Goal: Task Accomplishment & Management: Use online tool/utility

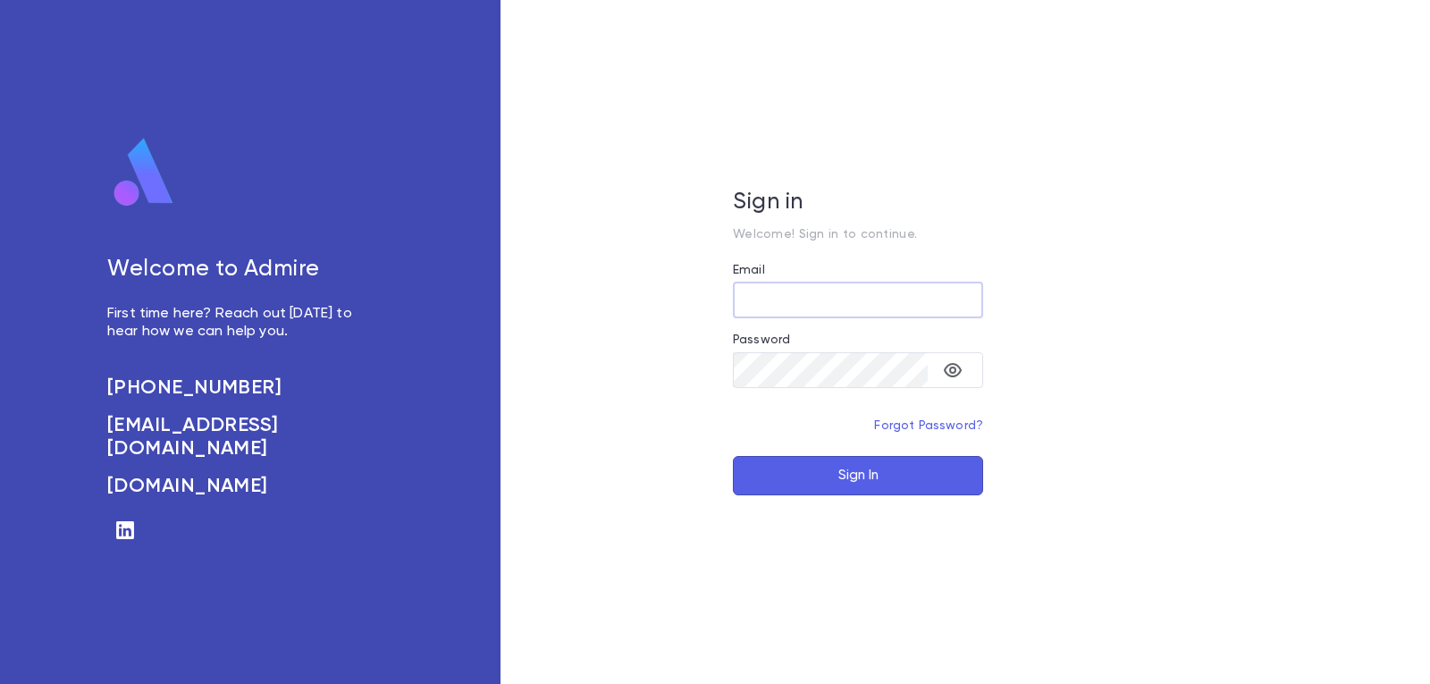
type input "**********"
click at [758, 485] on button "Sign In" at bounding box center [858, 475] width 250 height 39
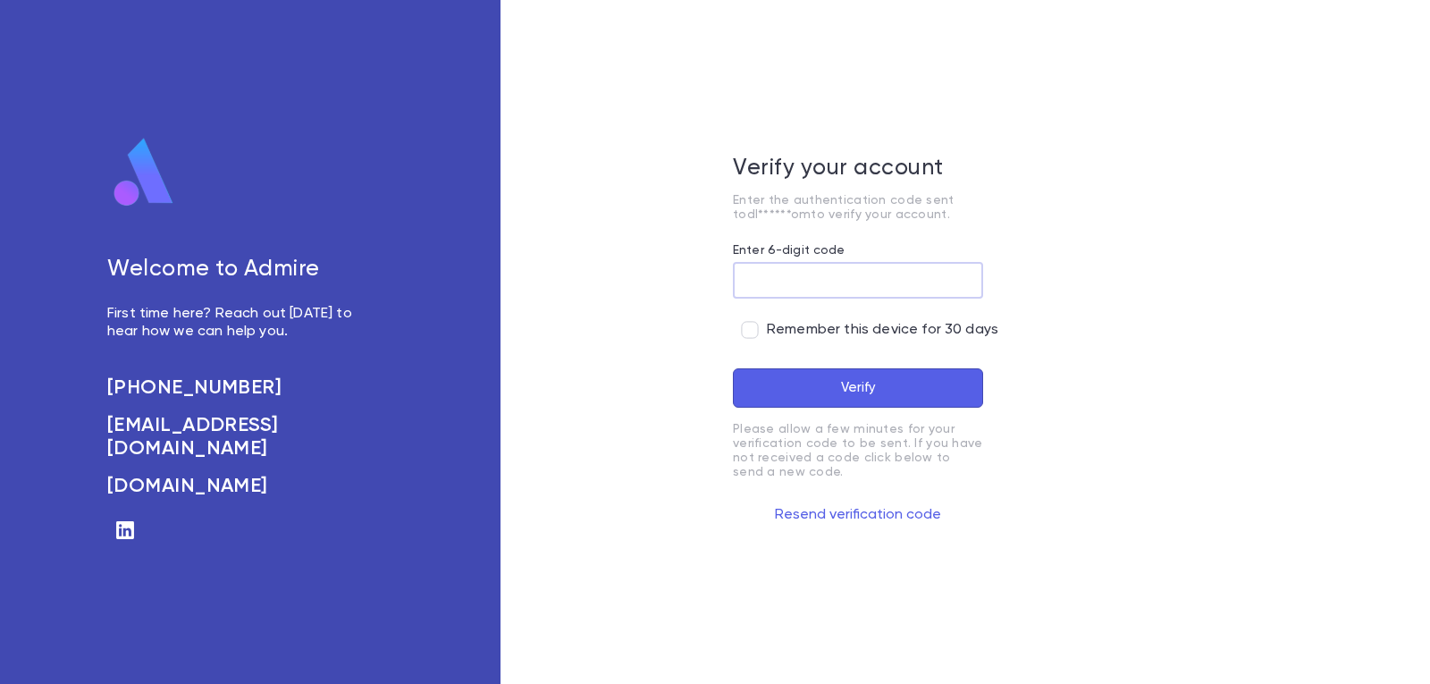
click at [817, 293] on input "Enter 6-digit code" at bounding box center [858, 280] width 250 height 35
paste input "******"
type input "******"
click at [837, 390] on button "Verify" at bounding box center [858, 387] width 250 height 39
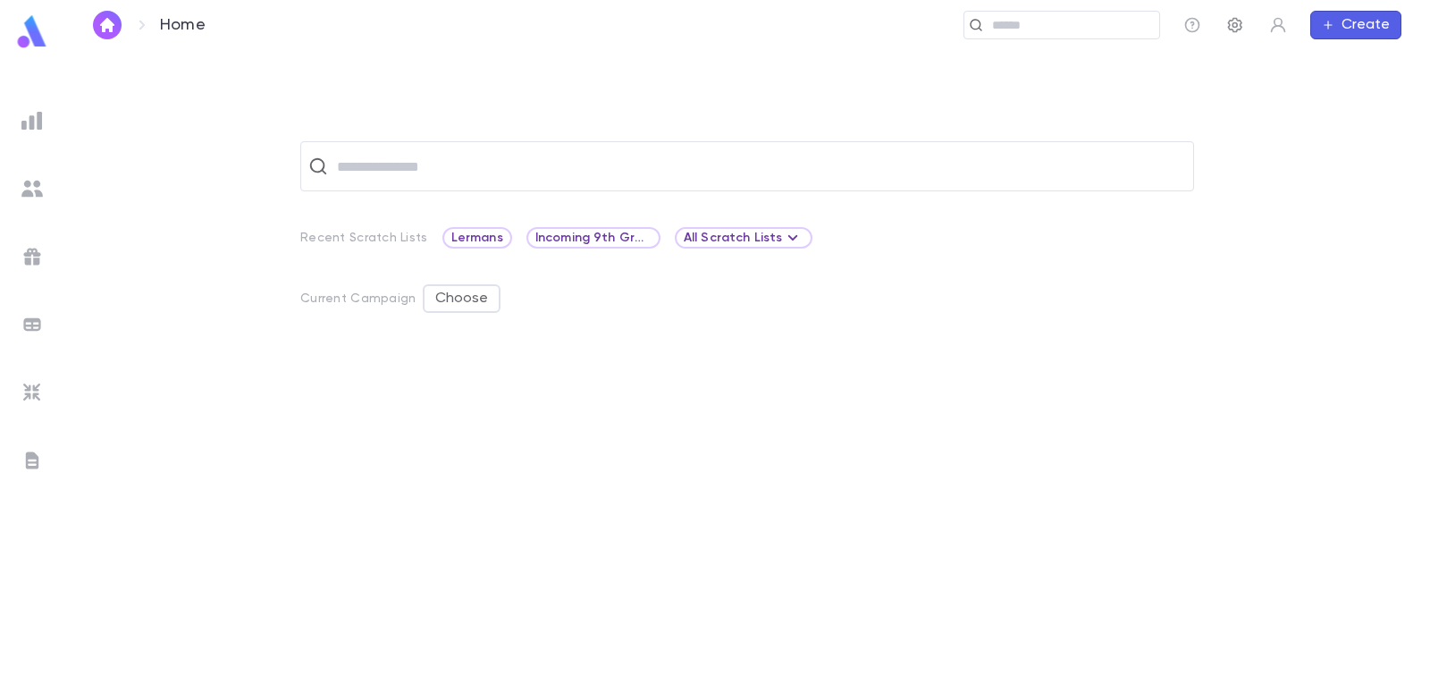
click at [1232, 23] on icon "button" at bounding box center [1236, 25] width 18 height 18
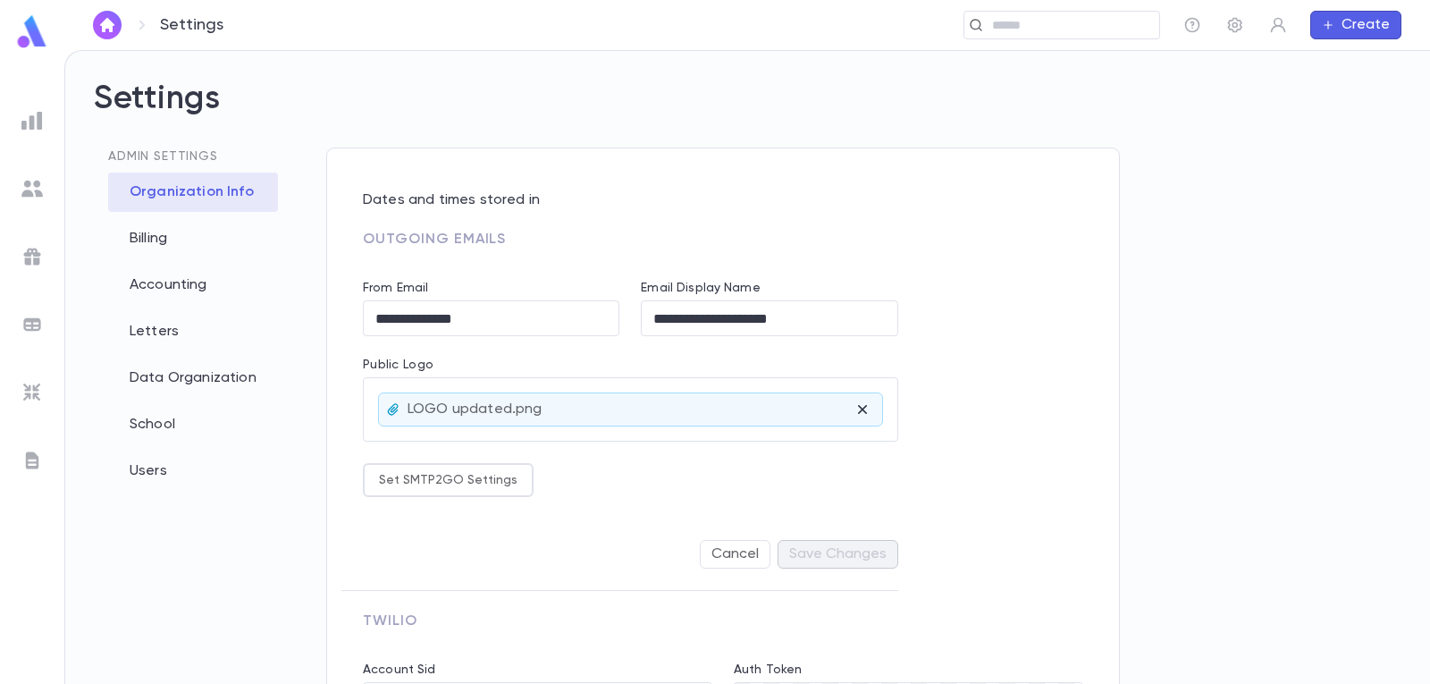
type input "**********"
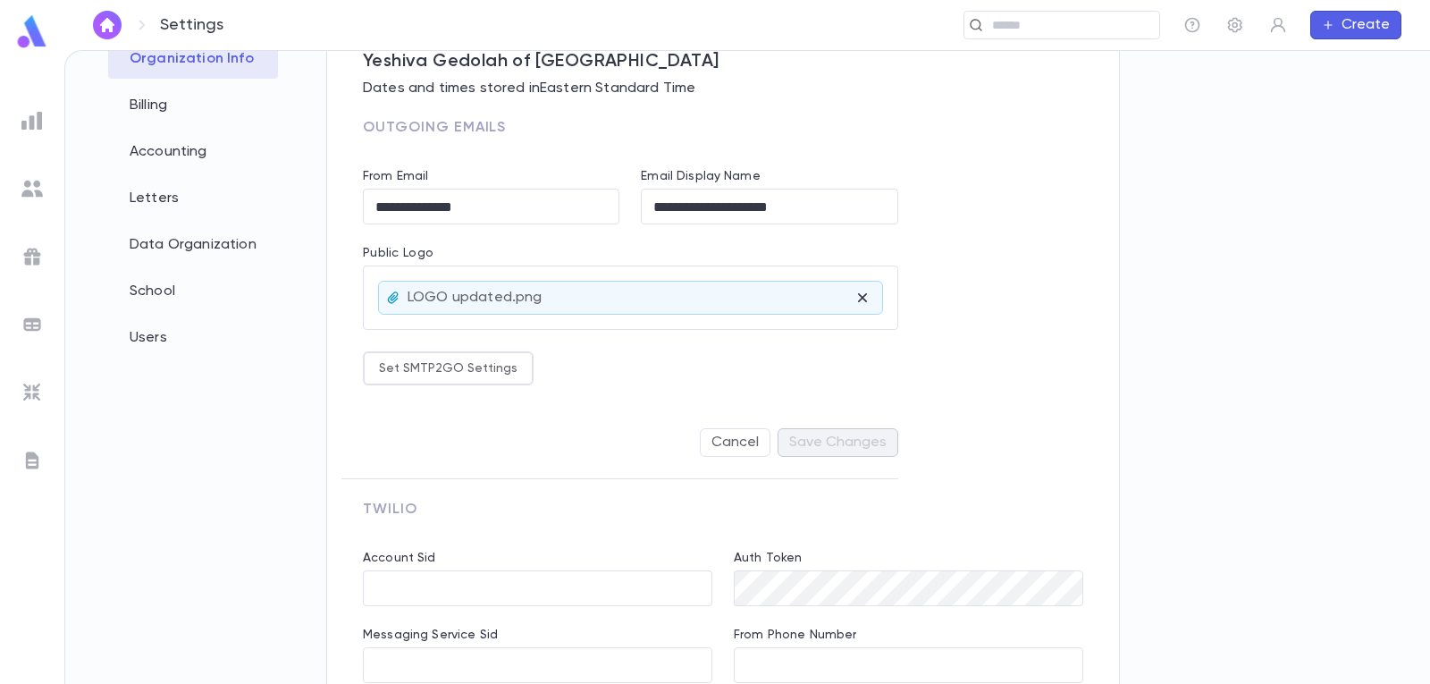
scroll to position [447, 0]
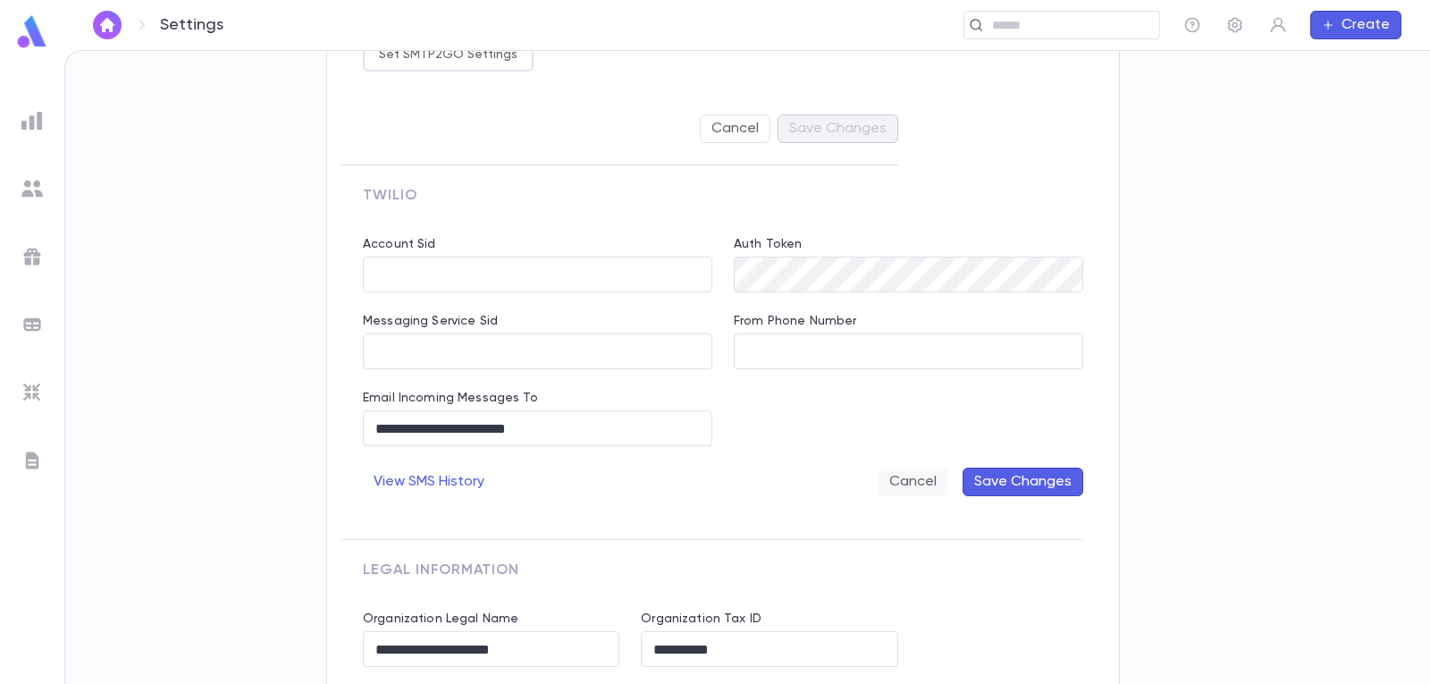
click at [929, 489] on button "Cancel" at bounding box center [913, 482] width 71 height 29
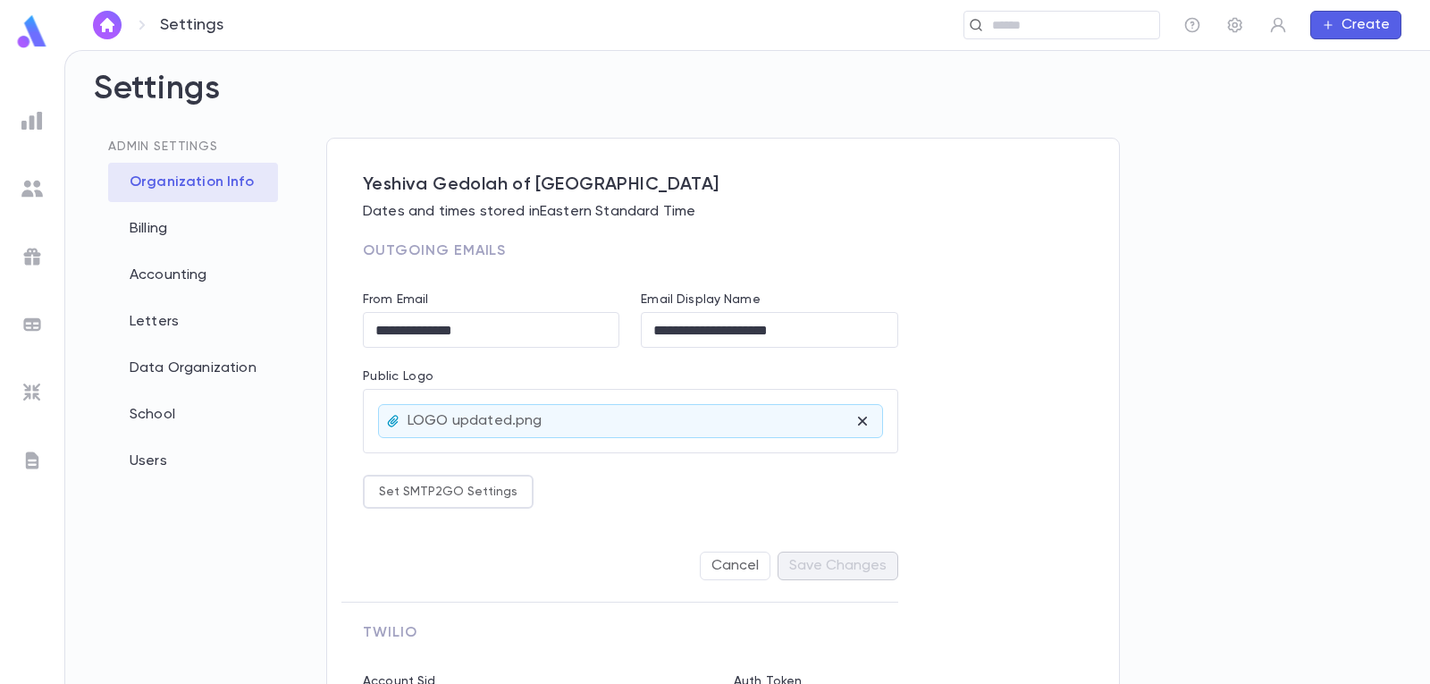
scroll to position [0, 0]
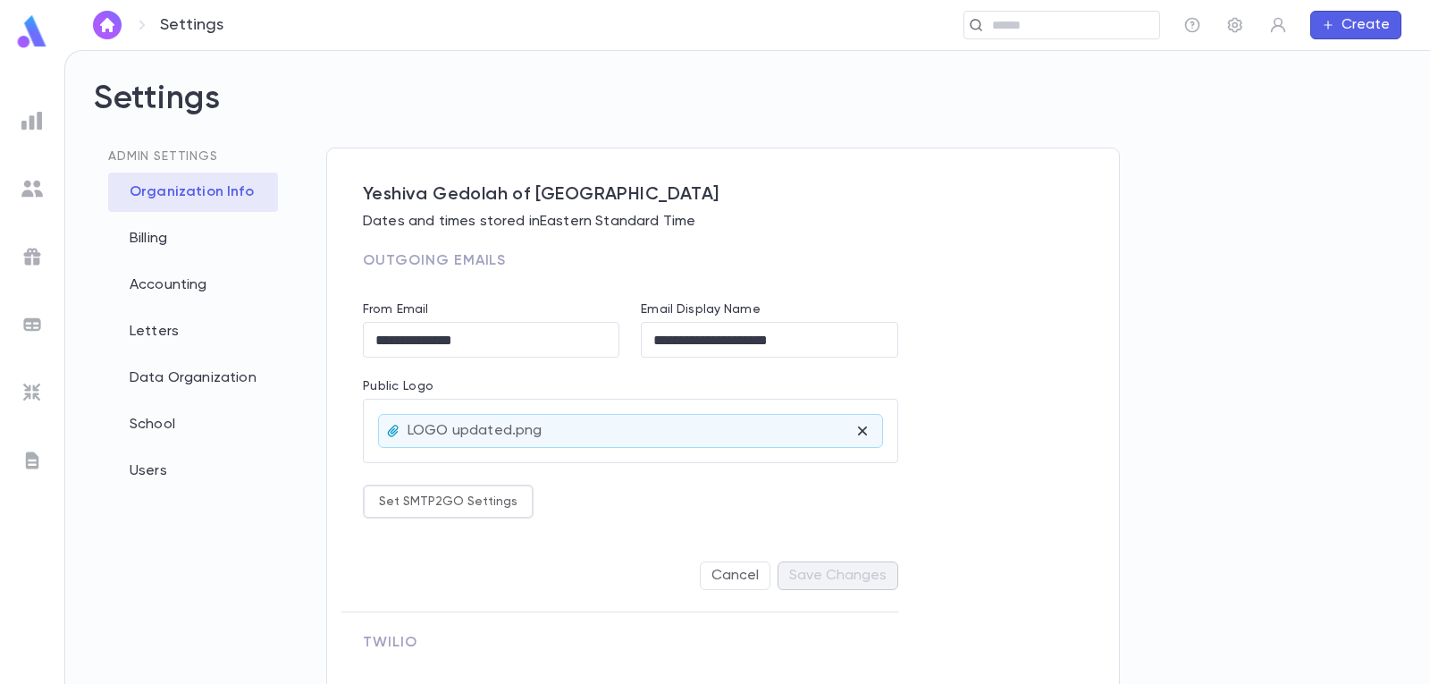
click at [172, 190] on div "Organization Info" at bounding box center [193, 192] width 170 height 39
click at [36, 114] on img at bounding box center [31, 120] width 21 height 21
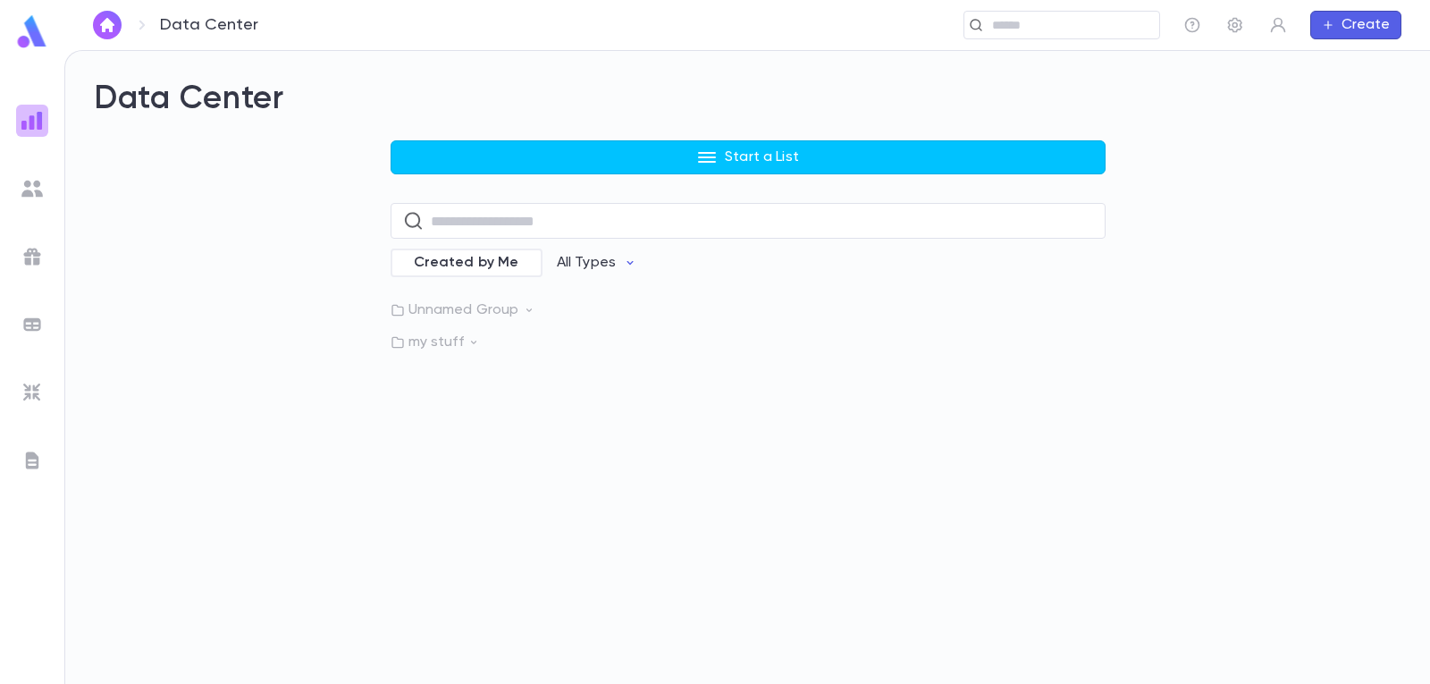
click at [39, 118] on img at bounding box center [31, 120] width 21 height 21
click at [1269, 27] on icon "button" at bounding box center [1278, 25] width 18 height 18
click at [41, 193] on div at bounding box center [715, 342] width 1430 height 684
click at [23, 466] on img at bounding box center [31, 460] width 21 height 21
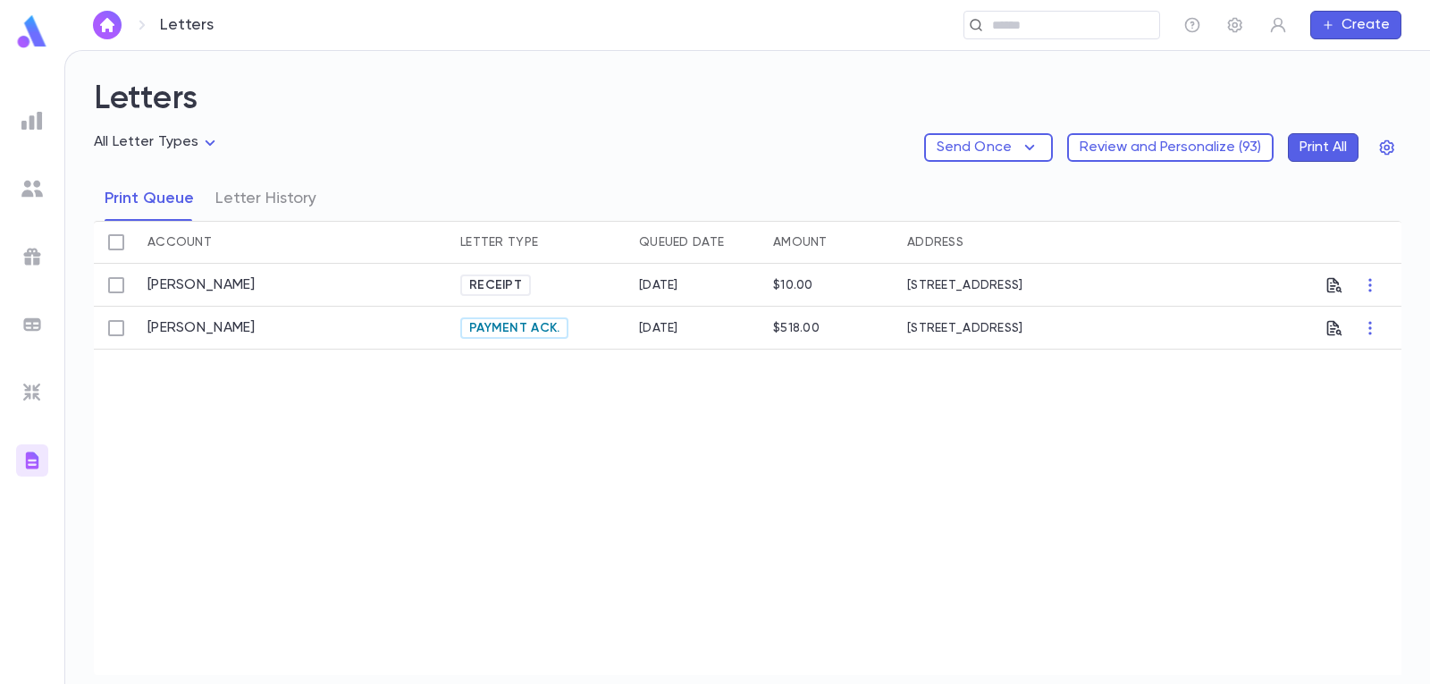
click at [25, 129] on img at bounding box center [31, 120] width 21 height 21
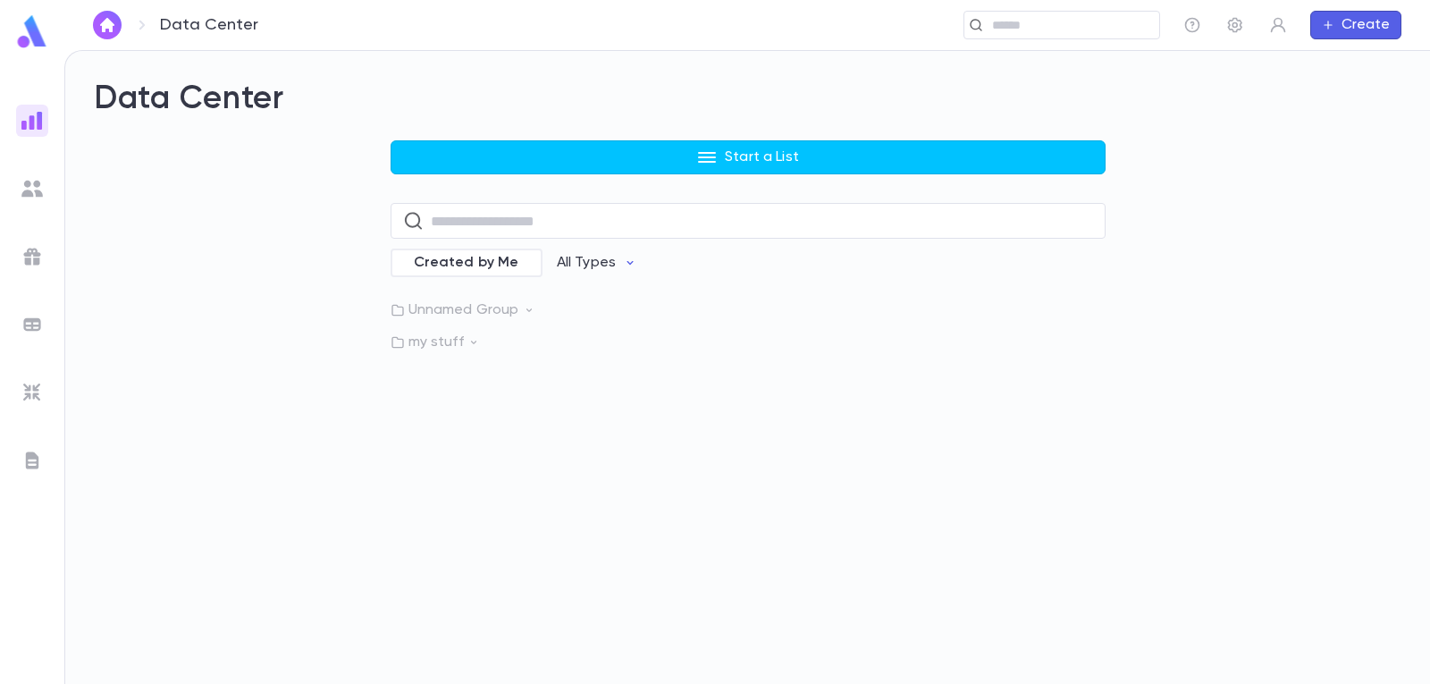
click at [35, 197] on img at bounding box center [31, 188] width 21 height 21
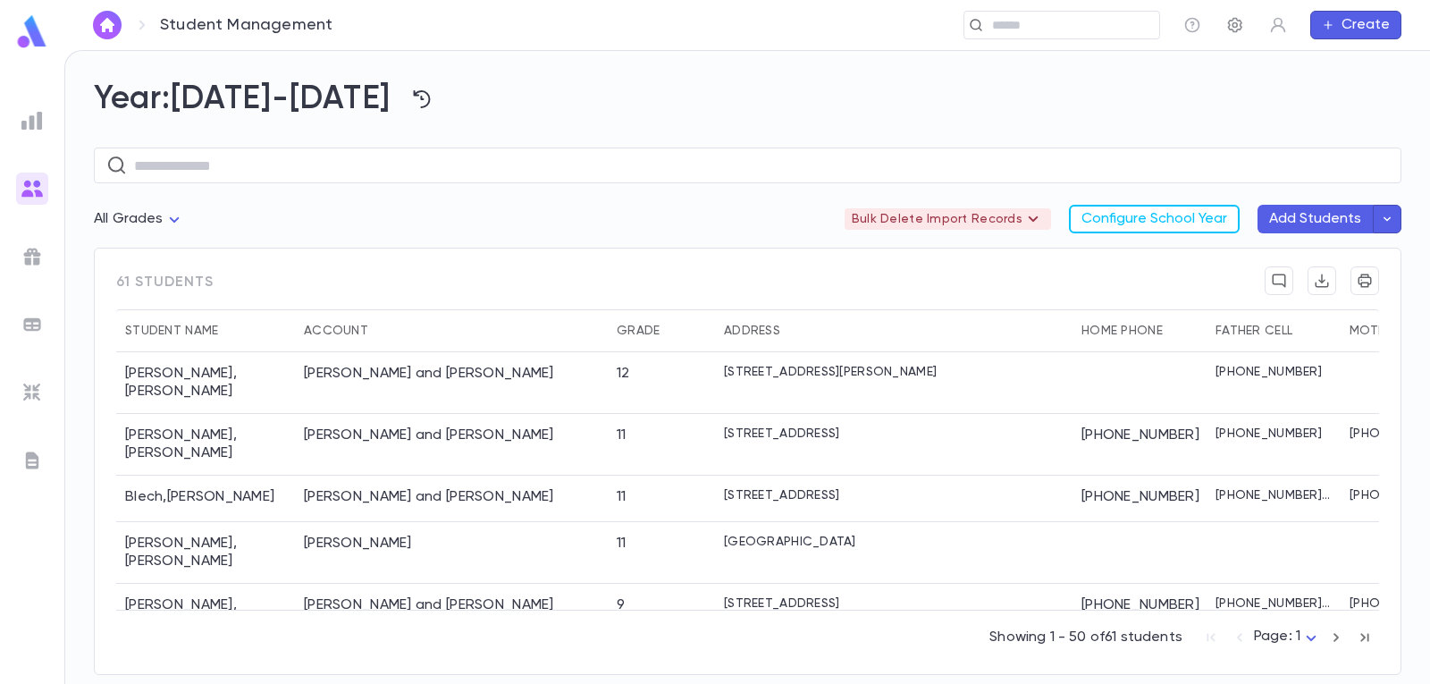
click at [1243, 26] on icon "button" at bounding box center [1236, 25] width 18 height 18
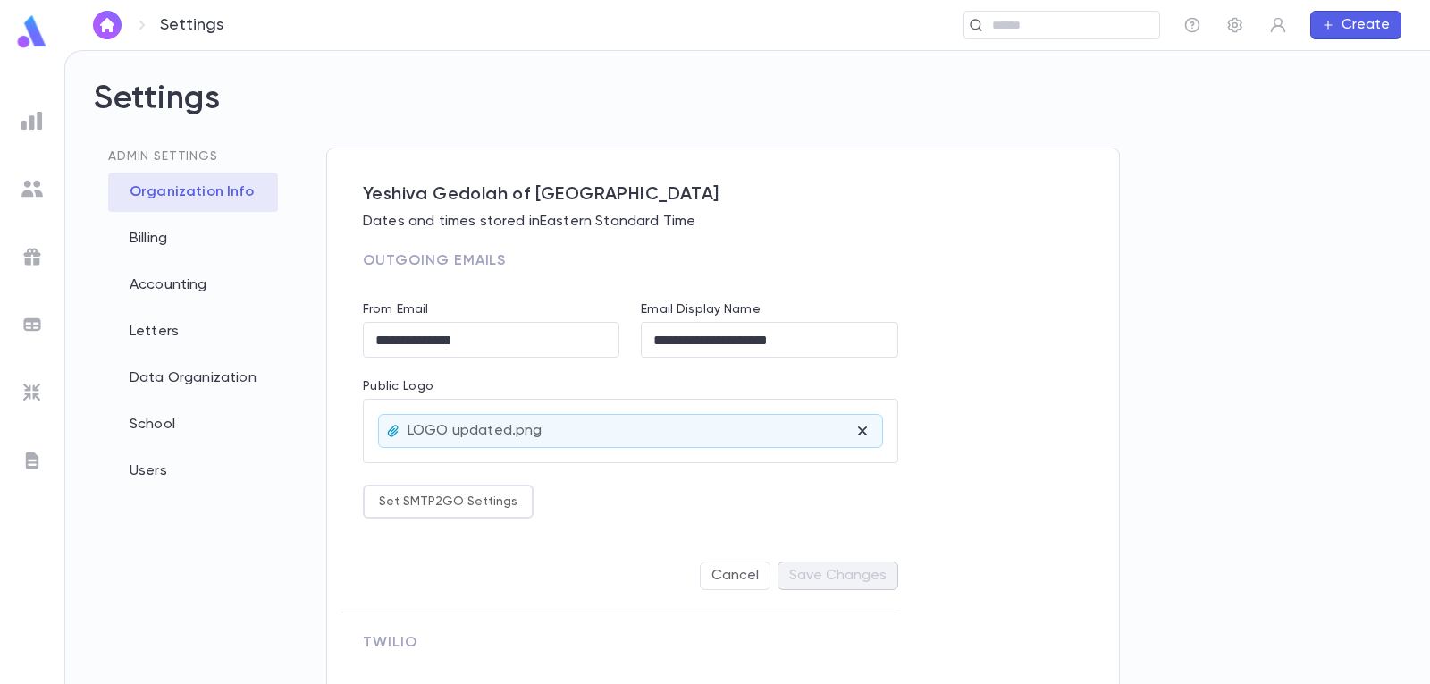
click at [157, 207] on div "Organization Info" at bounding box center [193, 192] width 170 height 39
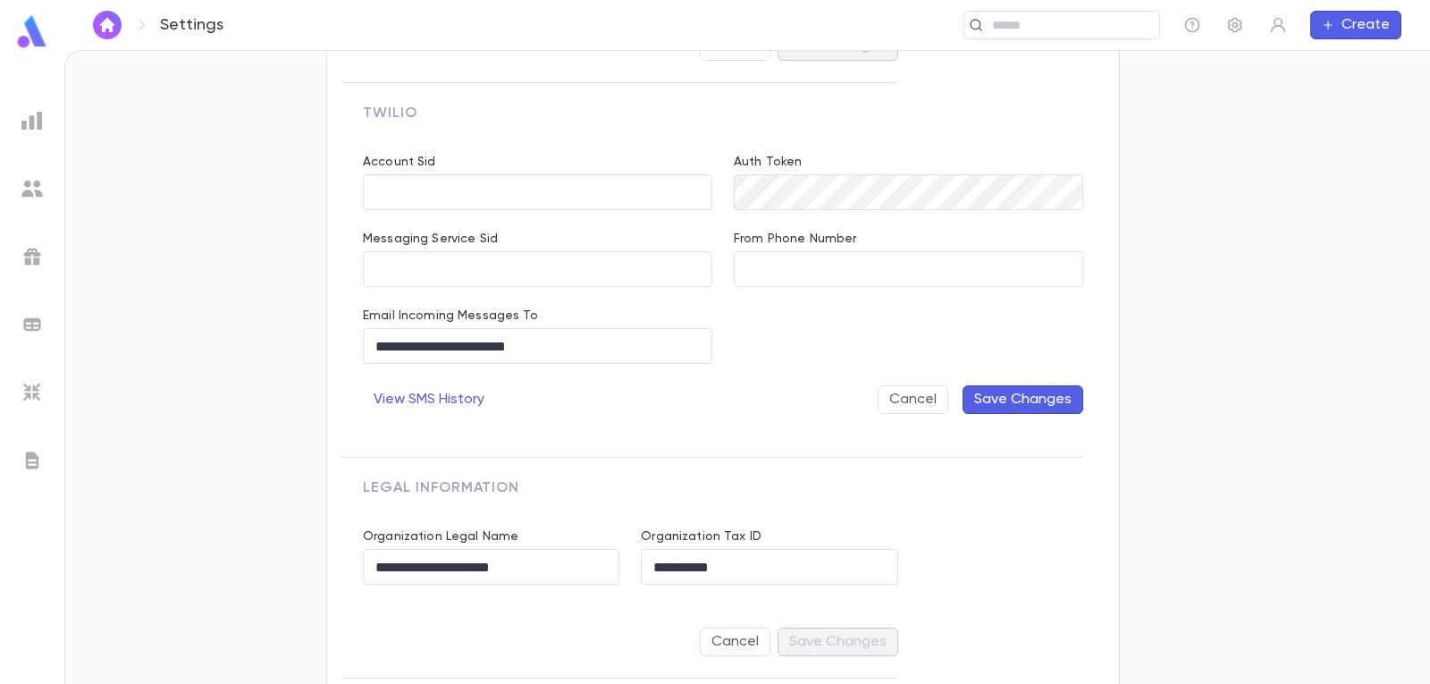
scroll to position [536, 0]
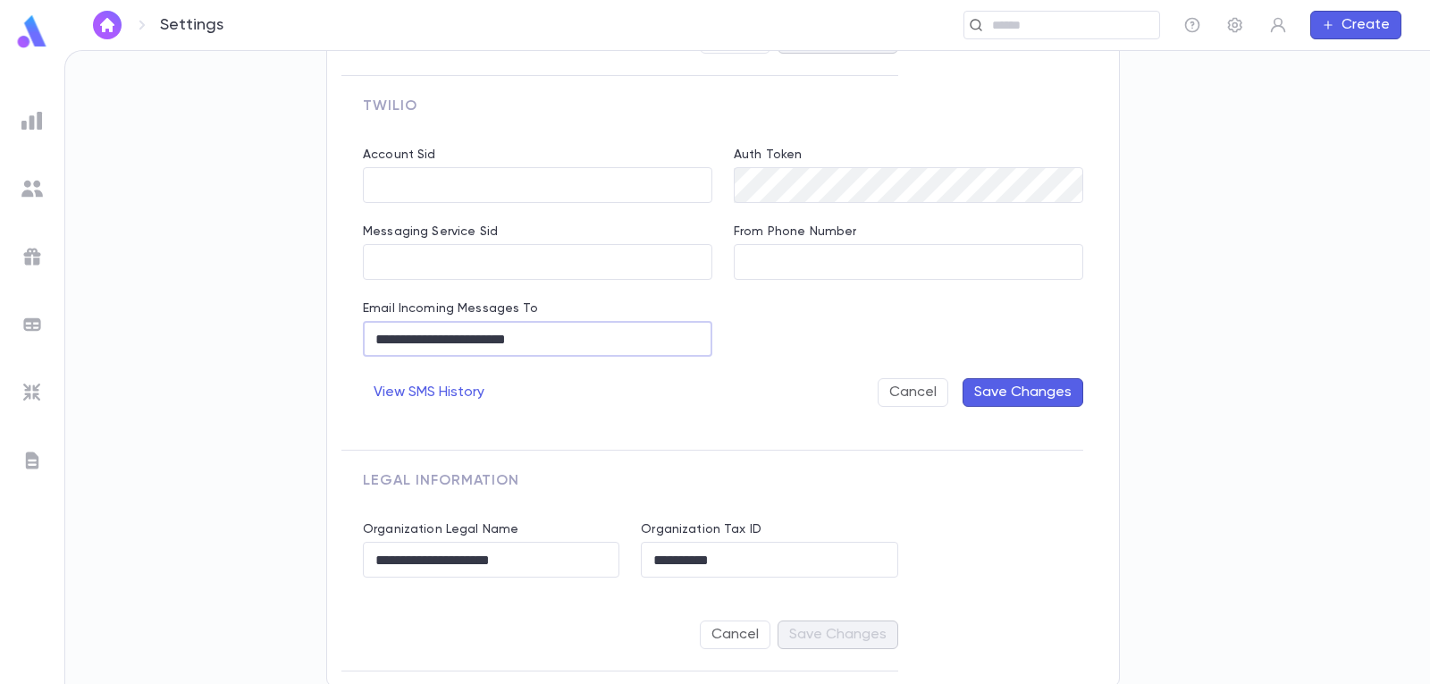
drag, startPoint x: 590, startPoint y: 342, endPoint x: 445, endPoint y: 351, distance: 145.1
click at [445, 351] on input "**********" at bounding box center [538, 339] width 350 height 35
click at [444, 350] on input "**********" at bounding box center [538, 339] width 350 height 35
click at [446, 350] on input "**********" at bounding box center [538, 339] width 350 height 35
click at [560, 353] on input "**********" at bounding box center [538, 339] width 350 height 35
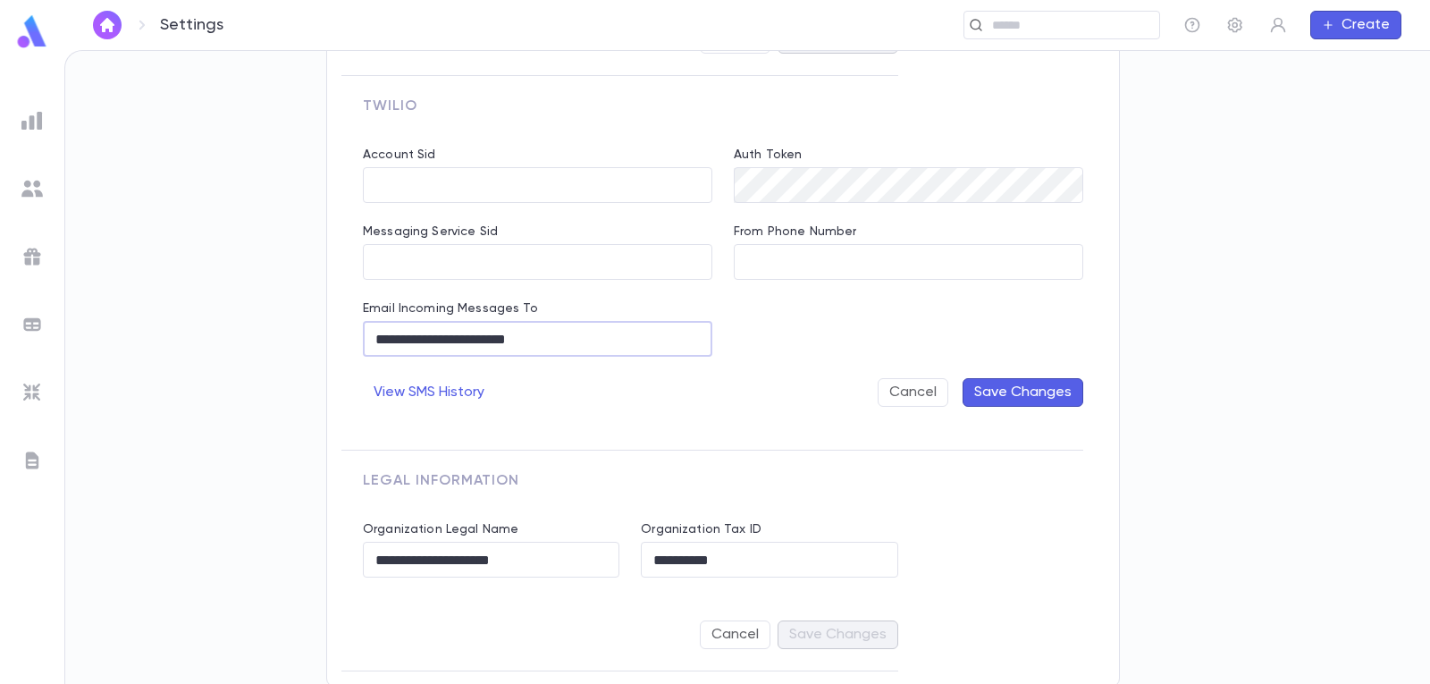
drag, startPoint x: 571, startPoint y: 336, endPoint x: 439, endPoint y: 335, distance: 132.3
click at [439, 335] on input "**********" at bounding box center [538, 339] width 350 height 35
drag, startPoint x: 428, startPoint y: 339, endPoint x: 438, endPoint y: 377, distance: 39.7
click at [427, 339] on input "**********" at bounding box center [538, 339] width 350 height 35
click at [698, 461] on div "**********" at bounding box center [619, 561] width 557 height 221
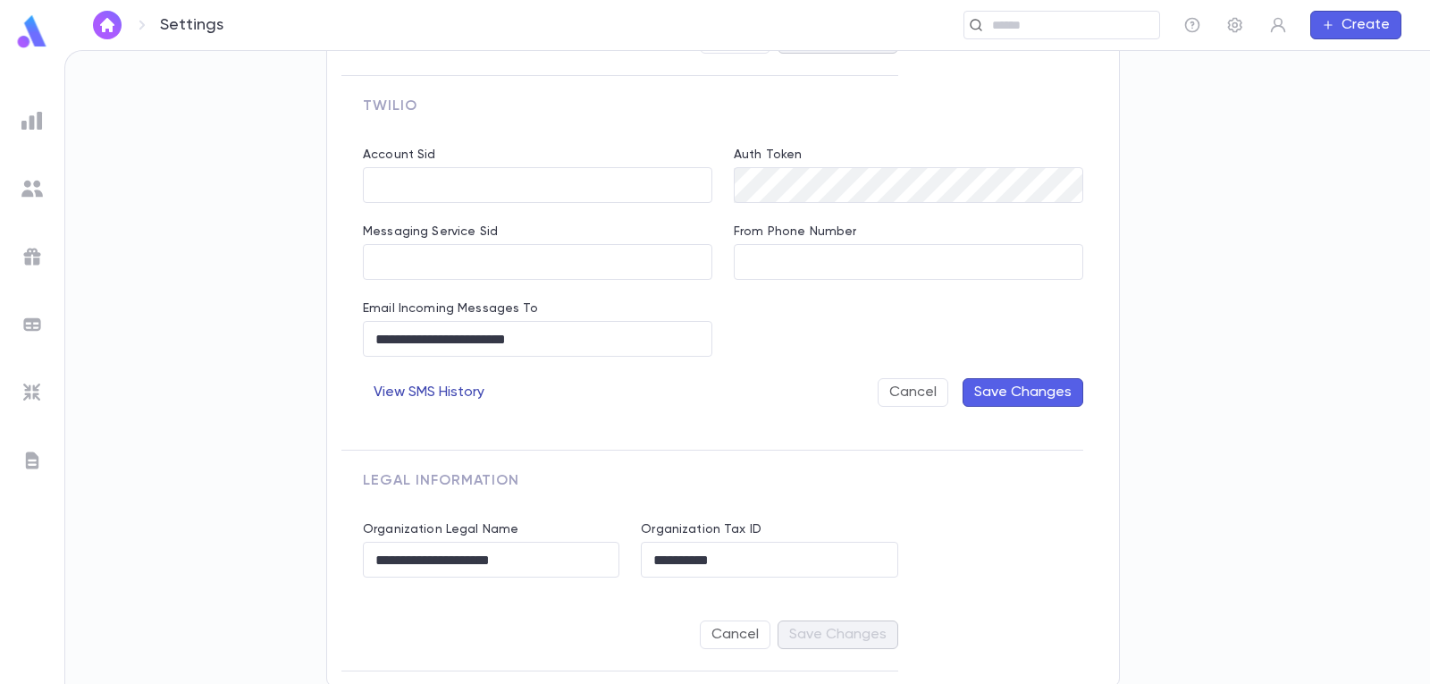
click at [457, 394] on button "View SMS History" at bounding box center [429, 392] width 132 height 29
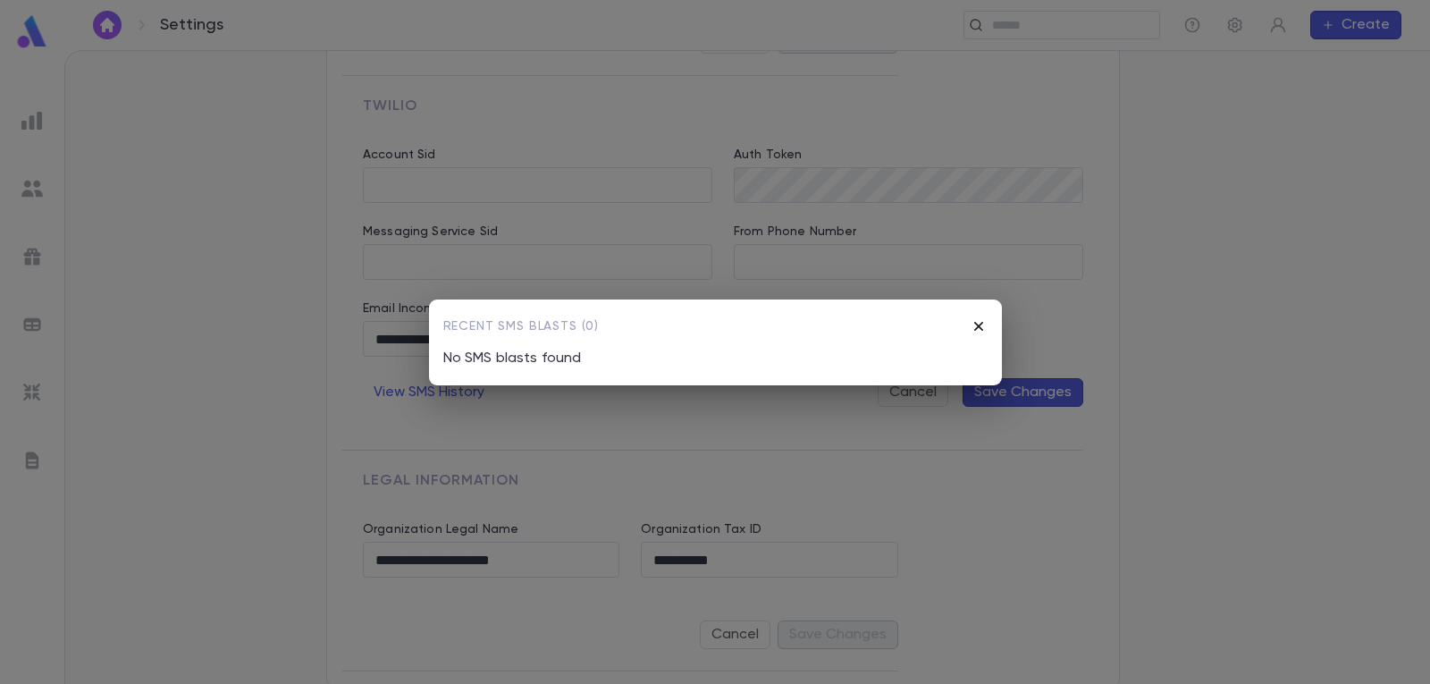
click at [979, 327] on icon "button" at bounding box center [979, 326] width 18 height 18
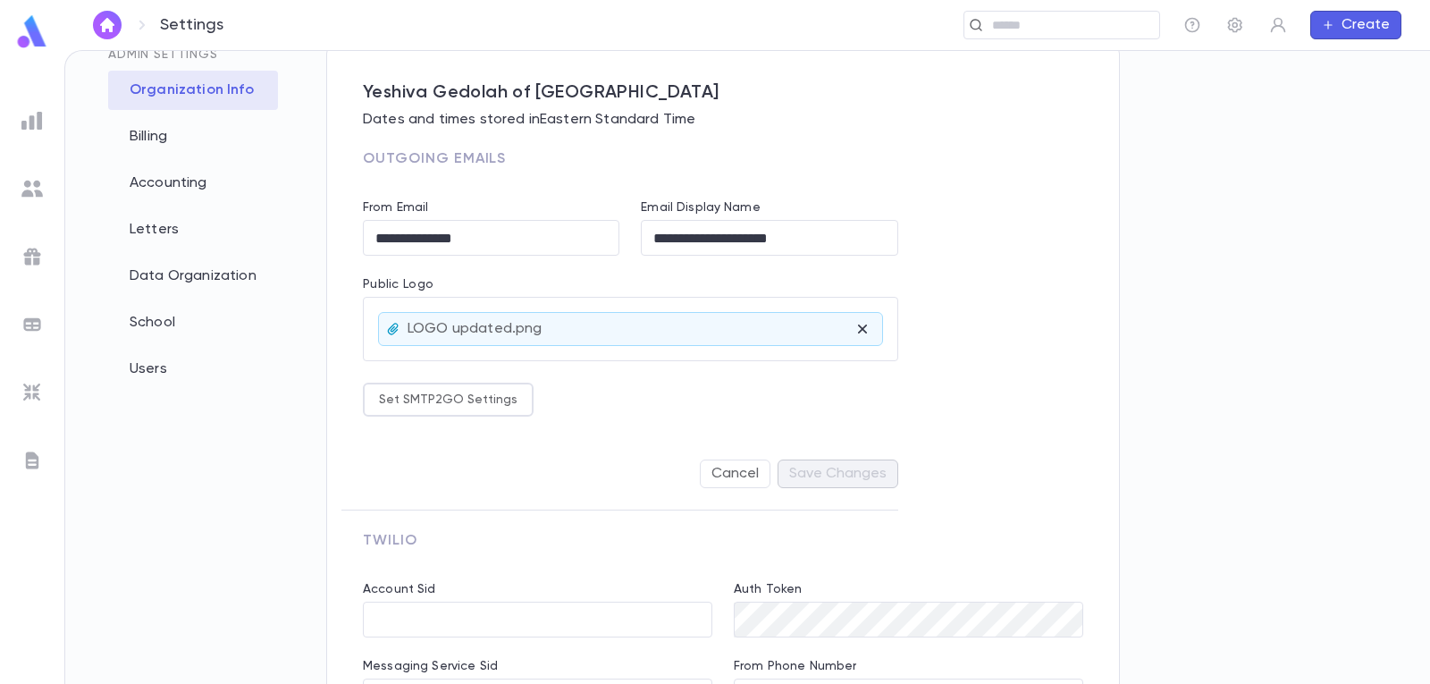
scroll to position [0, 0]
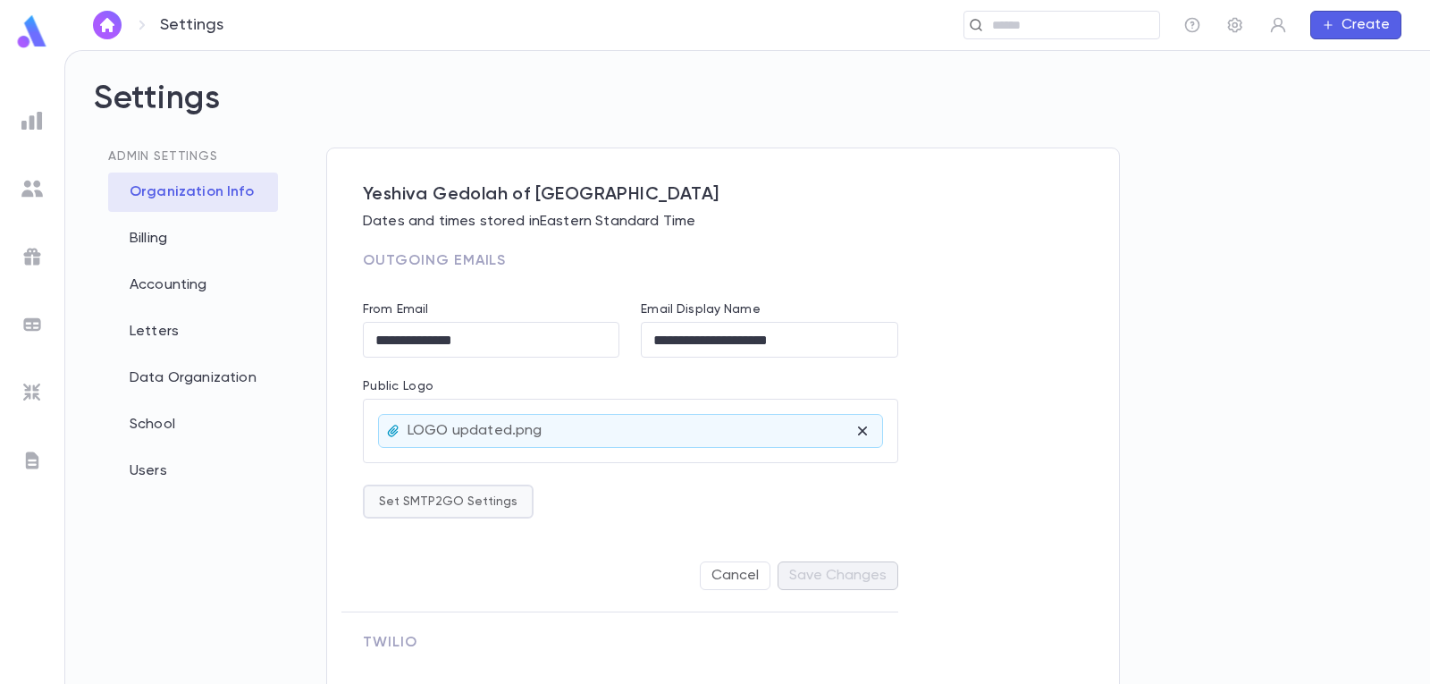
click at [455, 496] on button "Set SMTP2GO Settings" at bounding box center [448, 502] width 171 height 34
click at [582, 497] on div at bounding box center [715, 342] width 1430 height 684
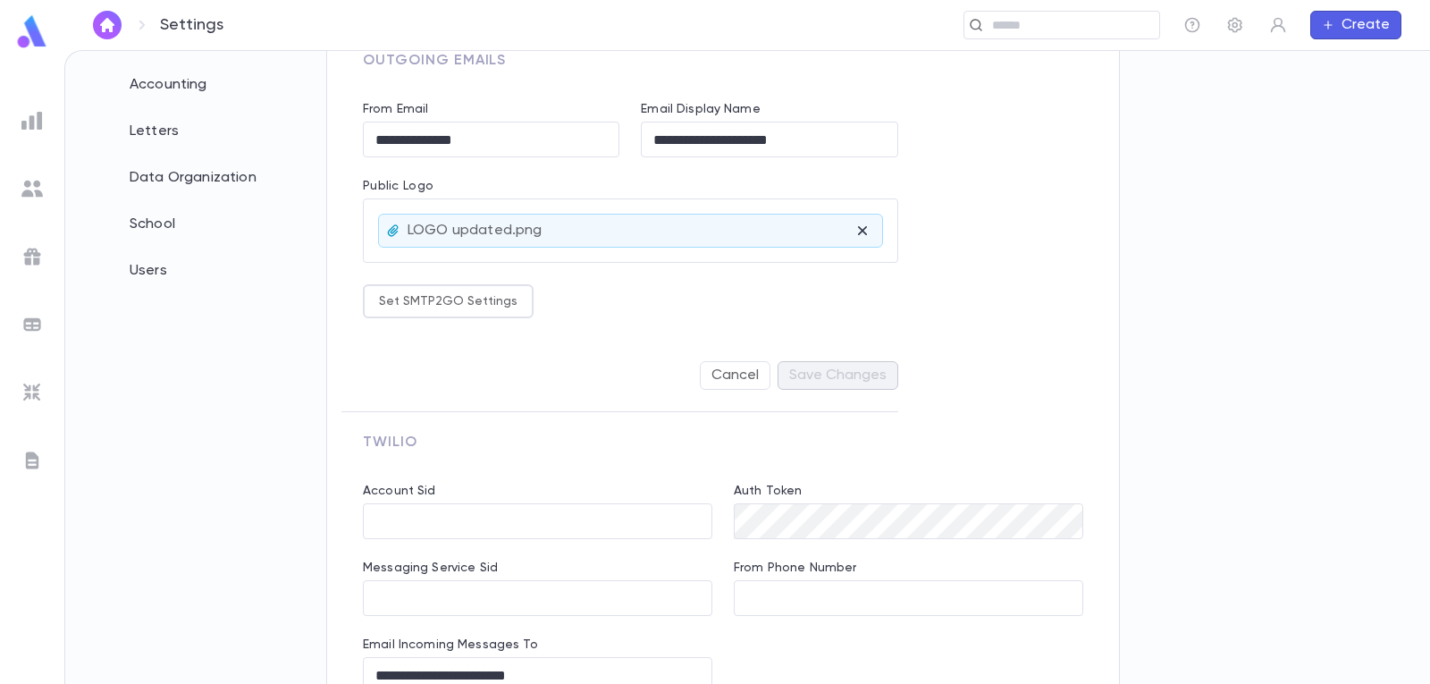
scroll to position [536, 0]
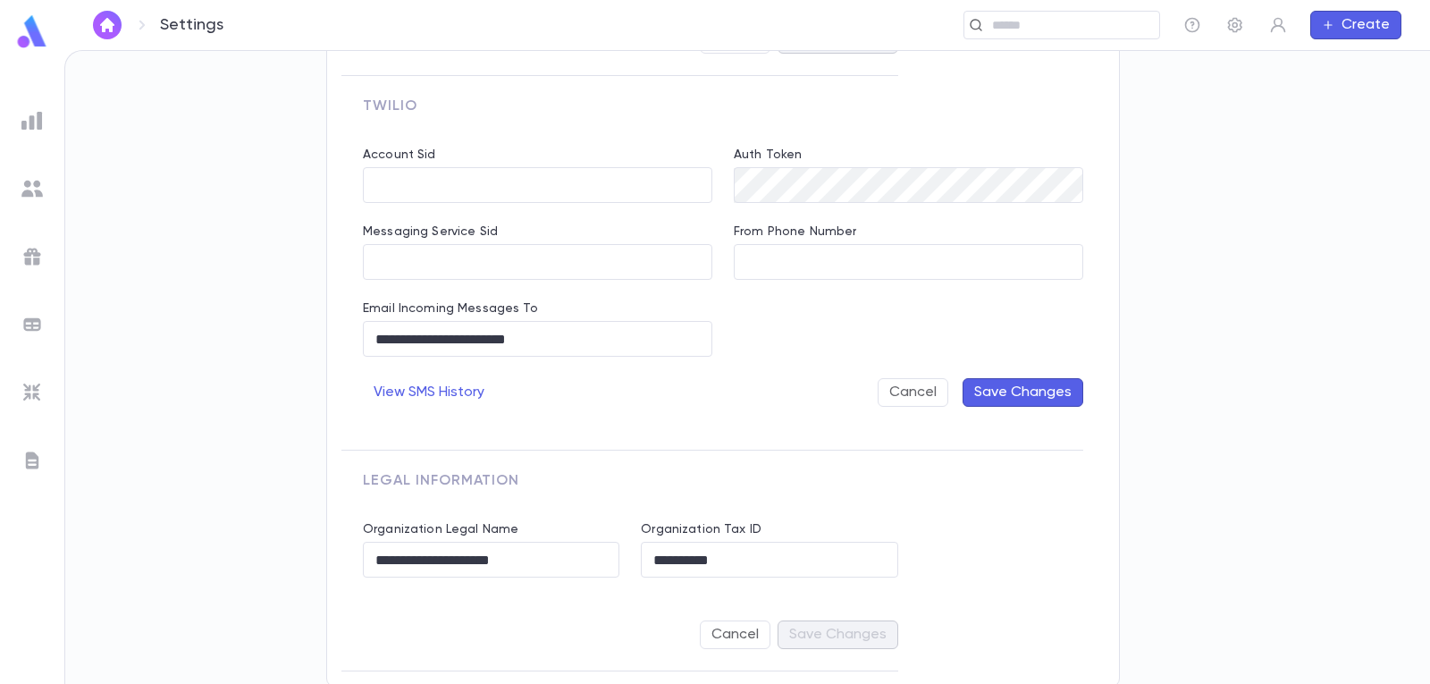
click at [609, 406] on div "Cancel Save Changes" at bounding box center [789, 392] width 588 height 29
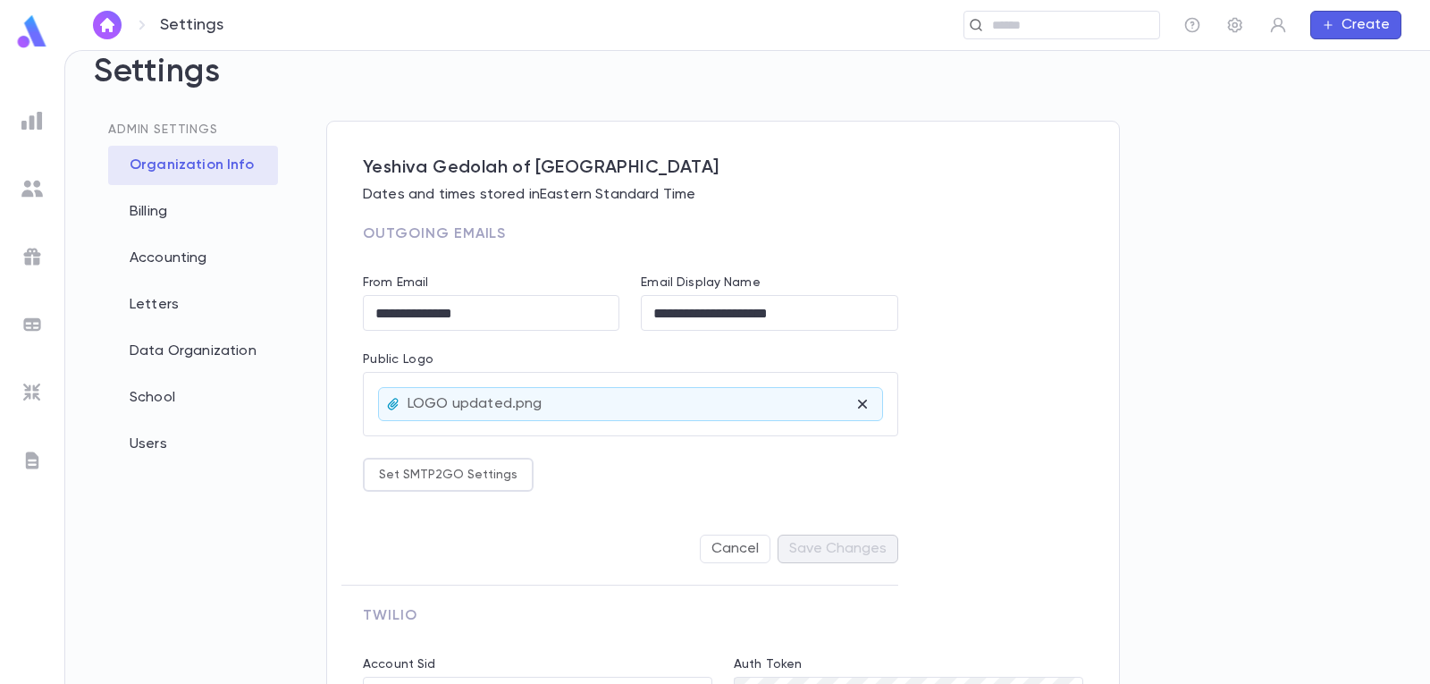
scroll to position [0, 0]
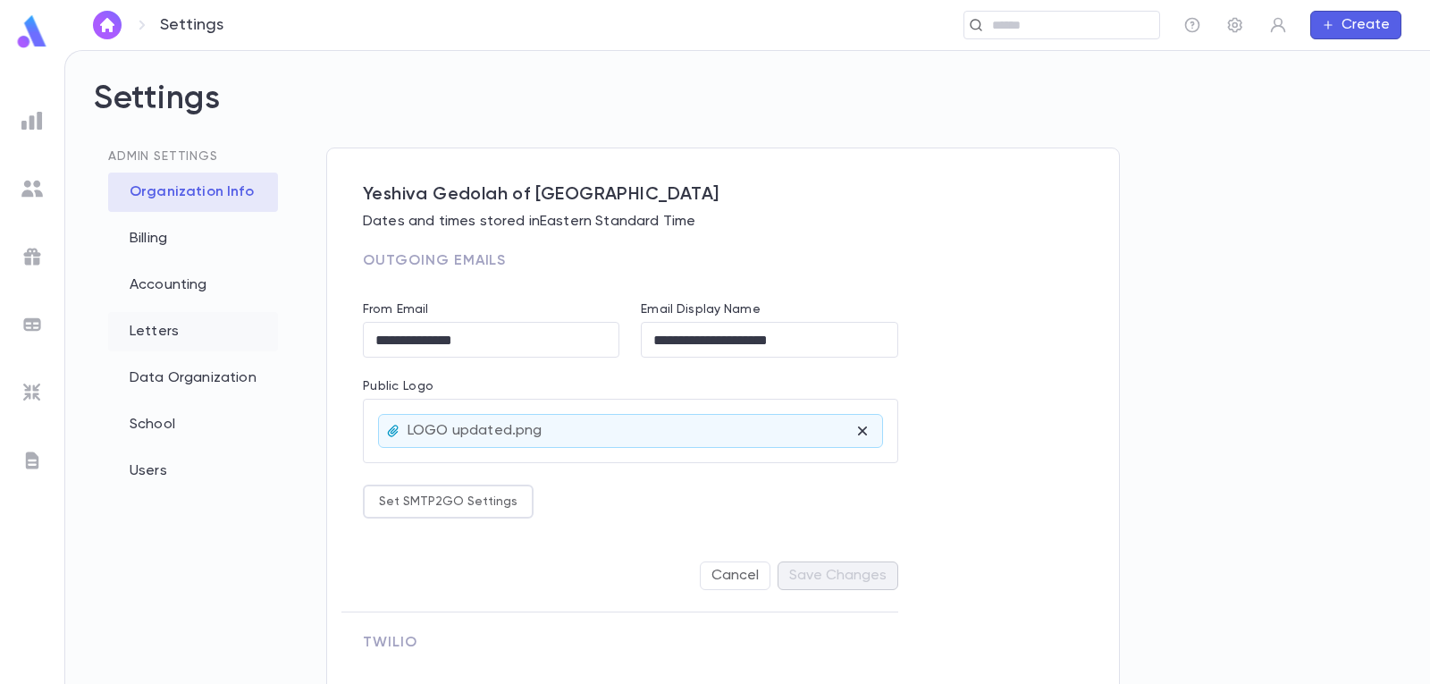
click at [164, 339] on div "Letters" at bounding box center [193, 331] width 170 height 39
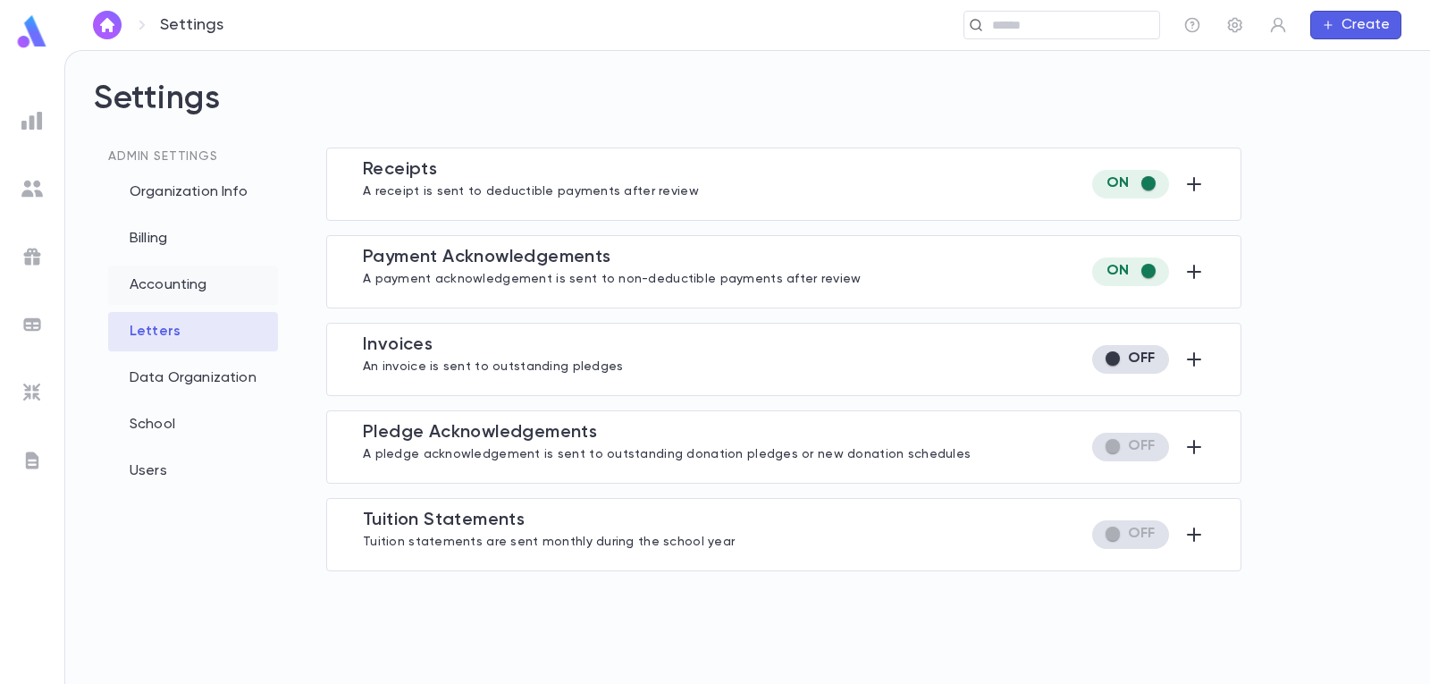
click at [162, 282] on div "Accounting" at bounding box center [193, 285] width 170 height 39
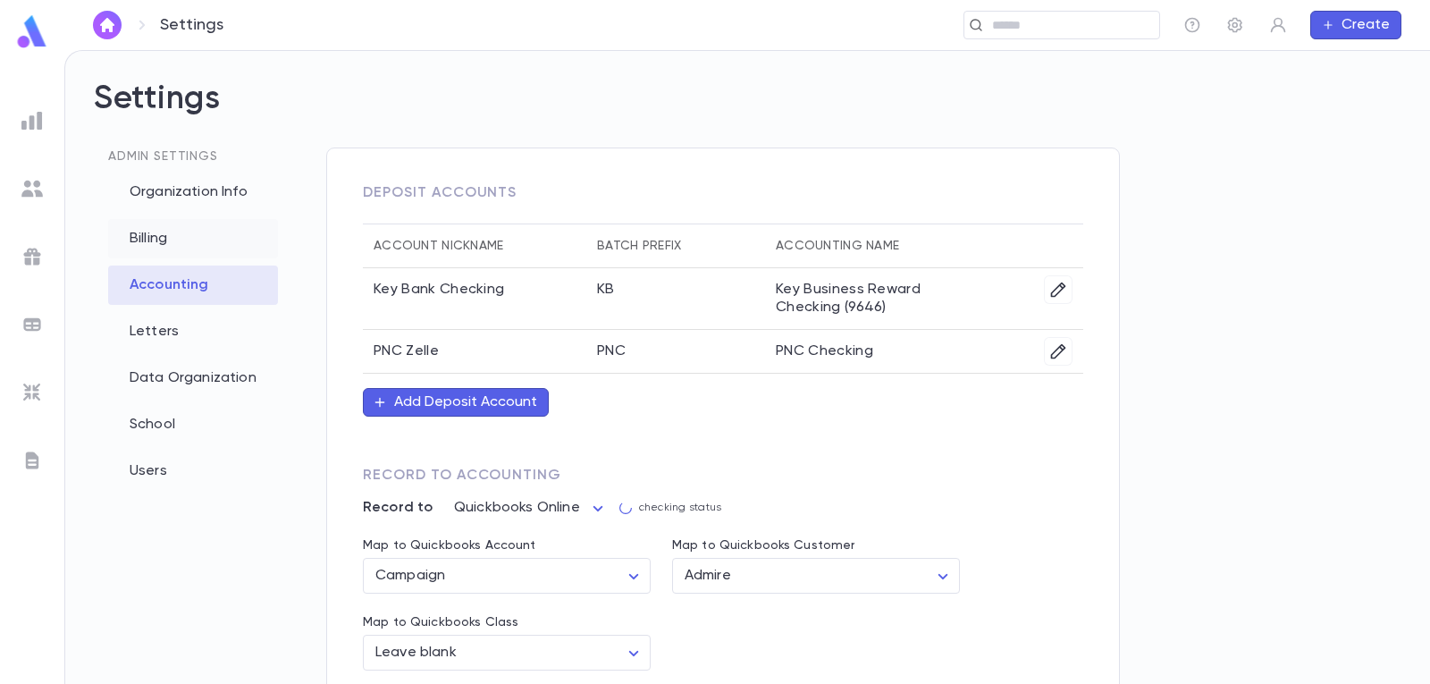
click at [172, 241] on div "Billing" at bounding box center [193, 238] width 170 height 39
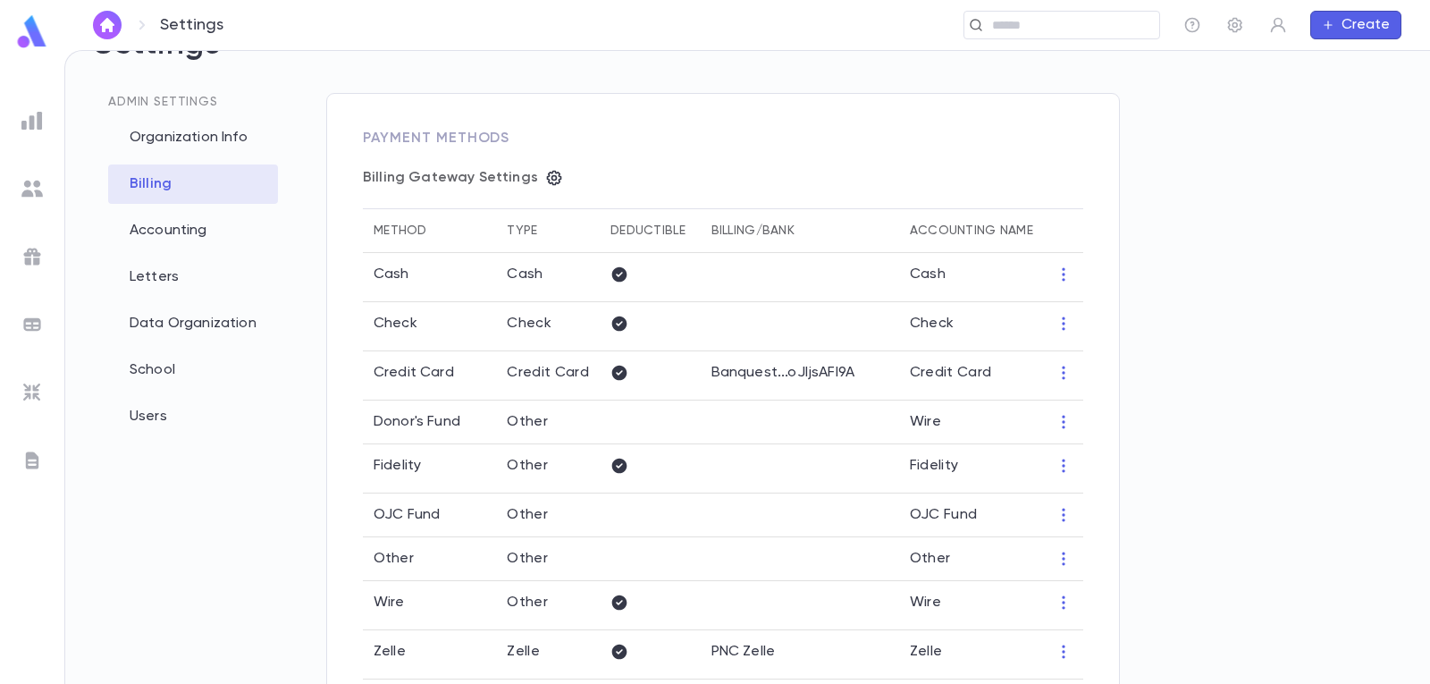
type input "**********"
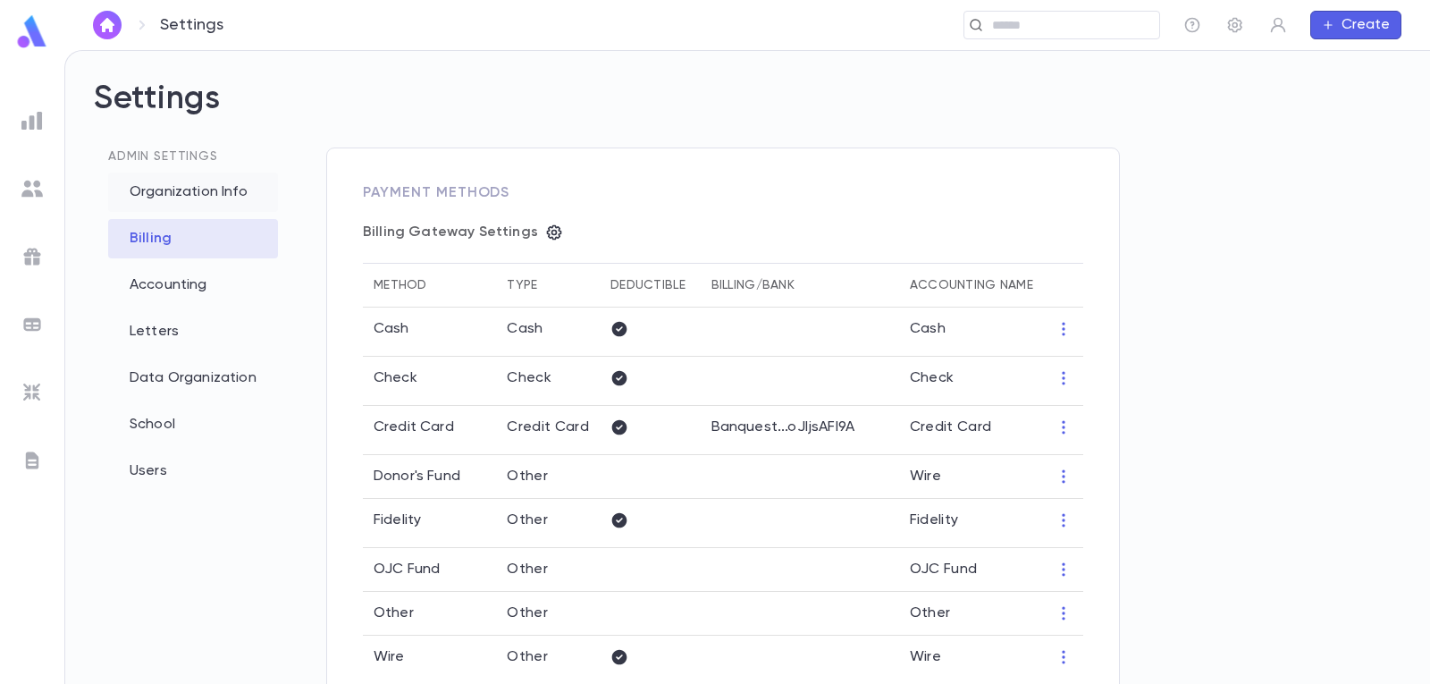
click at [155, 198] on div "Organization Info" at bounding box center [193, 192] width 170 height 39
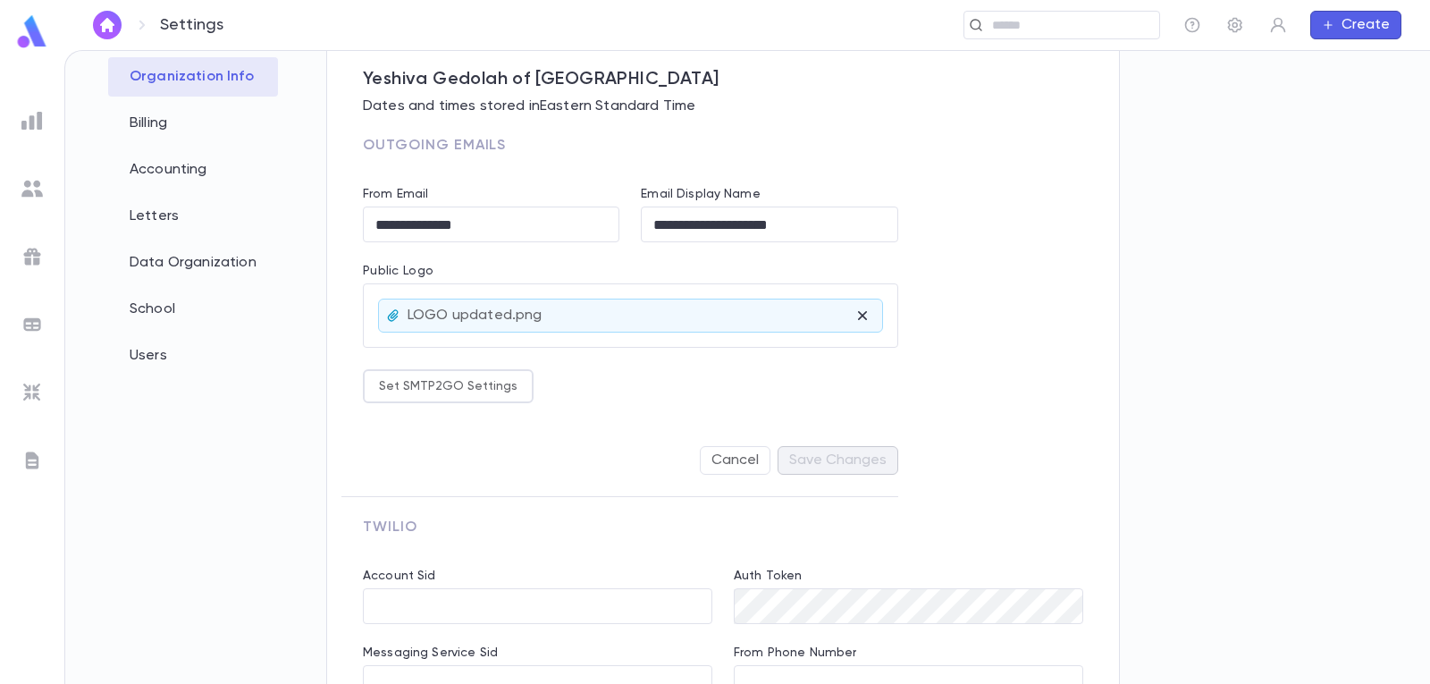
scroll to position [95, 0]
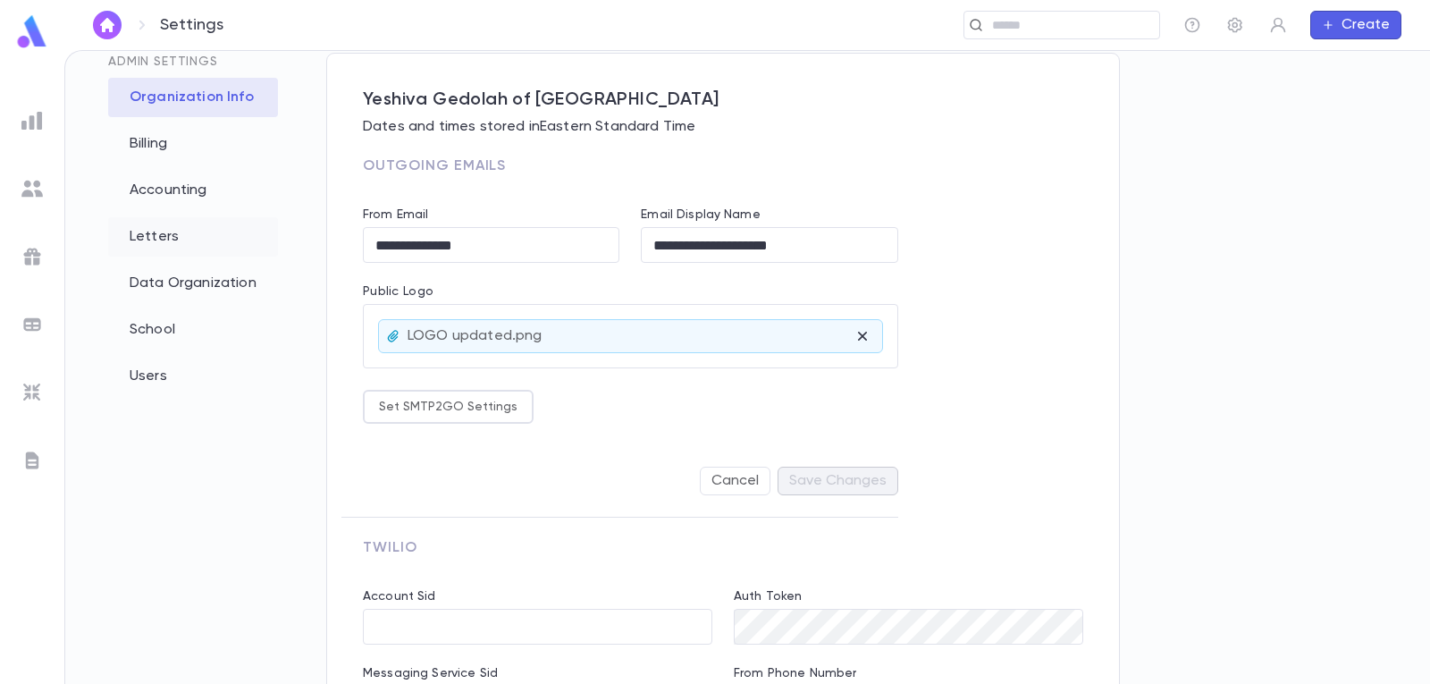
click at [162, 235] on div "Letters" at bounding box center [193, 236] width 170 height 39
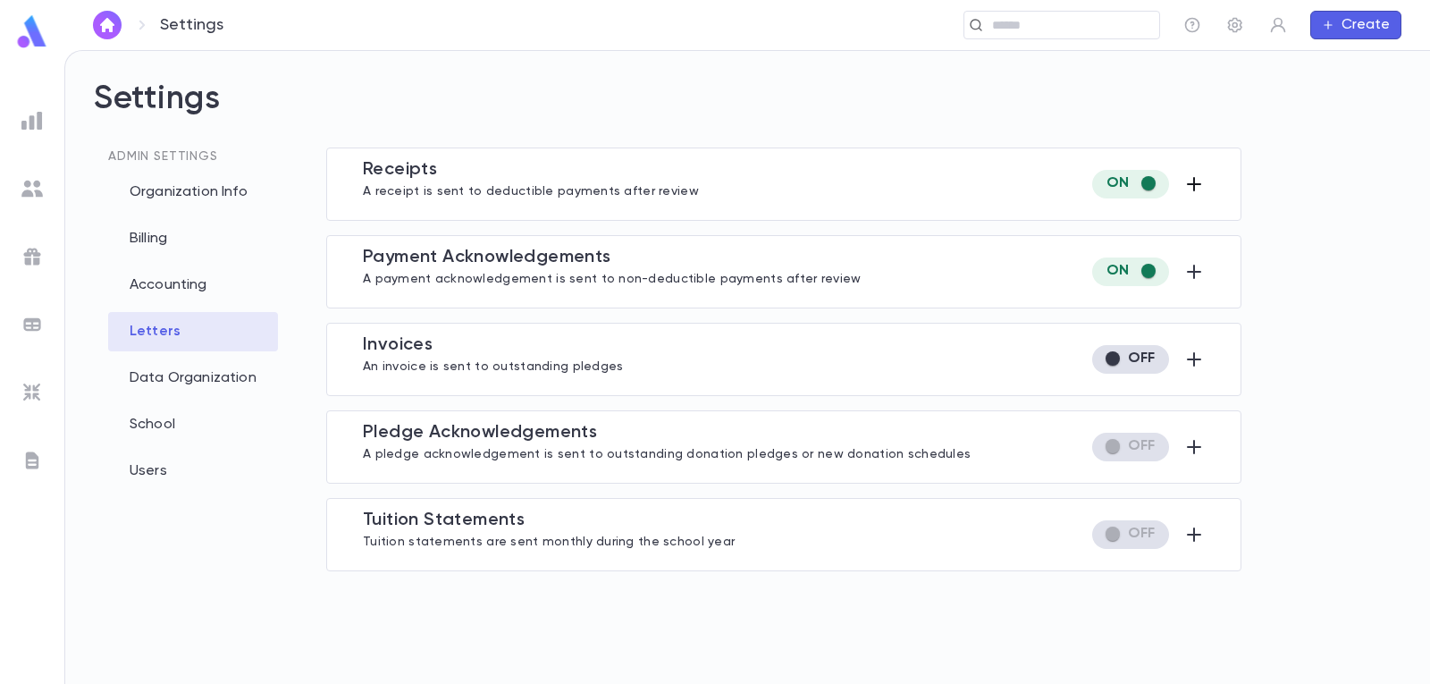
click at [1192, 173] on button "button" at bounding box center [1194, 184] width 21 height 29
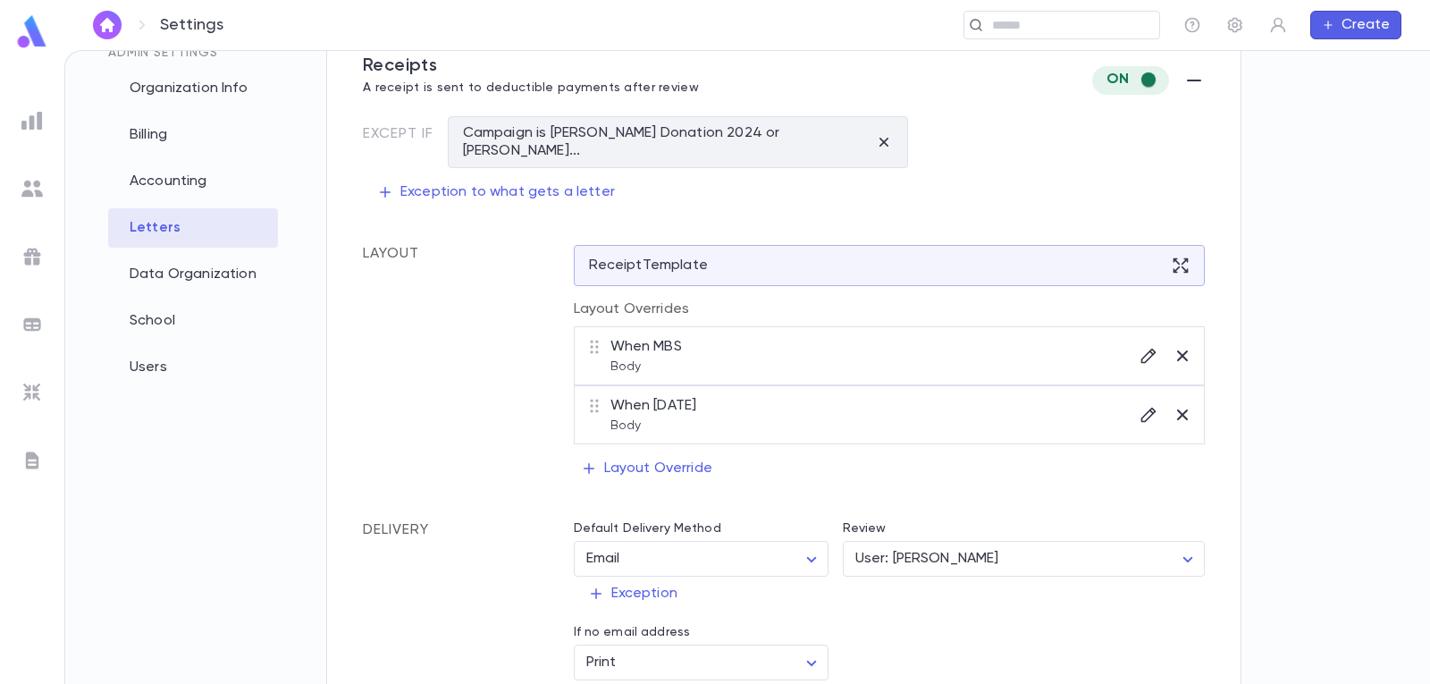
scroll to position [89, 0]
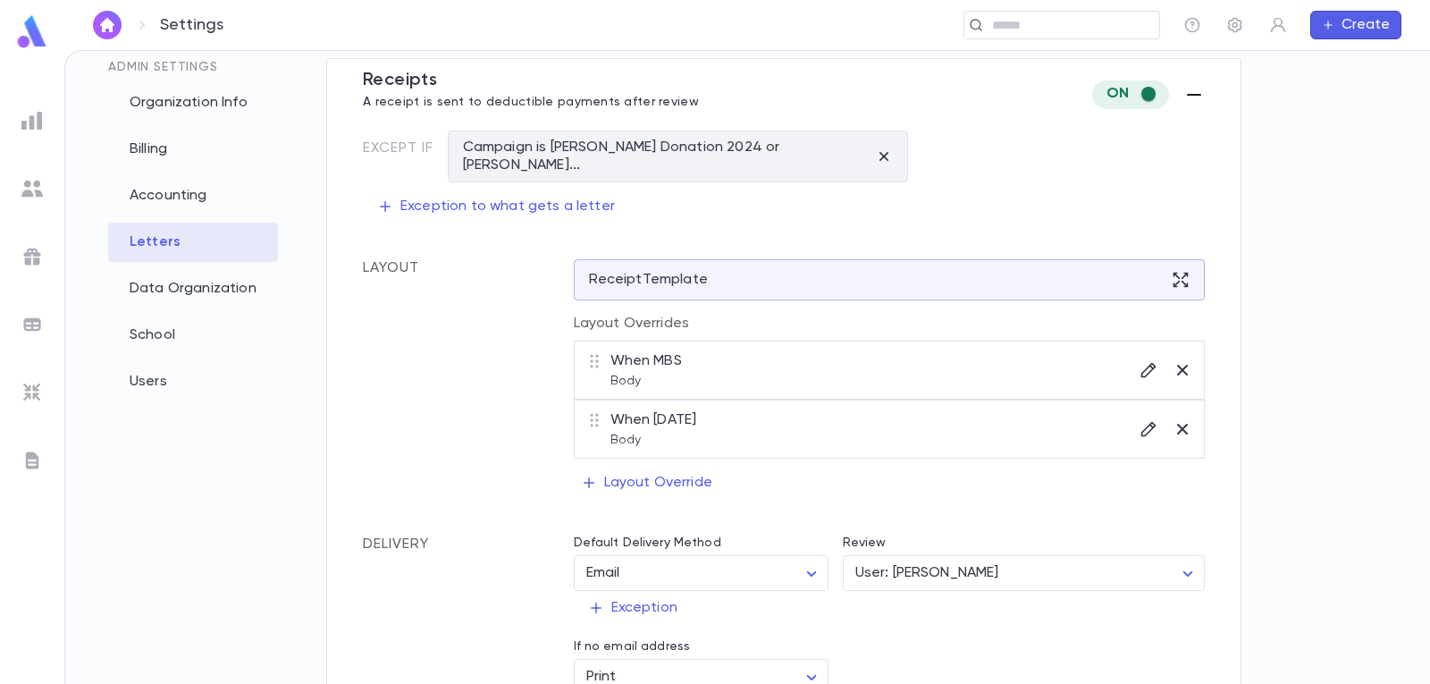
click at [1184, 96] on icon "button" at bounding box center [1194, 94] width 21 height 21
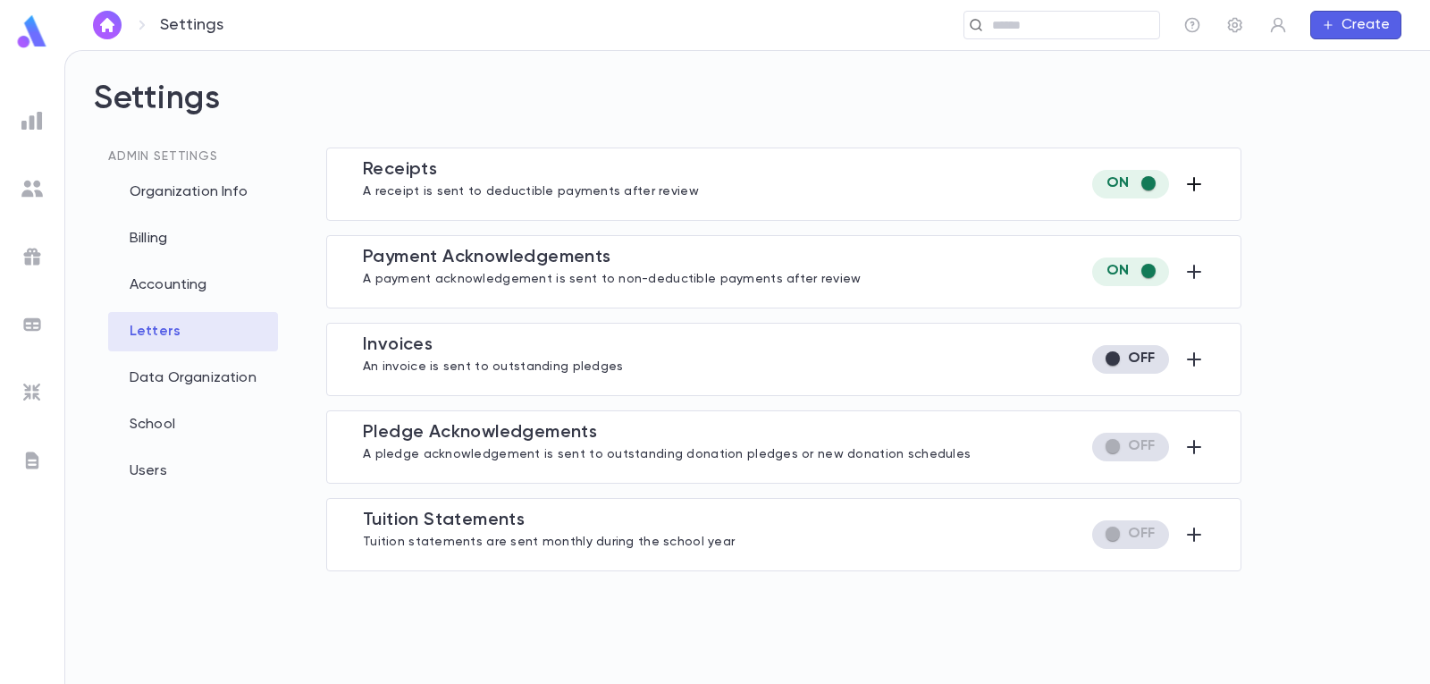
scroll to position [0, 0]
click at [1205, 277] on icon "button" at bounding box center [1194, 271] width 21 height 21
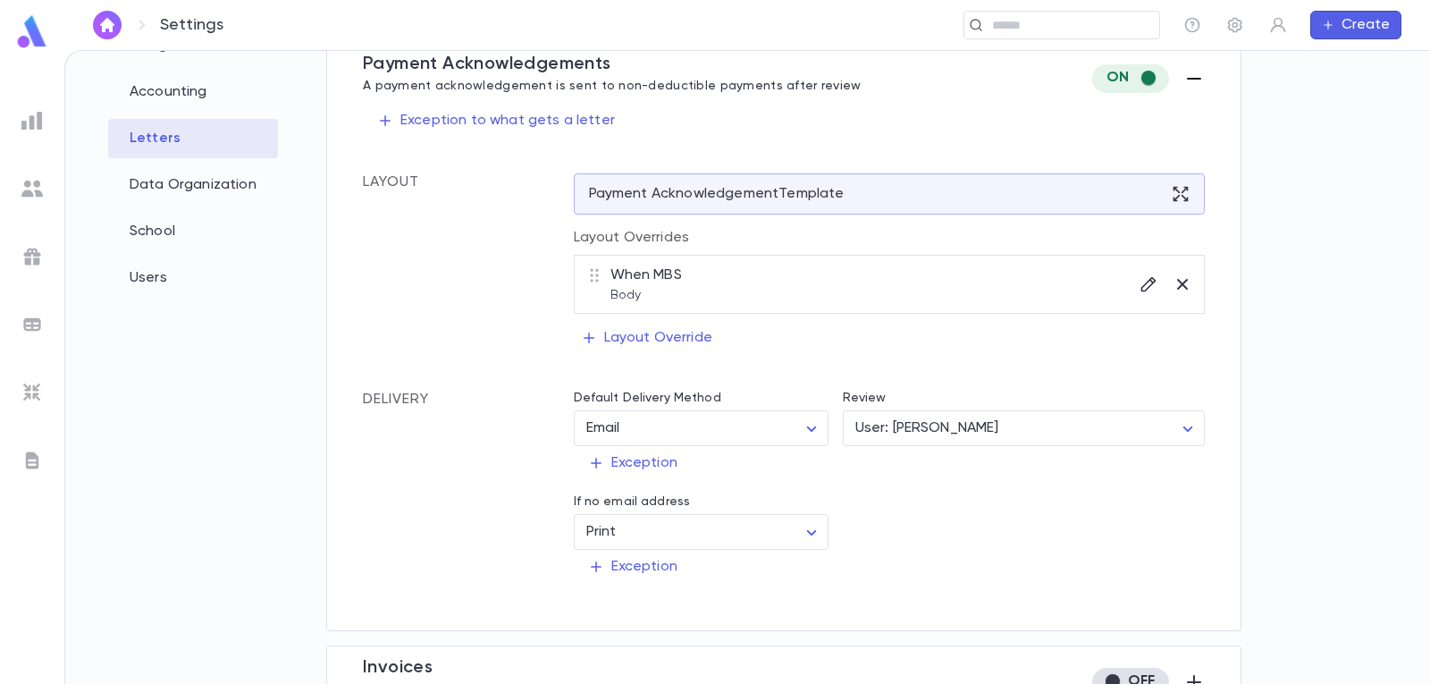
scroll to position [135, 0]
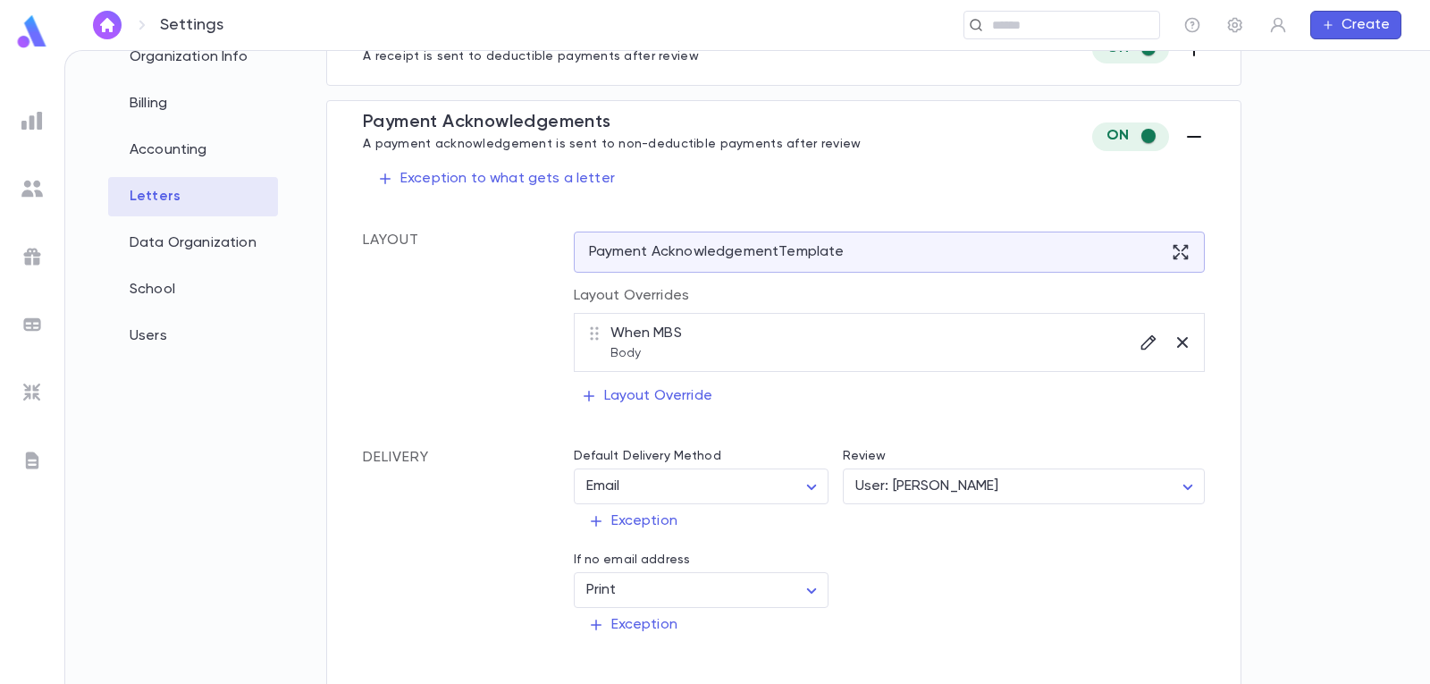
click at [1176, 131] on div at bounding box center [1141, 136] width 128 height 29
click at [1205, 141] on div "Payment Acknowledgement s A payment acknowledgement is sent to non-deductible p…" at bounding box center [783, 394] width 915 height 589
click at [1196, 137] on icon "button" at bounding box center [1194, 137] width 14 height 2
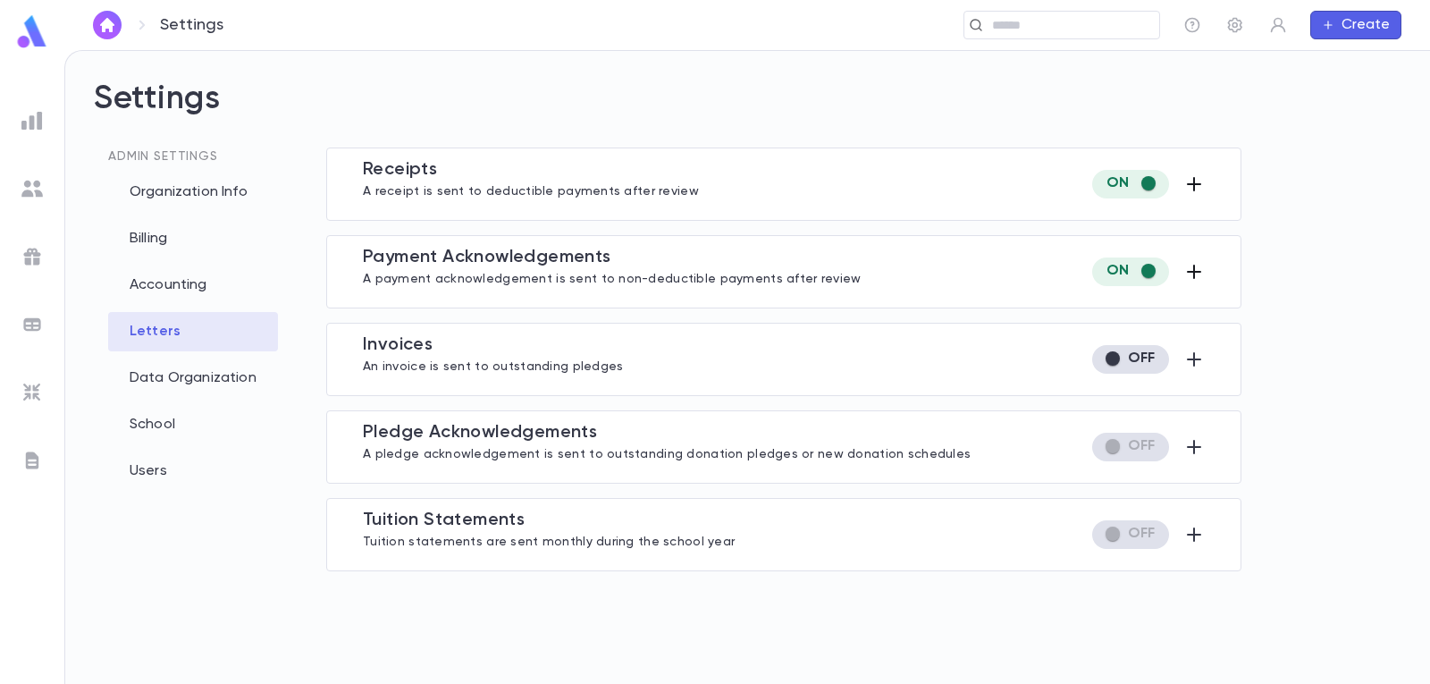
scroll to position [0, 0]
click at [160, 228] on div "Billing" at bounding box center [193, 238] width 170 height 39
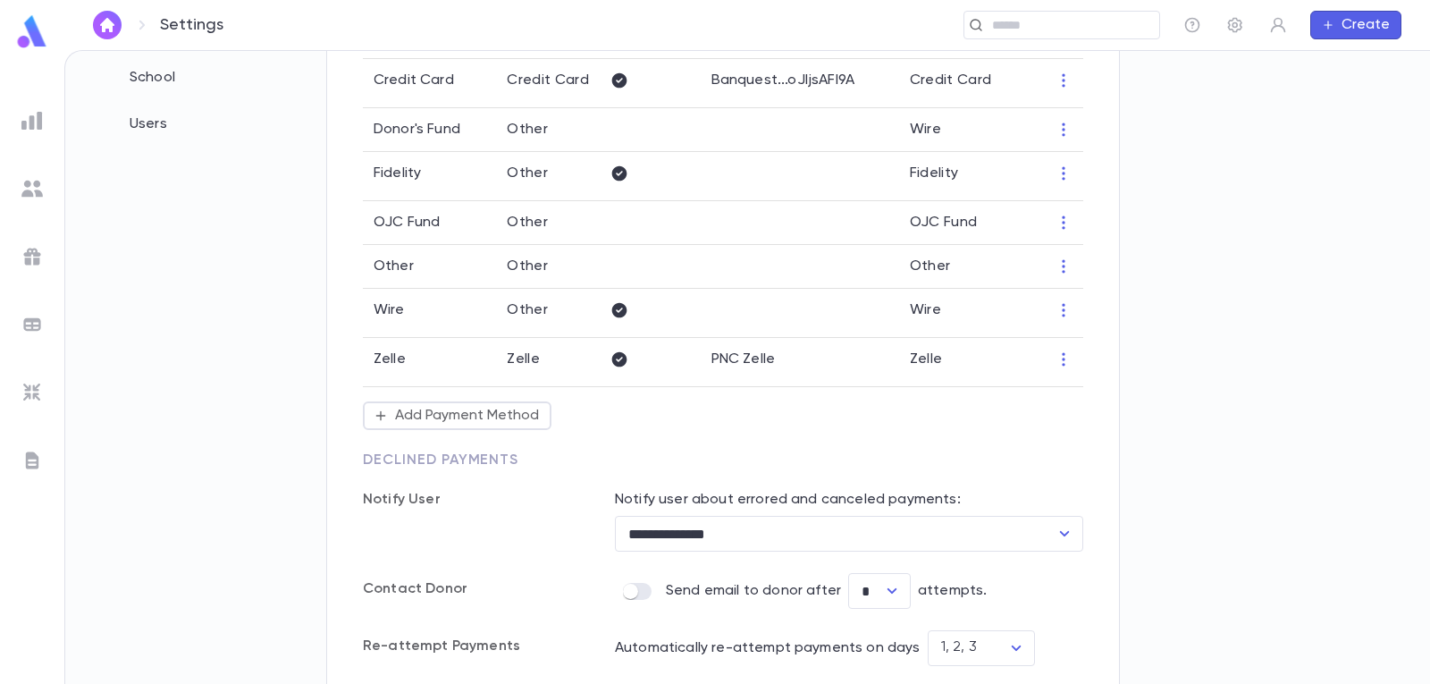
scroll to position [257, 0]
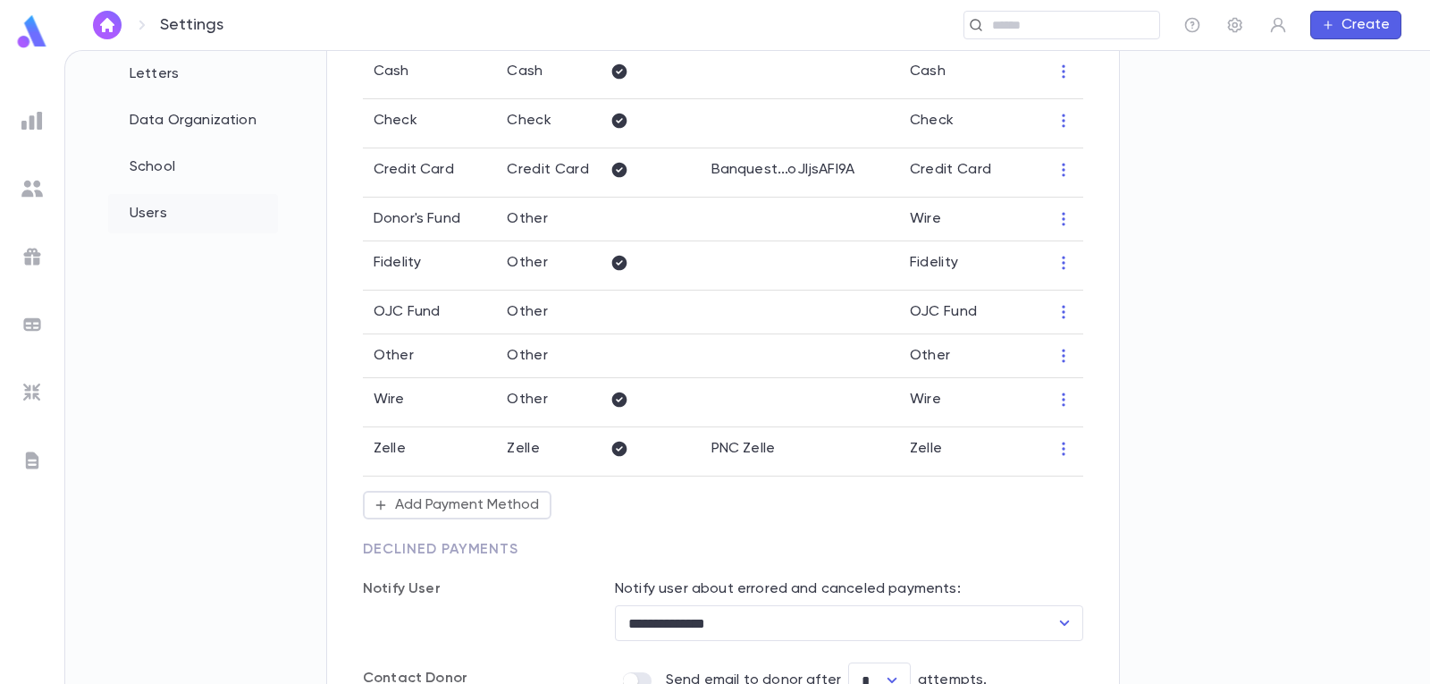
click at [148, 211] on div "Users" at bounding box center [193, 213] width 170 height 39
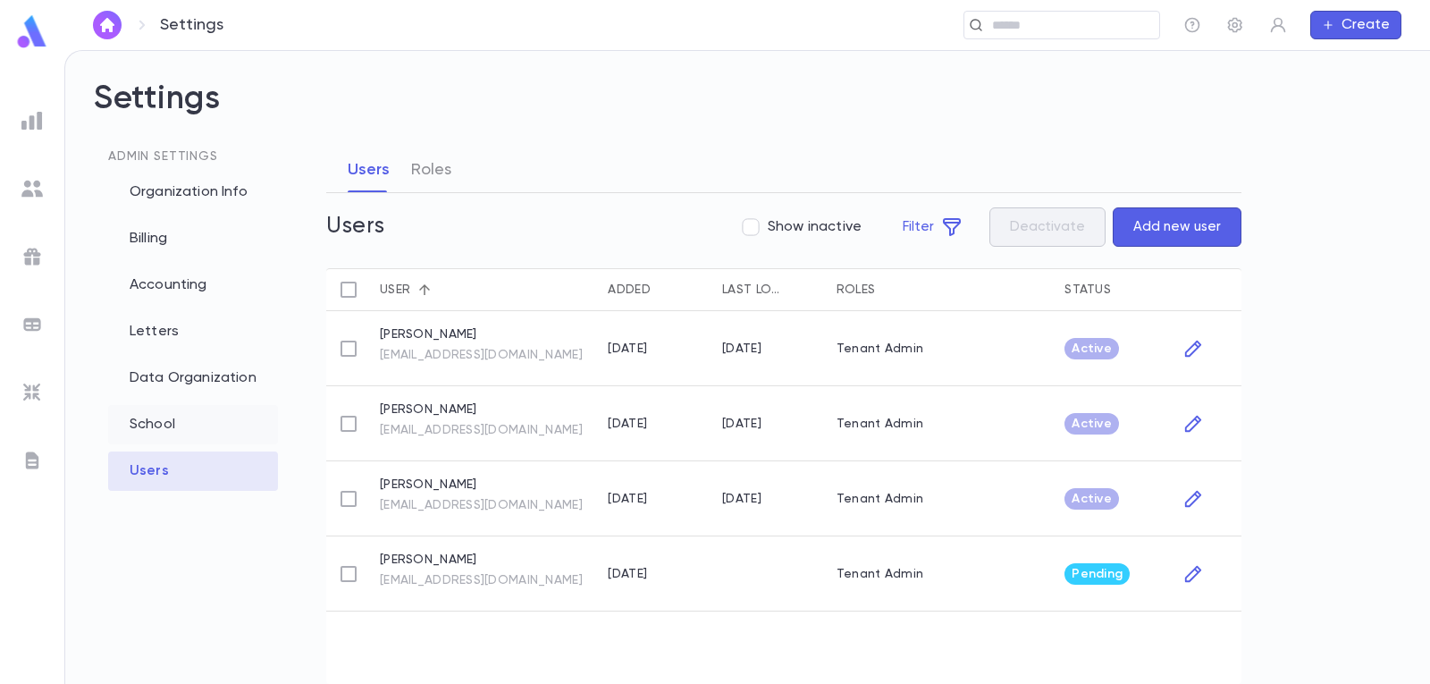
click at [137, 430] on div "School" at bounding box center [193, 424] width 170 height 39
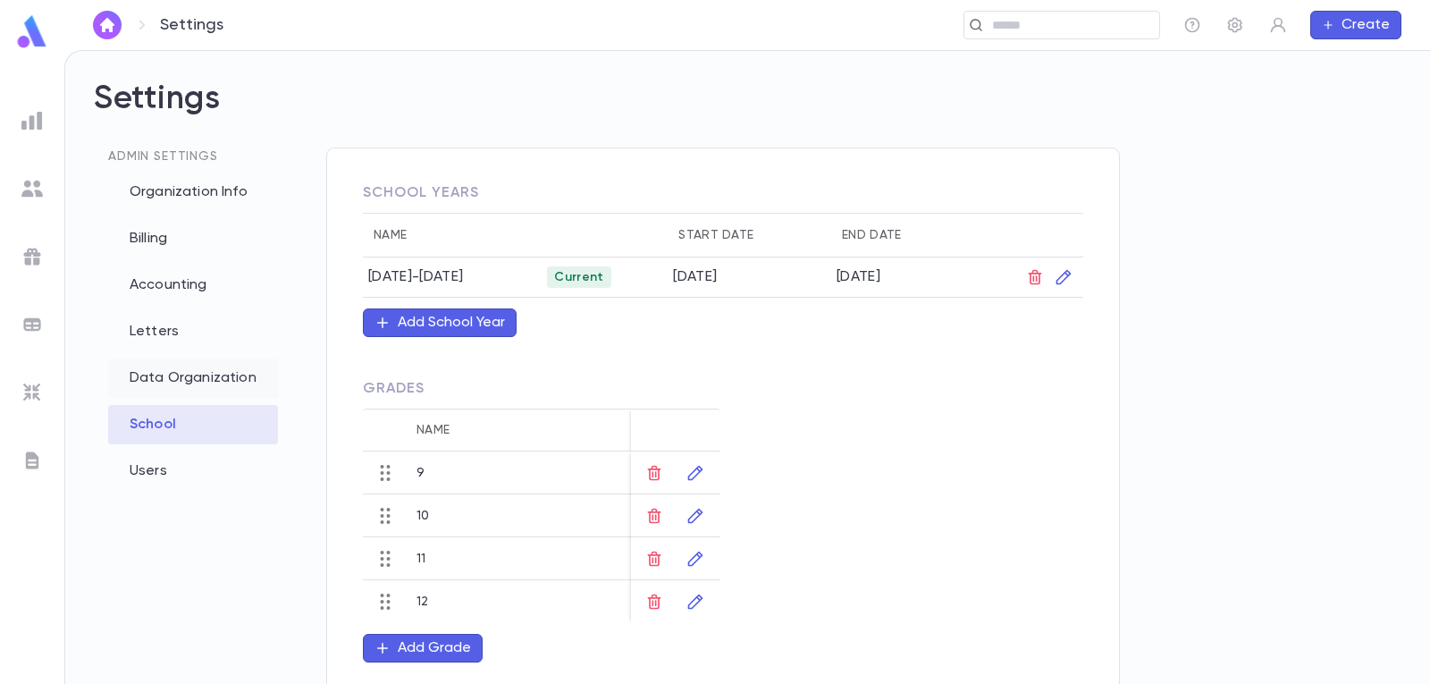
click at [151, 370] on div "Data Organization" at bounding box center [193, 377] width 170 height 39
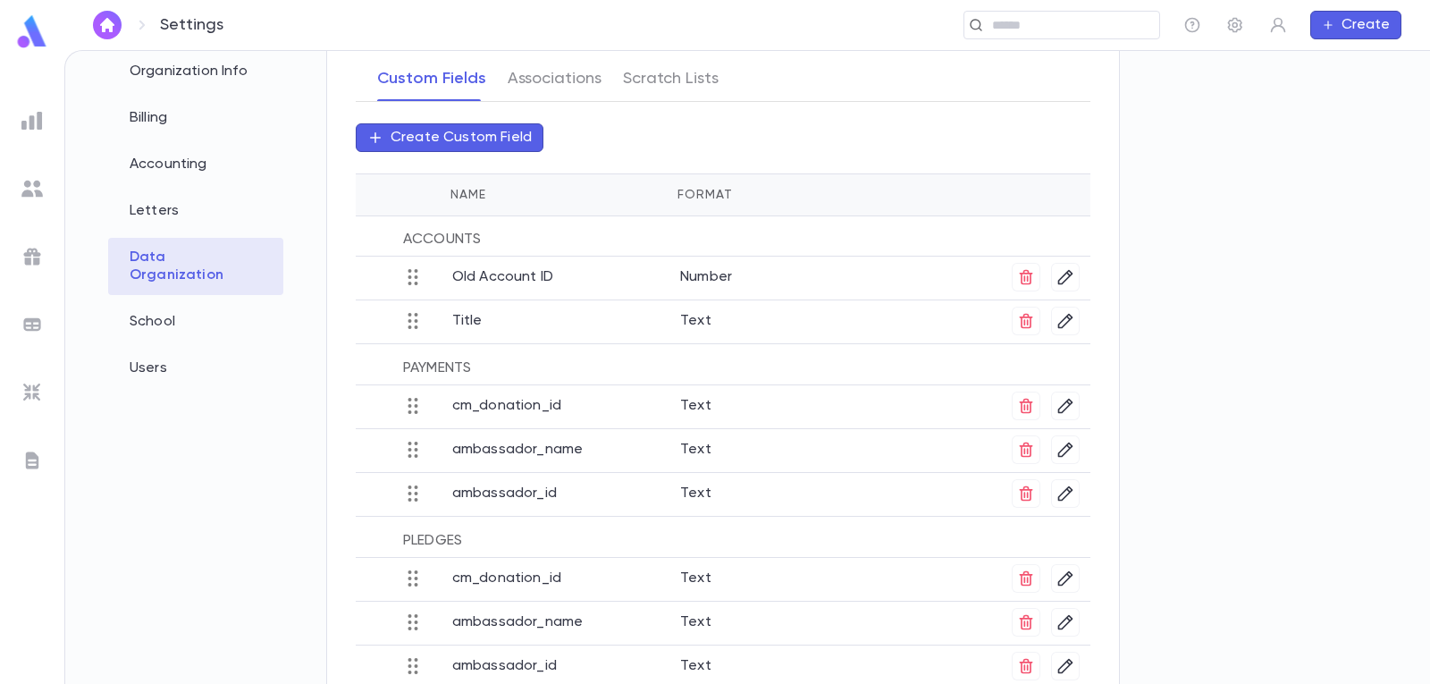
scroll to position [171, 0]
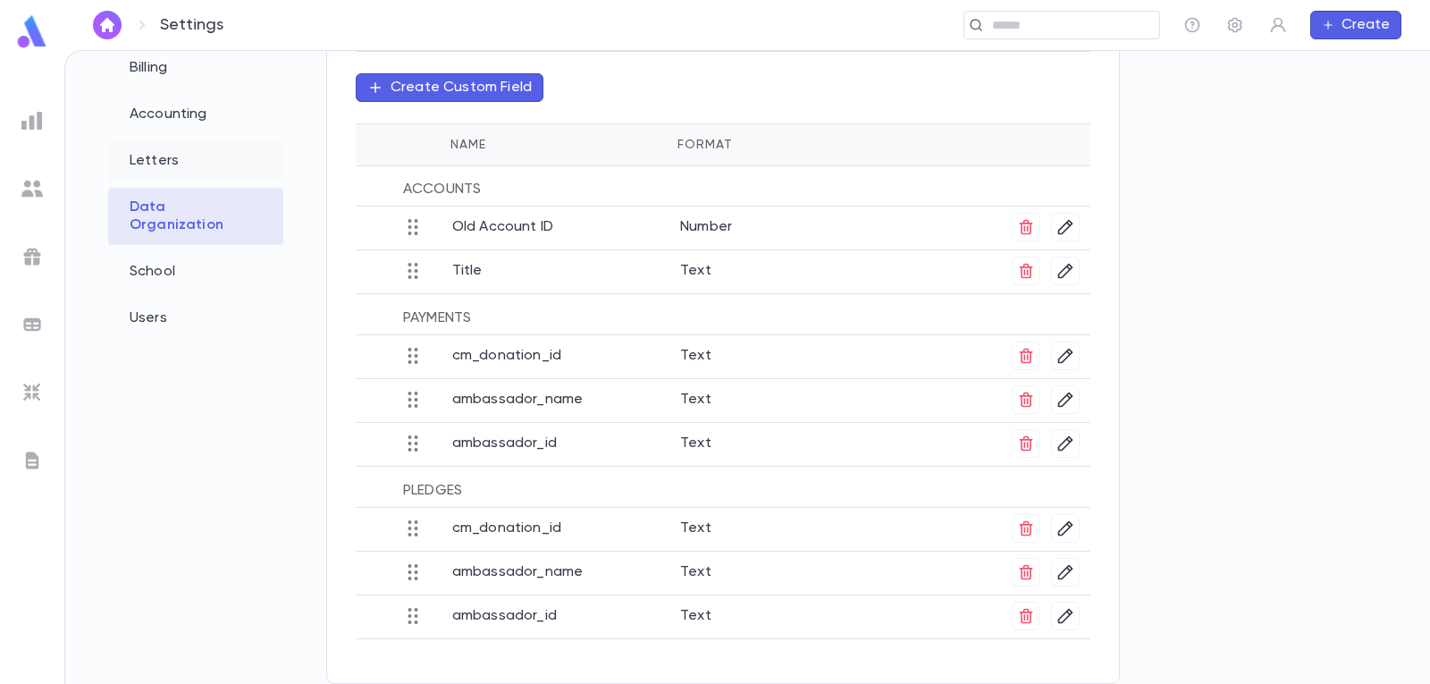
click at [173, 170] on div "Letters" at bounding box center [195, 160] width 175 height 39
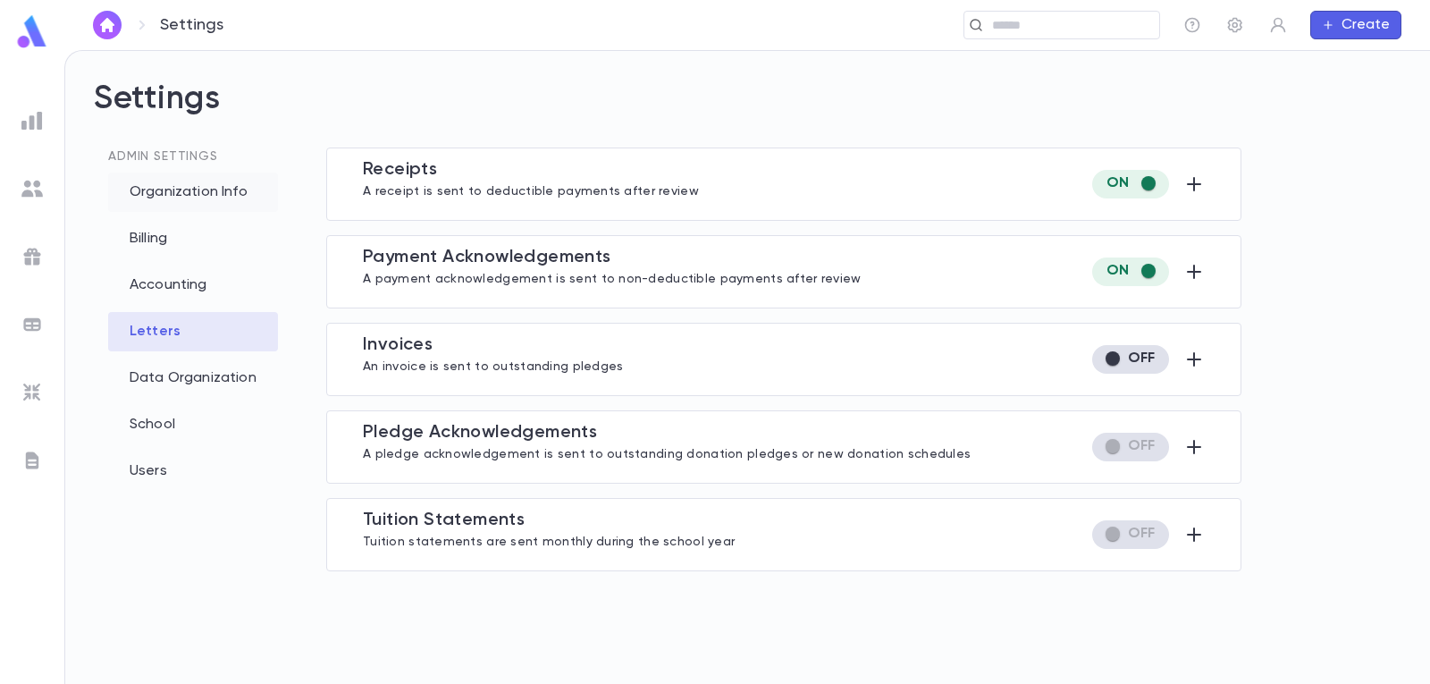
click at [172, 182] on div "Organization Info" at bounding box center [193, 192] width 170 height 39
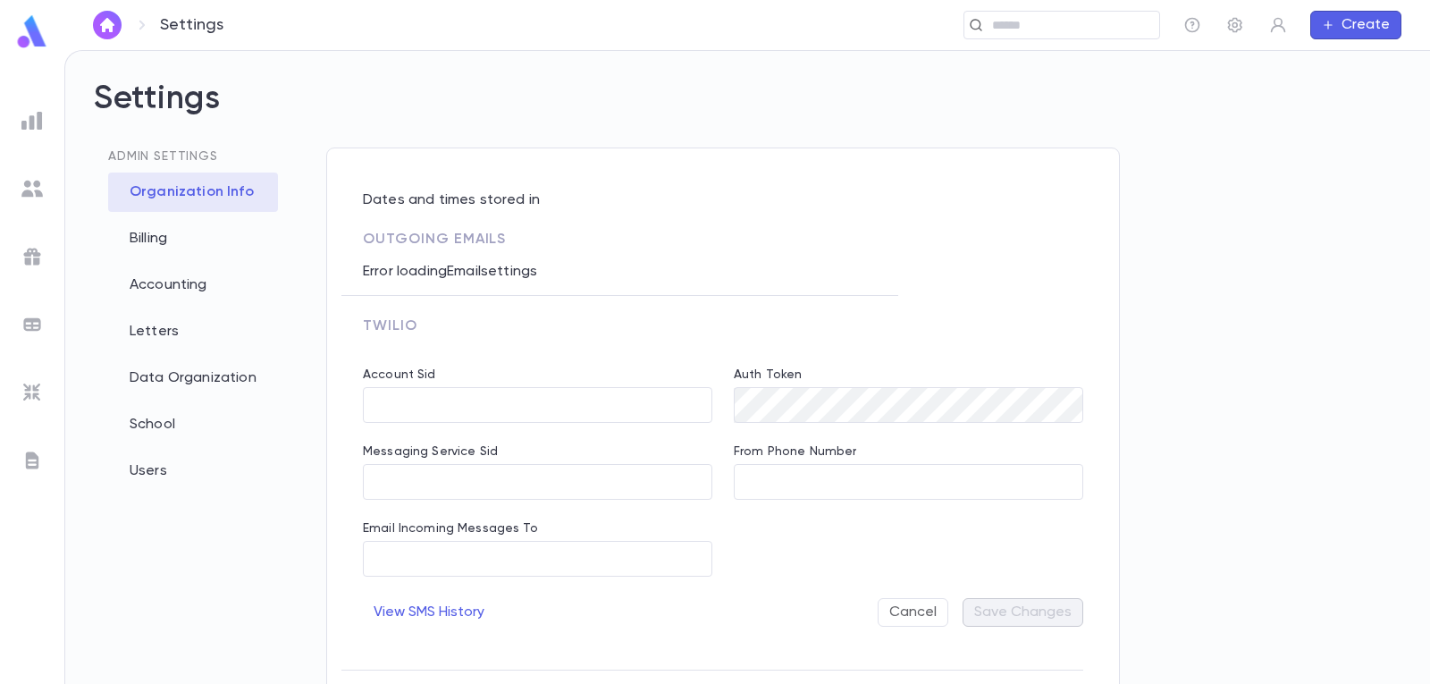
type input "**********"
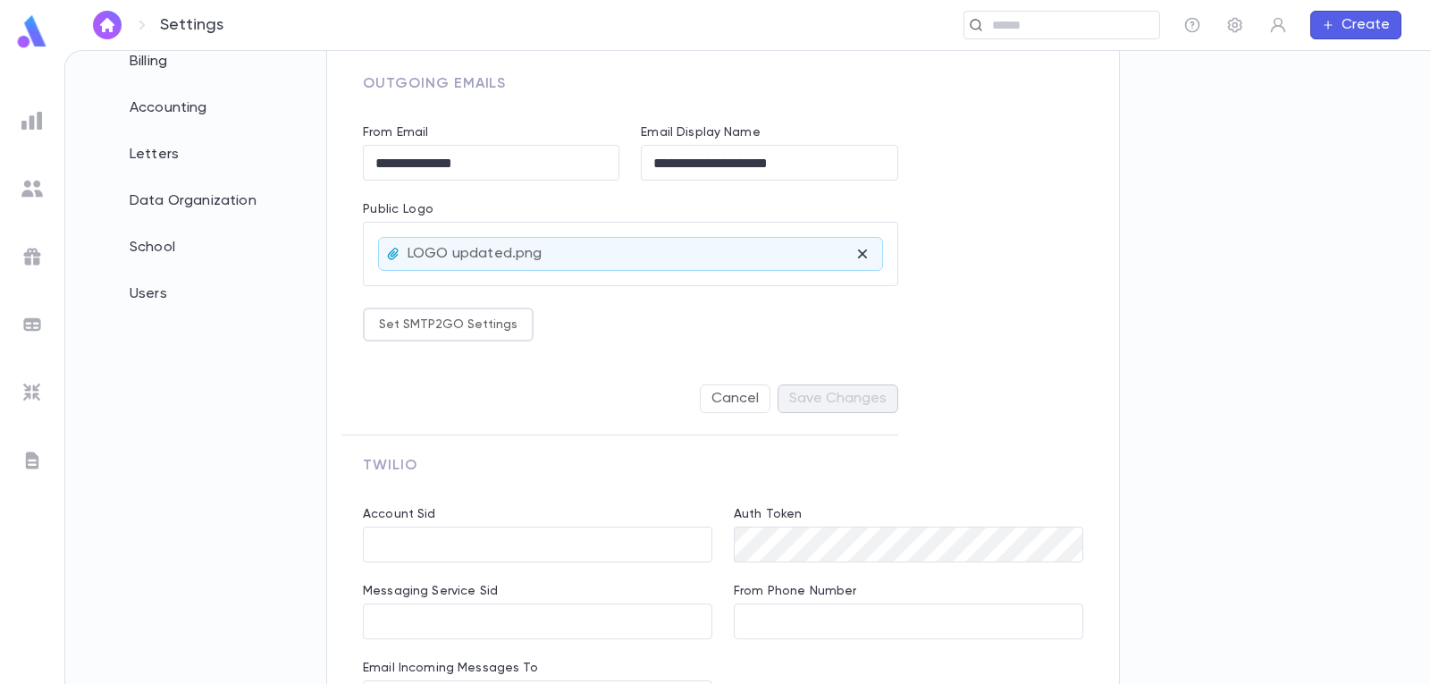
scroll to position [95, 0]
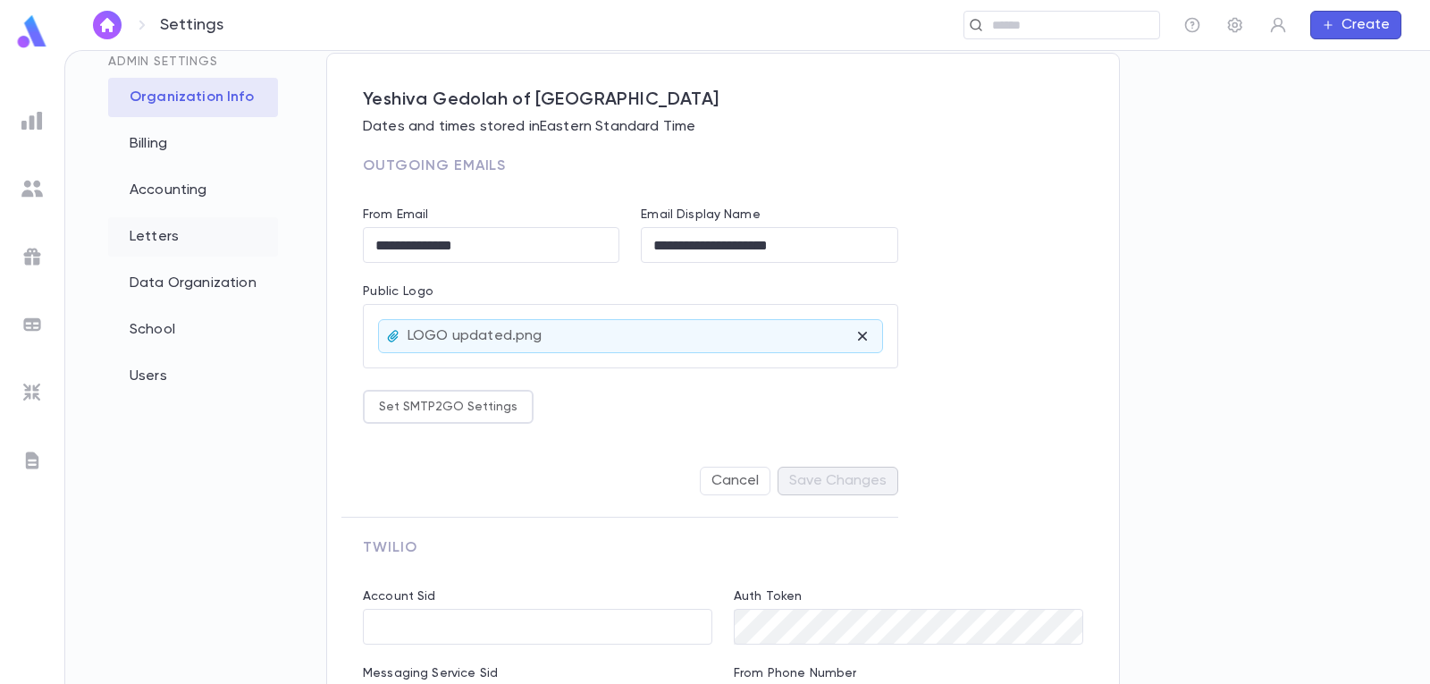
click at [123, 230] on div "Letters" at bounding box center [193, 236] width 170 height 39
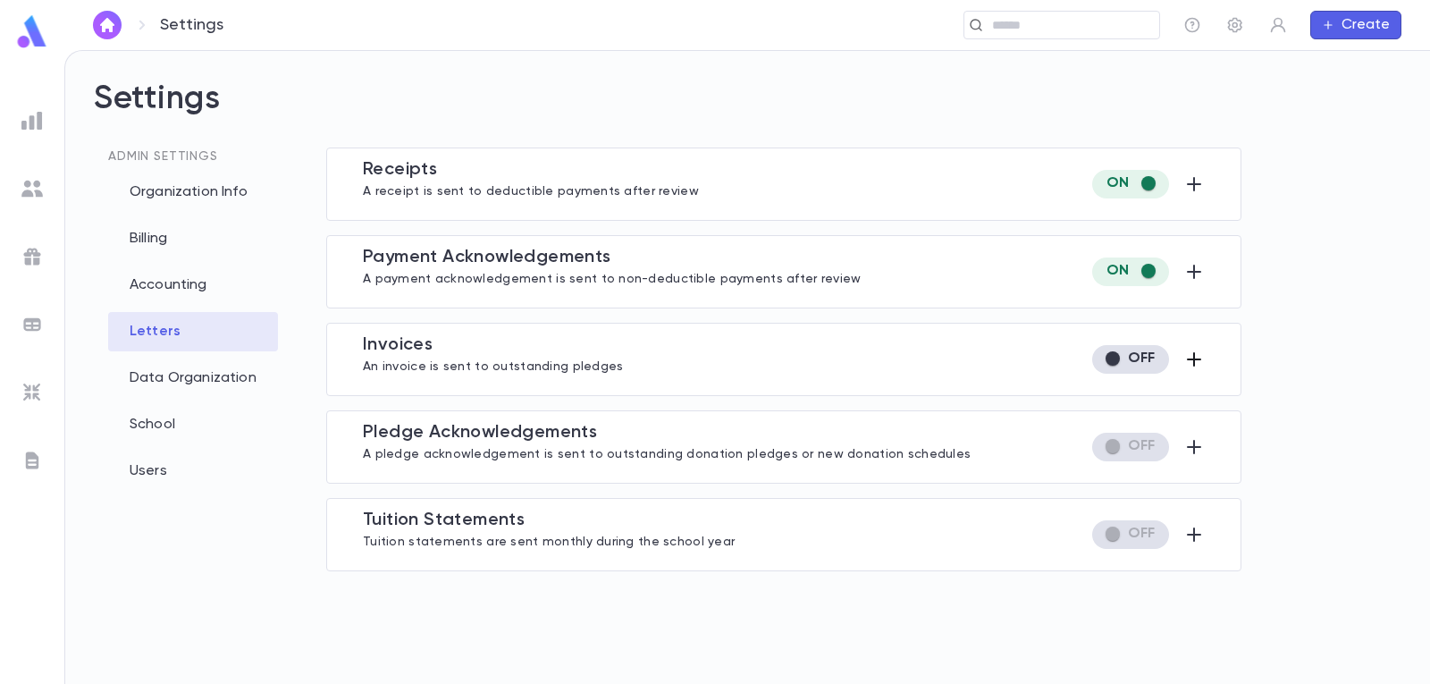
click at [1200, 358] on icon "button" at bounding box center [1194, 359] width 21 height 21
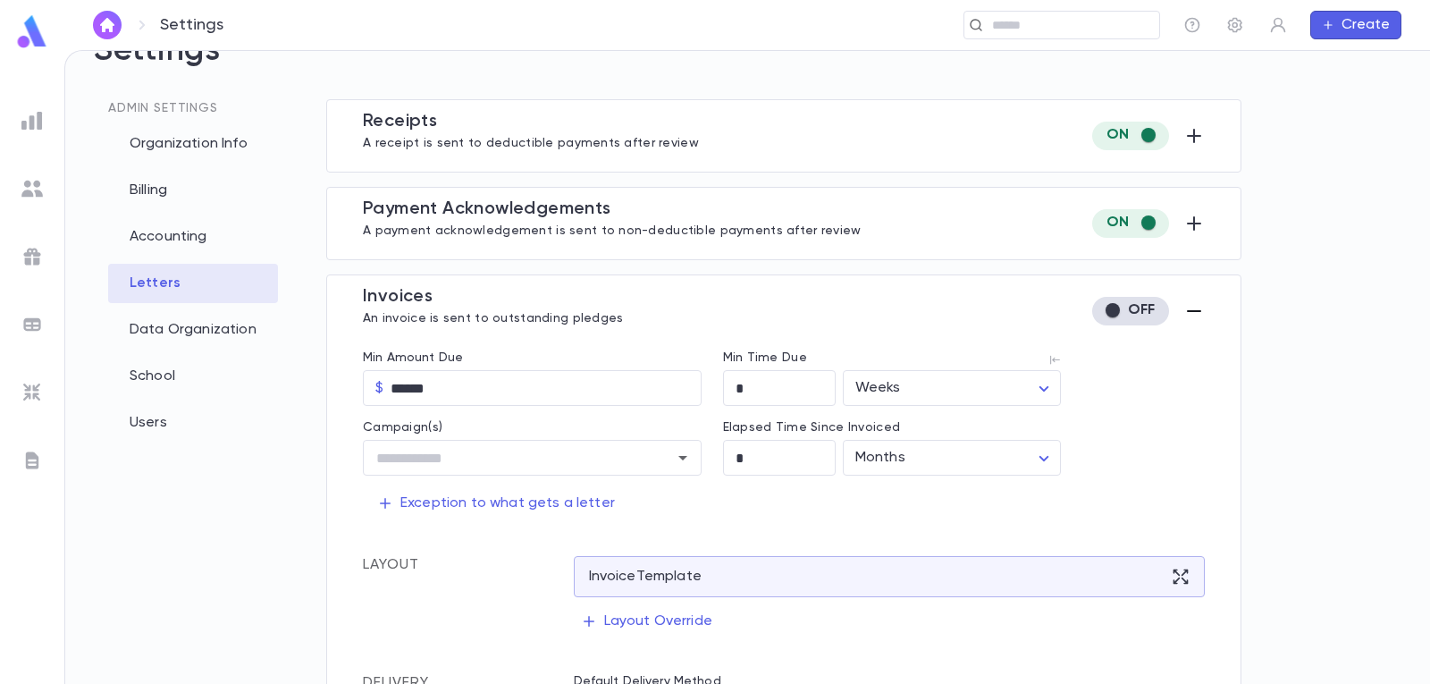
scroll to position [47, 0]
click at [153, 126] on div "Organization Info" at bounding box center [193, 144] width 170 height 39
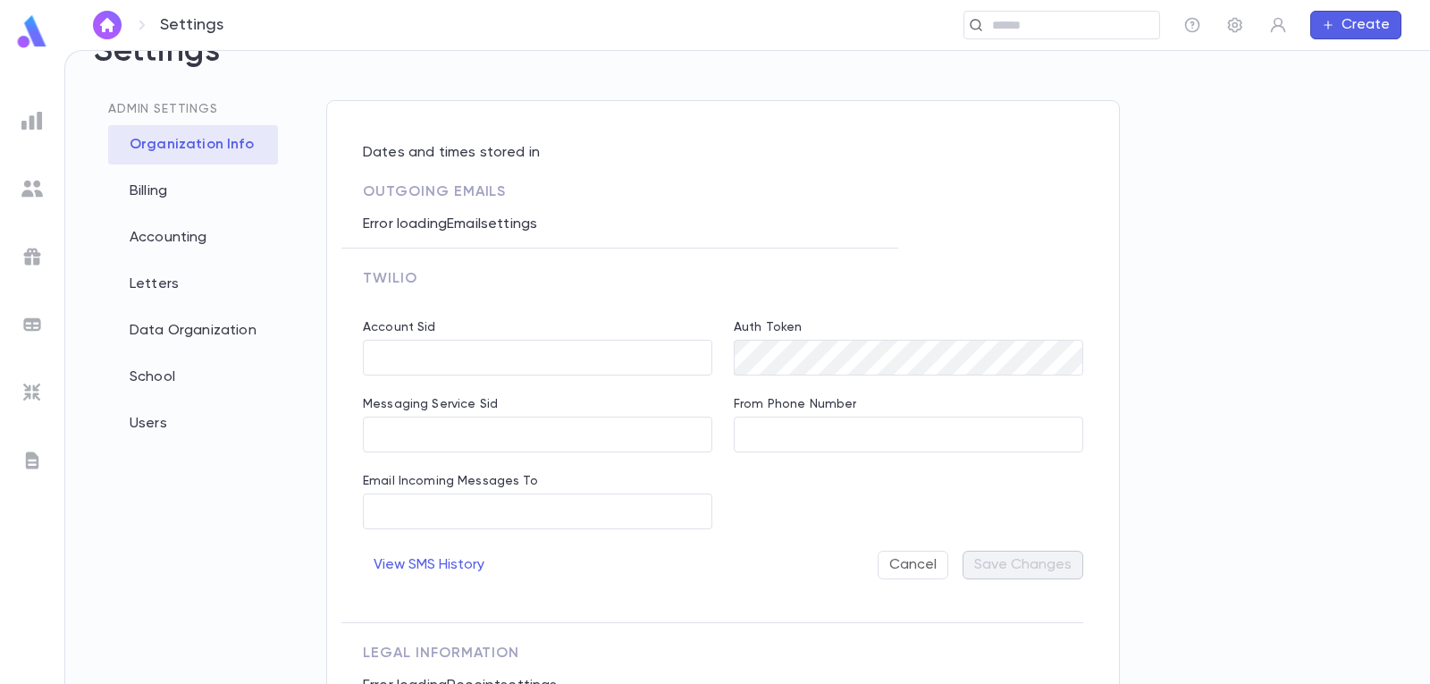
type input "**********"
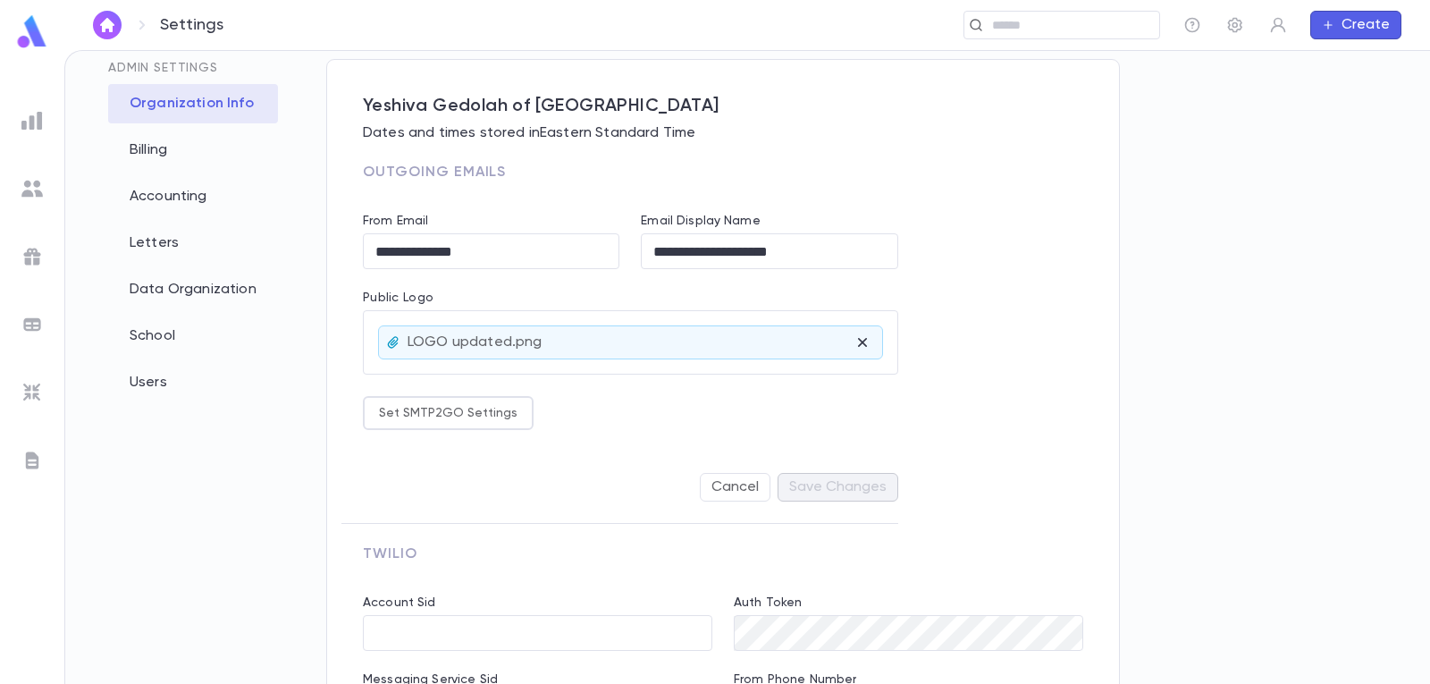
scroll to position [89, 0]
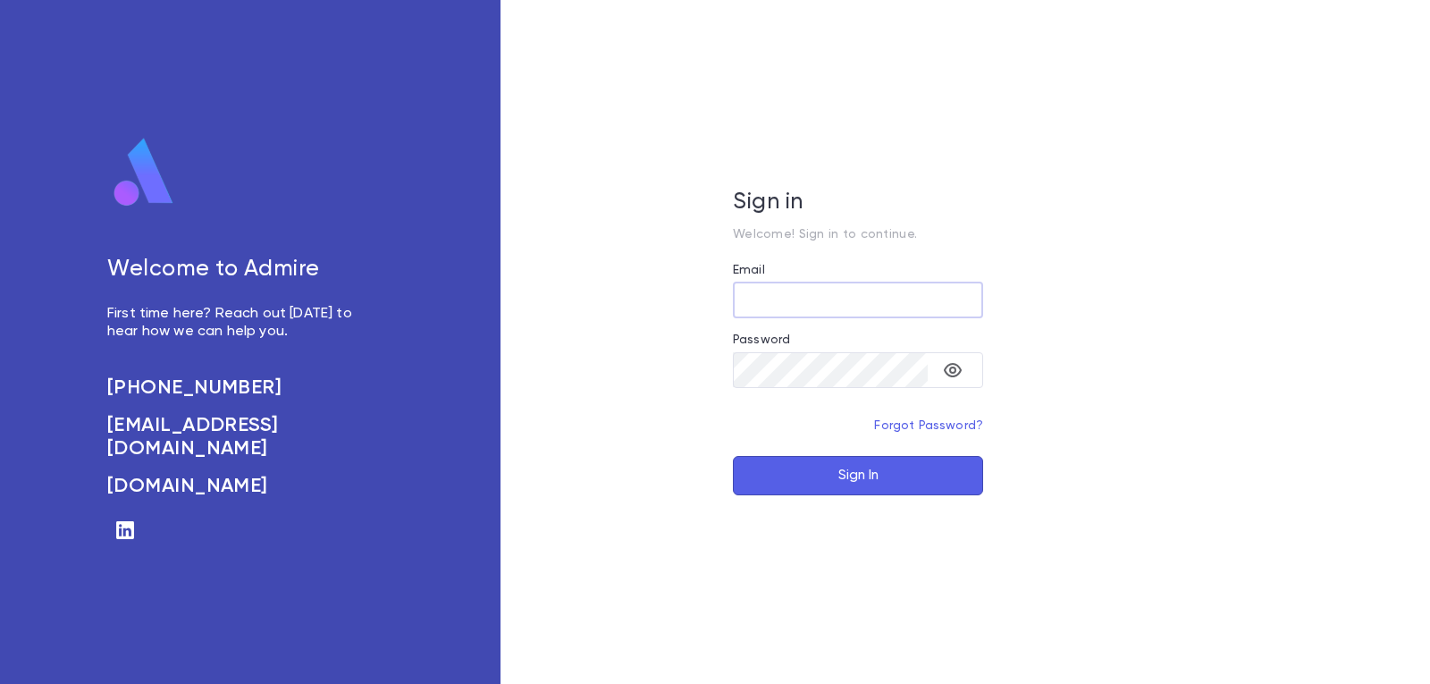
type input "**********"
click at [846, 478] on button "Sign In" at bounding box center [858, 475] width 250 height 39
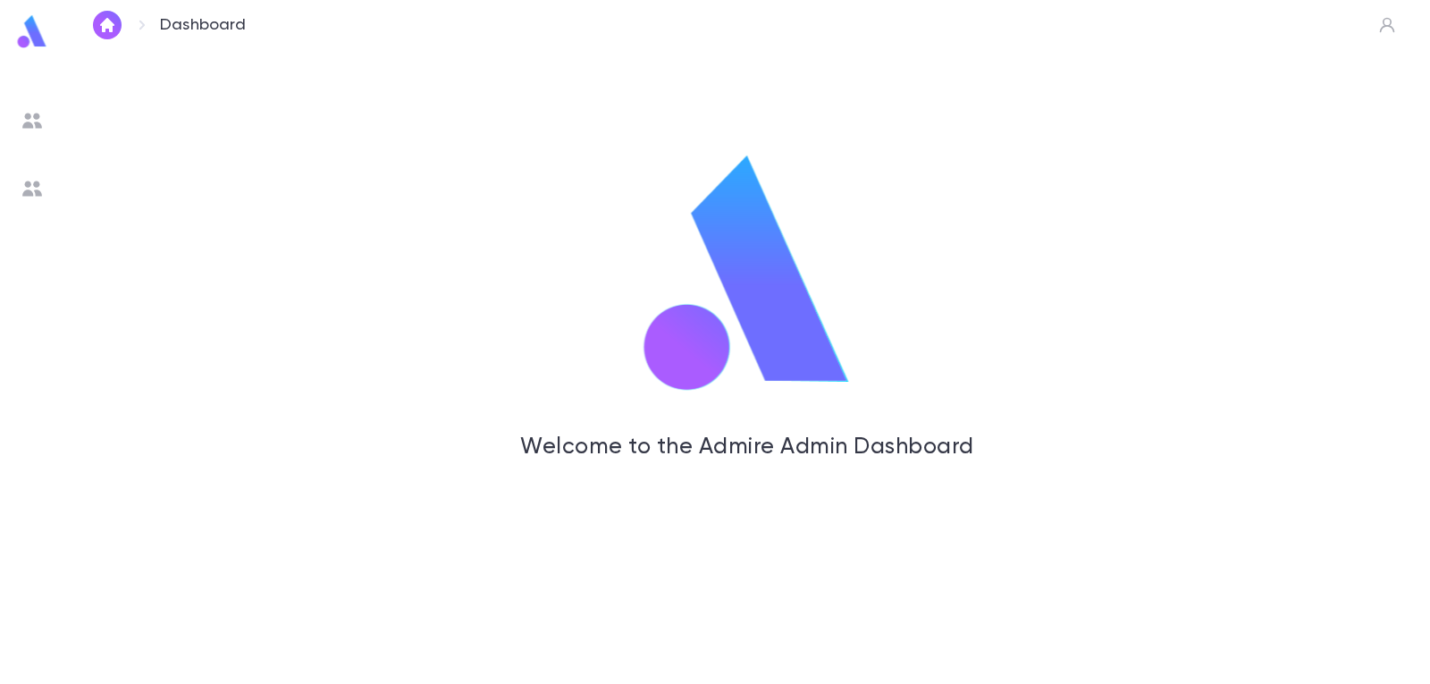
click at [187, 22] on p "Dashboard" at bounding box center [203, 25] width 87 height 20
click at [120, 18] on button "button" at bounding box center [107, 25] width 29 height 29
click at [35, 122] on img at bounding box center [31, 120] width 21 height 21
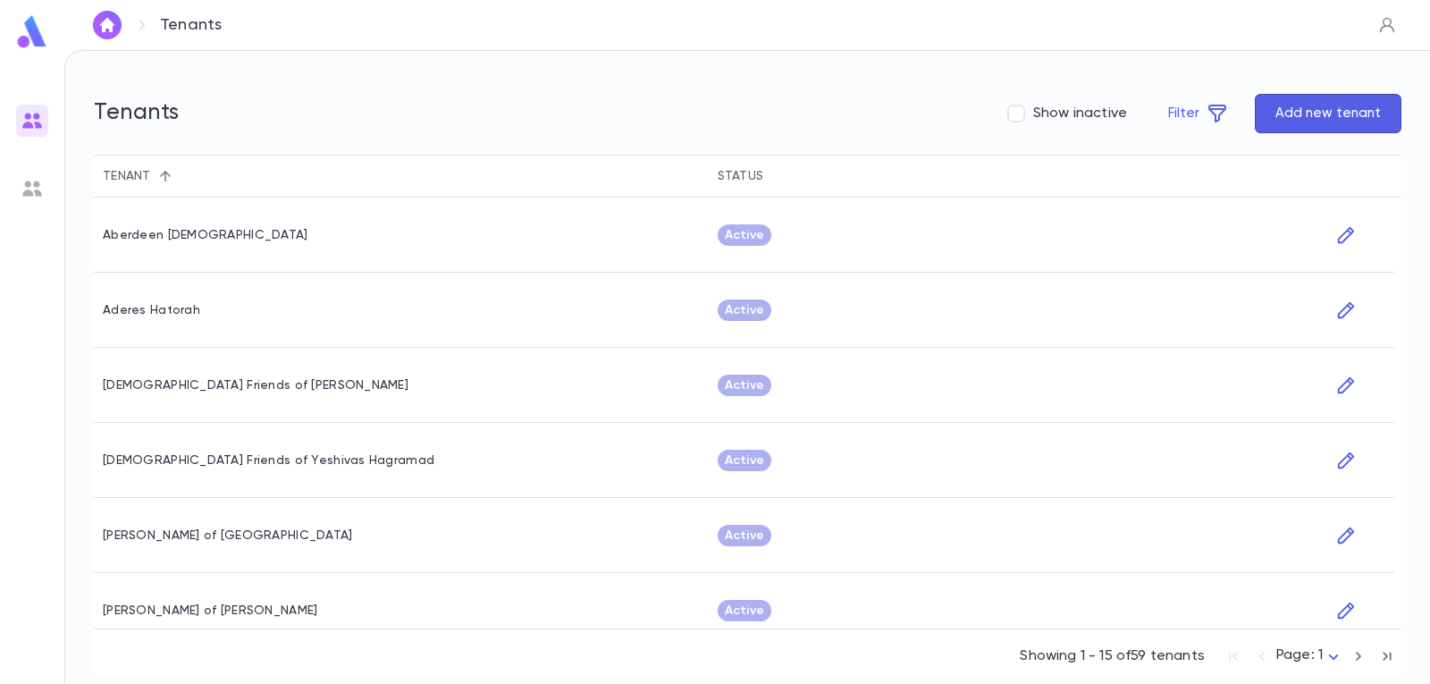
click at [1392, 30] on icon "button" at bounding box center [1388, 25] width 18 height 18
click at [1176, 55] on div at bounding box center [715, 342] width 1430 height 684
click at [1227, 117] on icon "button" at bounding box center [1218, 114] width 18 height 18
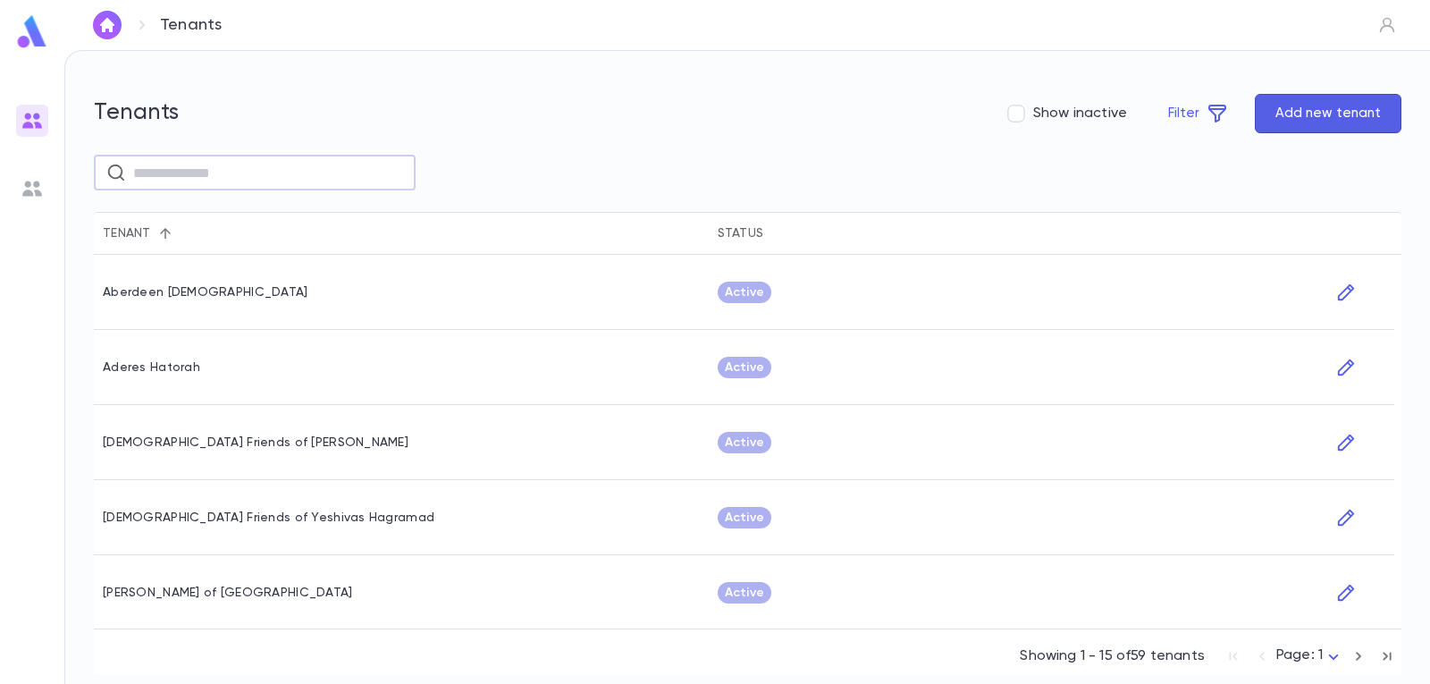
drag, startPoint x: 313, startPoint y: 177, endPoint x: 331, endPoint y: 162, distance: 23.5
click at [313, 177] on input "text" at bounding box center [268, 173] width 270 height 35
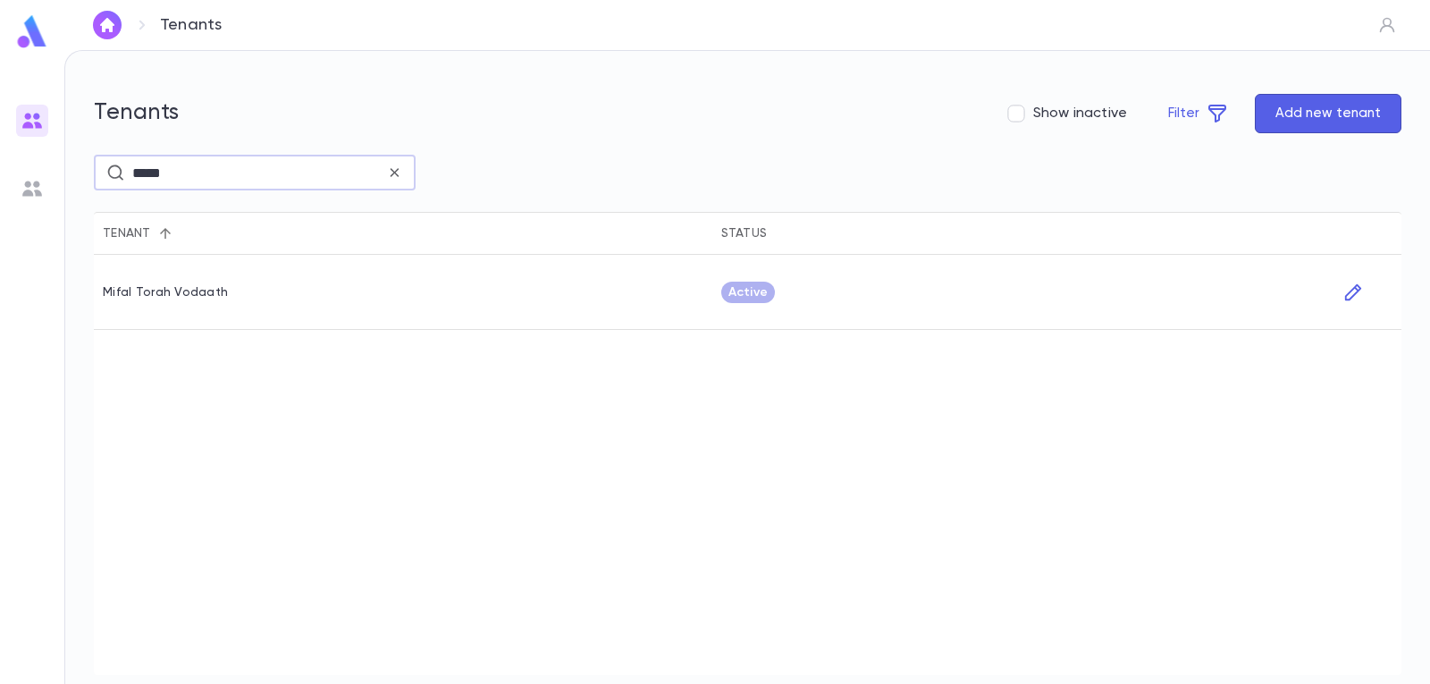
type input "*****"
click at [229, 301] on div "Mifal Torah Vodaath" at bounding box center [403, 292] width 619 height 75
click at [201, 292] on div "Mifal Torah Vodaath" at bounding box center [165, 292] width 125 height 14
click at [1350, 292] on icon "button" at bounding box center [1353, 291] width 16 height 16
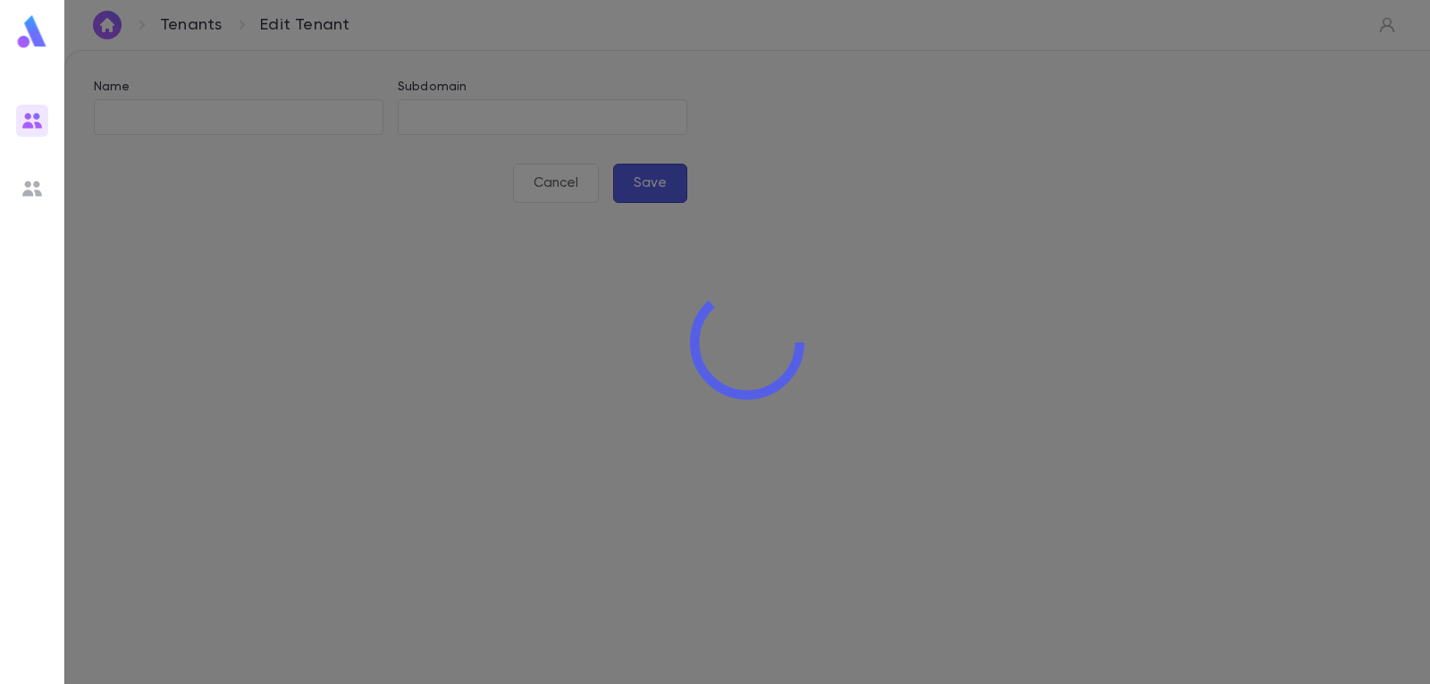
type input "**********"
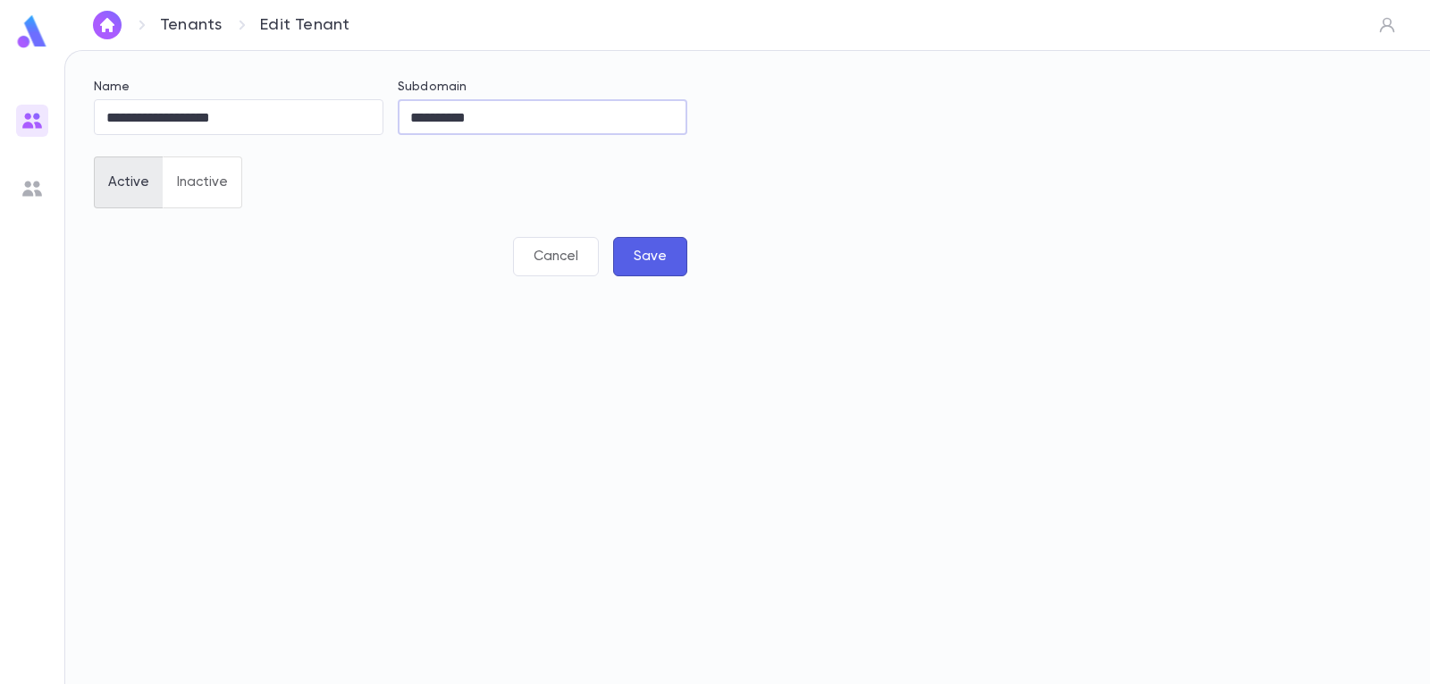
drag, startPoint x: 488, startPoint y: 122, endPoint x: 404, endPoint y: 113, distance: 84.5
click at [404, 113] on input "**********" at bounding box center [543, 117] width 290 height 35
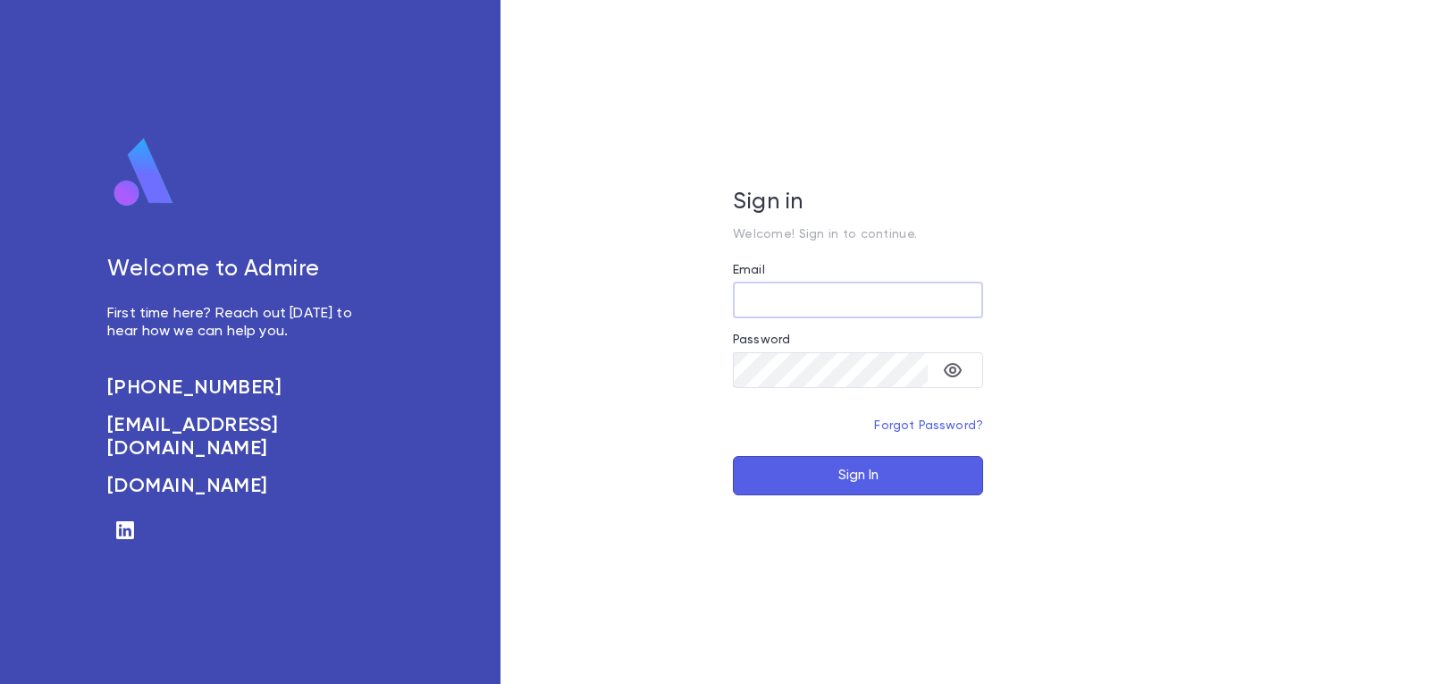
type input "**********"
click at [908, 481] on button "Sign In" at bounding box center [858, 475] width 250 height 39
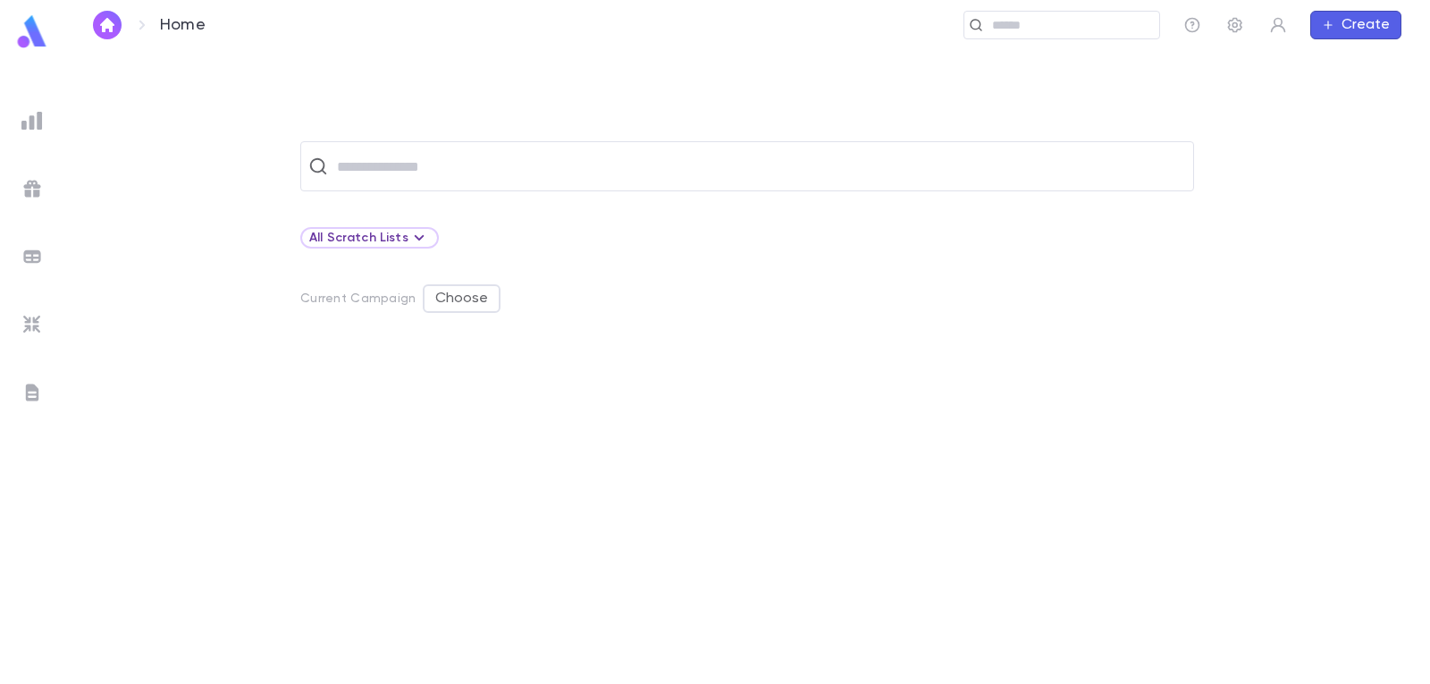
click at [33, 114] on img at bounding box center [31, 120] width 21 height 21
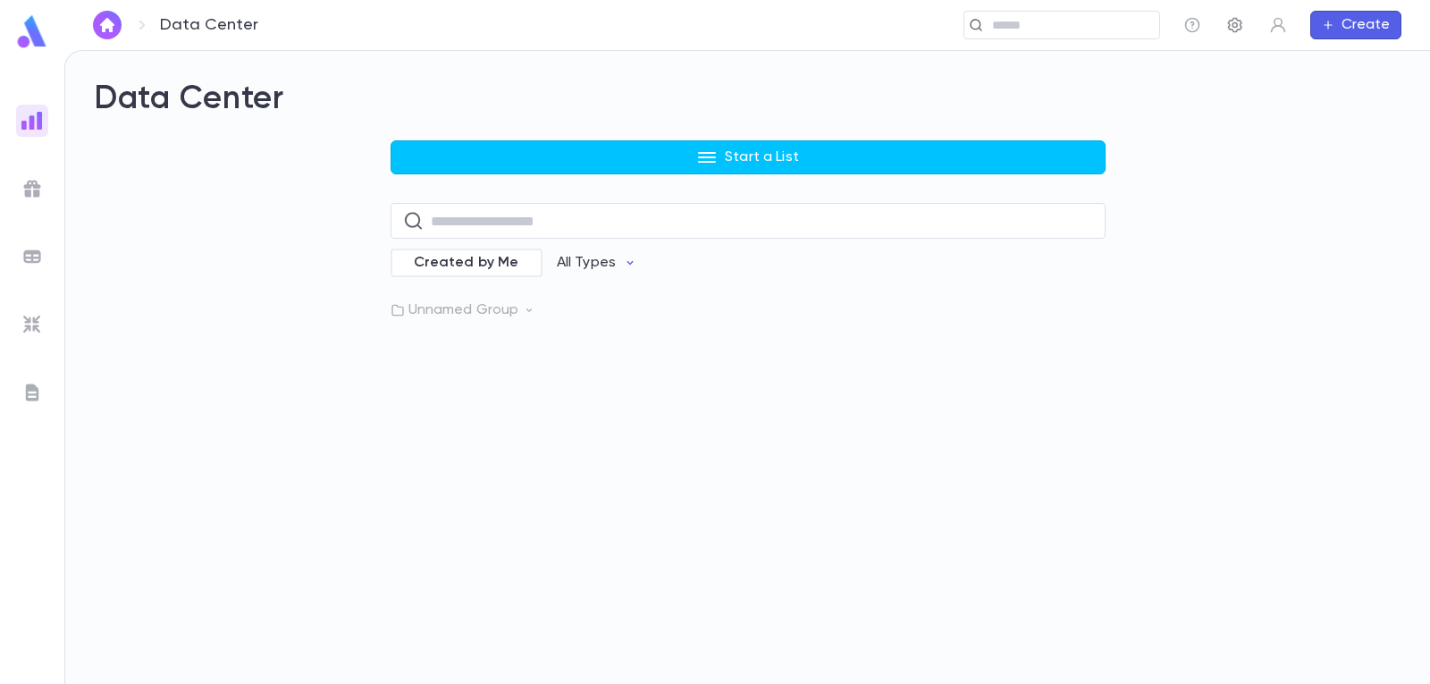
click at [1232, 26] on icon "button" at bounding box center [1236, 25] width 18 height 18
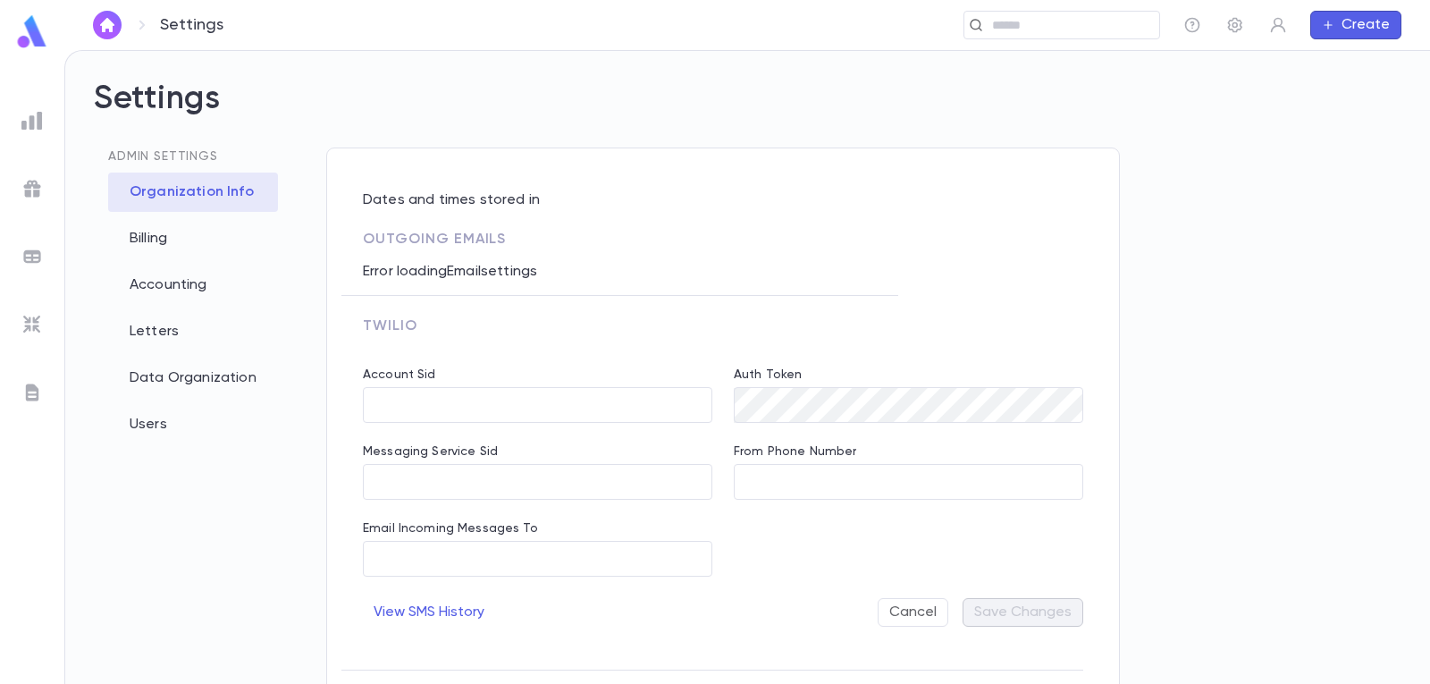
type input "**********"
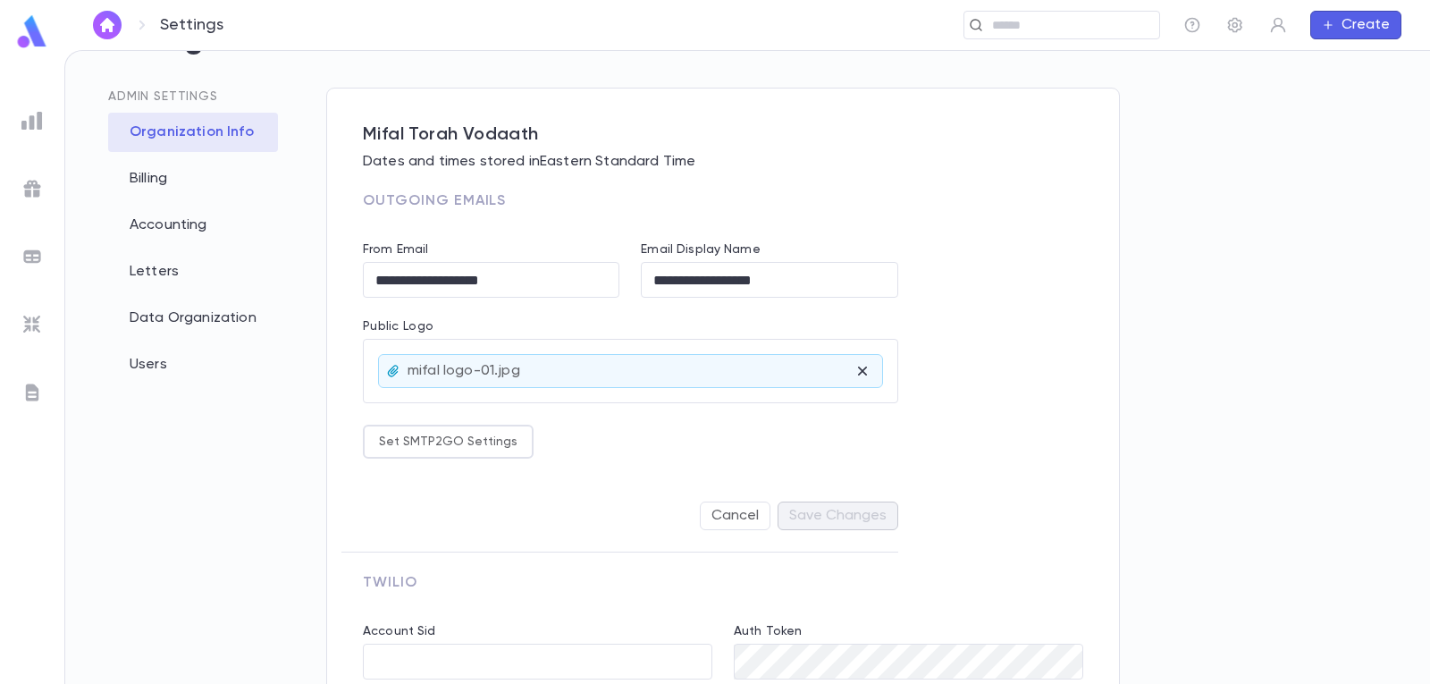
scroll to position [89, 0]
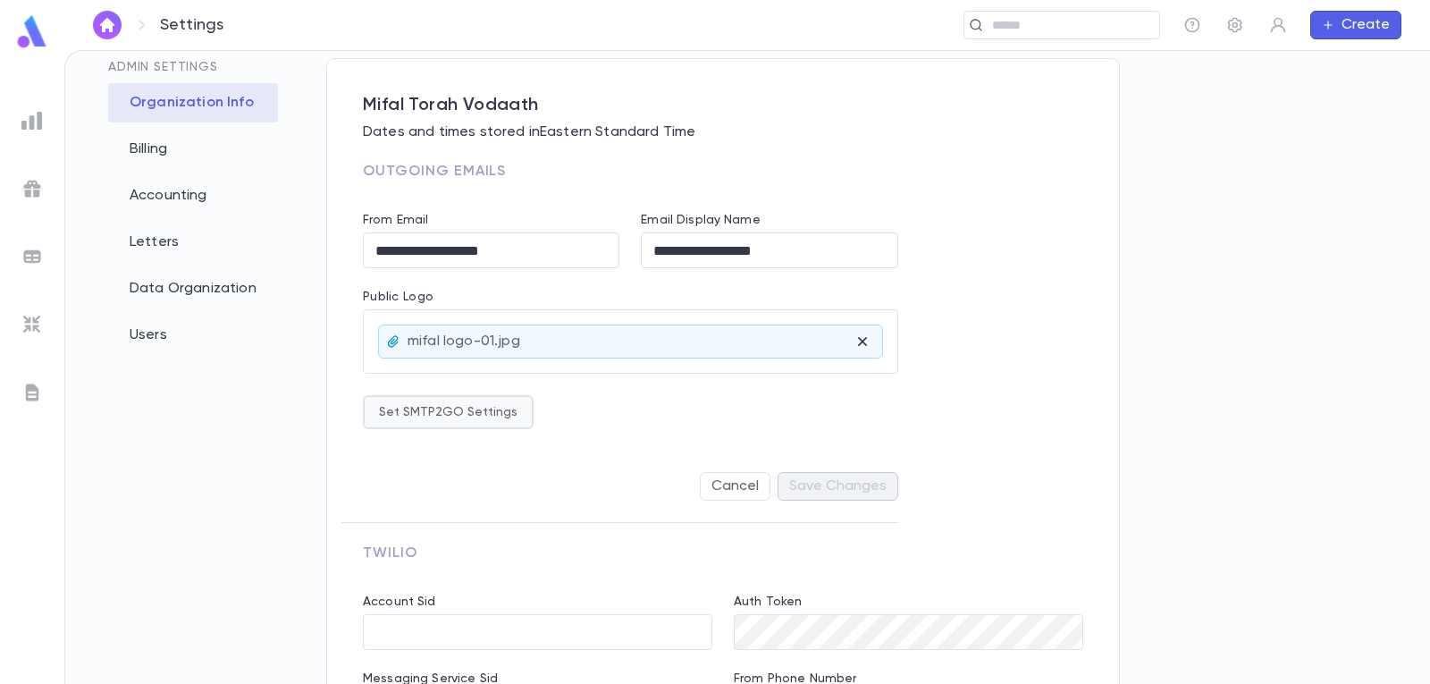
click at [399, 410] on button "Set SMTP2GO Settings" at bounding box center [448, 412] width 171 height 34
click at [399, 416] on div at bounding box center [715, 342] width 1430 height 684
click at [705, 420] on div "Set SMTP2GO Settings" at bounding box center [619, 401] width 557 height 55
click at [33, 132] on div at bounding box center [32, 121] width 32 height 32
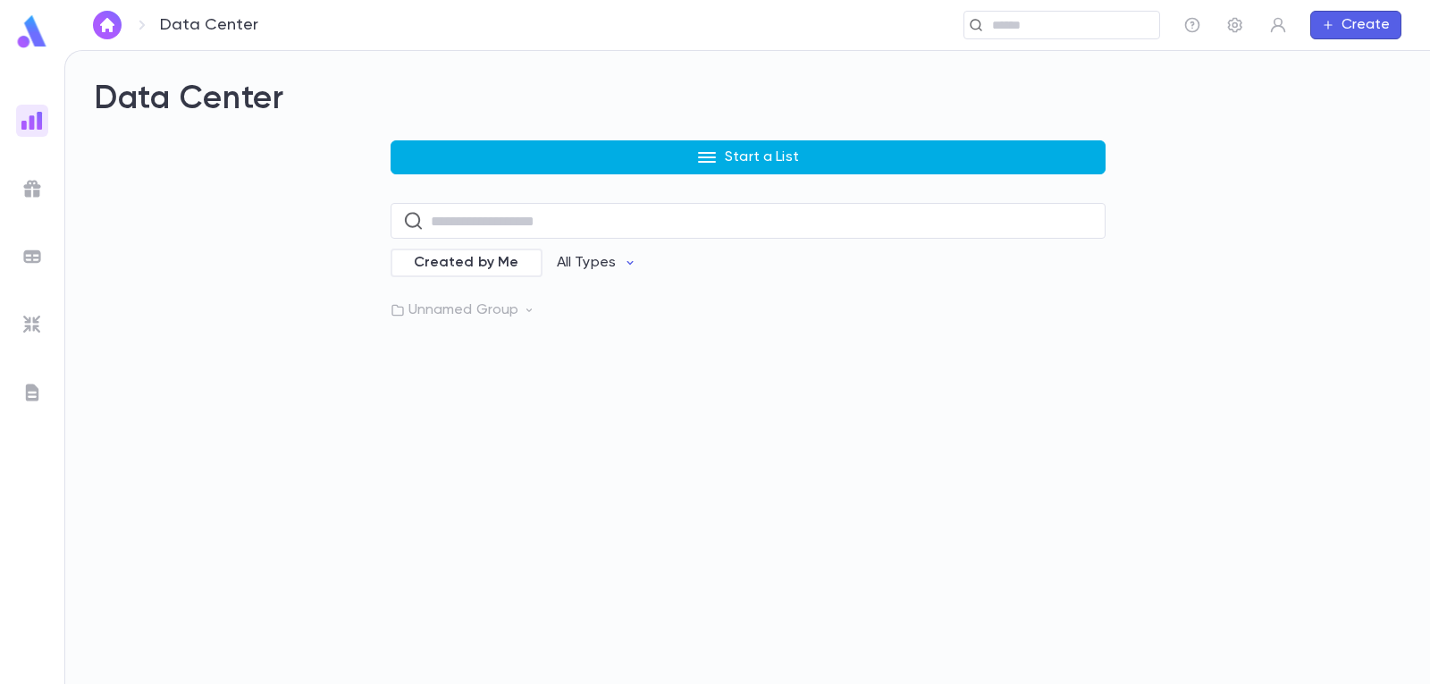
click at [642, 163] on button "Start a List" at bounding box center [748, 157] width 715 height 34
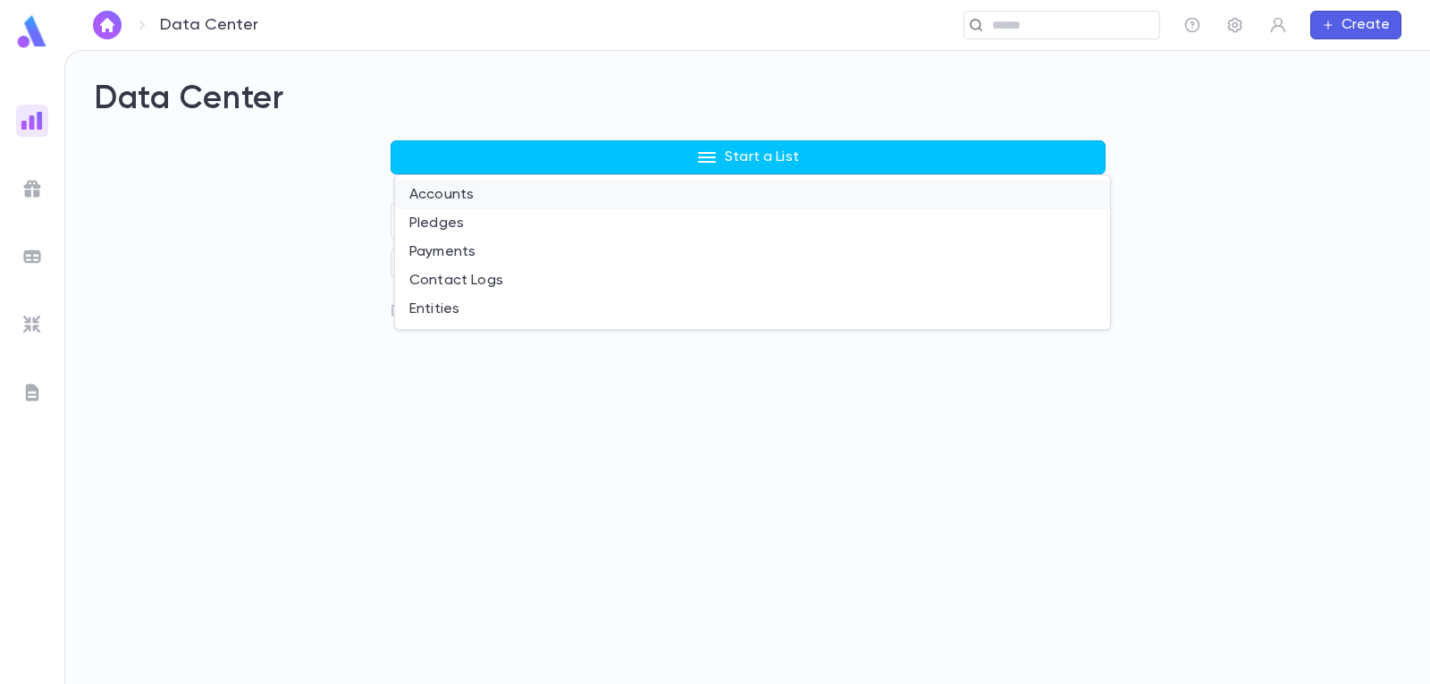
click at [500, 202] on li "Accounts" at bounding box center [752, 195] width 715 height 29
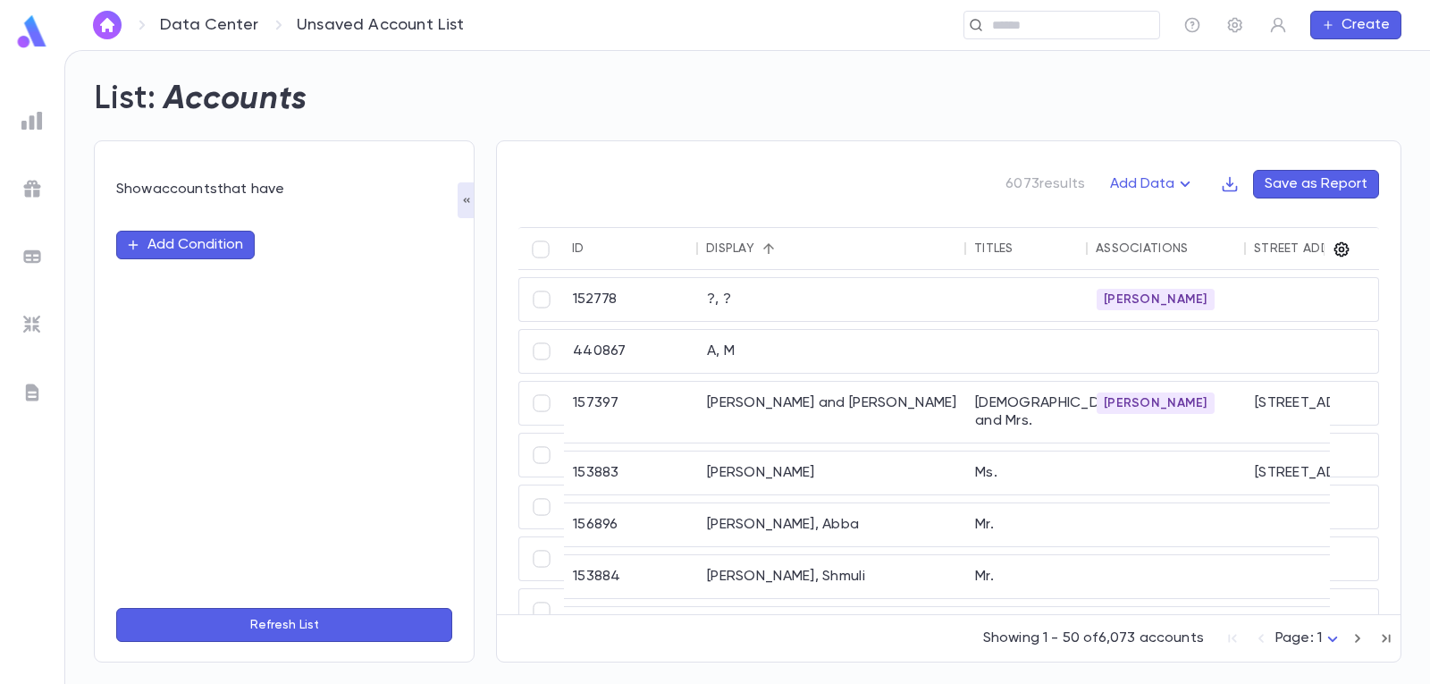
click at [1343, 254] on icon "button" at bounding box center [1342, 249] width 18 height 18
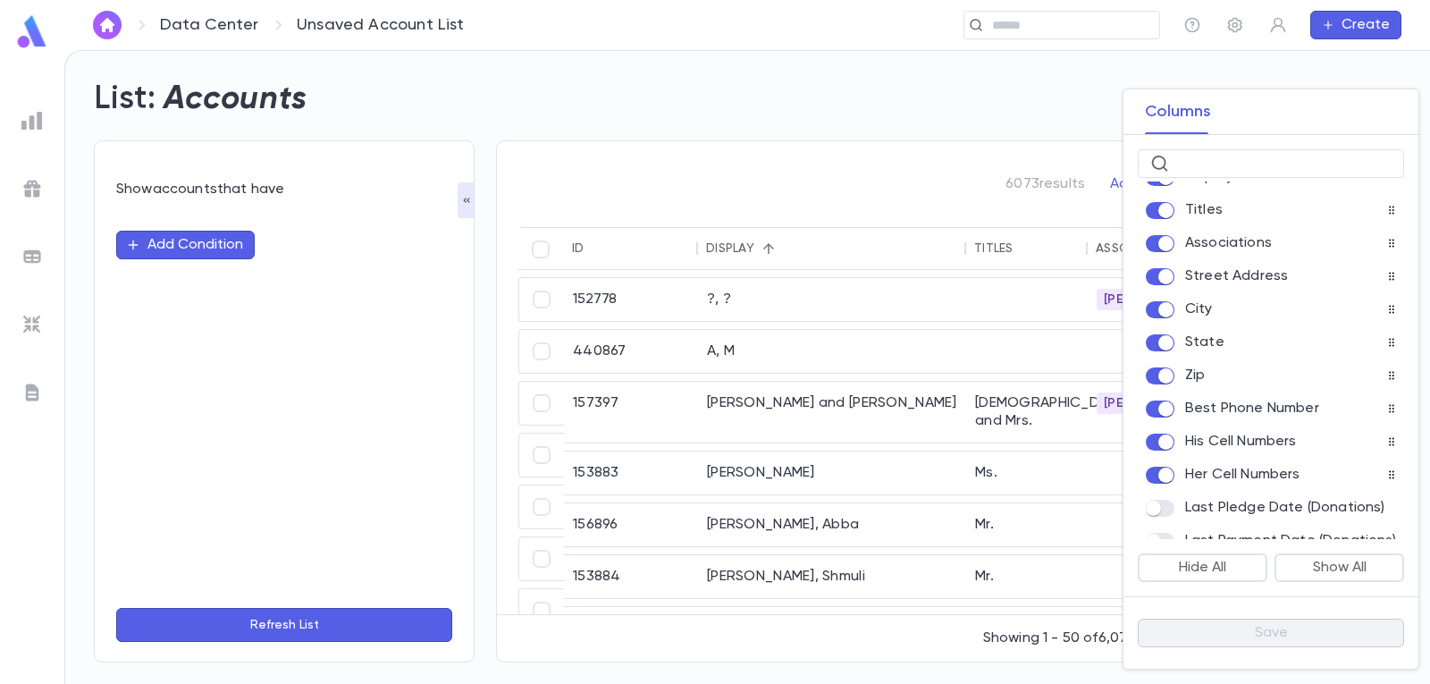
scroll to position [89, 0]
click at [1279, 164] on input "text" at bounding box center [1283, 164] width 215 height 28
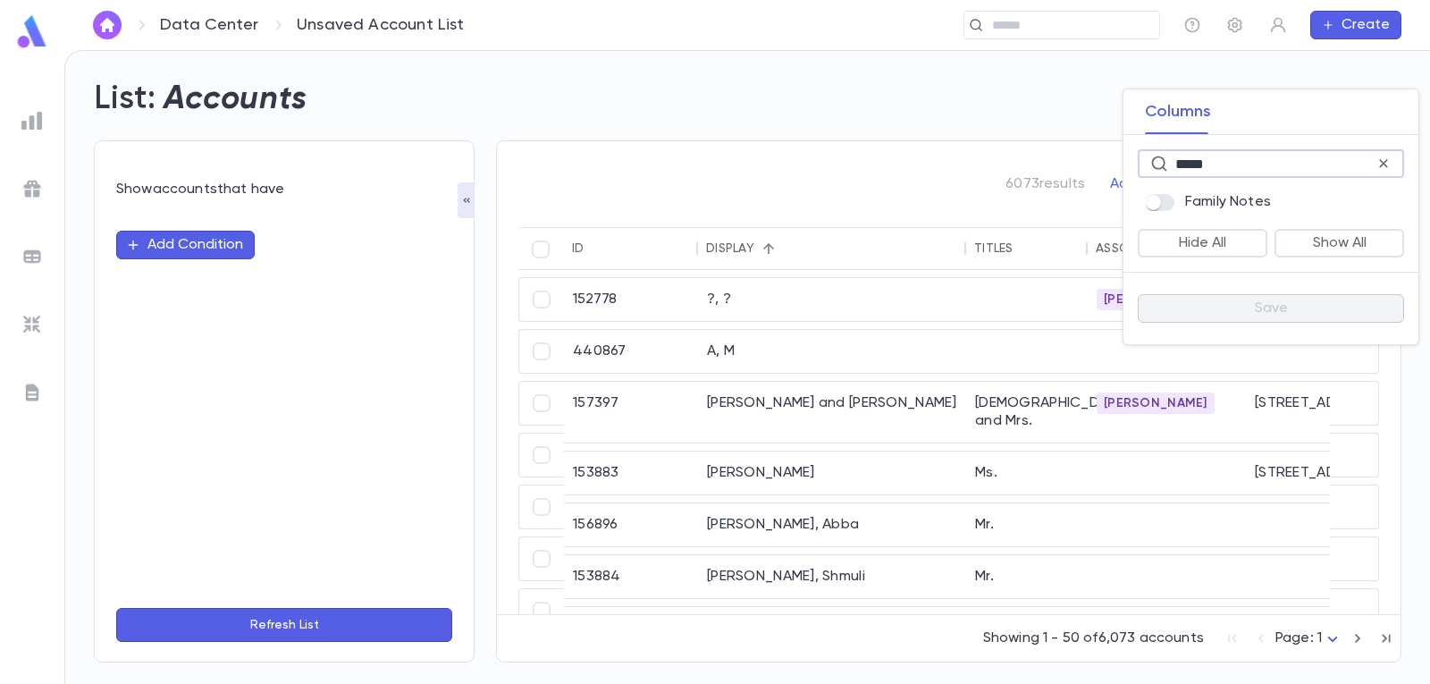
scroll to position [0, 0]
type input "*****"
click at [988, 80] on div at bounding box center [715, 342] width 1430 height 684
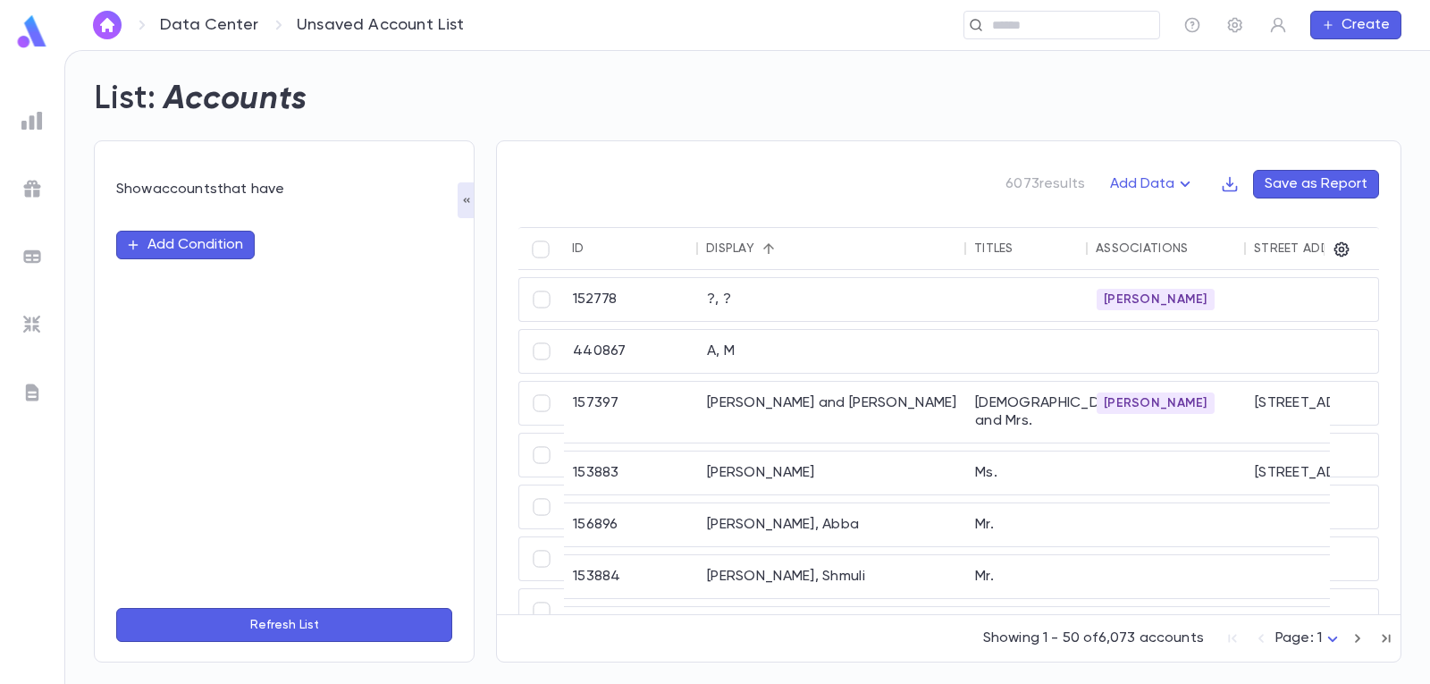
click at [1294, 74] on div "List: Accounts" at bounding box center [736, 88] width 1329 height 61
click at [24, 128] on img at bounding box center [31, 120] width 21 height 21
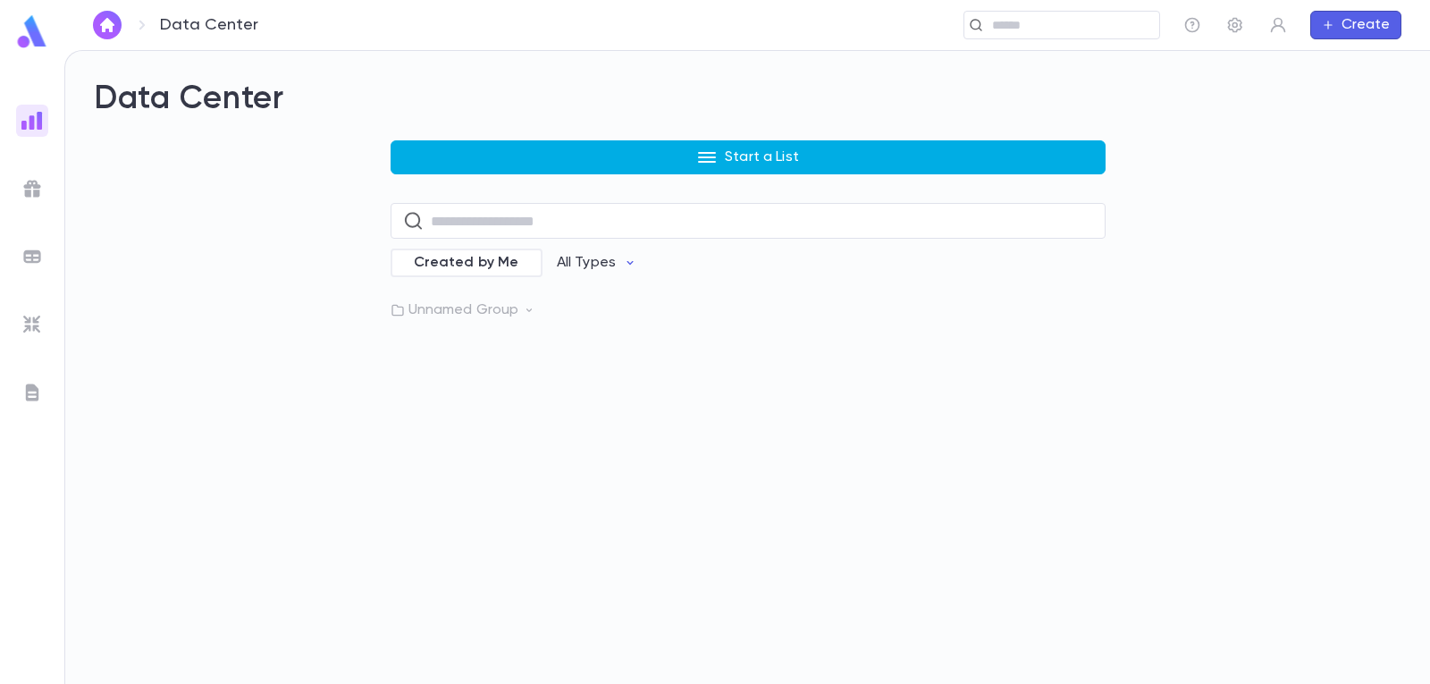
click at [705, 150] on icon "button" at bounding box center [706, 157] width 21 height 21
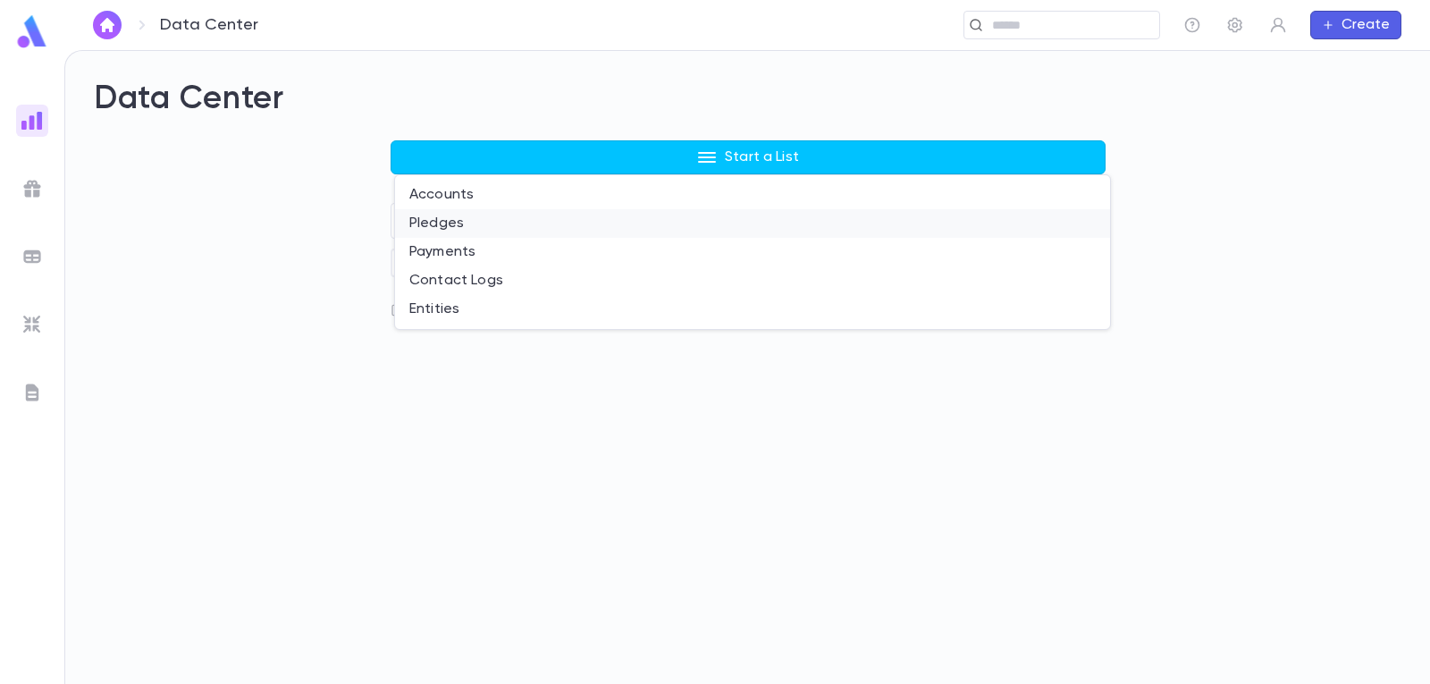
click at [460, 233] on li "Pledges" at bounding box center [752, 223] width 715 height 29
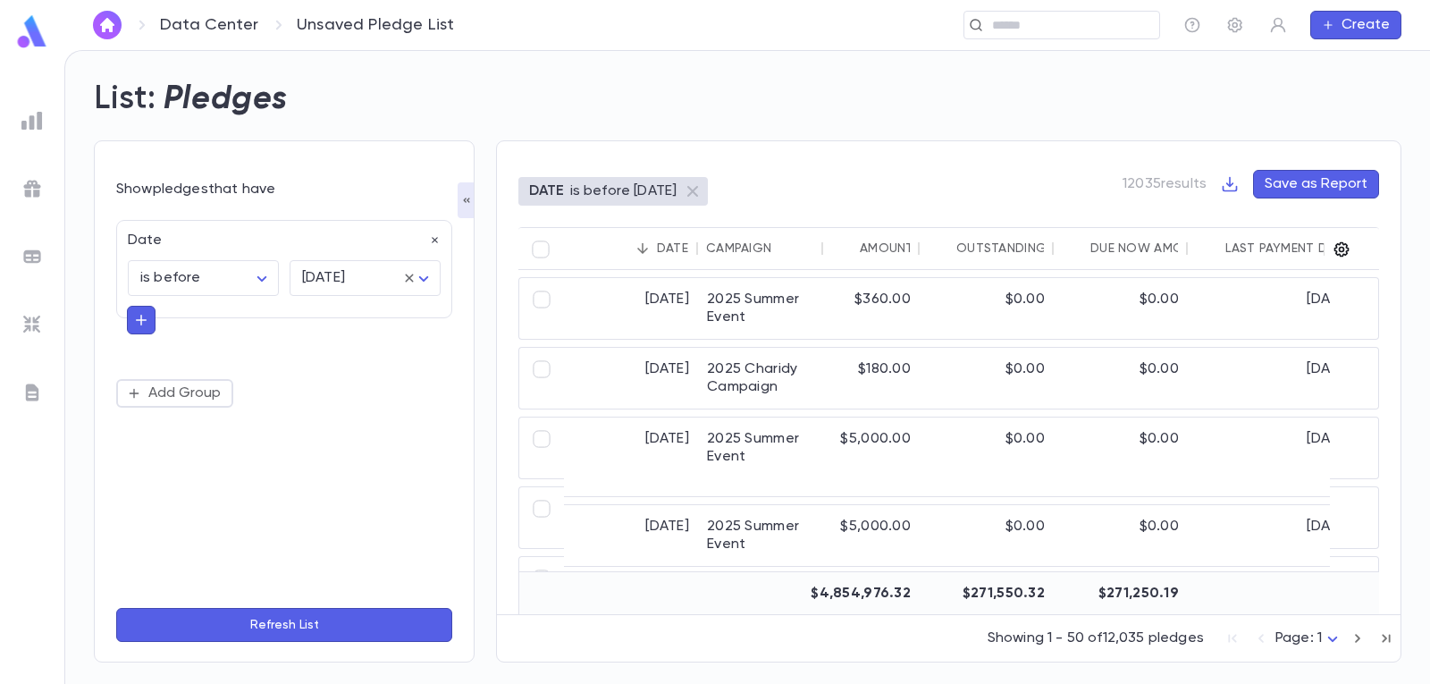
click at [1338, 249] on icon "button" at bounding box center [1342, 249] width 18 height 18
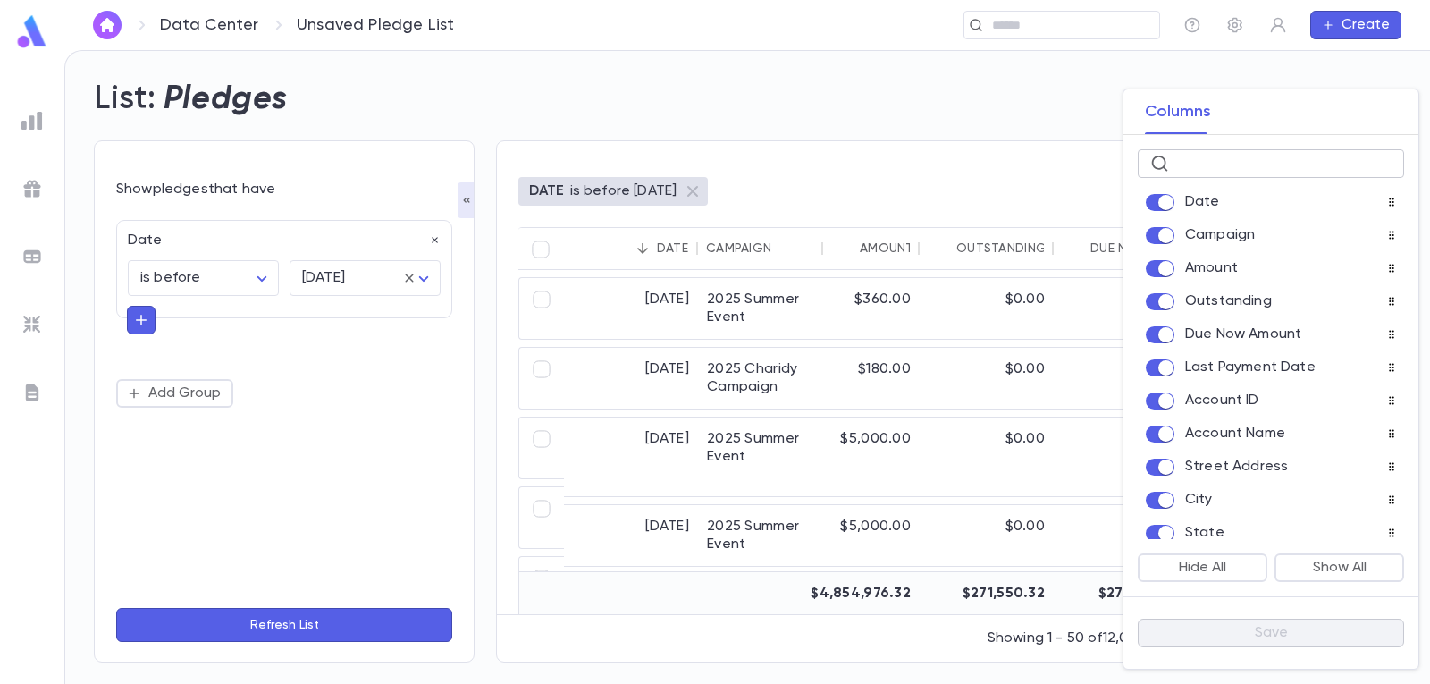
click at [1254, 170] on input "text" at bounding box center [1283, 164] width 215 height 28
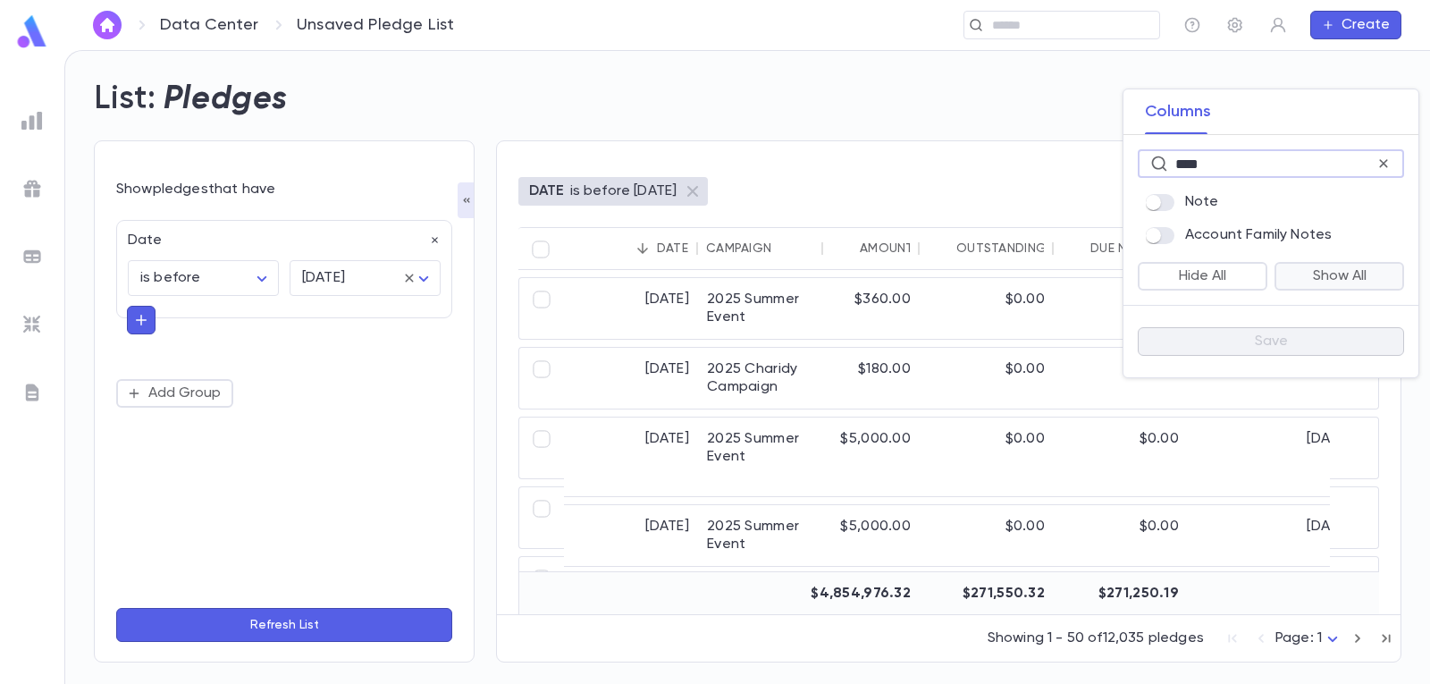
type input "****"
click at [873, 105] on div at bounding box center [715, 342] width 1430 height 684
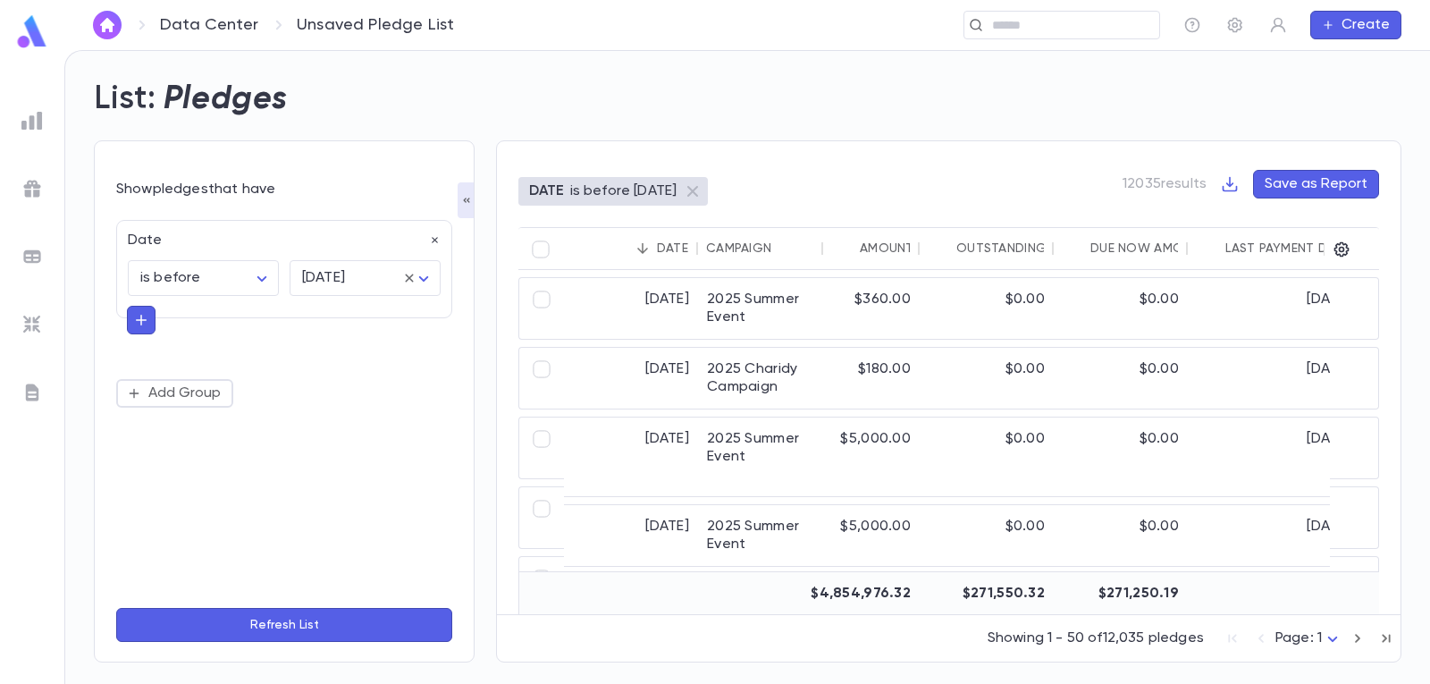
click at [1352, 27] on button "Create" at bounding box center [1356, 25] width 91 height 29
click at [1331, 89] on li "Pledge" at bounding box center [1360, 88] width 91 height 29
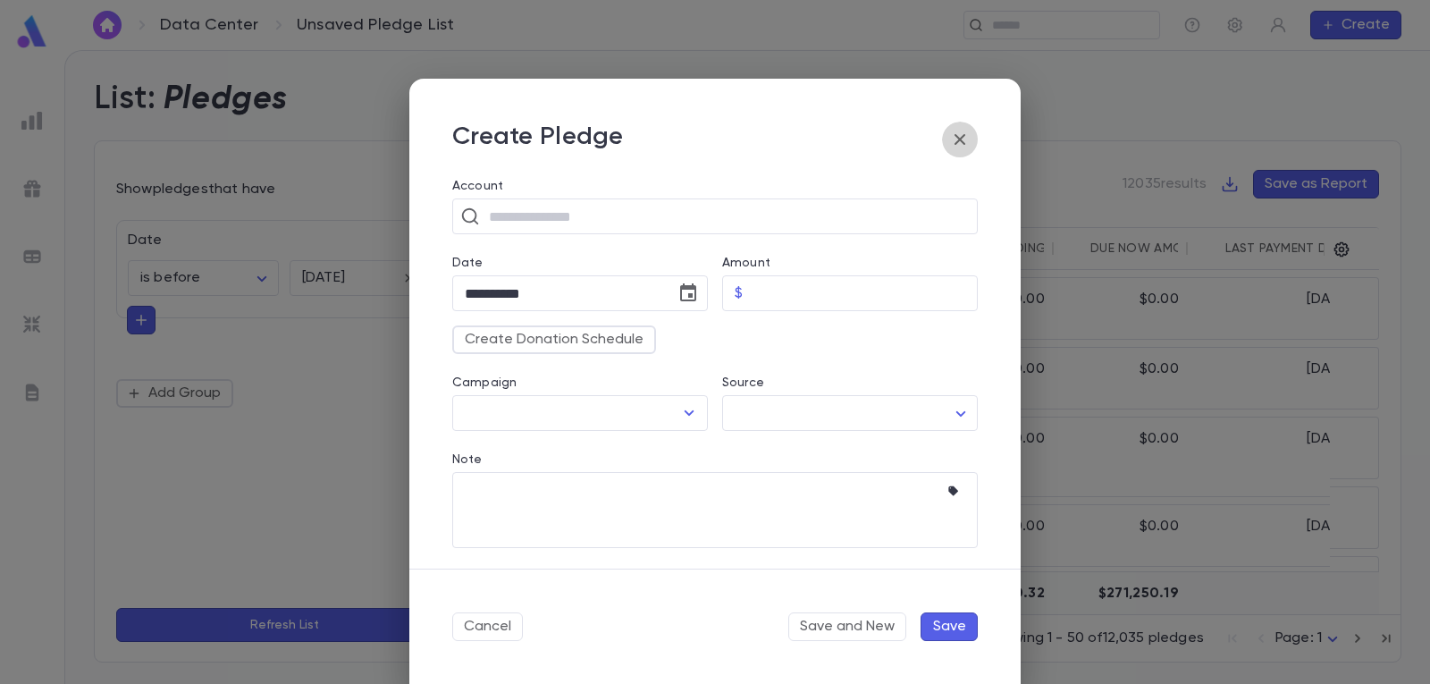
click at [965, 140] on icon "button" at bounding box center [959, 139] width 21 height 21
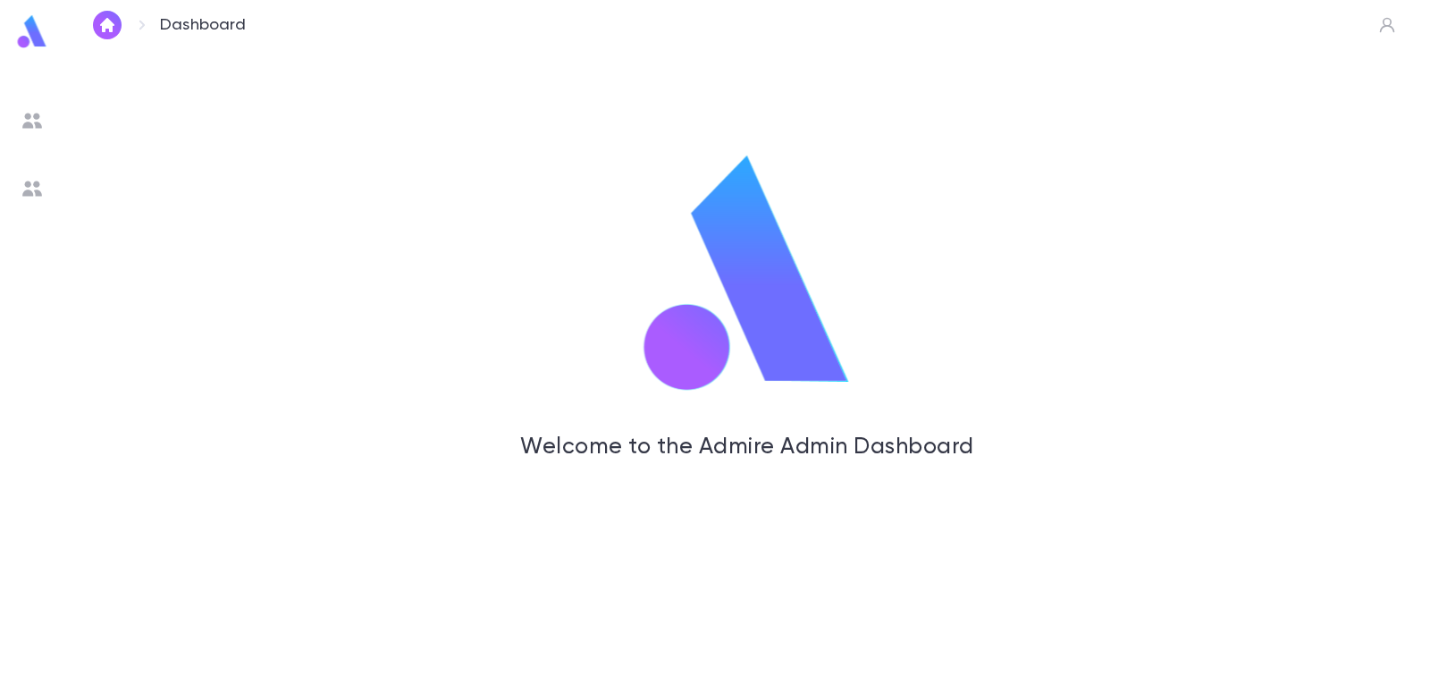
click at [40, 114] on img at bounding box center [31, 120] width 21 height 21
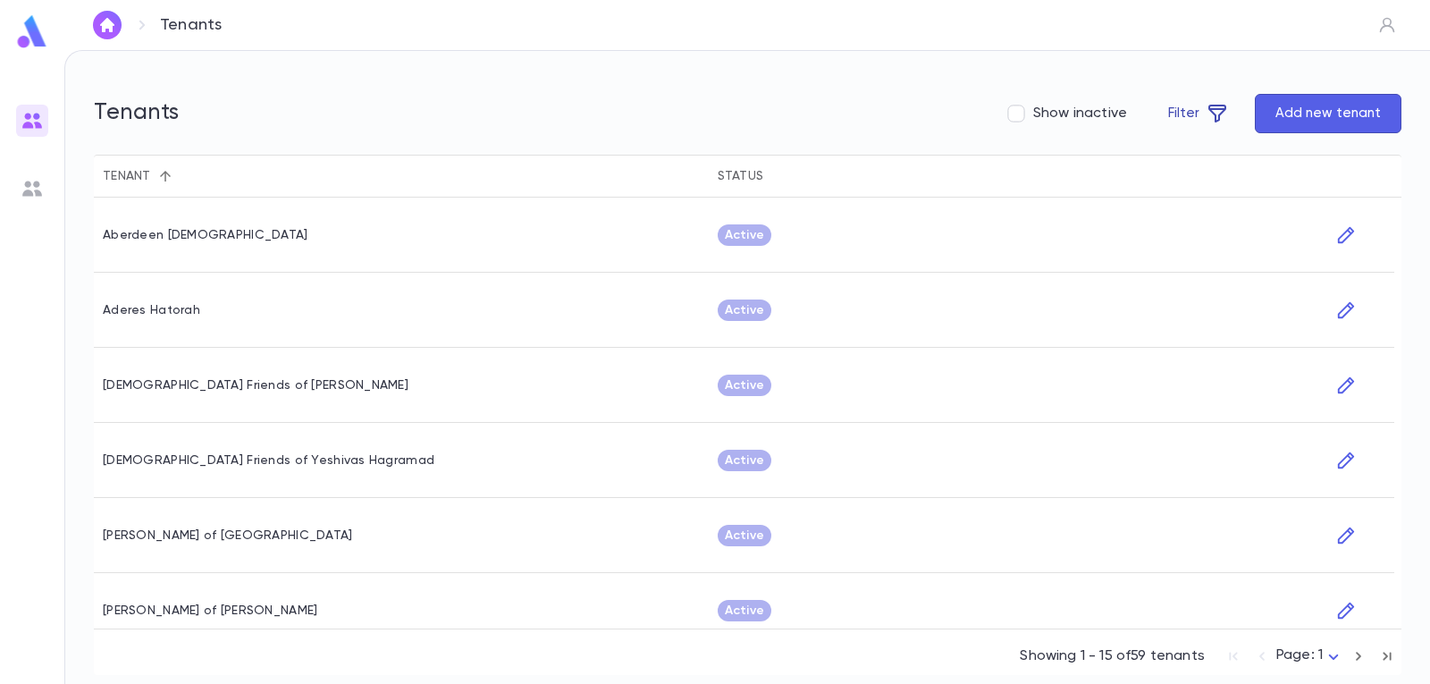
click at [1182, 112] on button "Filter" at bounding box center [1198, 113] width 99 height 39
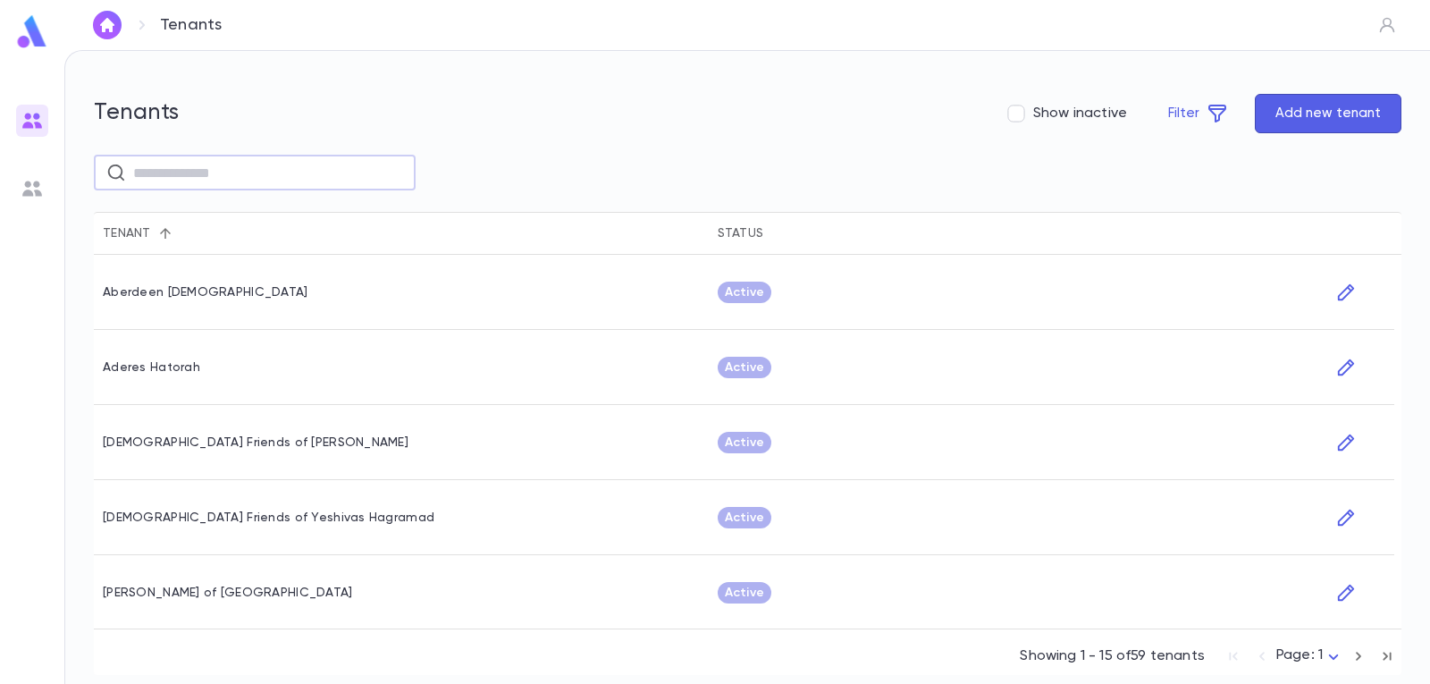
drag, startPoint x: 357, startPoint y: 174, endPoint x: 356, endPoint y: 153, distance: 21.5
click at [357, 174] on input "text" at bounding box center [268, 173] width 270 height 35
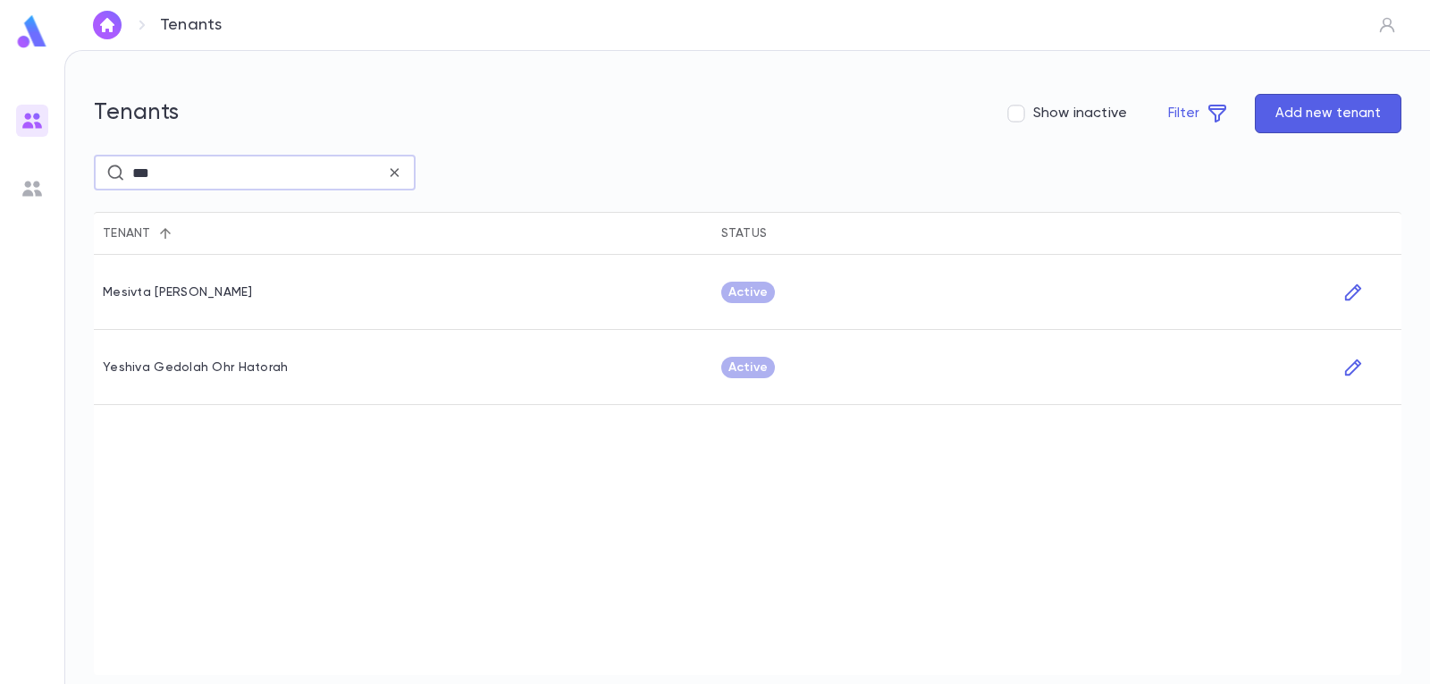
type input "***"
click at [251, 371] on div "Yeshiva Gedolah Ohr Hatorah" at bounding box center [196, 367] width 186 height 14
click at [1360, 375] on icon "button" at bounding box center [1354, 367] width 20 height 21
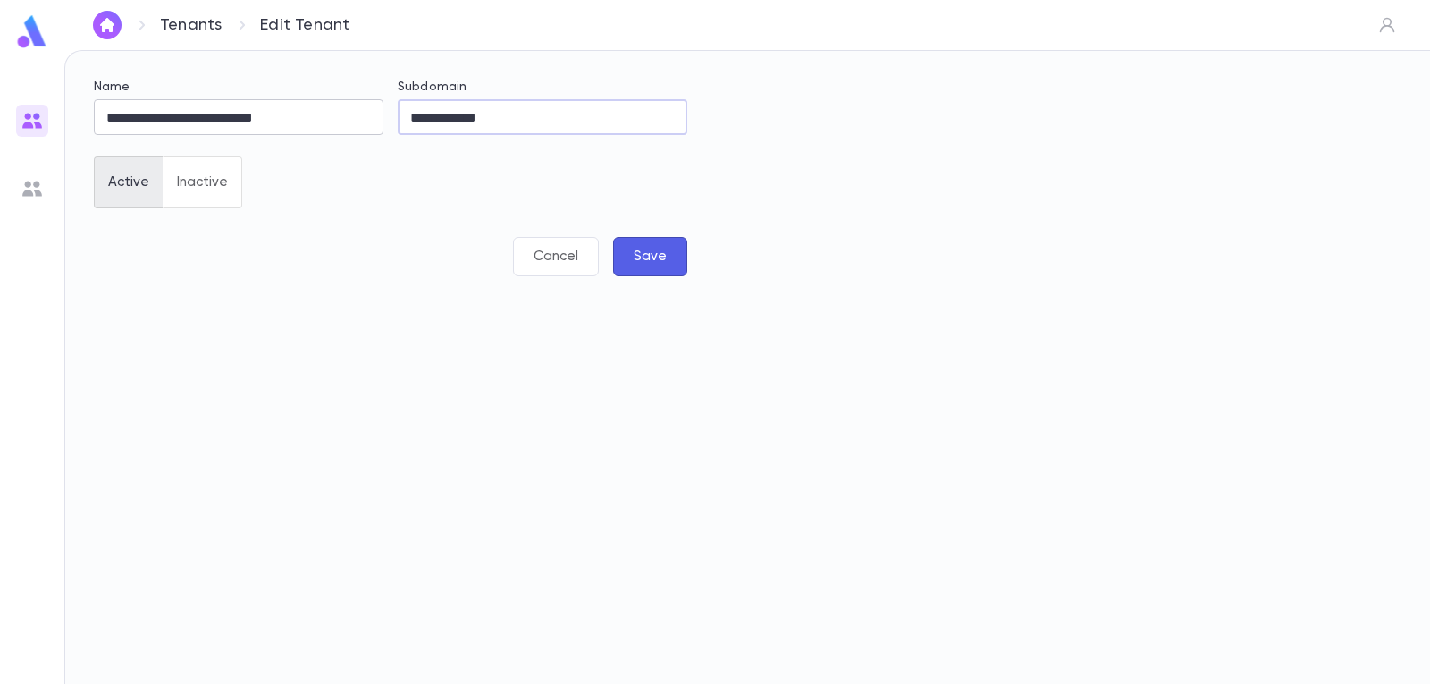
drag, startPoint x: 512, startPoint y: 117, endPoint x: 382, endPoint y: 113, distance: 130.6
click at [382, 113] on div "**********" at bounding box center [384, 181] width 608 height 247
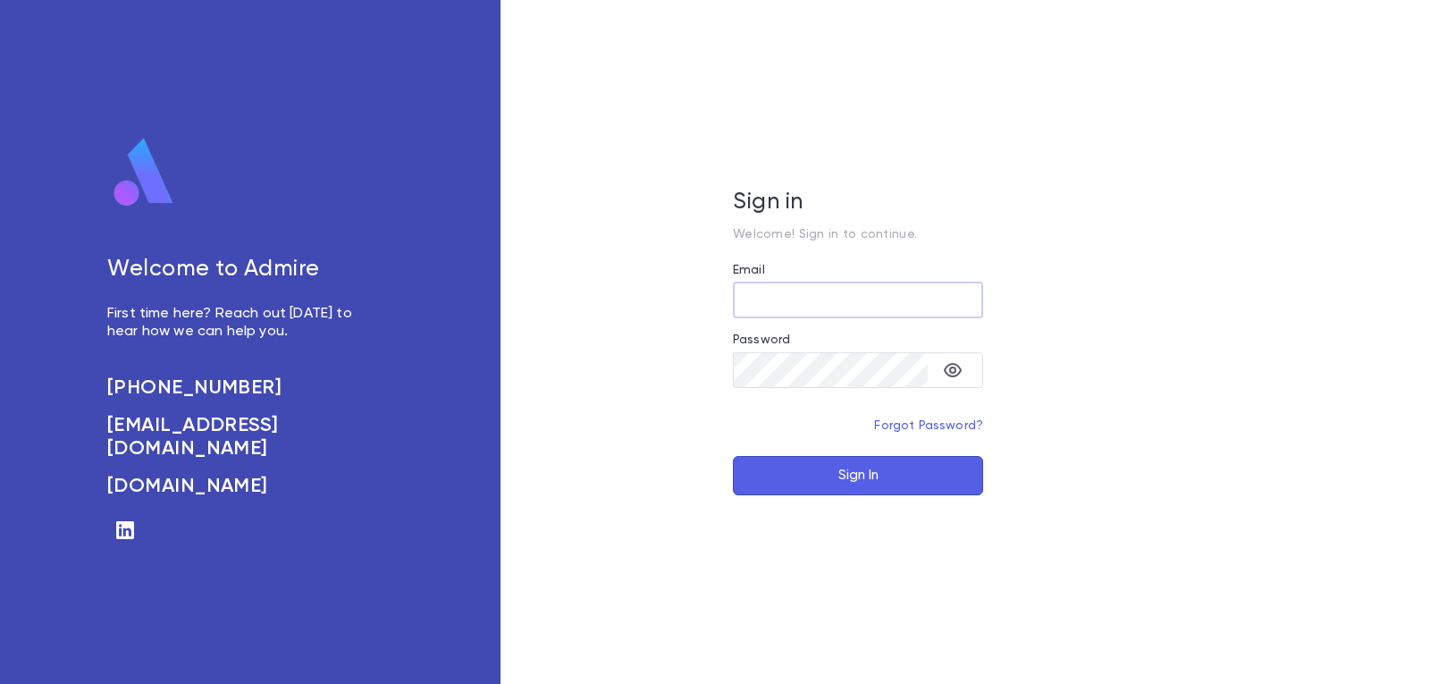
type input "**********"
click at [890, 485] on button "Sign In" at bounding box center [858, 475] width 250 height 39
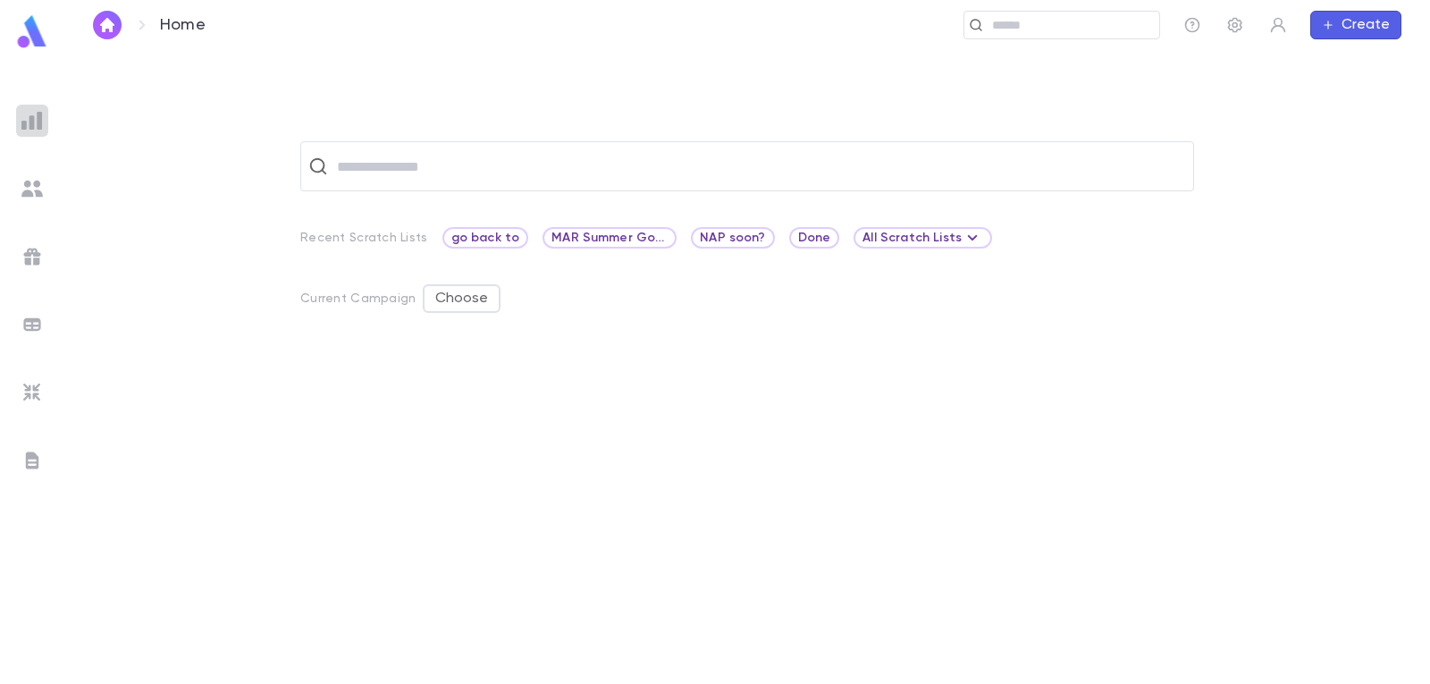
click at [31, 131] on div at bounding box center [32, 121] width 32 height 32
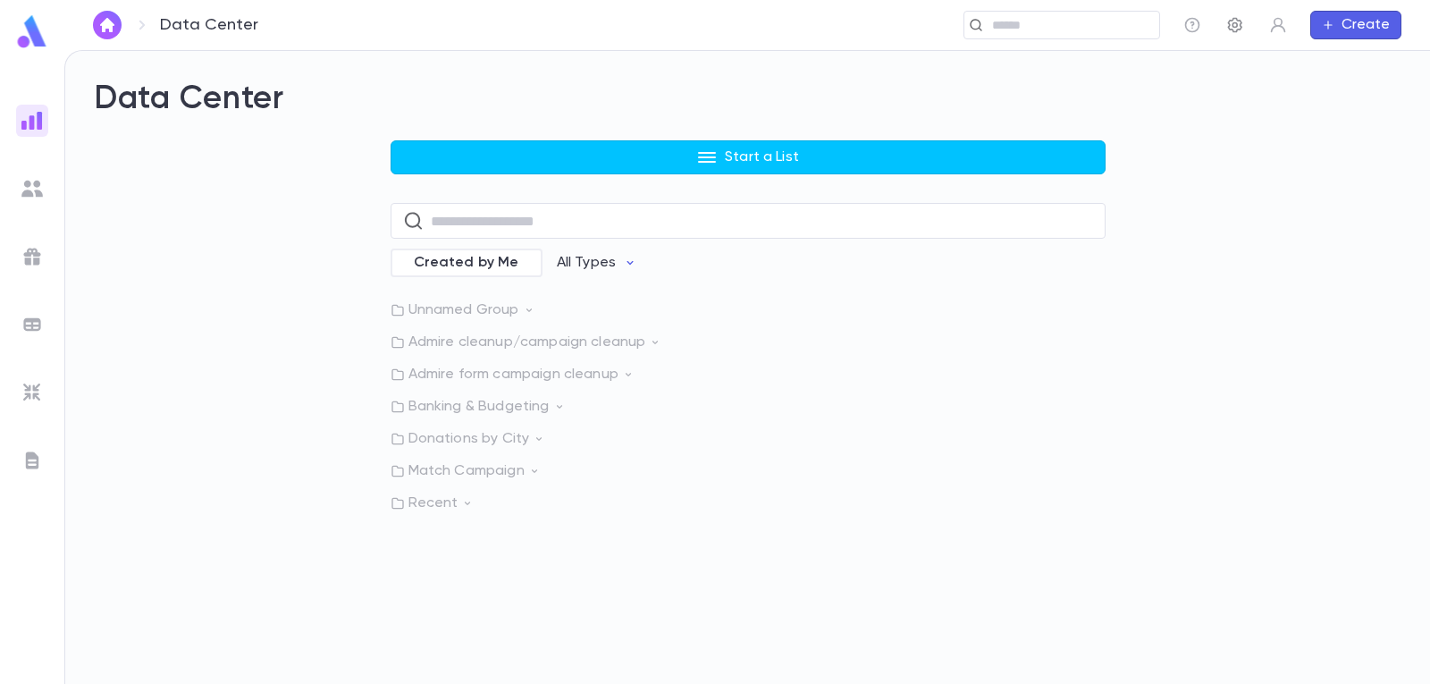
click at [1224, 25] on button "button" at bounding box center [1235, 25] width 29 height 29
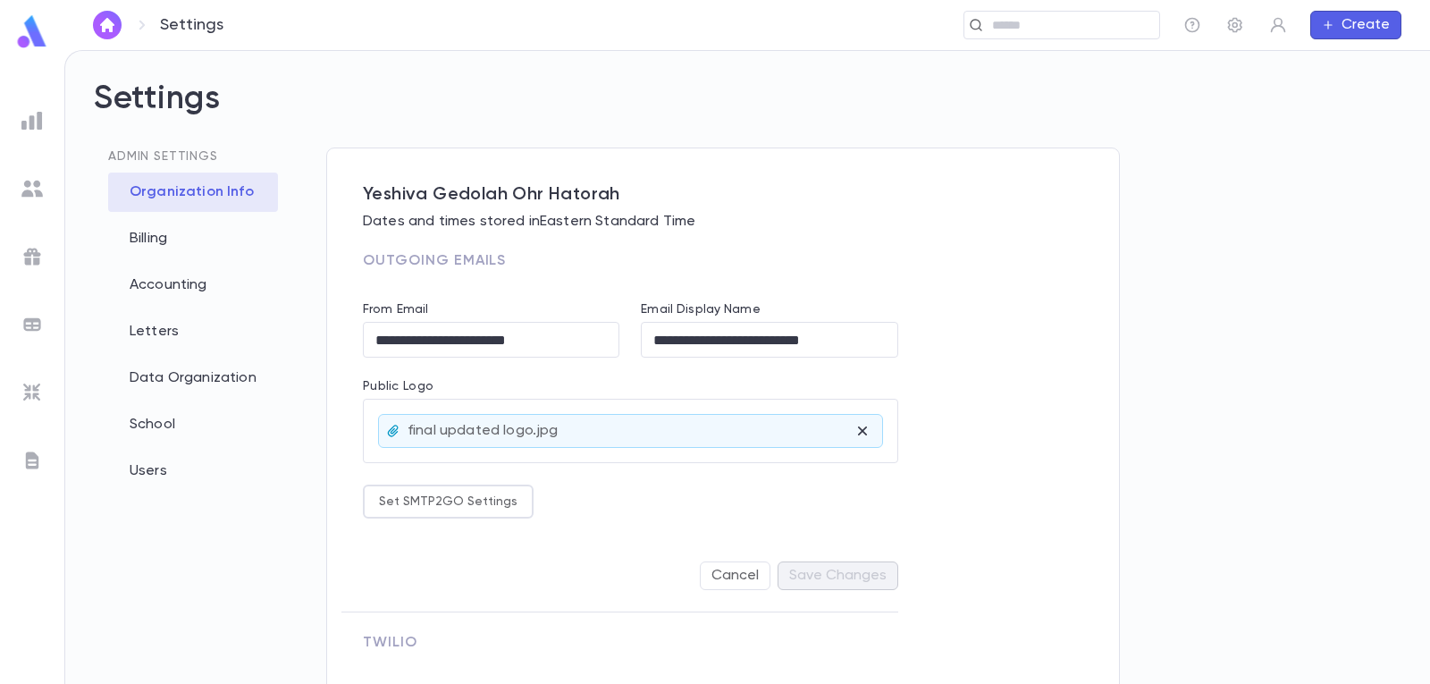
type input "**********"
click at [163, 338] on div "Letters" at bounding box center [193, 331] width 170 height 39
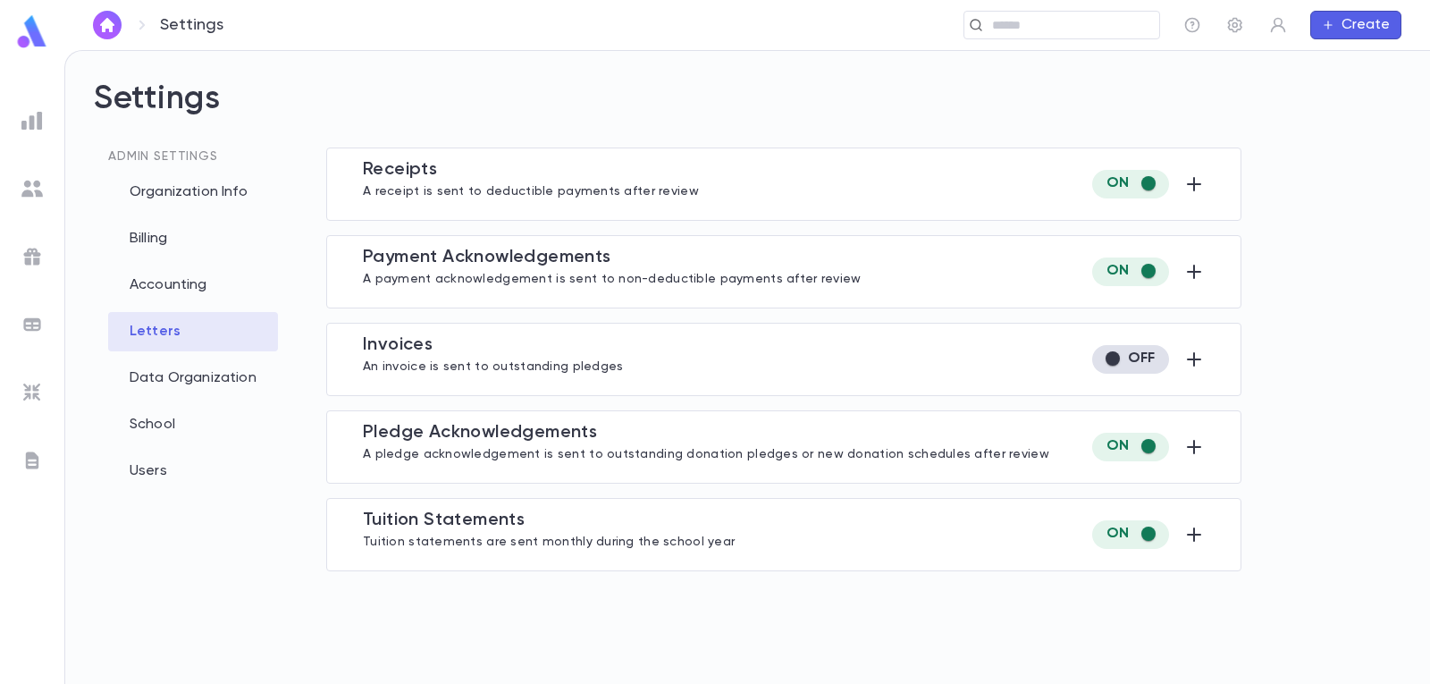
type input "**********"
type input "***"
click at [1194, 363] on icon "button" at bounding box center [1194, 359] width 14 height 14
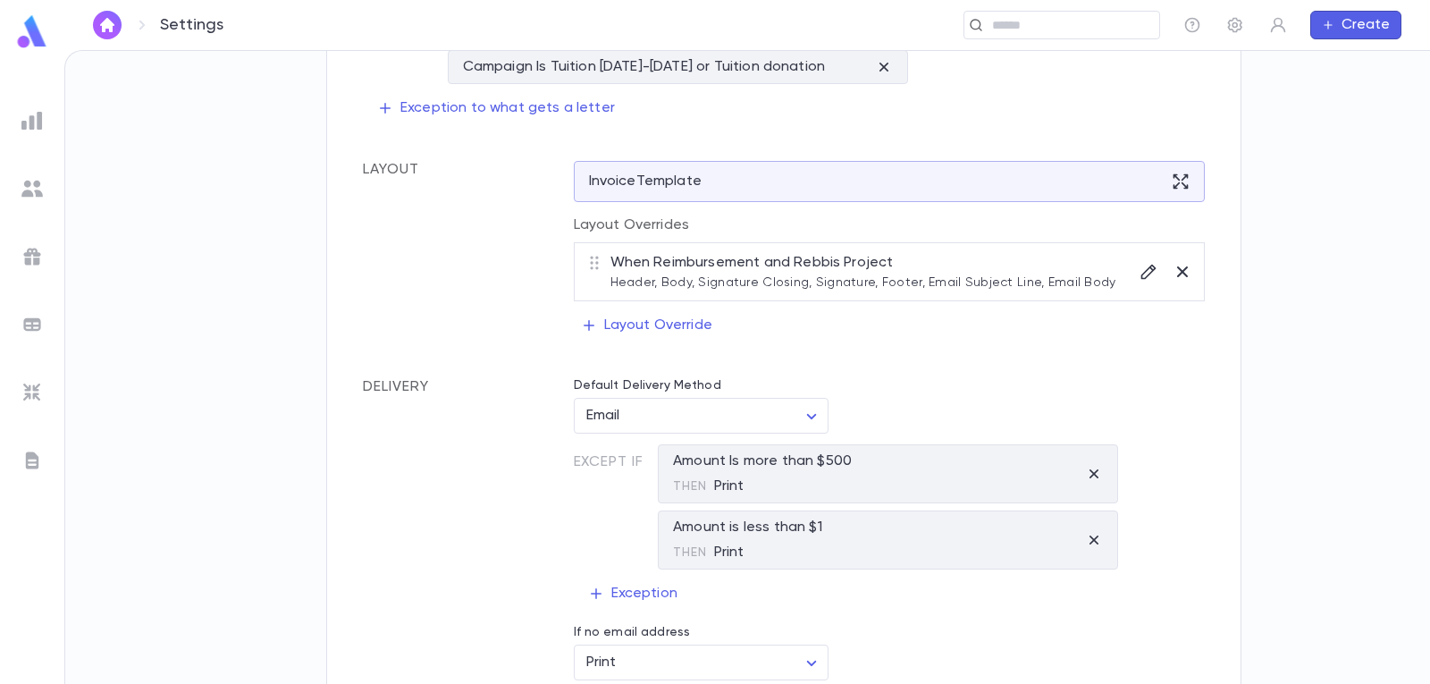
scroll to position [626, 0]
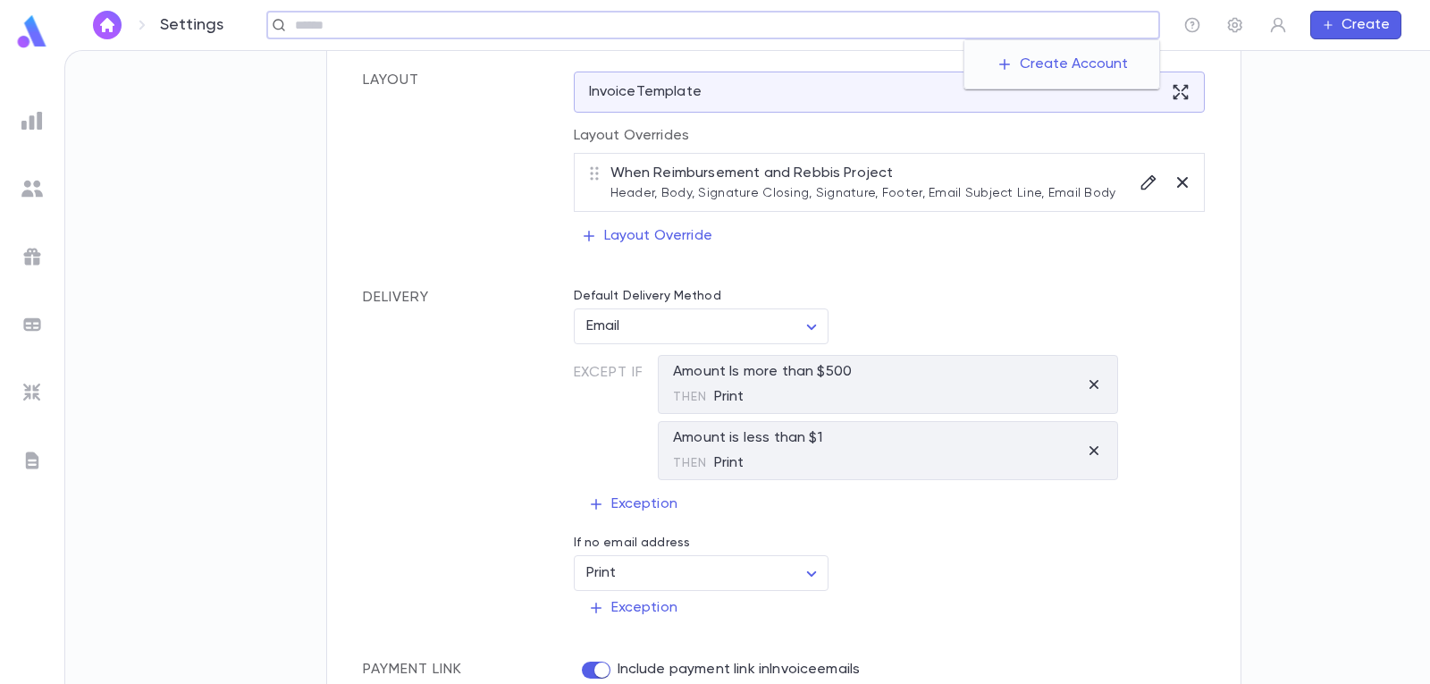
click at [1043, 26] on input "text" at bounding box center [721, 25] width 863 height 17
type input "********"
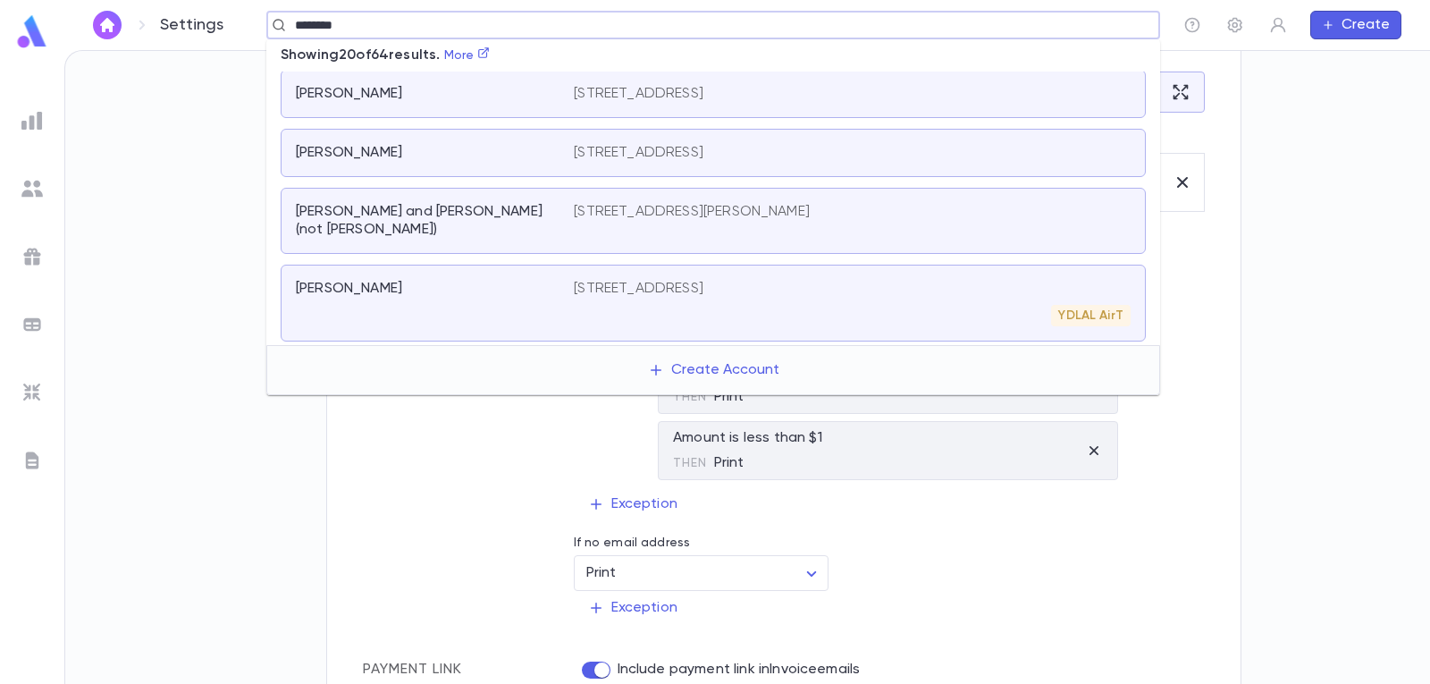
scroll to position [983, 0]
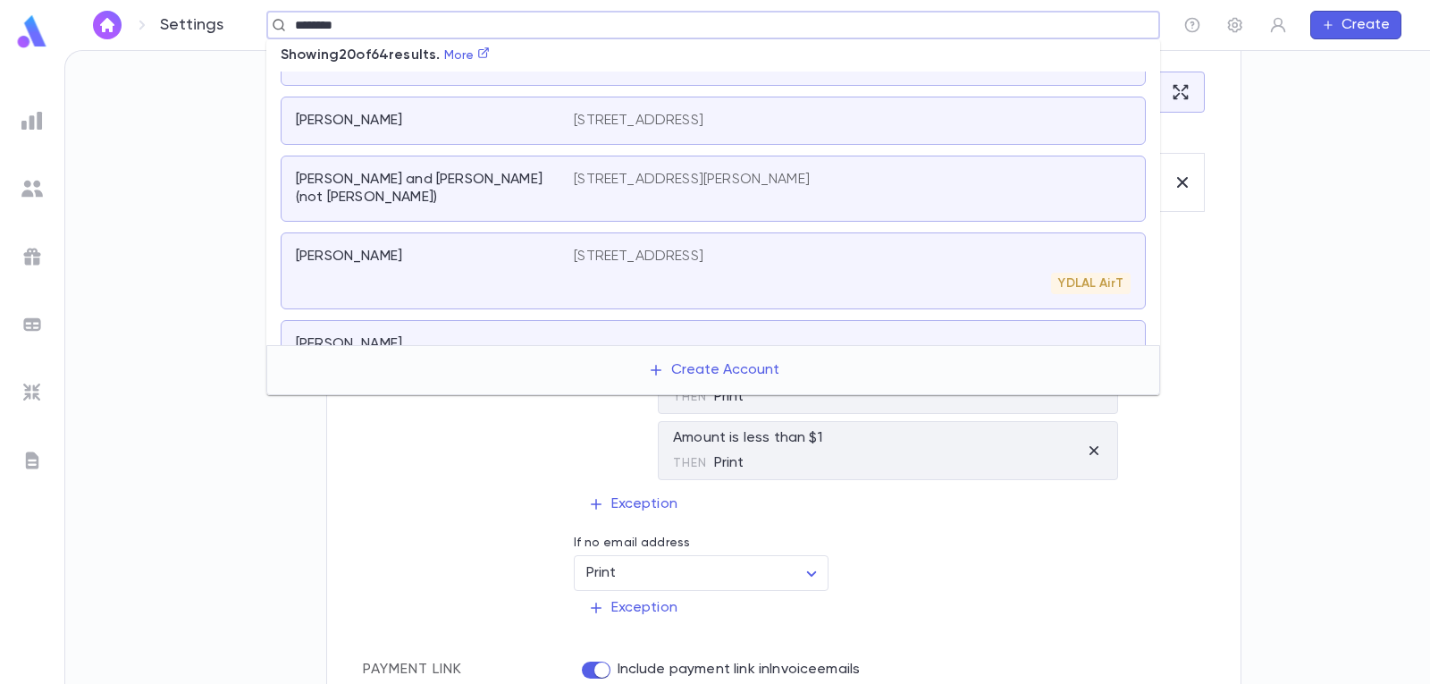
click at [667, 273] on div "YDLAL AirT" at bounding box center [852, 283] width 557 height 21
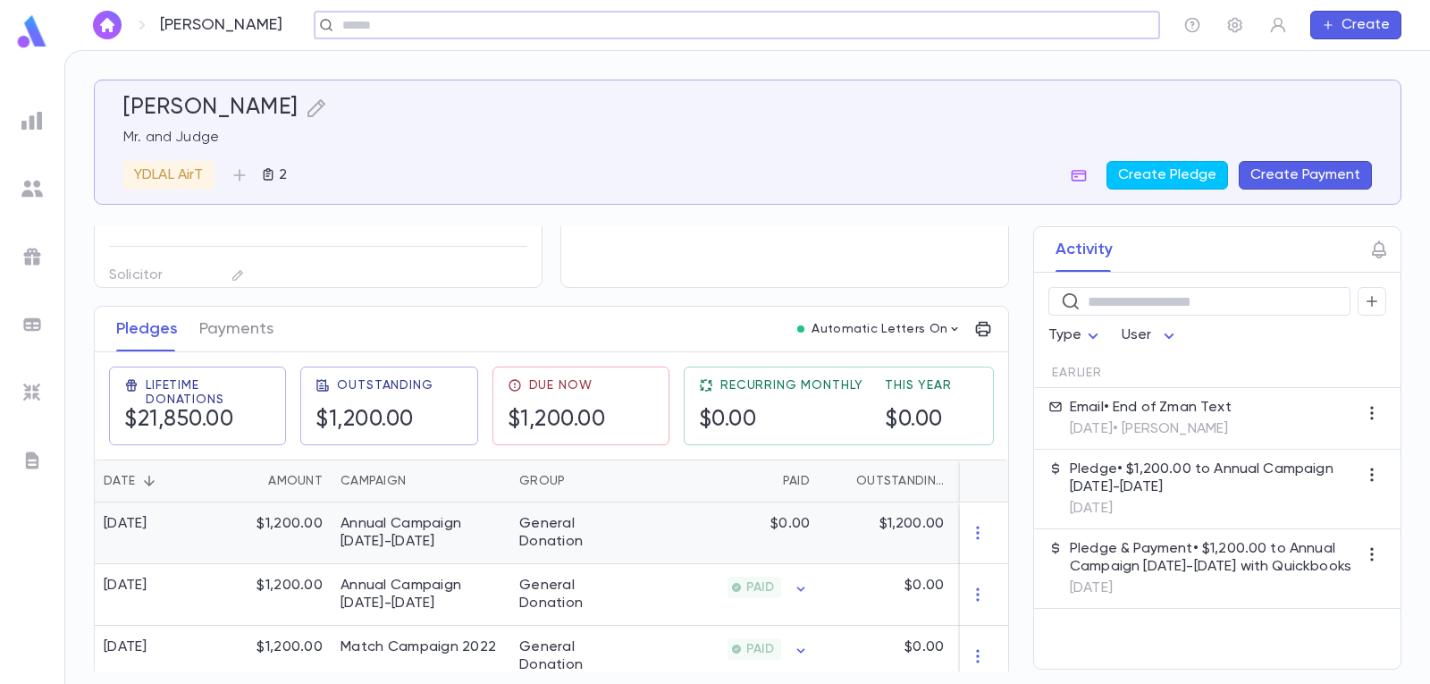
scroll to position [179, 0]
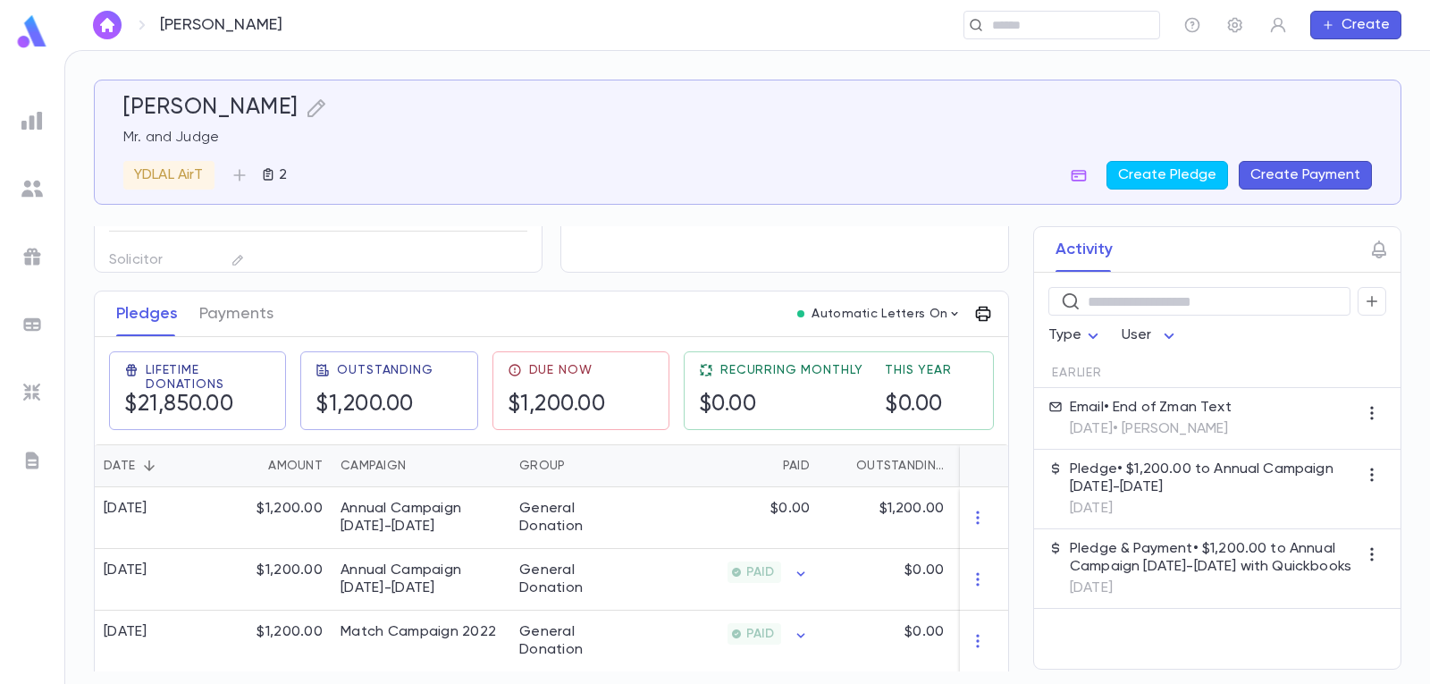
click at [979, 308] on icon "button" at bounding box center [983, 314] width 18 height 18
click at [951, 312] on div at bounding box center [715, 342] width 1430 height 684
click at [952, 315] on icon "button" at bounding box center [955, 314] width 6 height 4
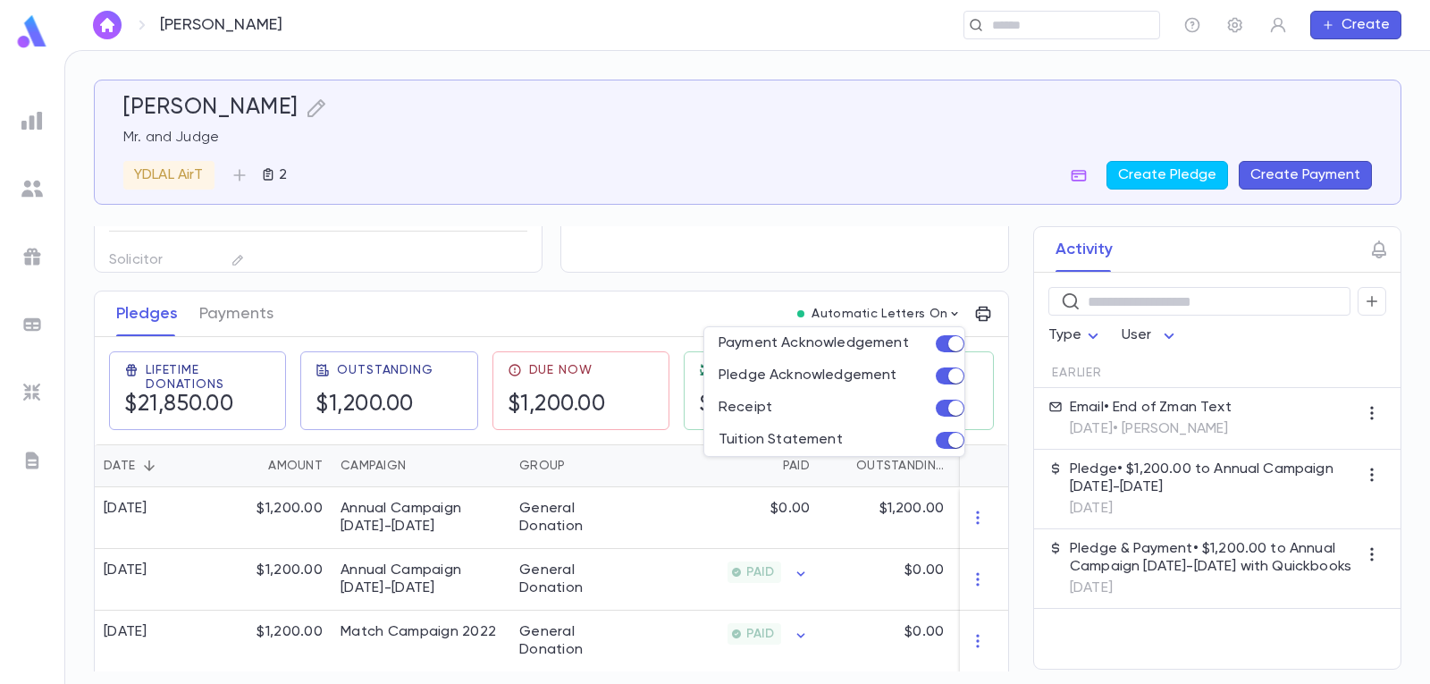
click at [948, 315] on div at bounding box center [715, 342] width 1430 height 684
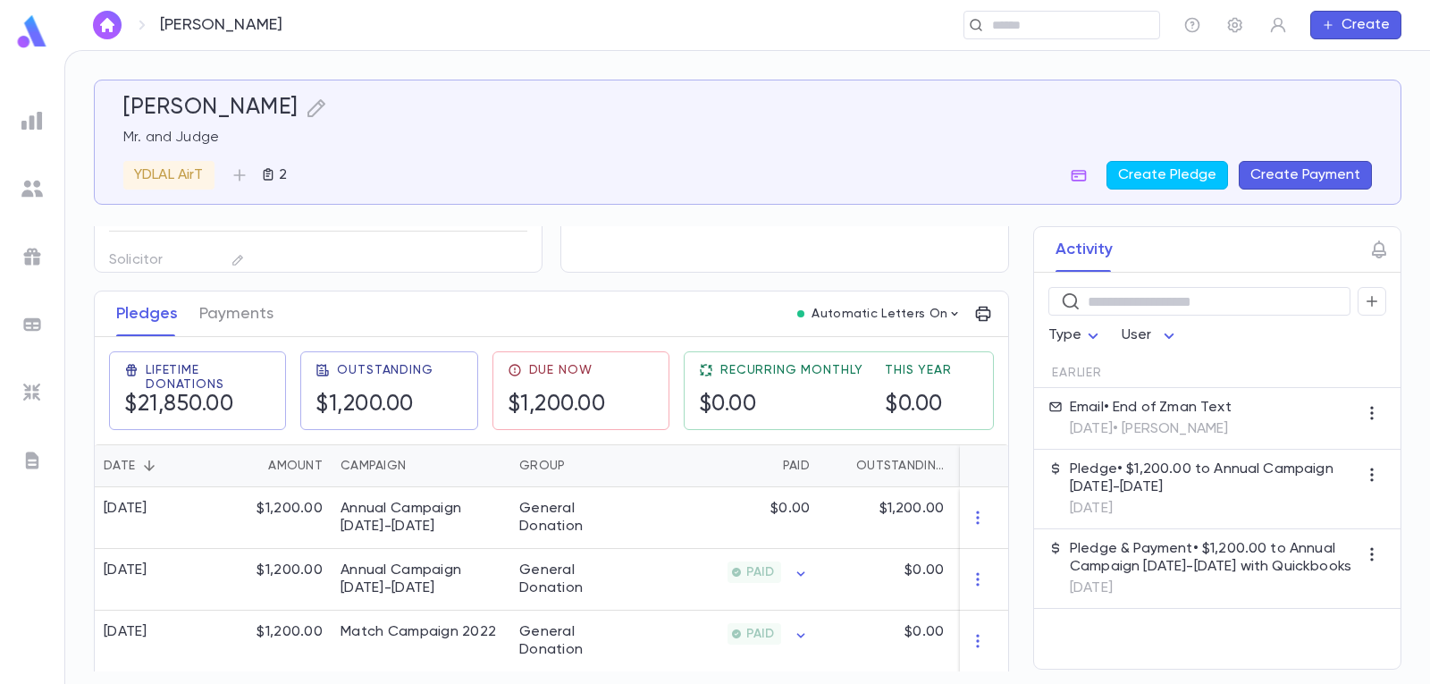
click at [992, 318] on div "Pledges Payments Automatic Letters On" at bounding box center [552, 314] width 914 height 46
click at [982, 316] on icon "button" at bounding box center [983, 314] width 15 height 15
click at [485, 299] on div at bounding box center [715, 342] width 1430 height 684
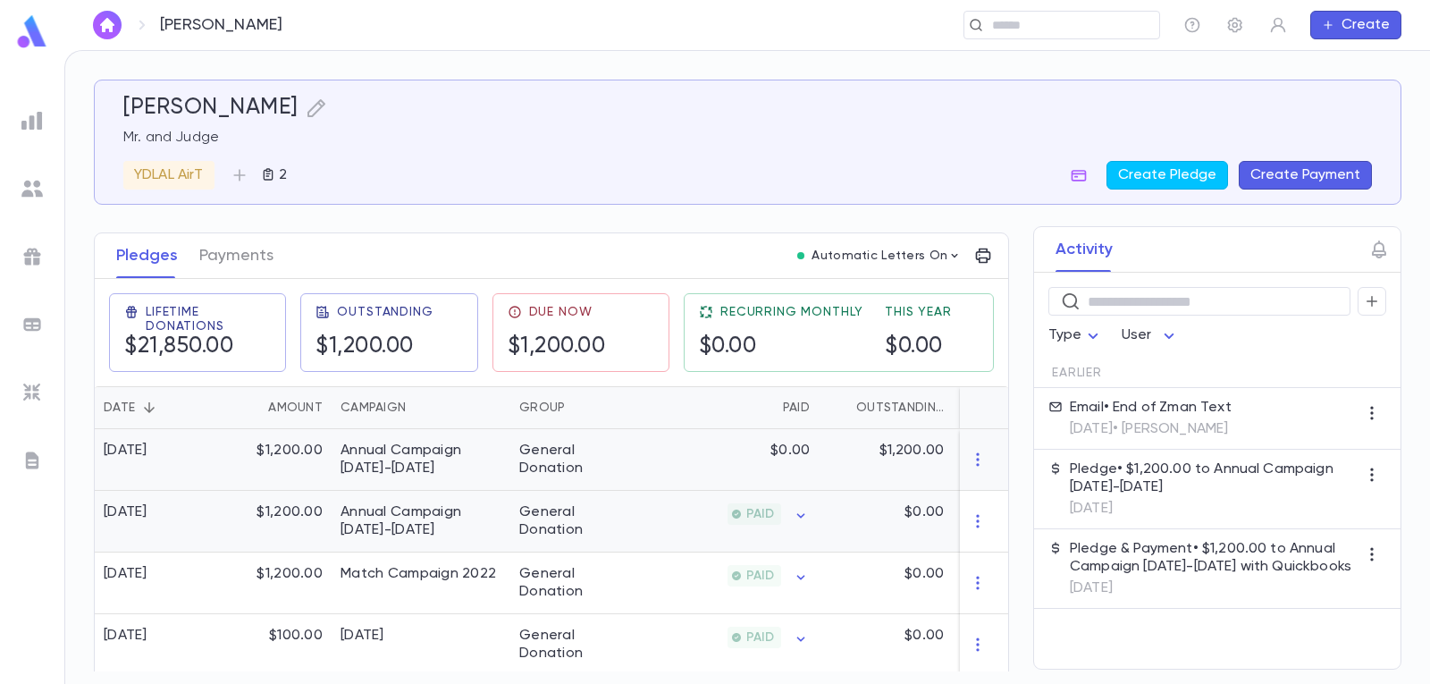
scroll to position [268, 0]
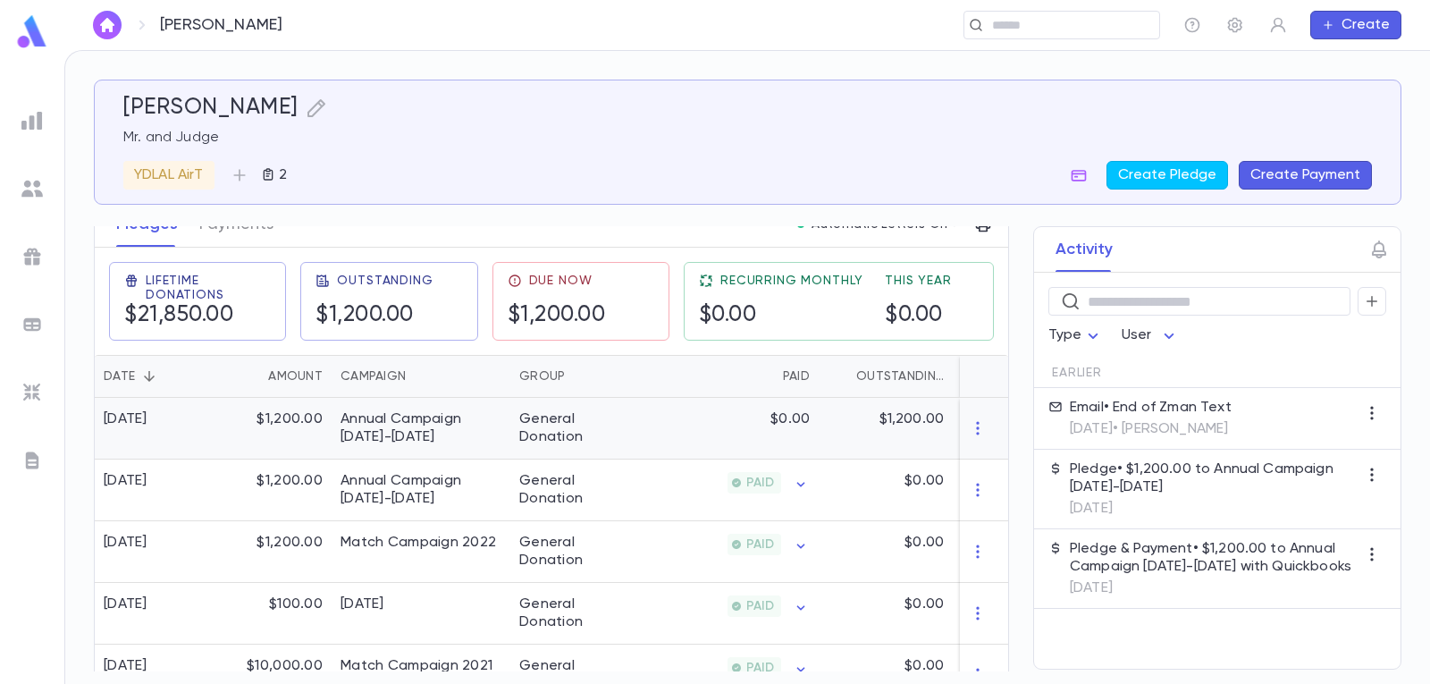
click at [274, 433] on div "$1,200.00" at bounding box center [273, 429] width 116 height 62
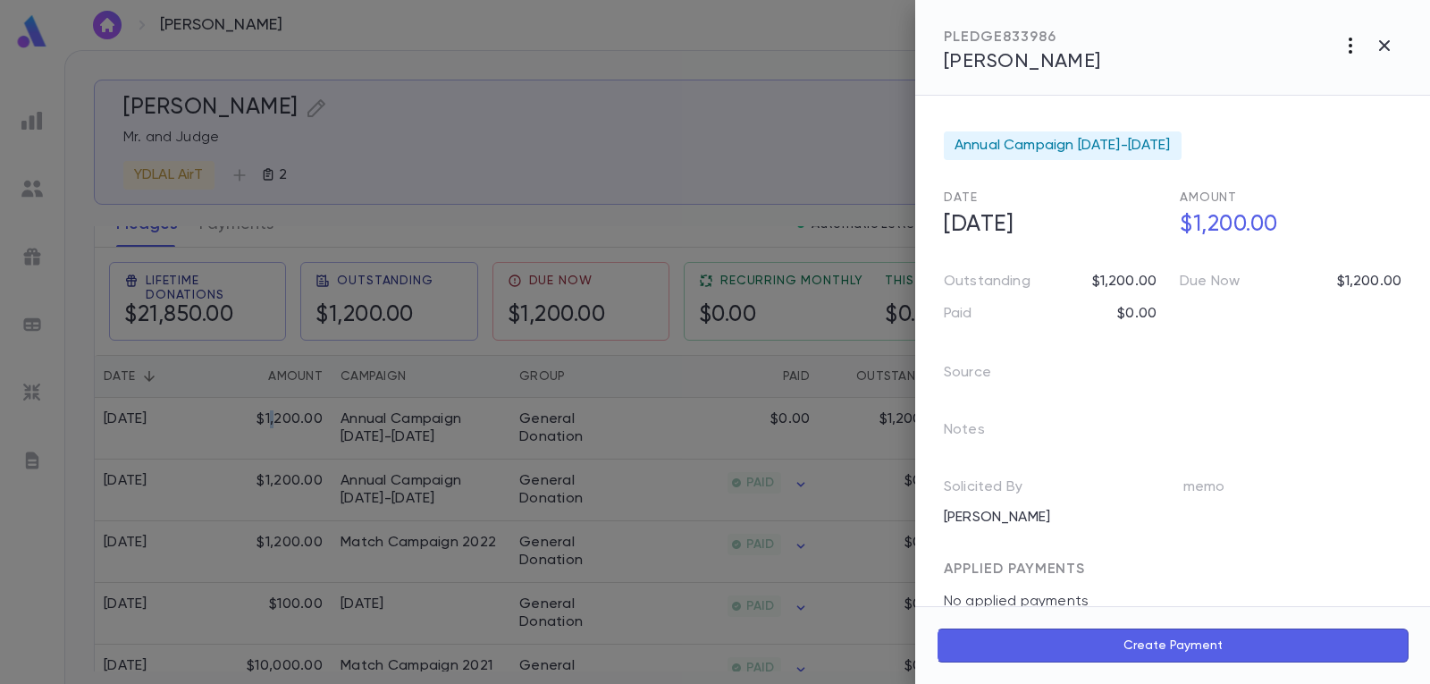
click at [1342, 48] on icon "button" at bounding box center [1350, 45] width 21 height 21
click at [1385, 45] on div at bounding box center [715, 342] width 1430 height 684
click at [1386, 46] on icon "button" at bounding box center [1384, 45] width 11 height 11
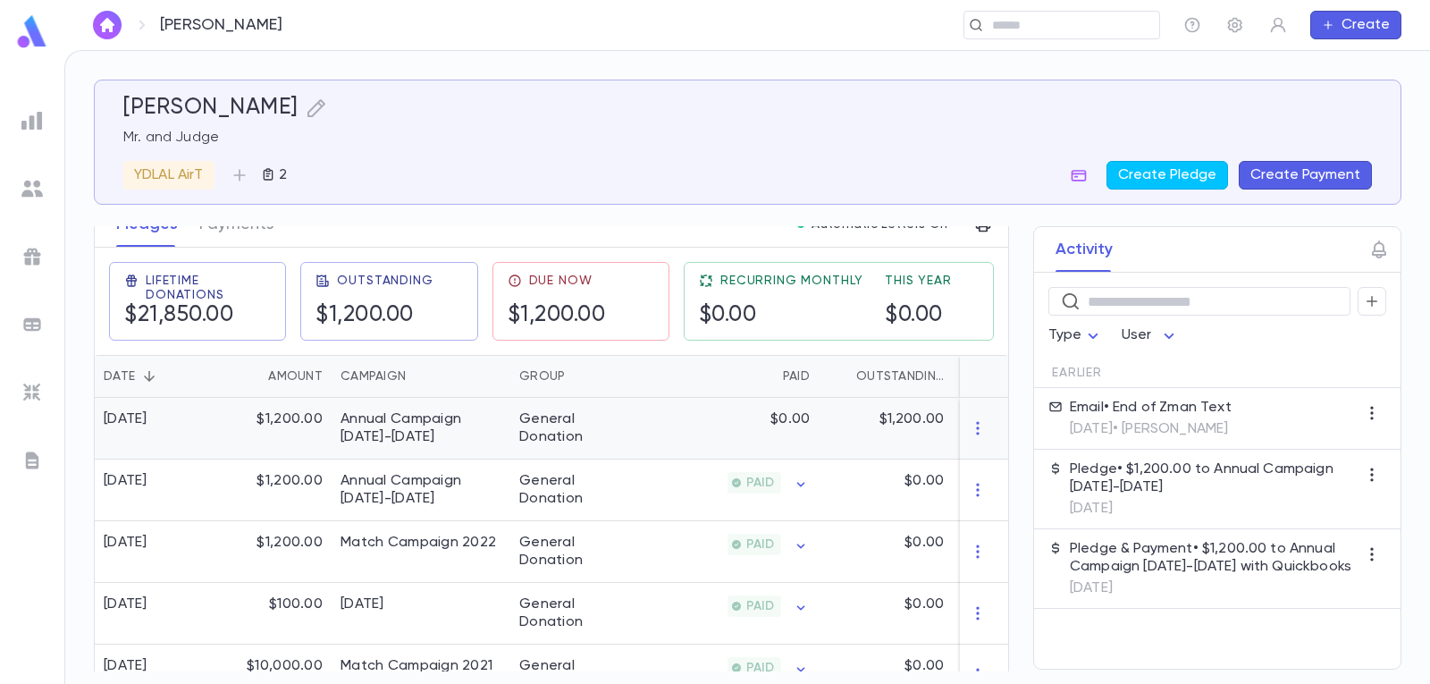
click at [452, 424] on div "Annual Campaign 2024-2025" at bounding box center [421, 428] width 161 height 36
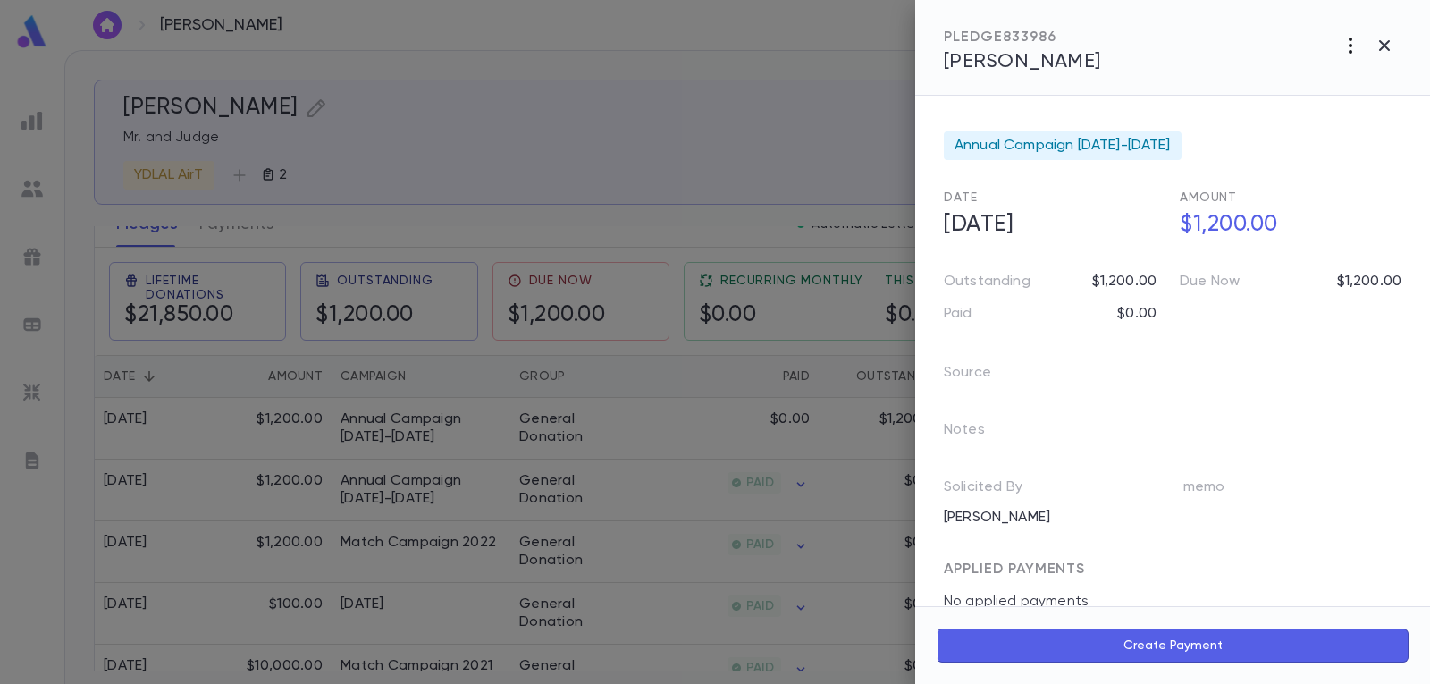
click at [1349, 49] on icon "button" at bounding box center [1350, 45] width 21 height 21
click at [1345, 52] on div at bounding box center [715, 342] width 1430 height 684
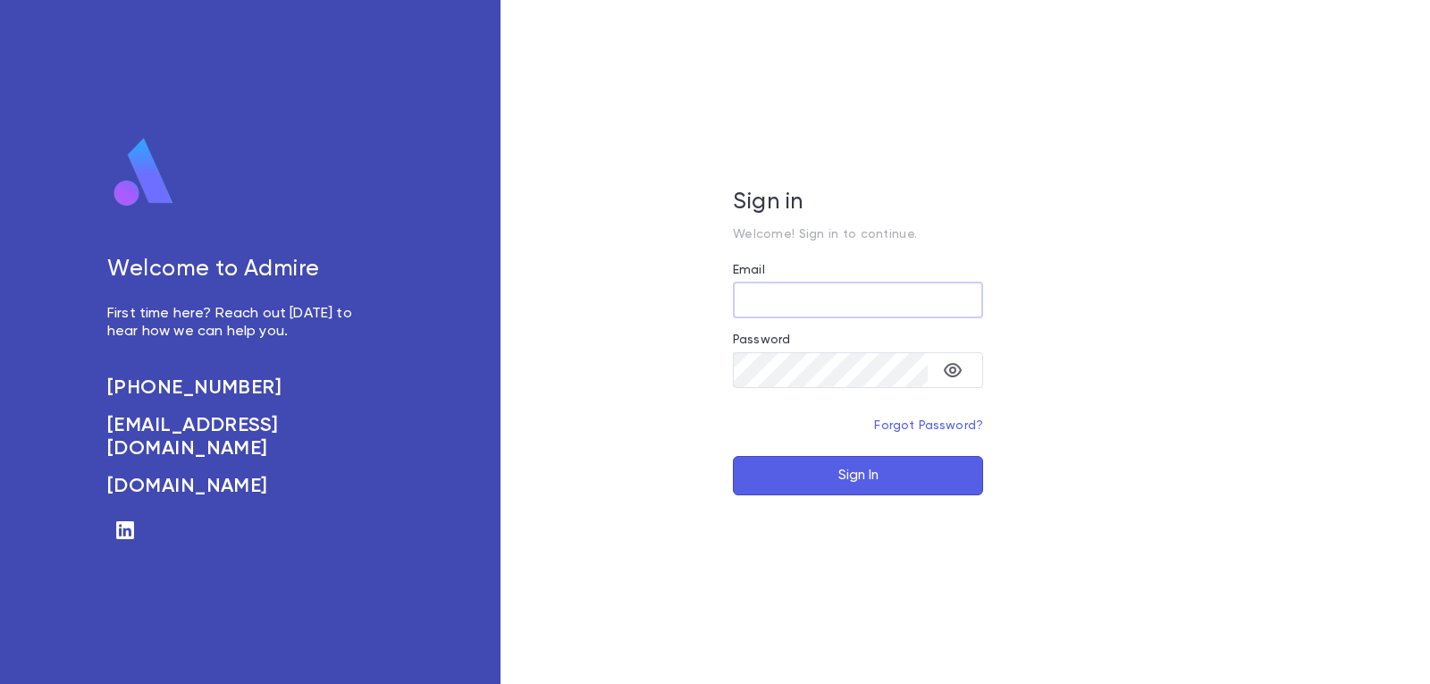
type input "**********"
click at [844, 468] on button "Sign In" at bounding box center [858, 475] width 250 height 39
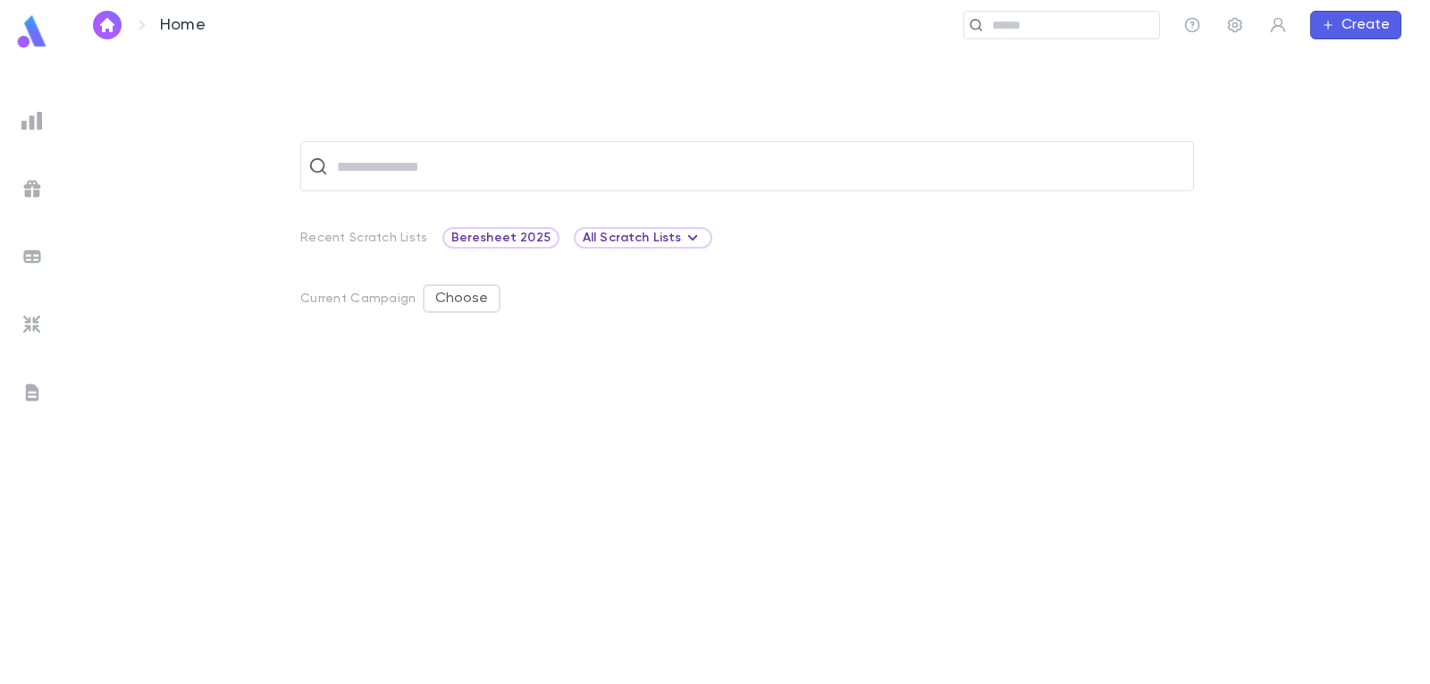
click at [41, 120] on img at bounding box center [31, 120] width 21 height 21
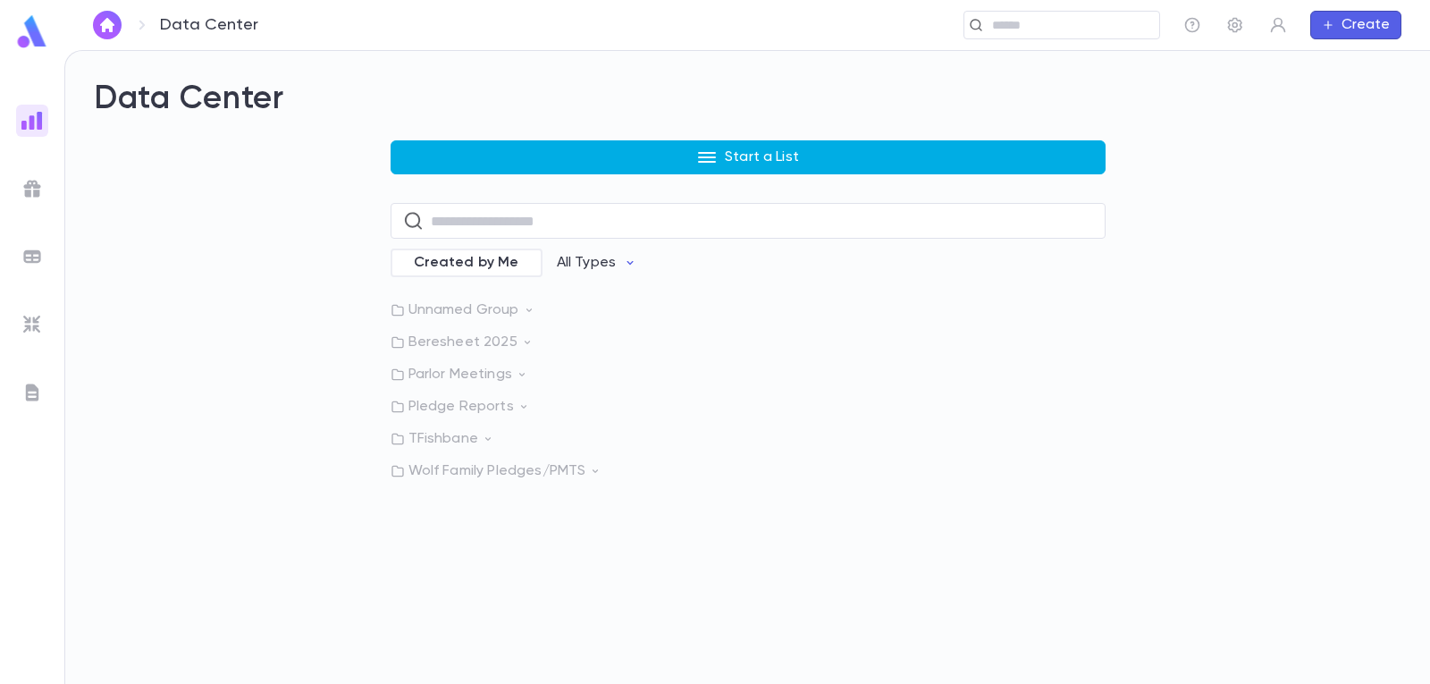
click at [671, 164] on button "Start a List" at bounding box center [748, 157] width 715 height 34
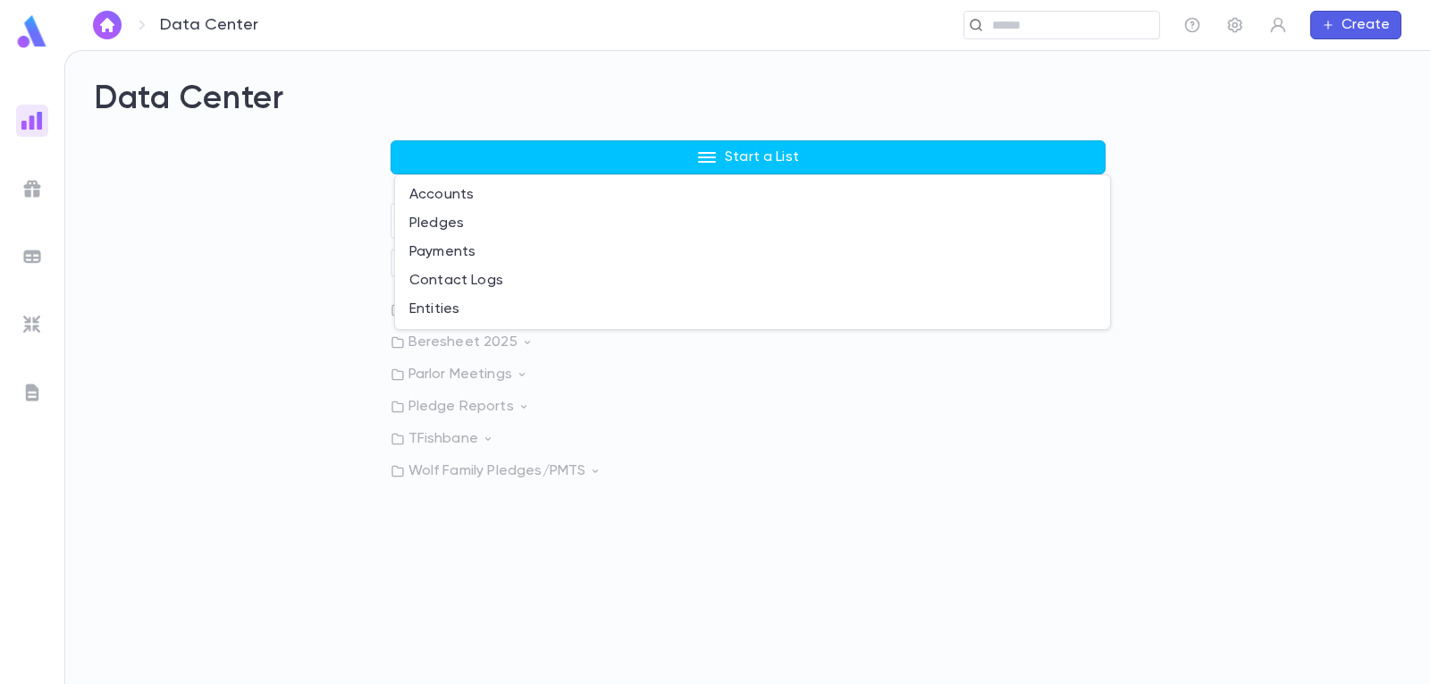
click at [625, 548] on div at bounding box center [715, 342] width 1430 height 684
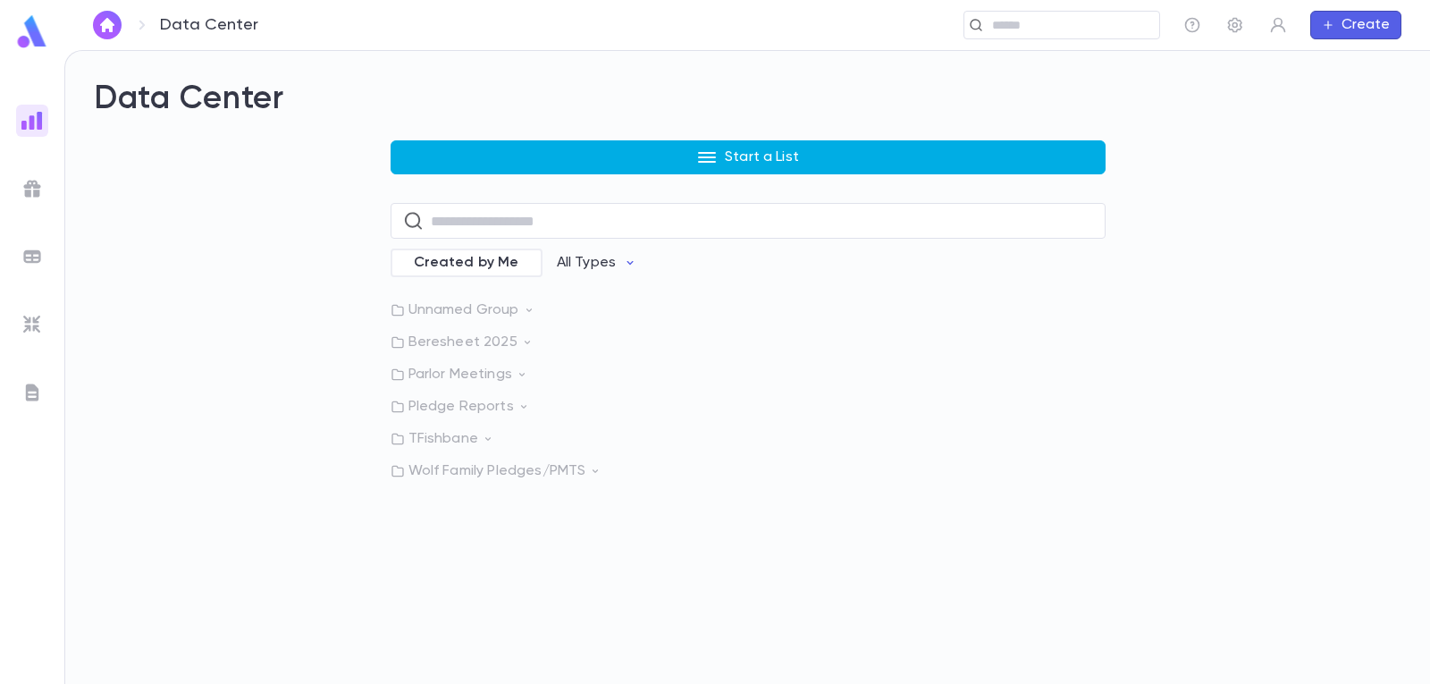
click at [467, 162] on button "Start a List" at bounding box center [748, 157] width 715 height 34
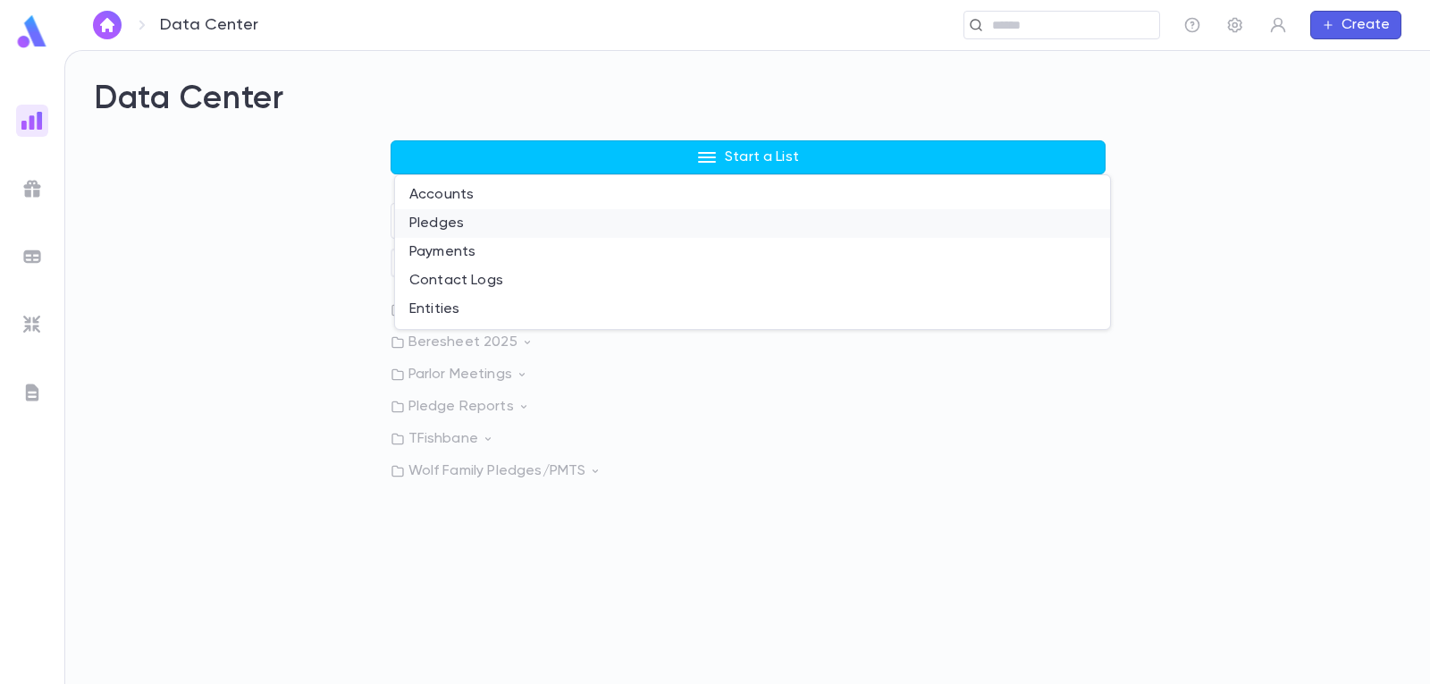
click at [467, 224] on li "Pledges" at bounding box center [752, 223] width 715 height 29
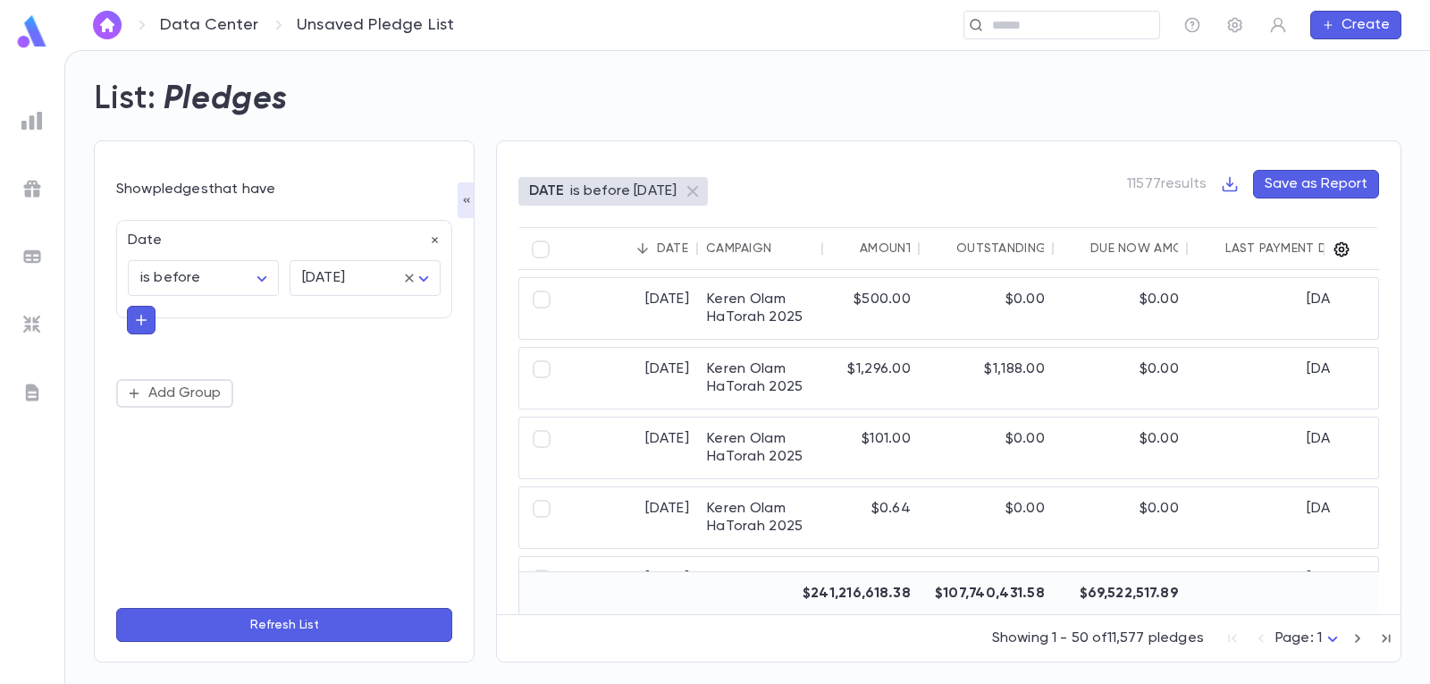
click at [1340, 251] on icon "button" at bounding box center [1342, 249] width 15 height 15
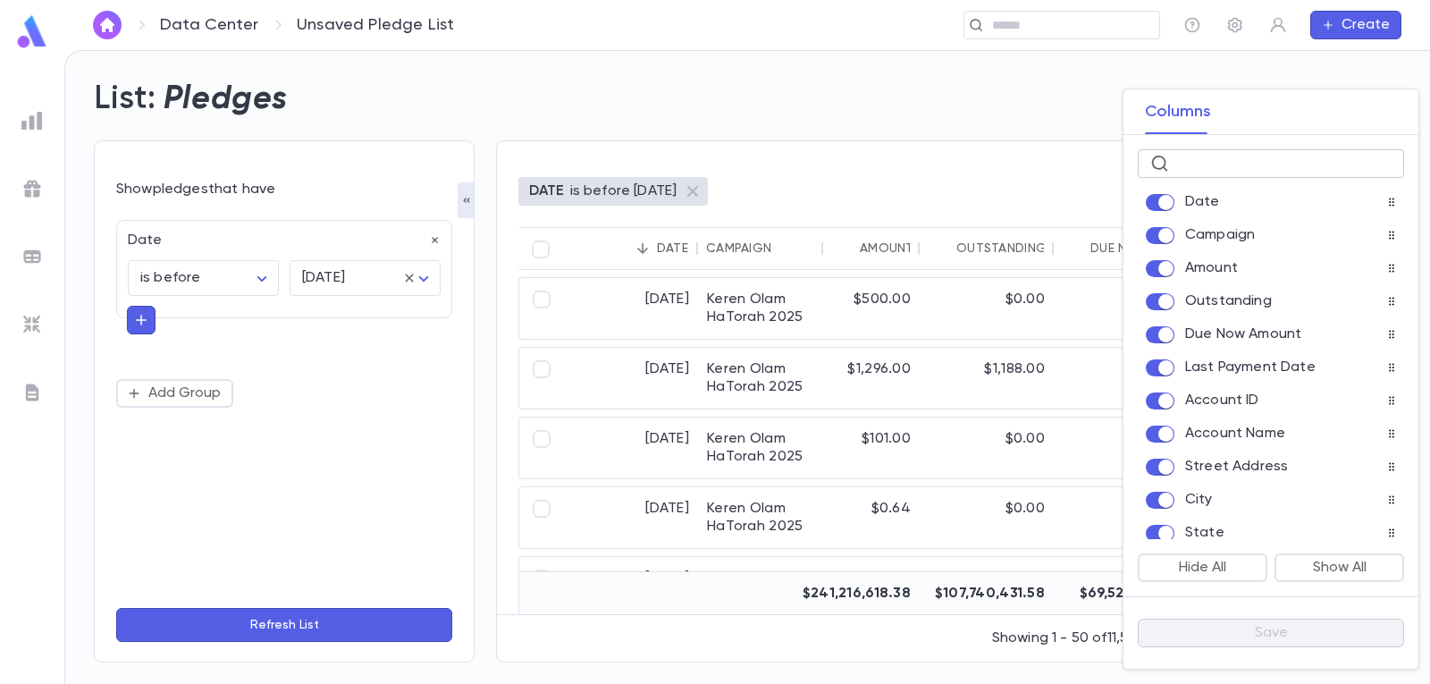
click at [1273, 158] on input "text" at bounding box center [1283, 164] width 215 height 28
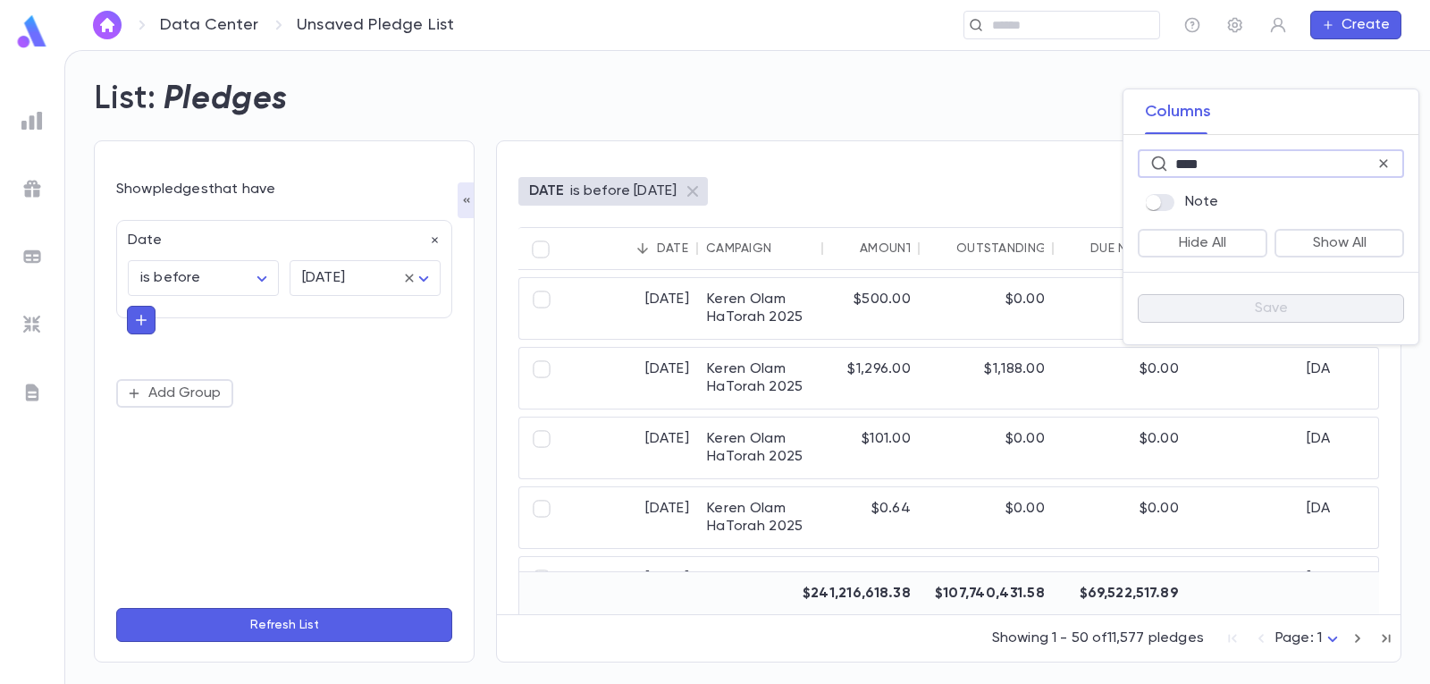
type input "****"
click at [999, 123] on div at bounding box center [715, 342] width 1430 height 684
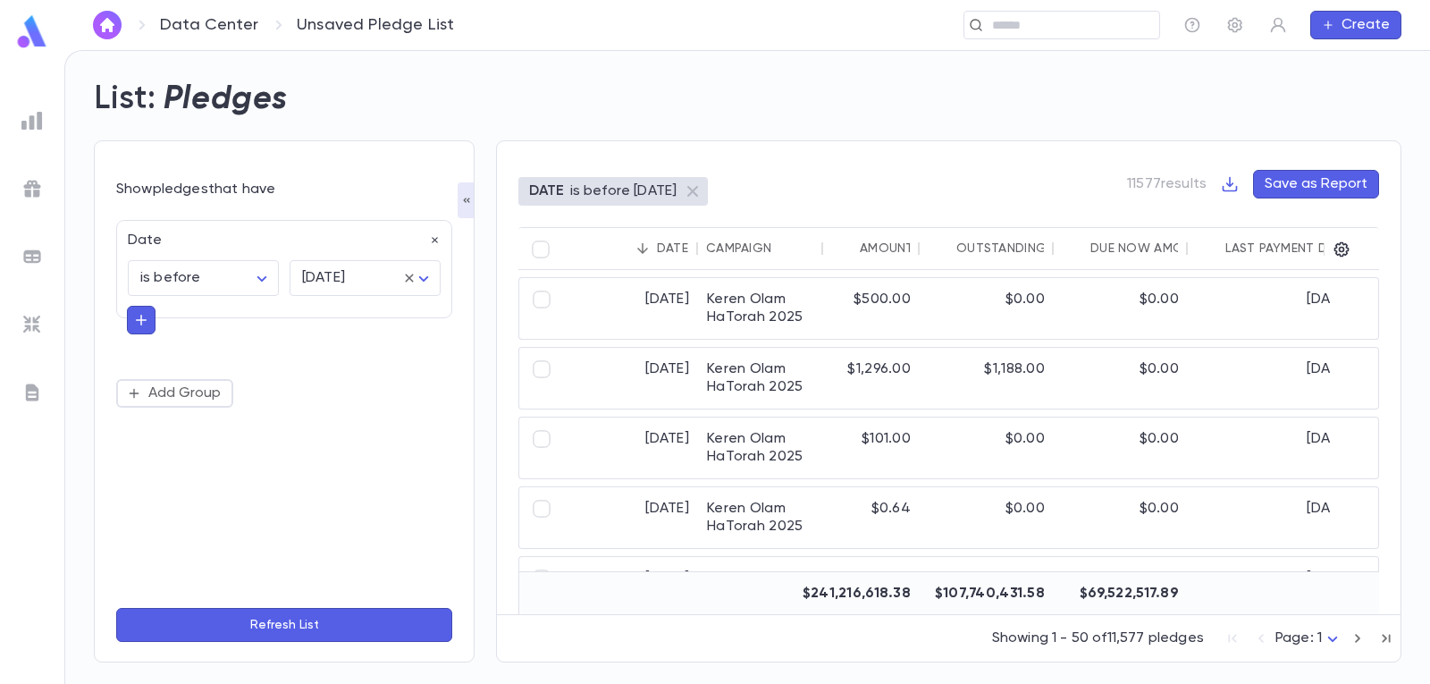
click at [26, 120] on img at bounding box center [31, 120] width 21 height 21
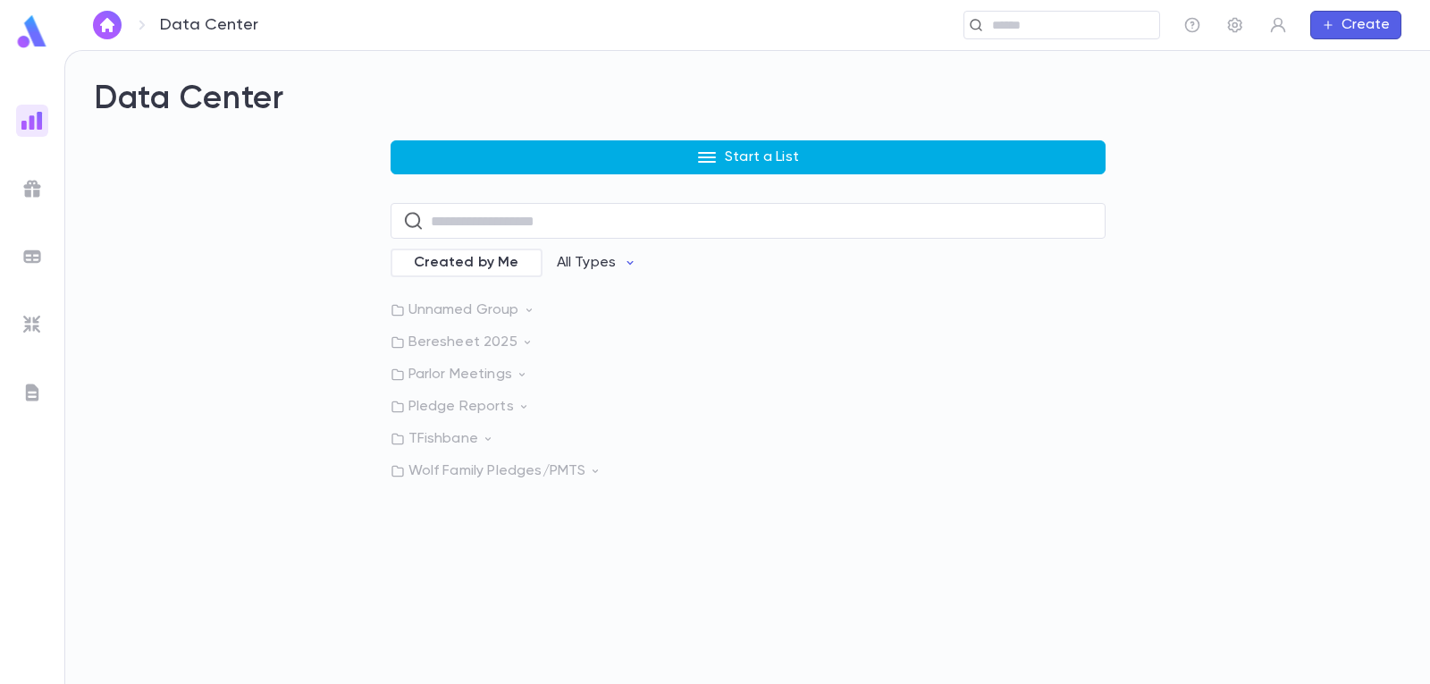
click at [585, 170] on button "Start a List" at bounding box center [748, 157] width 715 height 34
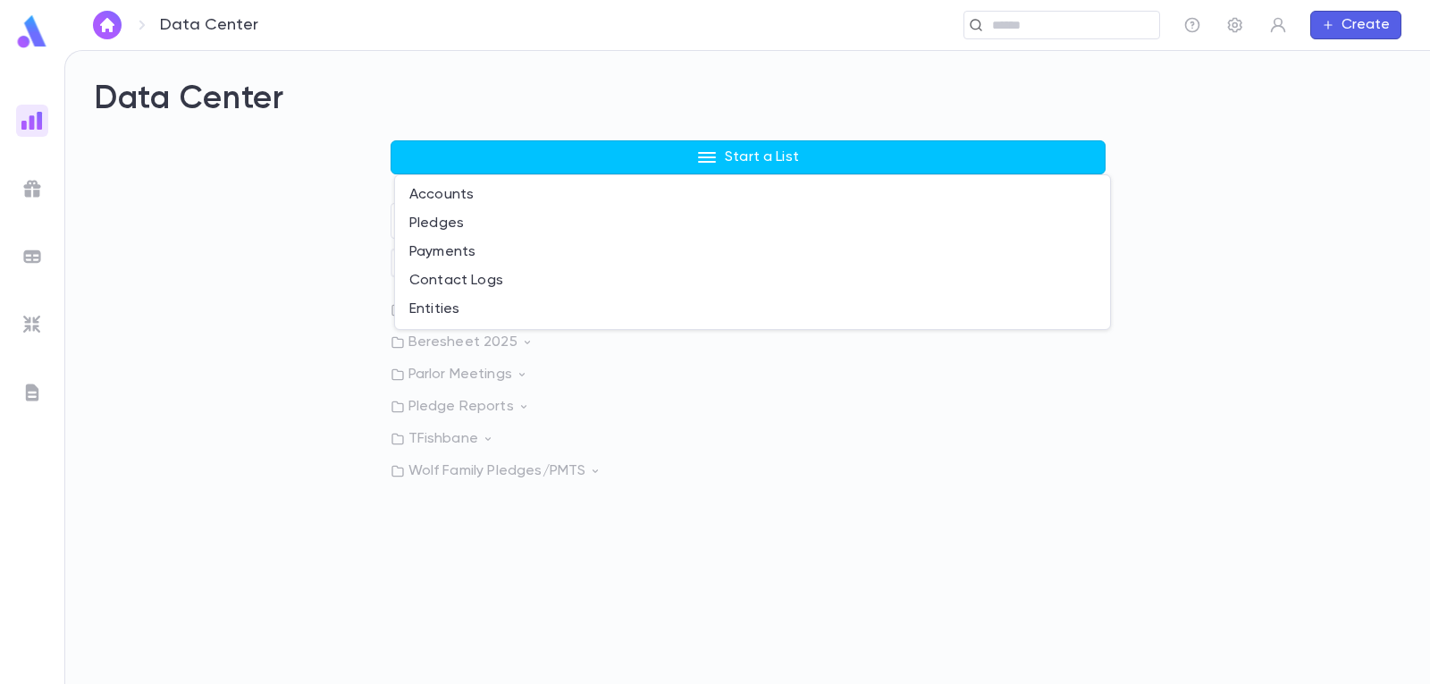
click at [296, 223] on div at bounding box center [715, 342] width 1430 height 684
click at [496, 354] on div "Unnamed Group Beresheet 2025 Parlor Meetings Pledge Reports TFishbane Wolf Fami…" at bounding box center [748, 390] width 715 height 179
click at [500, 344] on p "Beresheet 2025" at bounding box center [748, 342] width 715 height 18
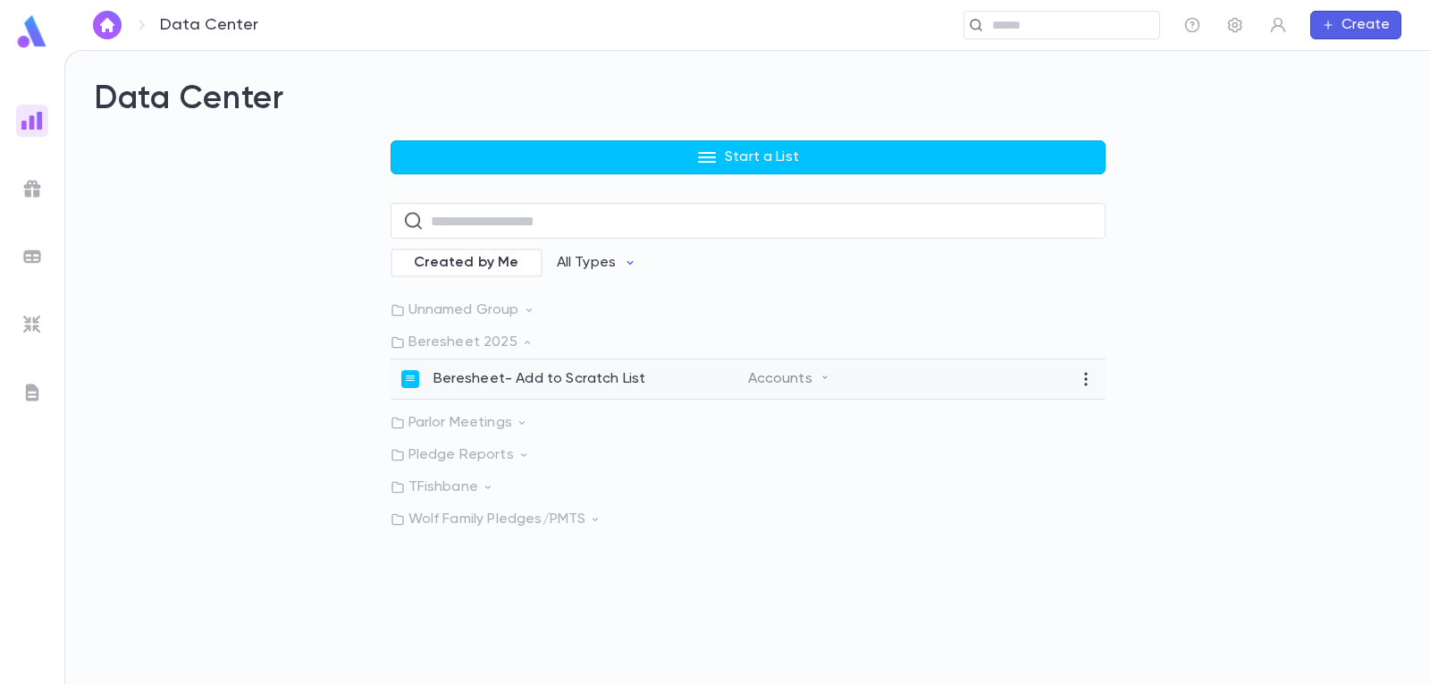
click at [494, 384] on p "Beresheet- Add to Scratch List" at bounding box center [540, 379] width 213 height 18
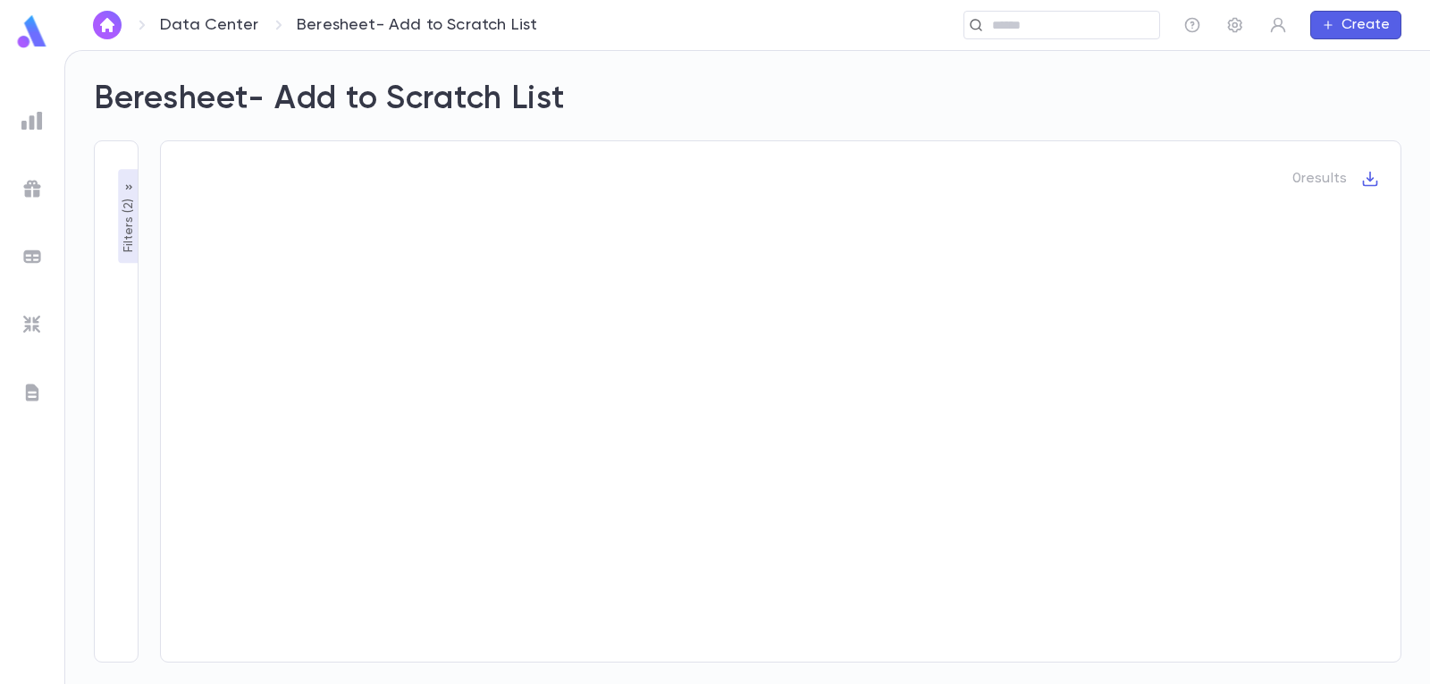
type input "***"
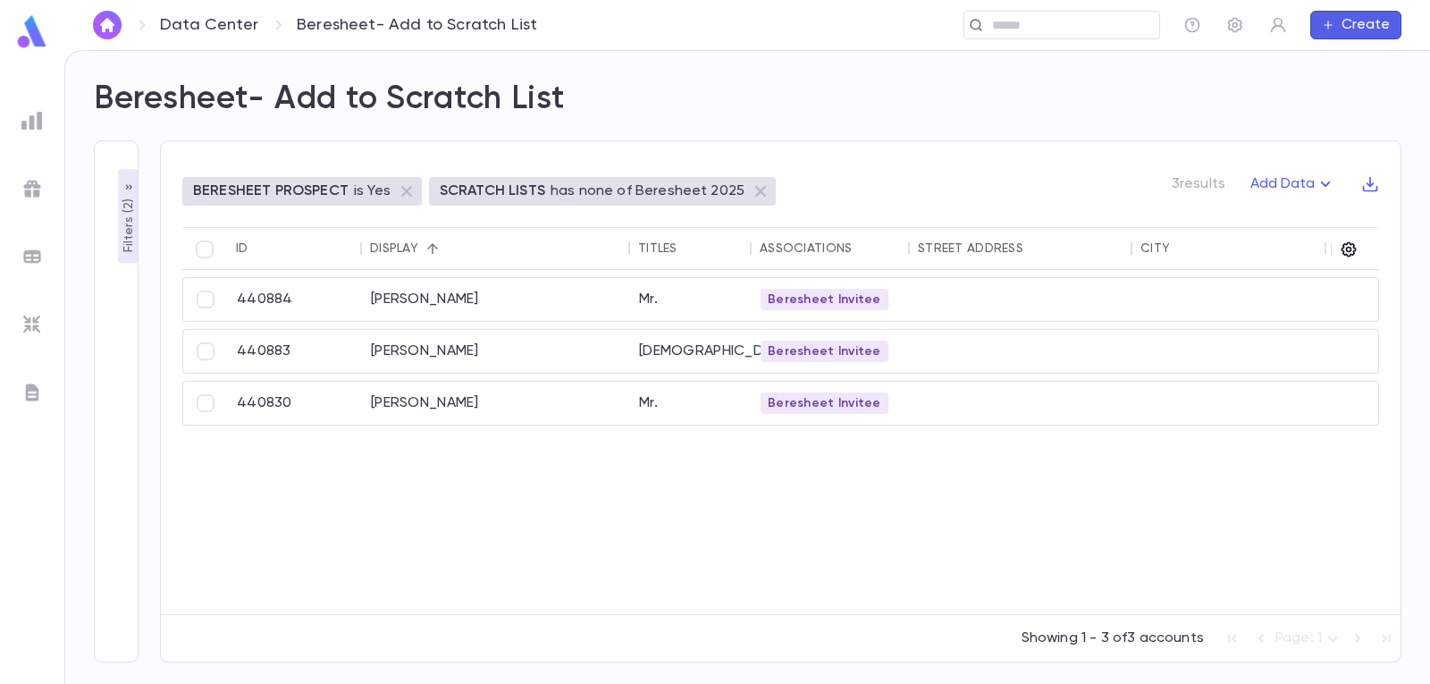
click at [1346, 247] on icon "button" at bounding box center [1349, 249] width 18 height 18
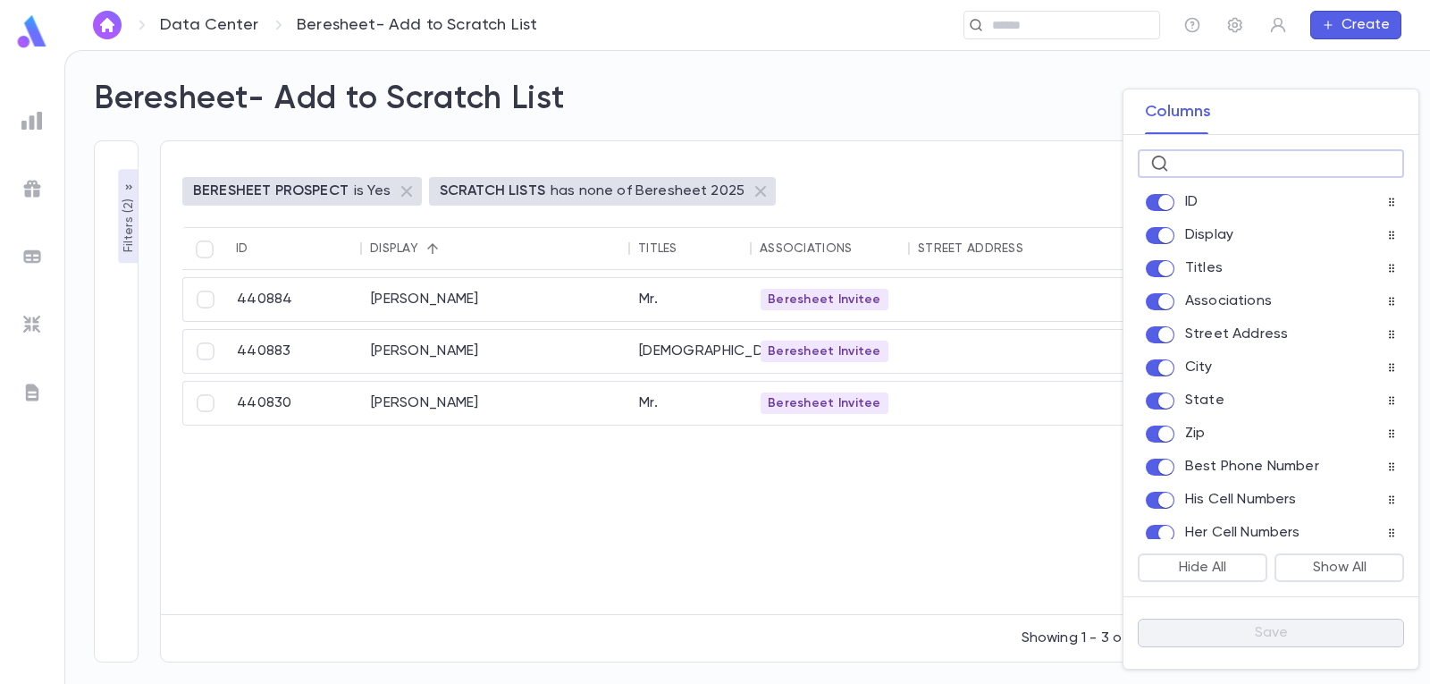
click at [1294, 164] on input "text" at bounding box center [1283, 164] width 215 height 28
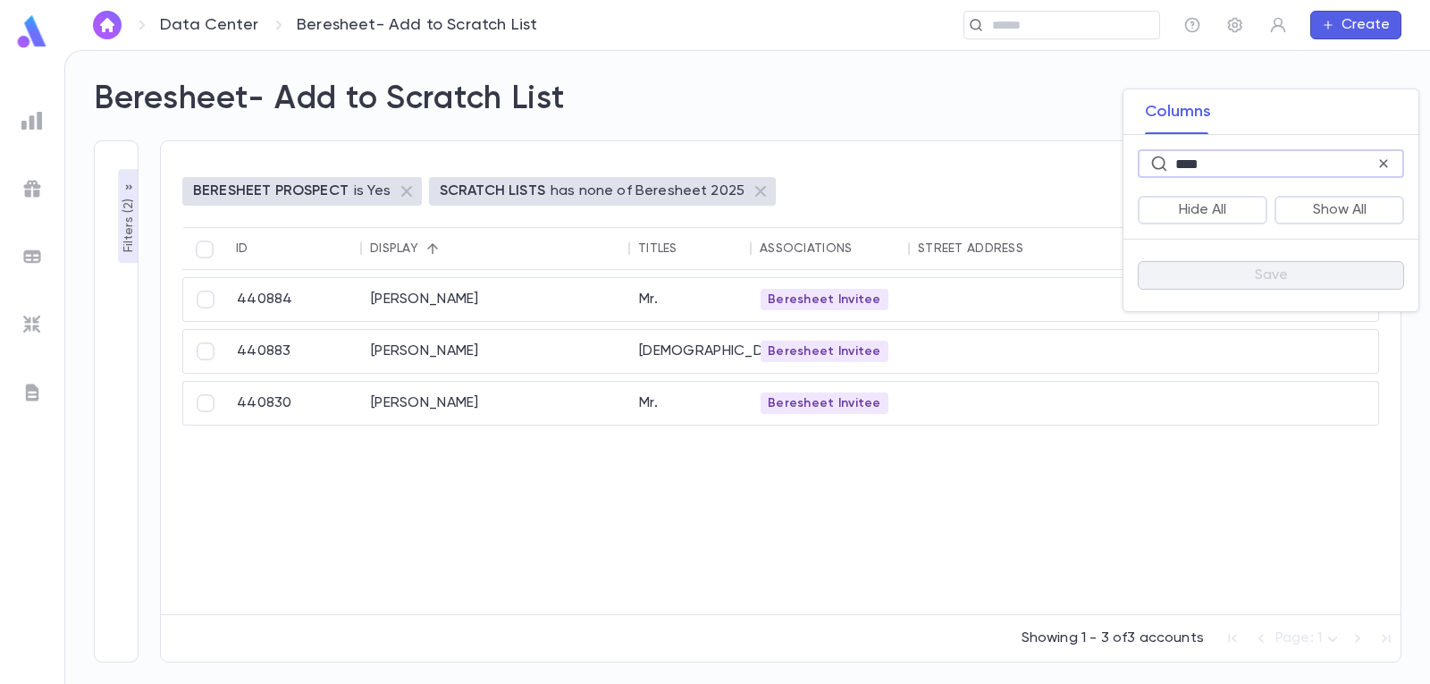
type input "****"
click at [999, 537] on div at bounding box center [715, 342] width 1430 height 684
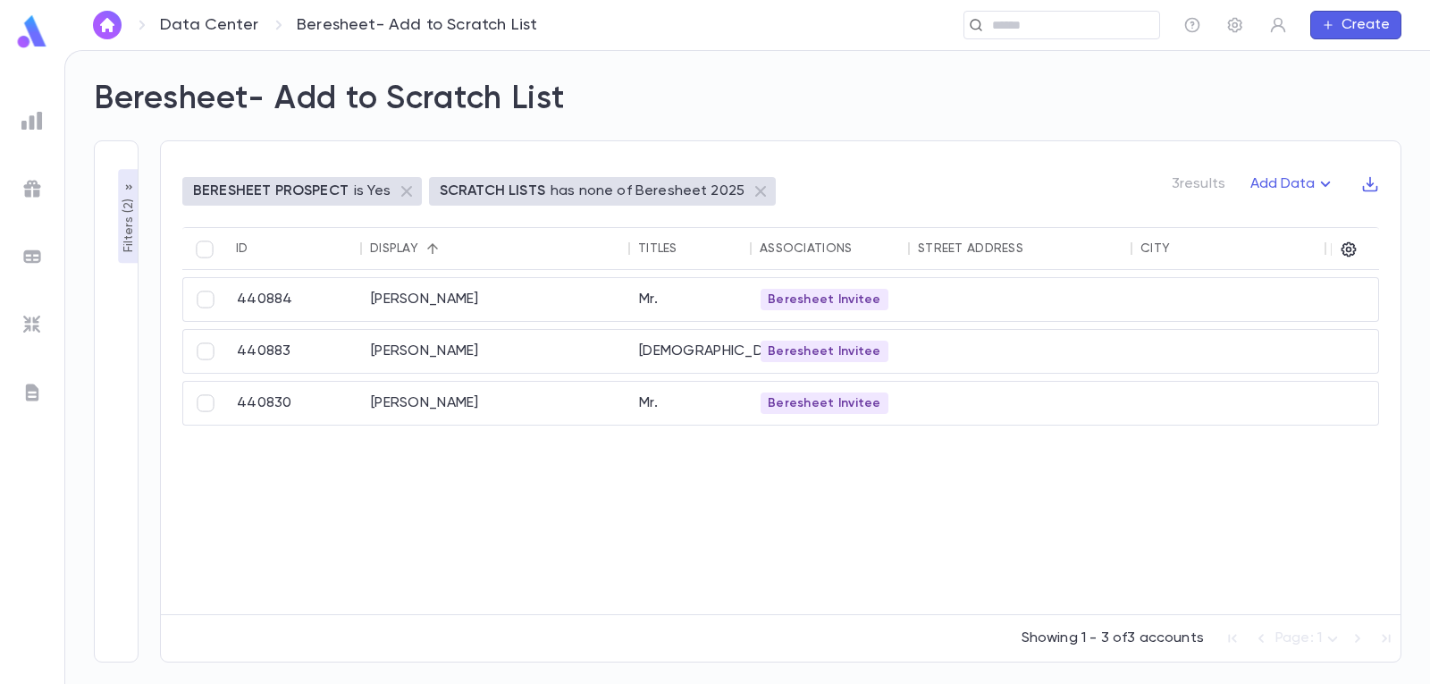
click at [133, 209] on p "Filters ( 2 )" at bounding box center [129, 224] width 18 height 58
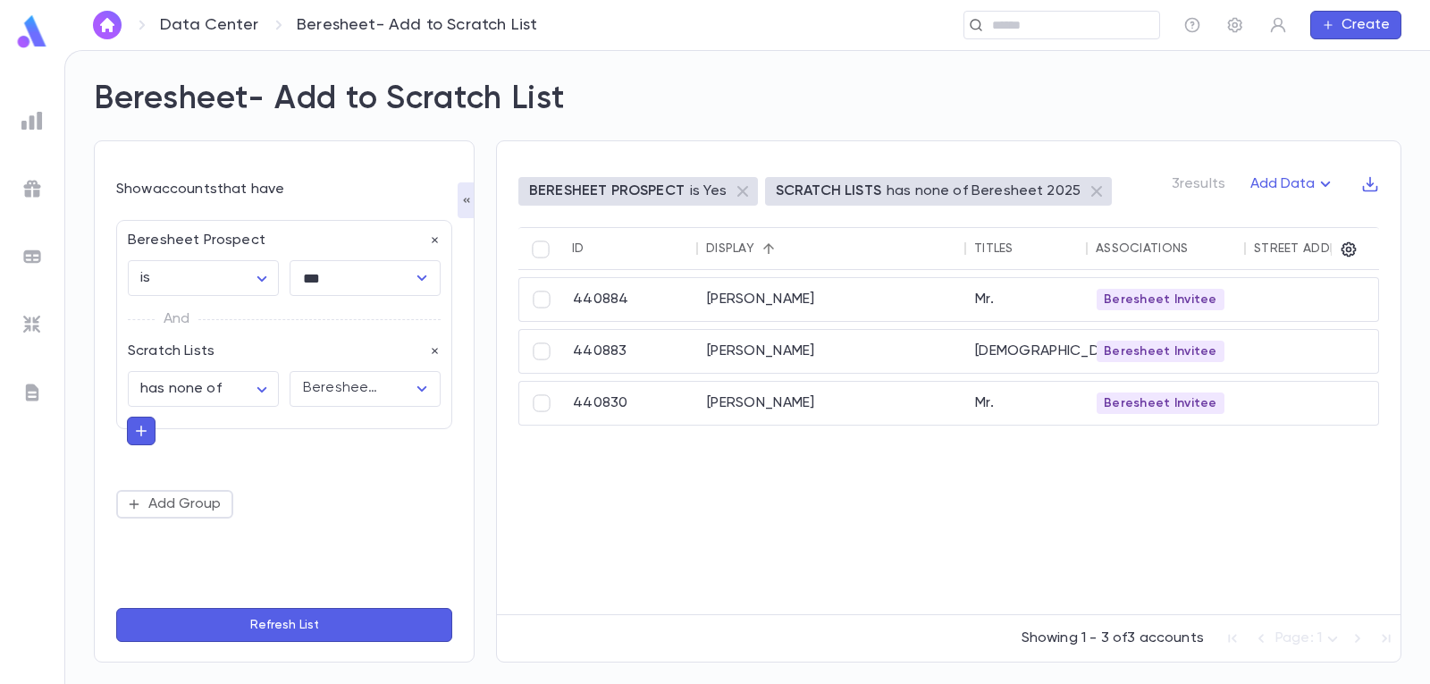
click at [728, 503] on div "440884 Jabbaz, Yosef Mr. Beresheet Invitee 54911722195 440883 Lazar, Berel Rabb…" at bounding box center [1450, 442] width 1862 height 344
click at [787, 297] on div "[PERSON_NAME]" at bounding box center [832, 299] width 268 height 43
click at [1353, 255] on icon "button" at bounding box center [1349, 249] width 15 height 15
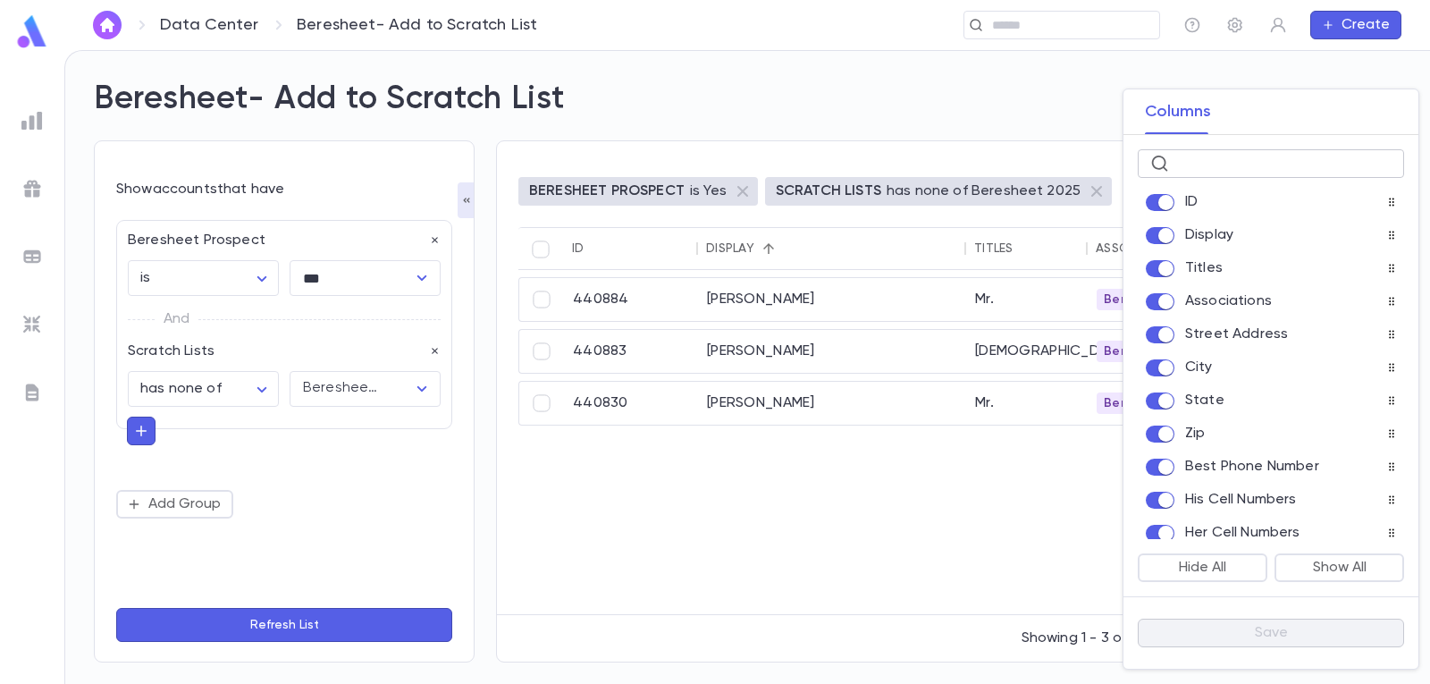
click at [1293, 168] on input "text" at bounding box center [1283, 164] width 215 height 28
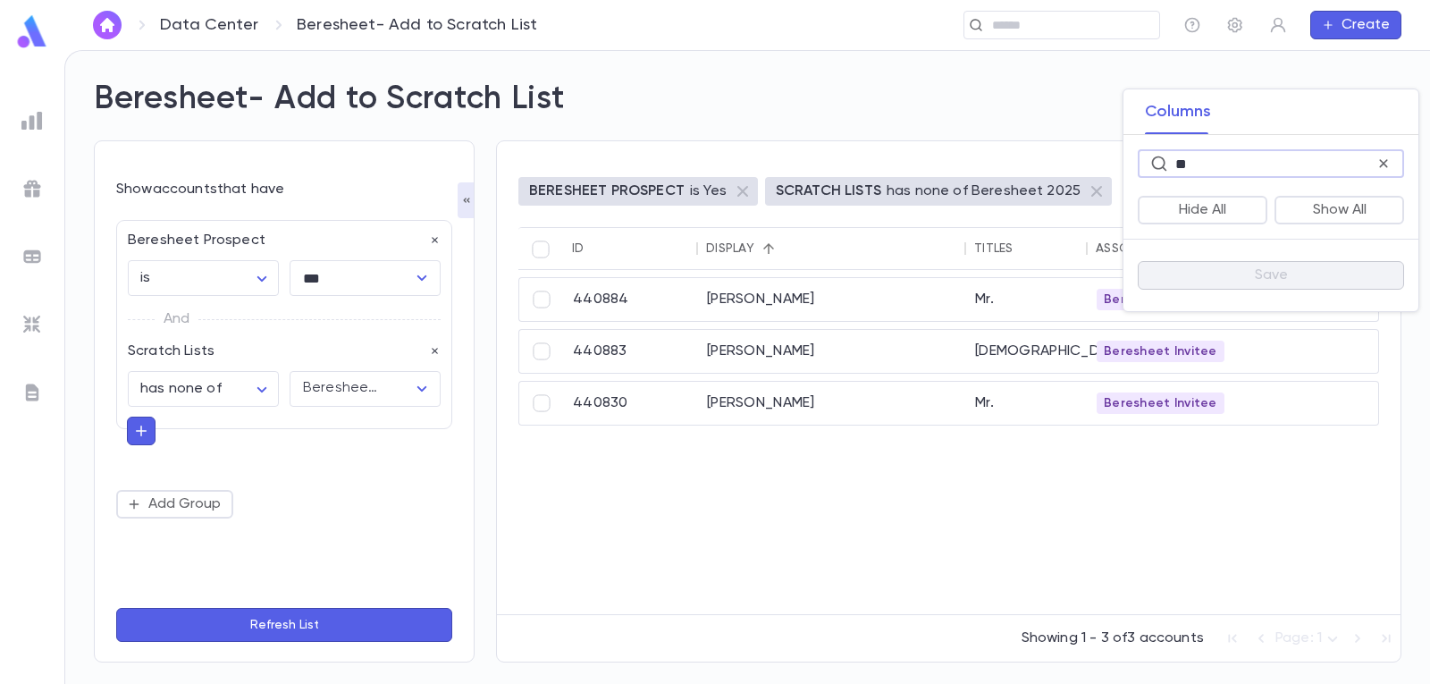
type input "*"
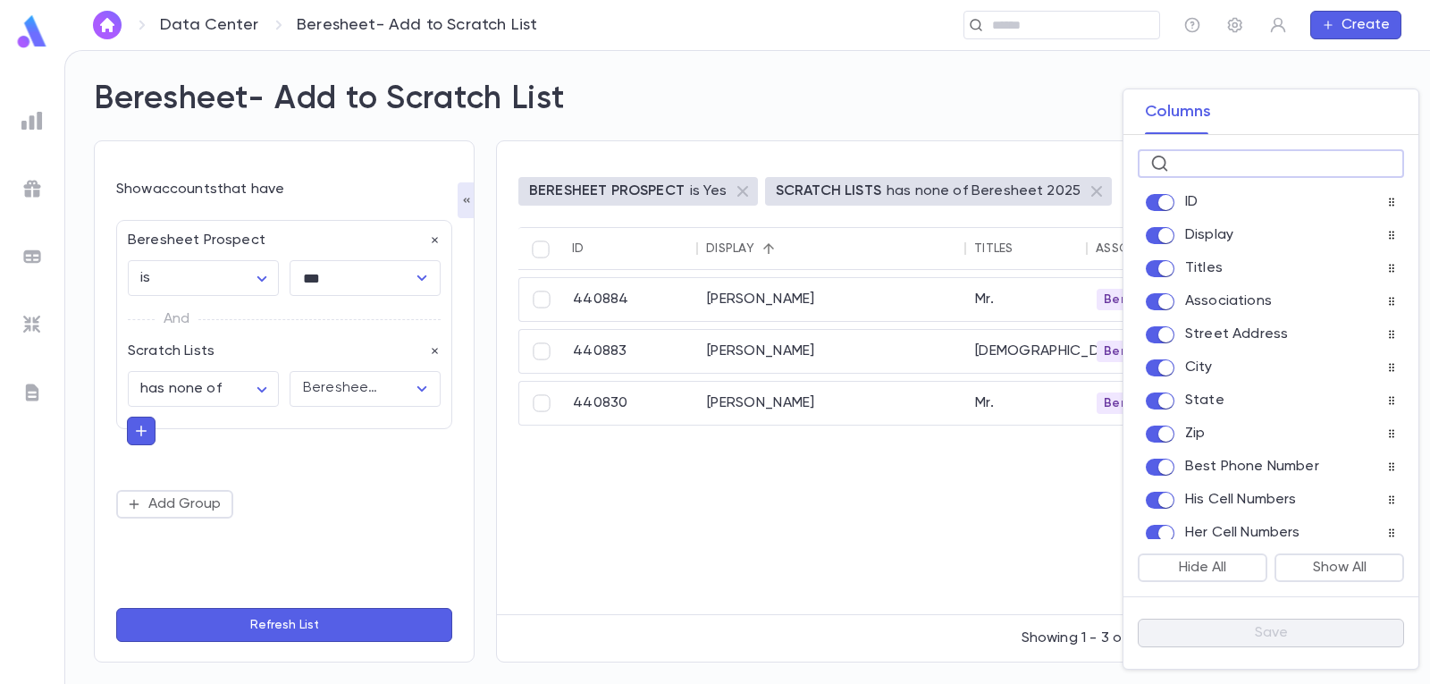
click at [1030, 506] on div at bounding box center [715, 342] width 1430 height 684
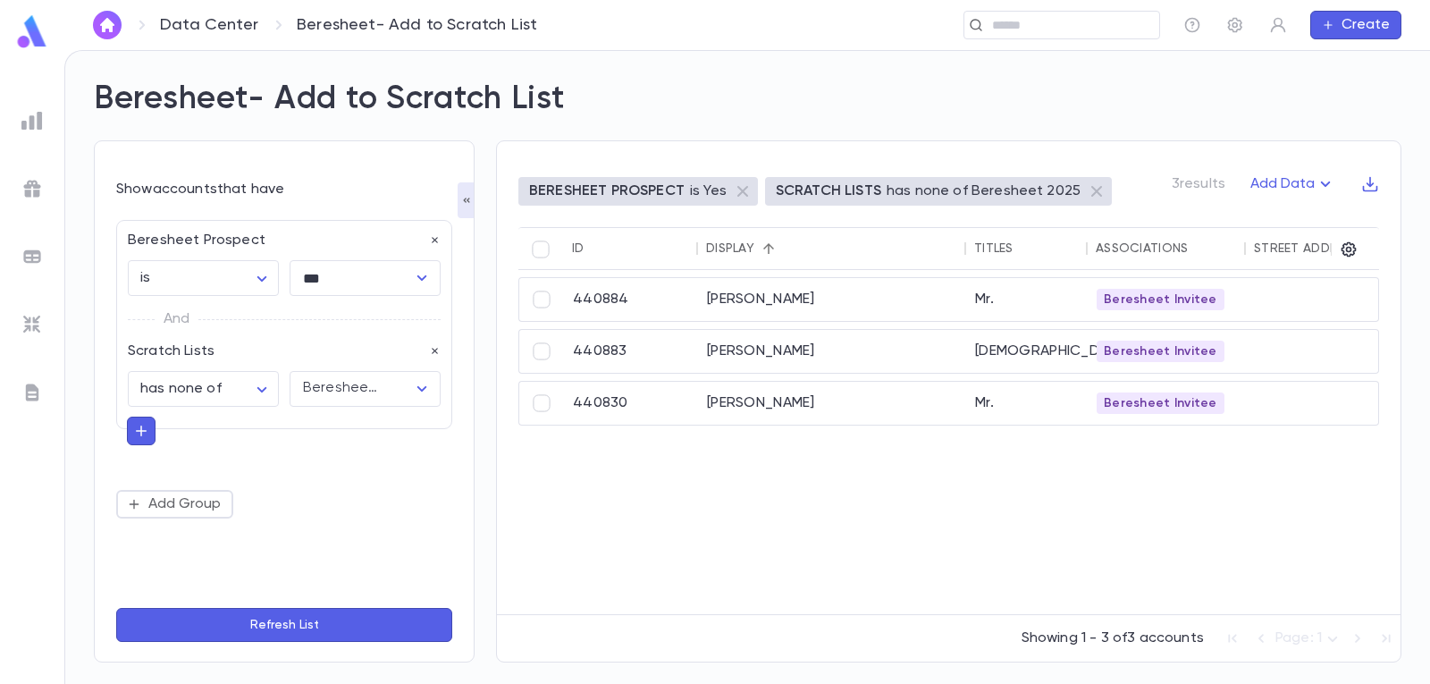
click at [1339, 246] on div at bounding box center [1330, 249] width 21 height 43
click at [1356, 246] on icon "button" at bounding box center [1349, 249] width 18 height 18
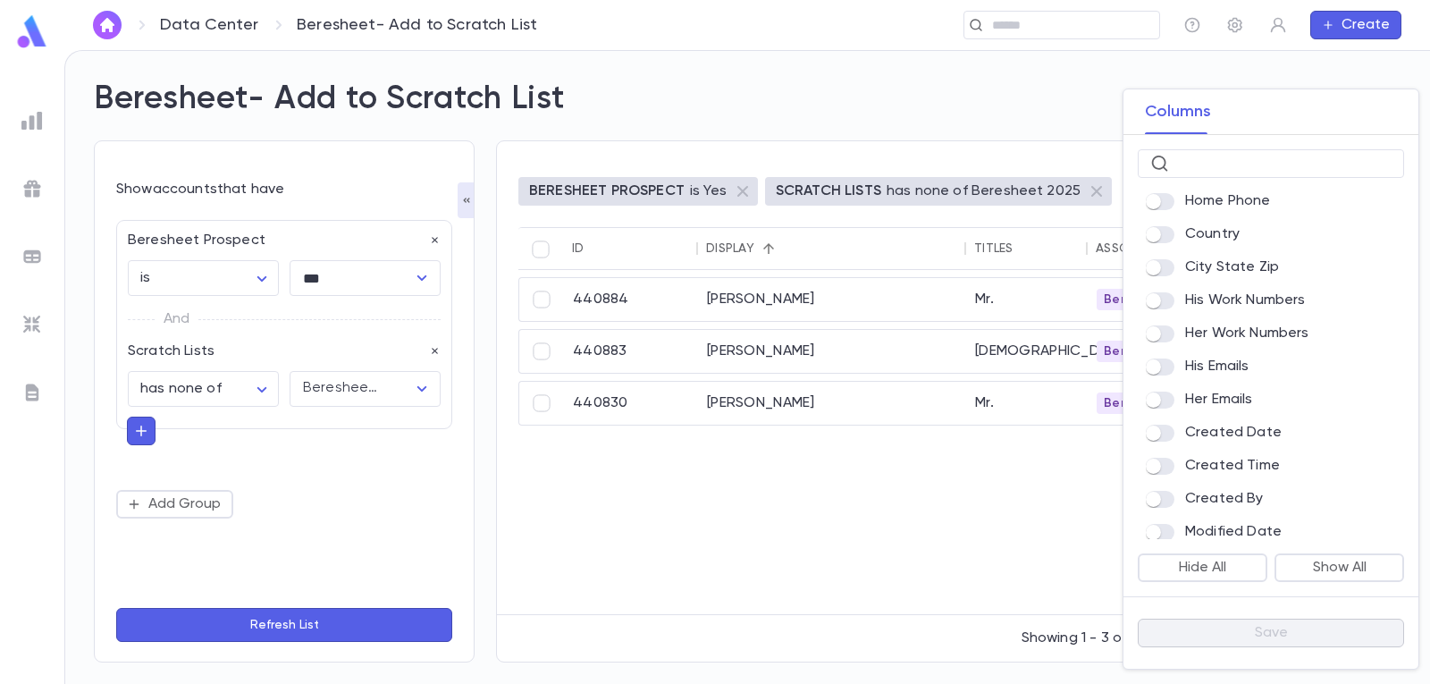
scroll to position [705, 0]
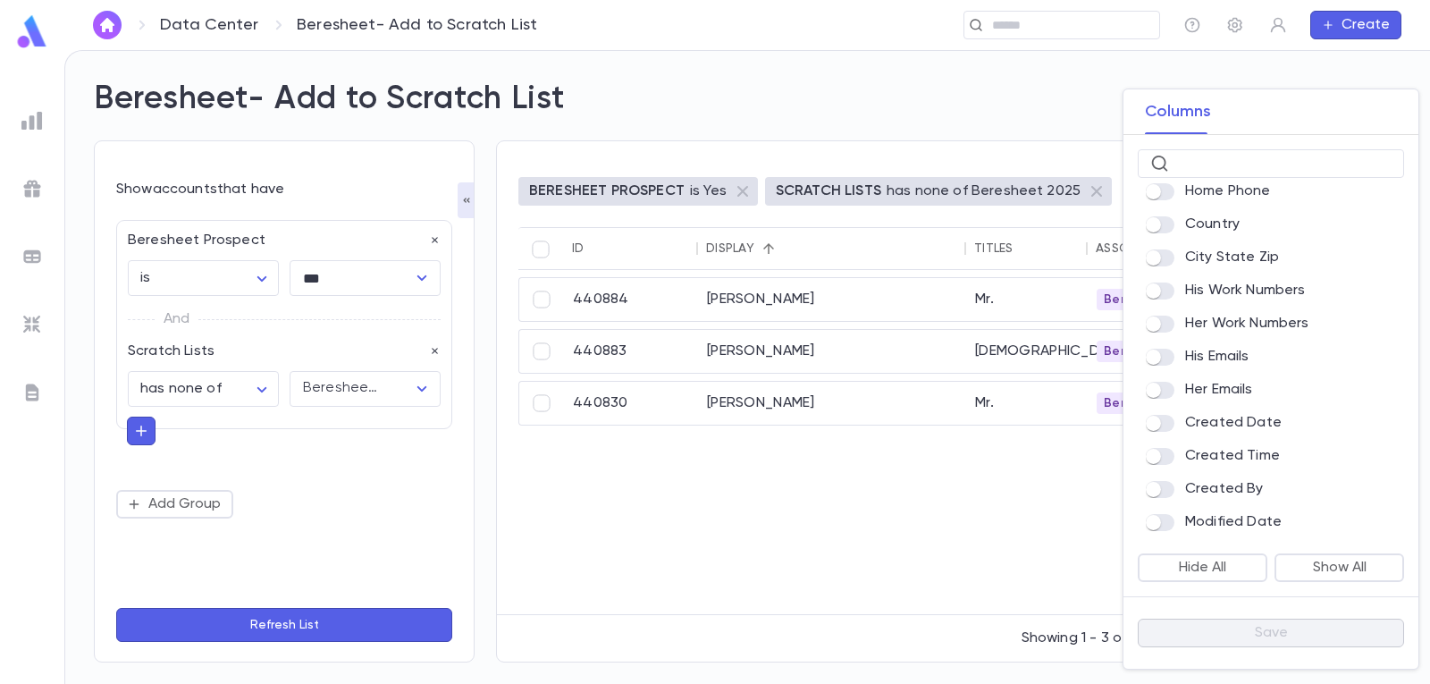
click at [930, 529] on div at bounding box center [715, 342] width 1430 height 684
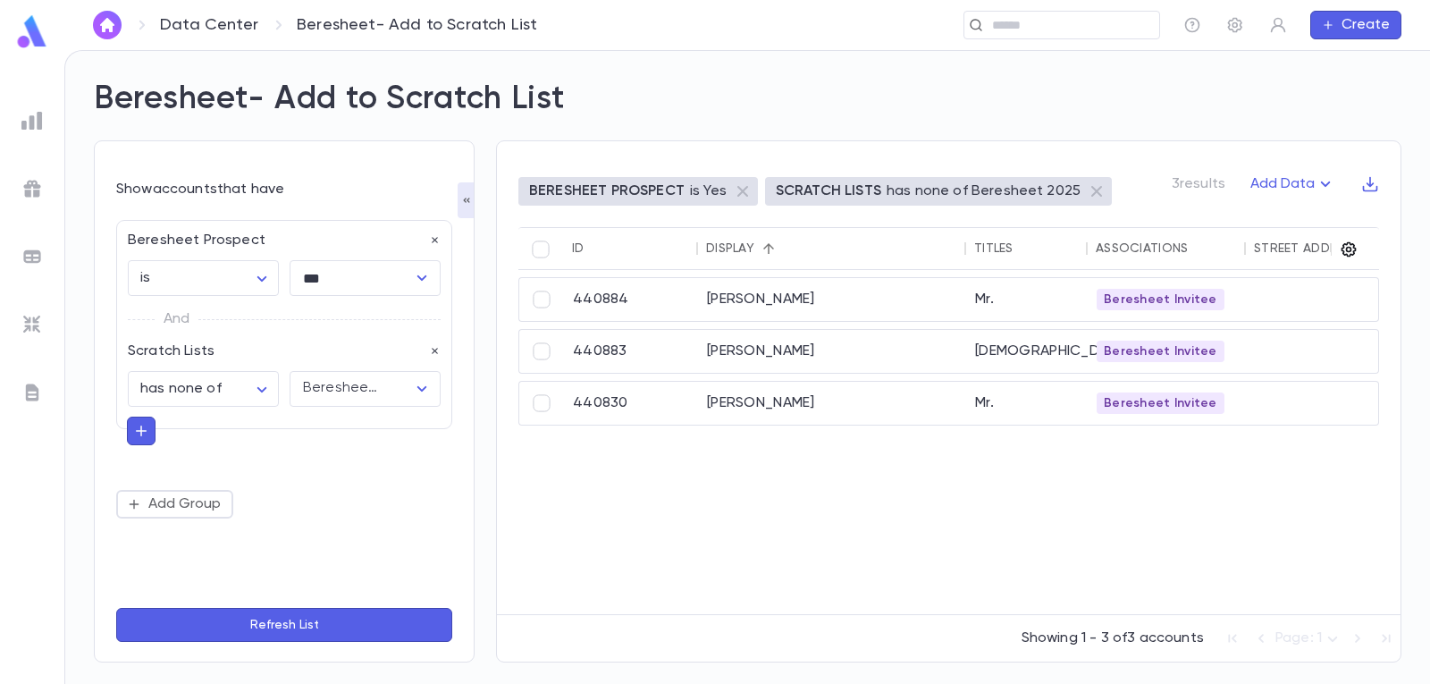
click at [1344, 247] on icon "button" at bounding box center [1349, 249] width 15 height 15
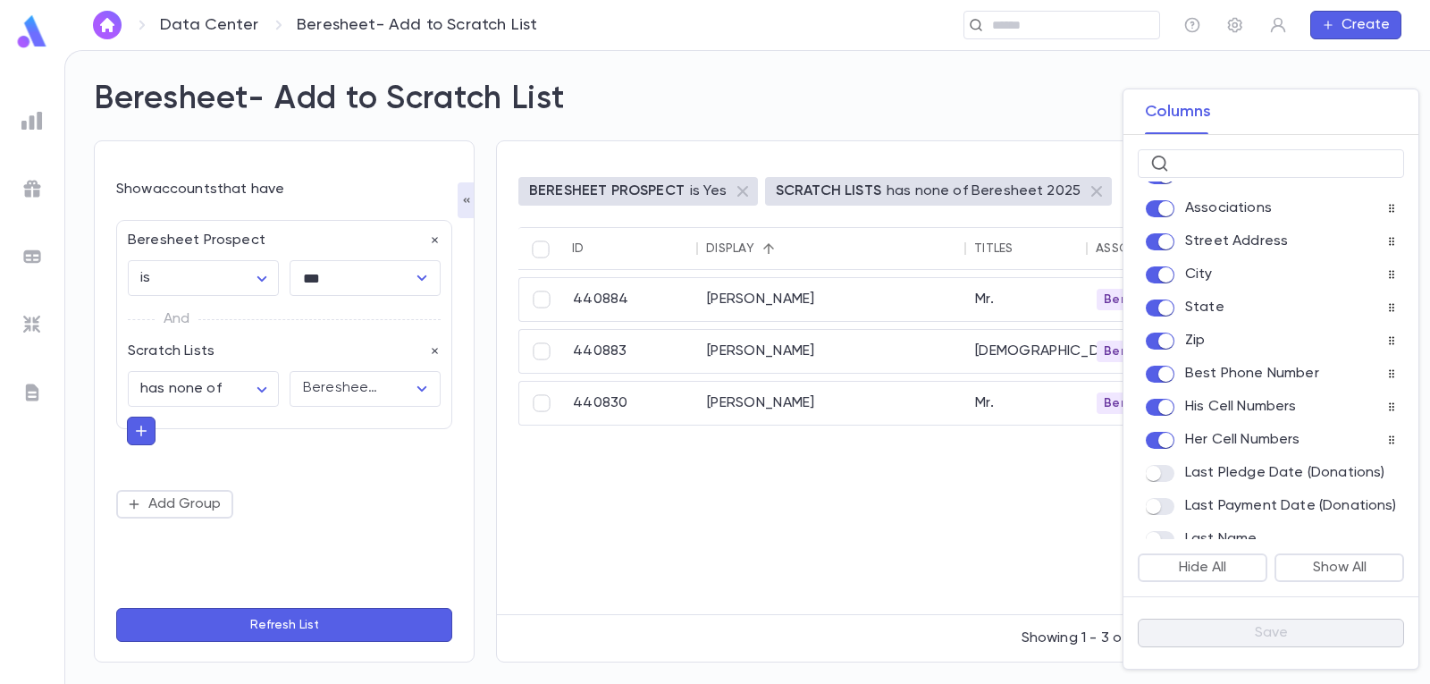
scroll to position [179, 0]
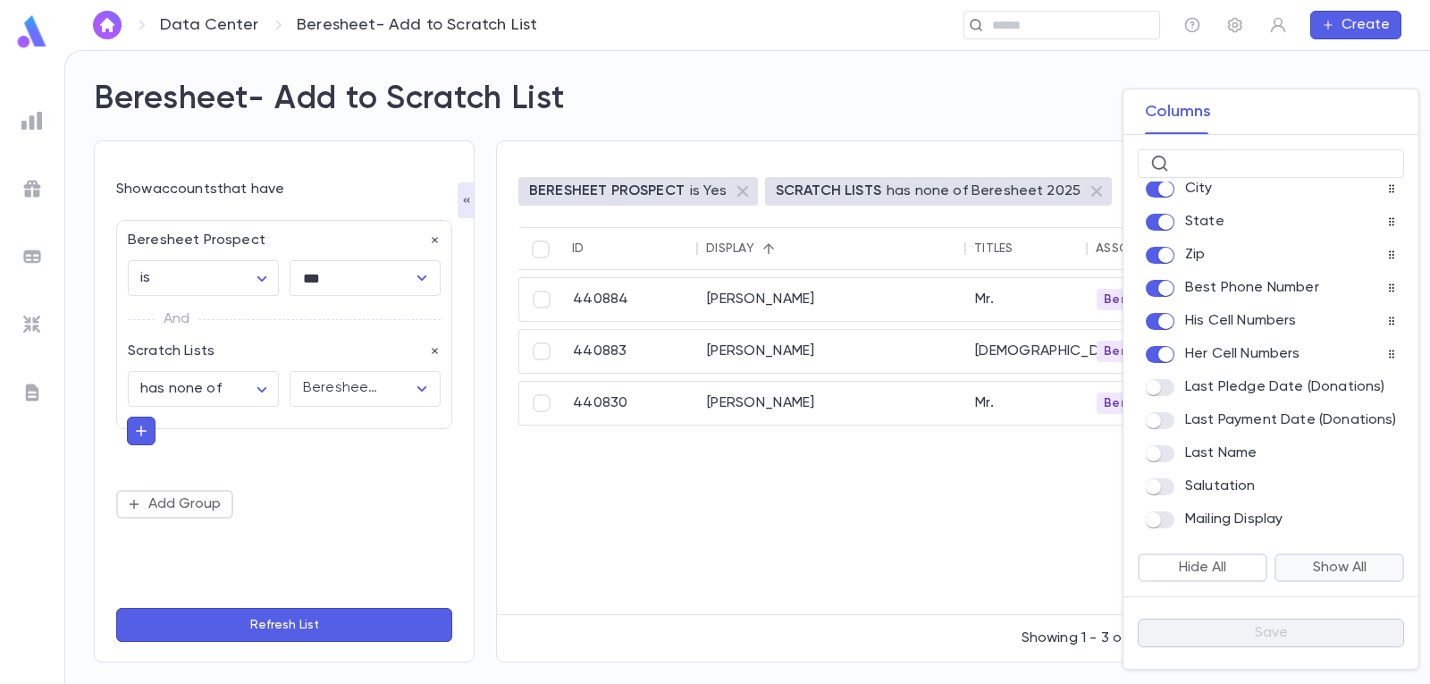
click at [1303, 565] on button "Show All" at bounding box center [1340, 567] width 130 height 29
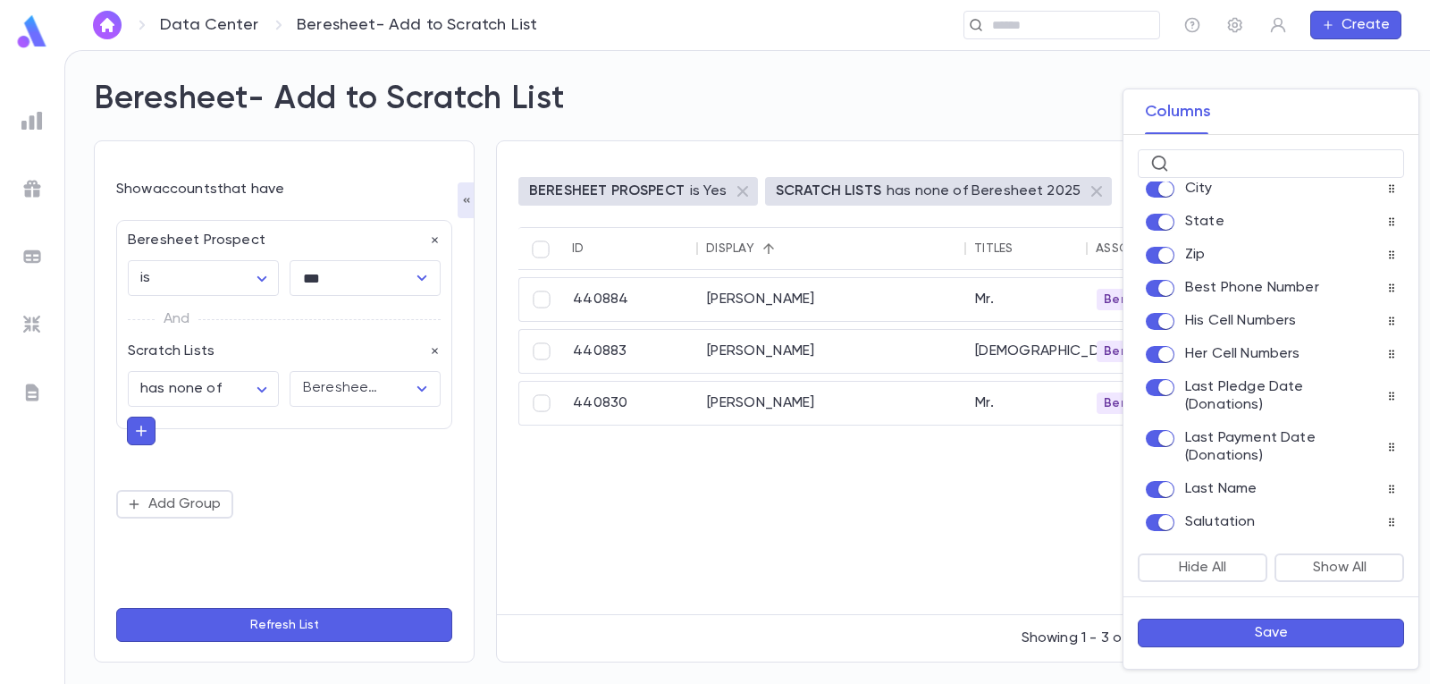
click at [1259, 636] on button "Save" at bounding box center [1271, 633] width 266 height 29
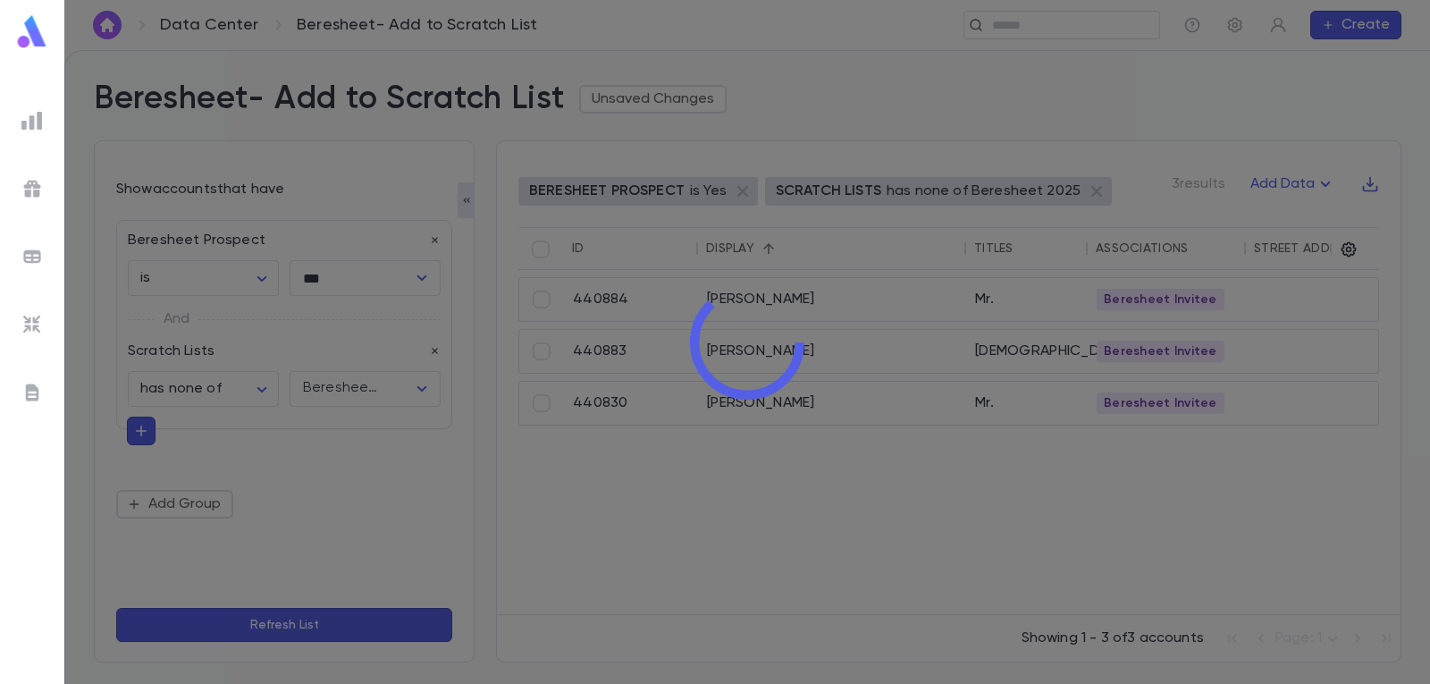
drag, startPoint x: 632, startPoint y: 608, endPoint x: 738, endPoint y: 616, distance: 105.8
click at [738, 616] on div at bounding box center [747, 342] width 1366 height 684
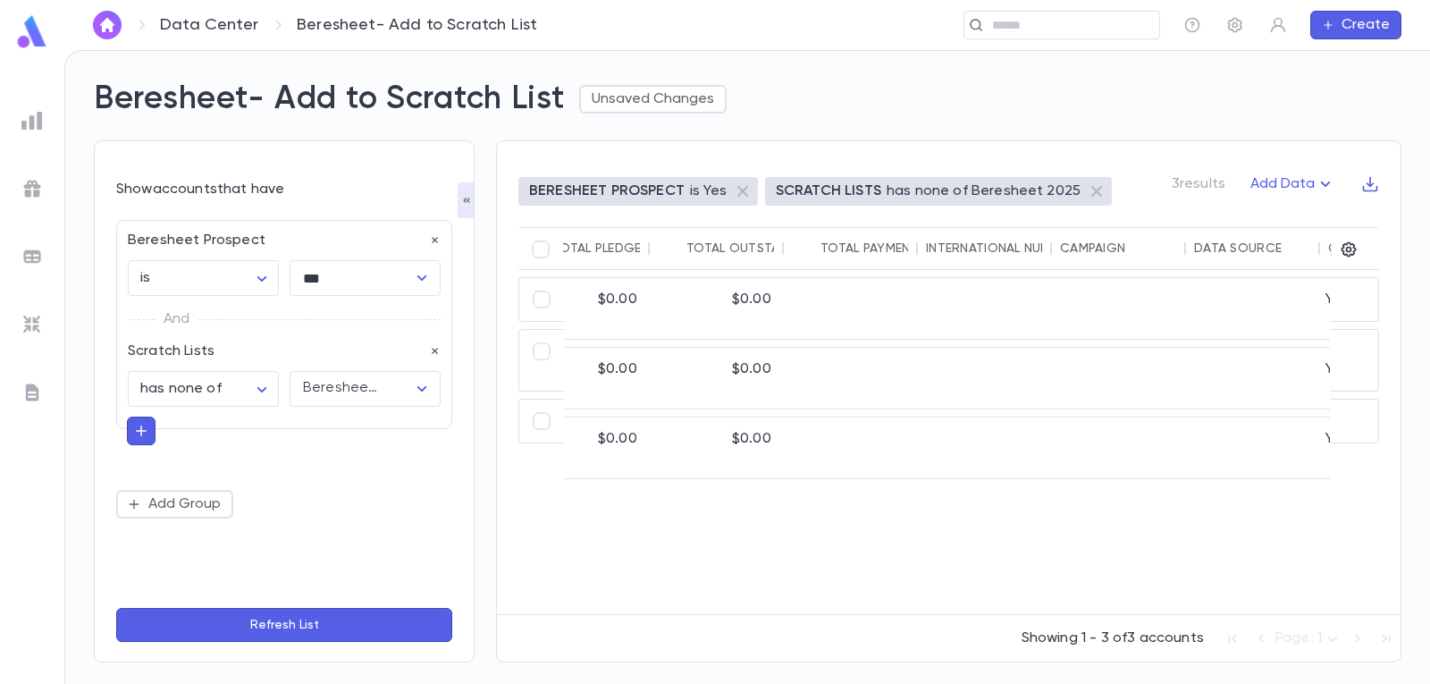
scroll to position [0, 5158]
click at [1355, 252] on icon "button" at bounding box center [1349, 249] width 18 height 18
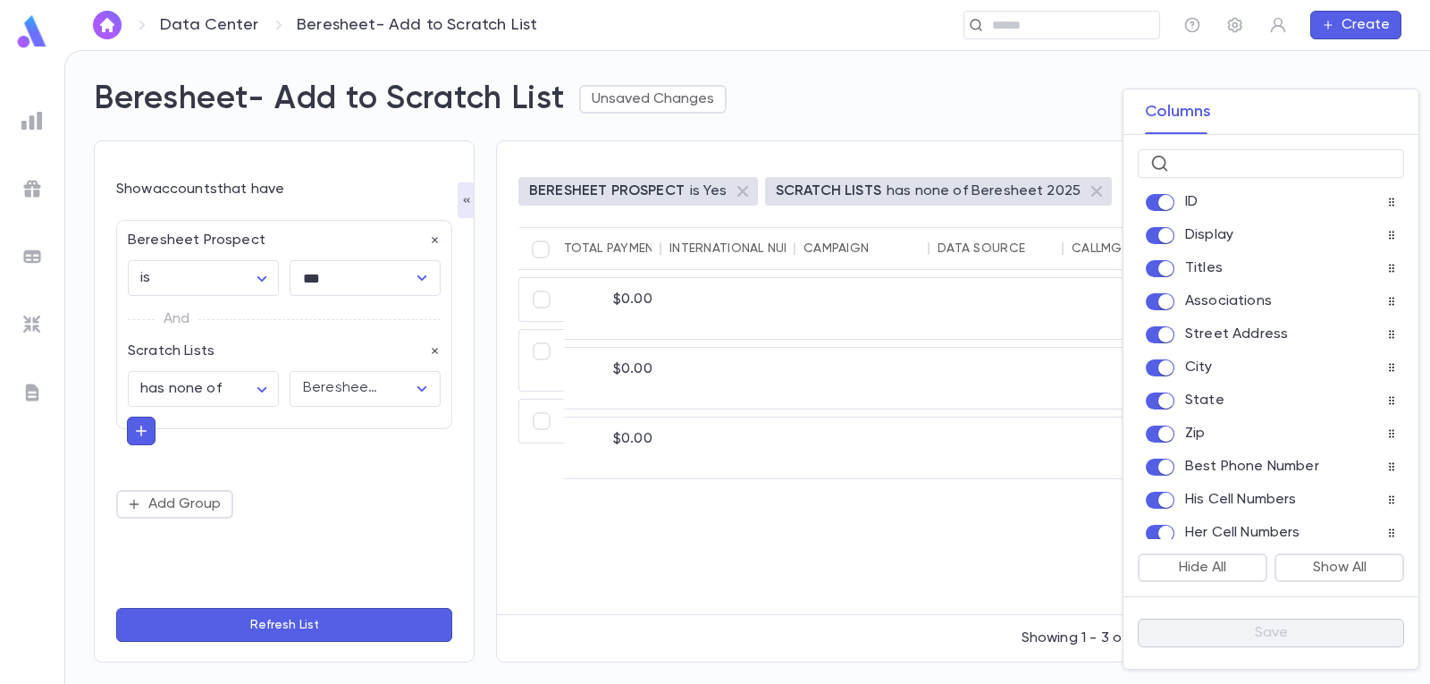
scroll to position [268, 0]
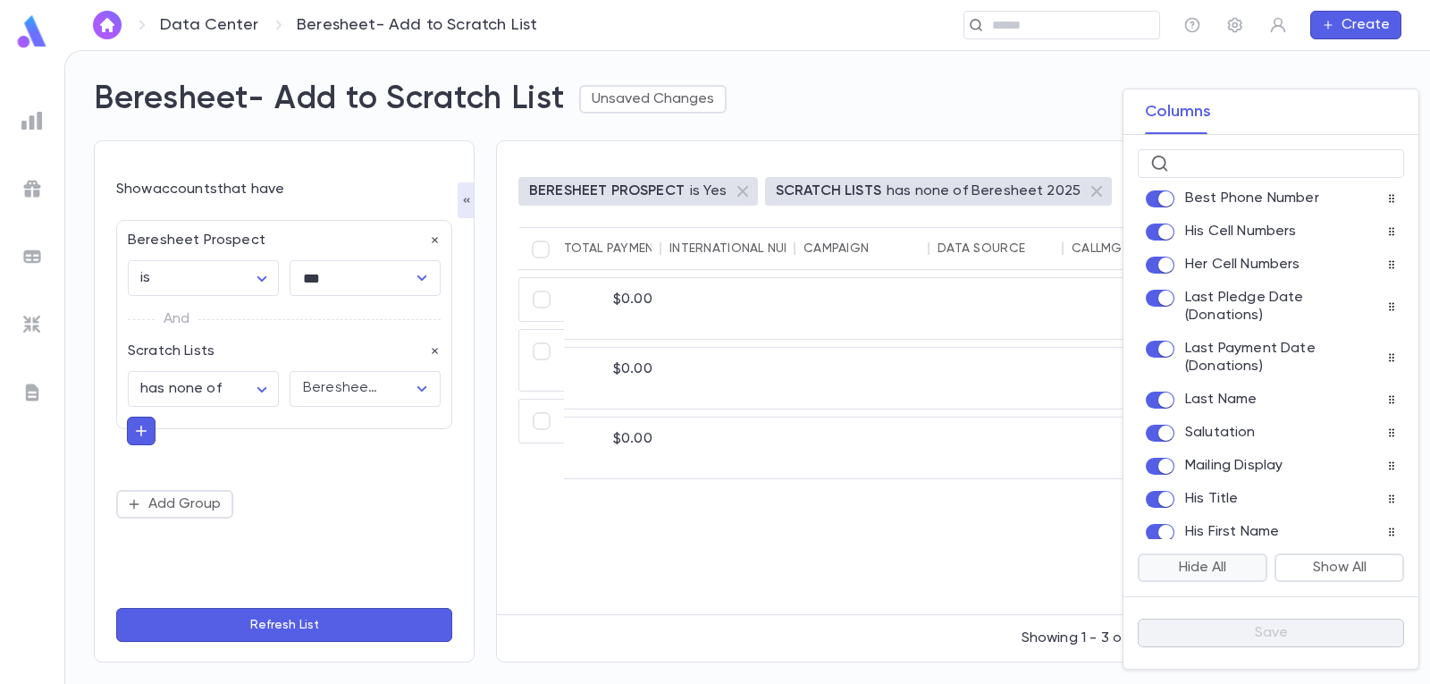
click at [1213, 574] on button "Hide All" at bounding box center [1203, 567] width 130 height 29
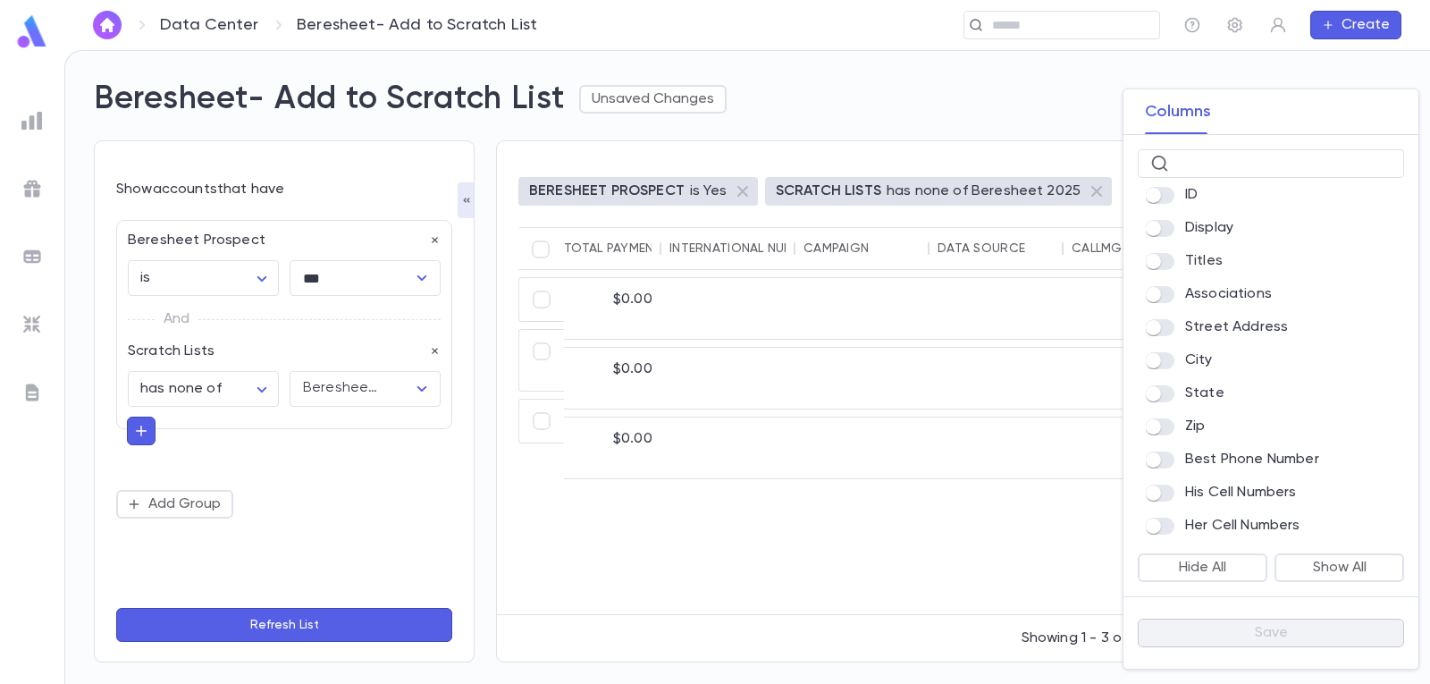
scroll to position [0, 0]
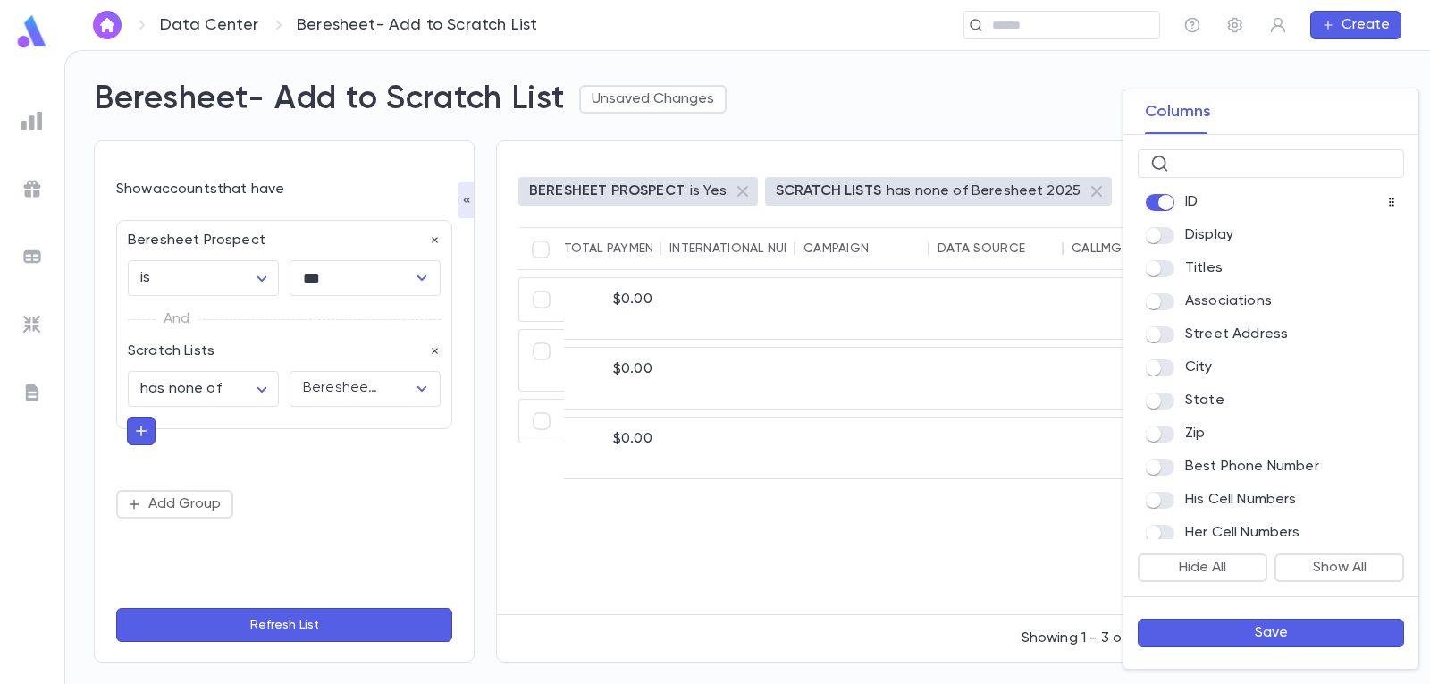
click at [1173, 249] on div at bounding box center [1271, 248] width 266 height 1
click at [1163, 279] on div "Titles" at bounding box center [1271, 268] width 266 height 25
click at [1018, 541] on div at bounding box center [715, 342] width 1430 height 684
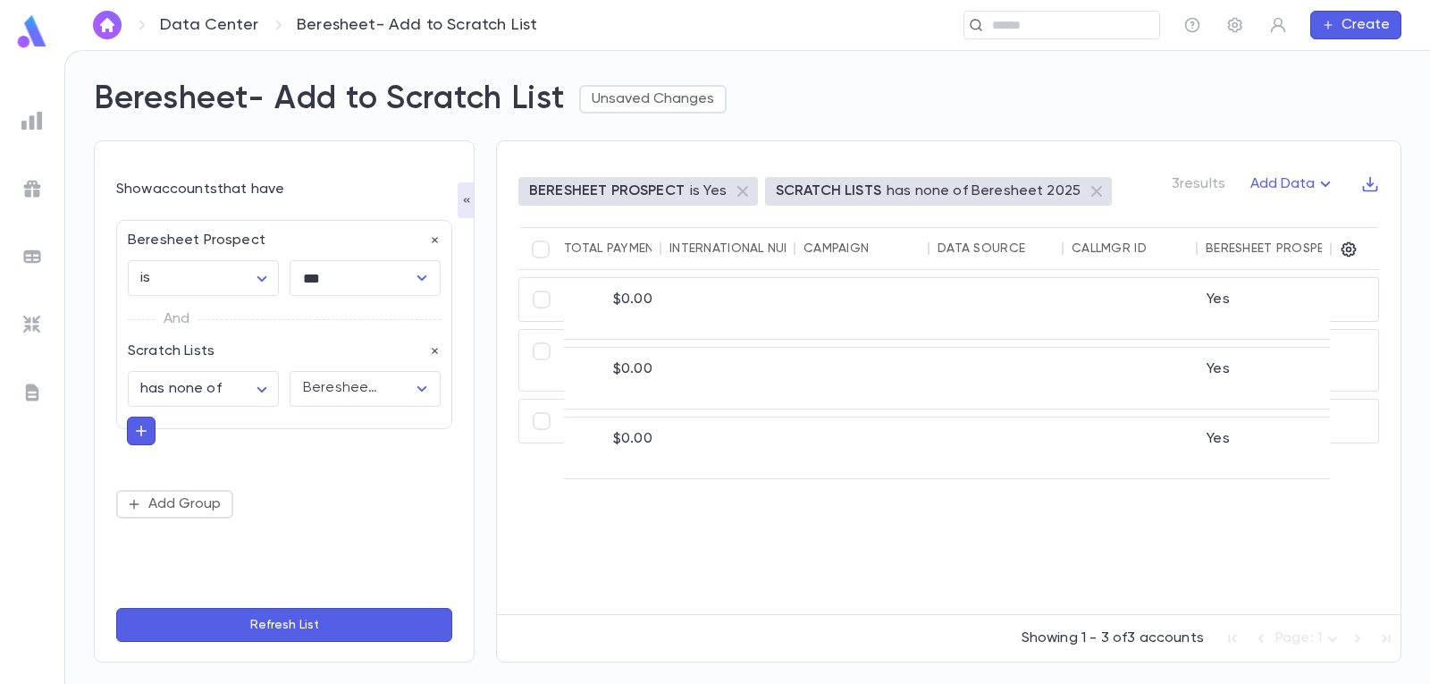
click at [190, 618] on button "Refresh List" at bounding box center [284, 625] width 336 height 34
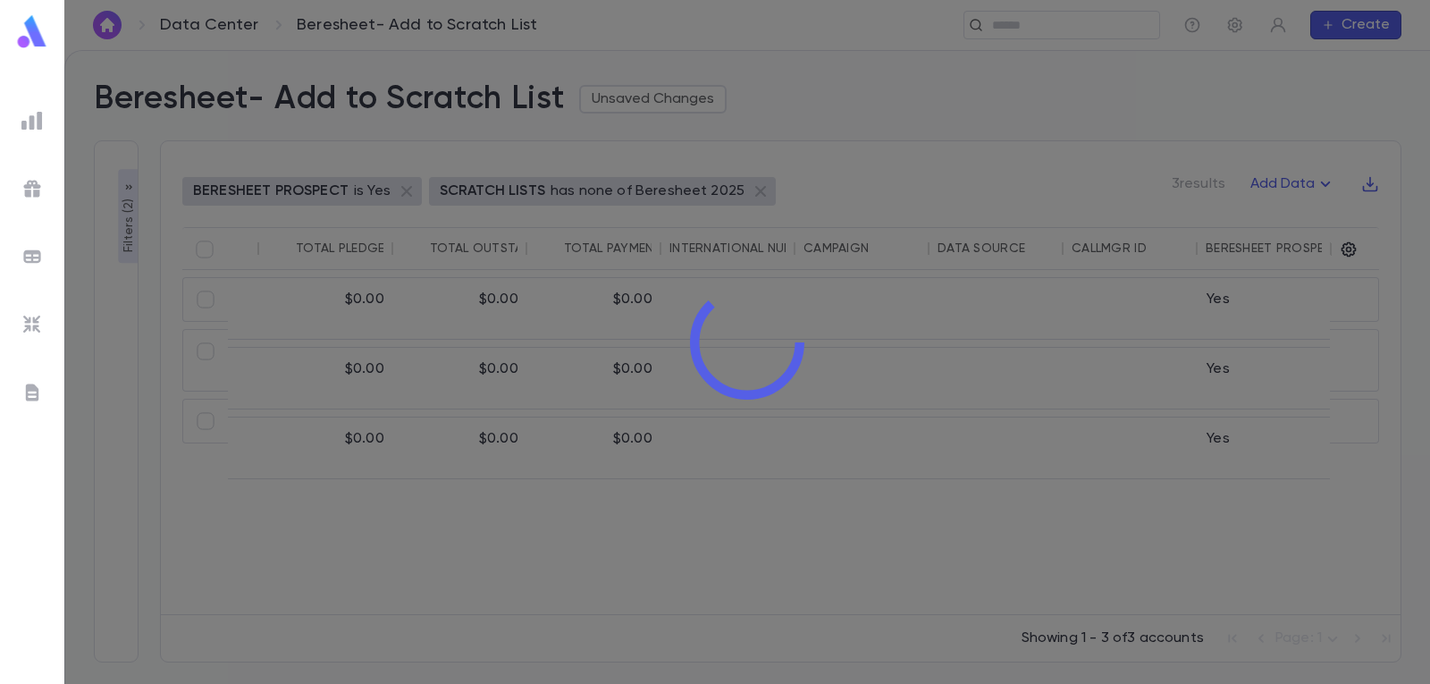
scroll to position [0, 4822]
type input "***"
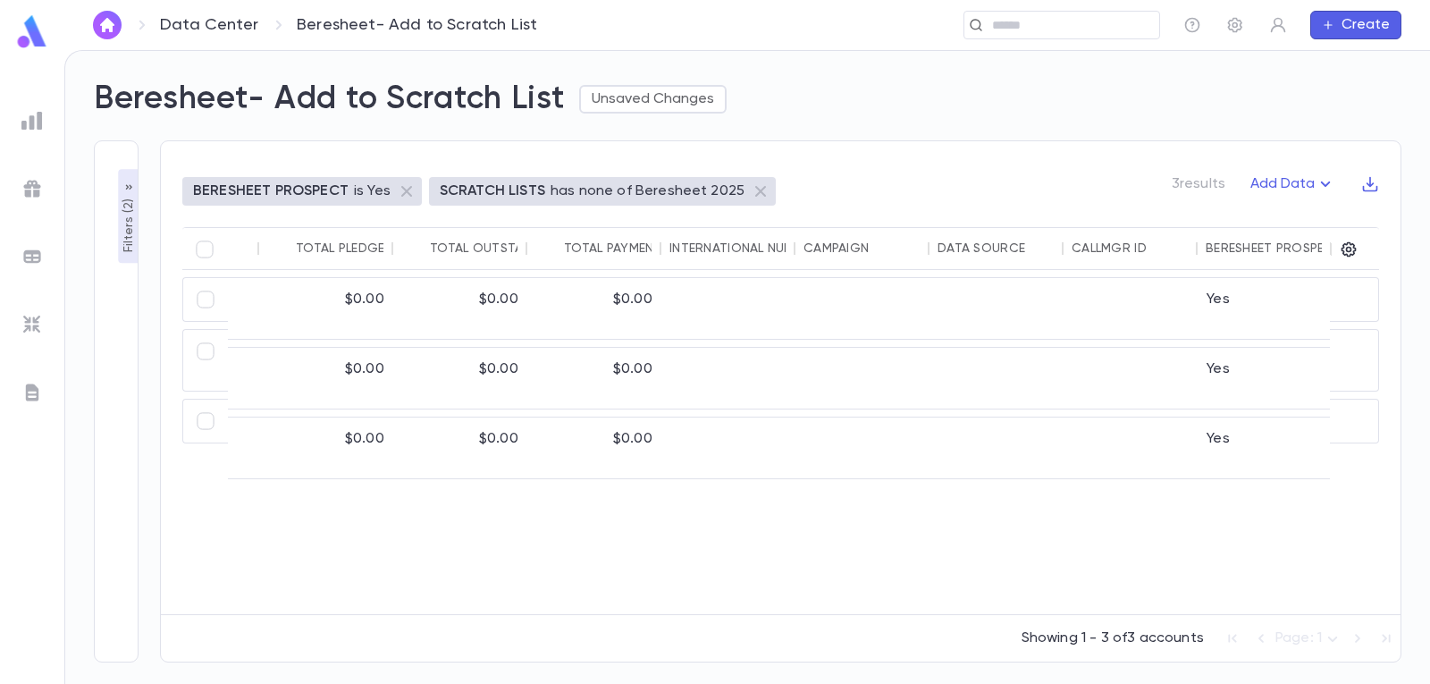
click at [30, 125] on img at bounding box center [31, 120] width 21 height 21
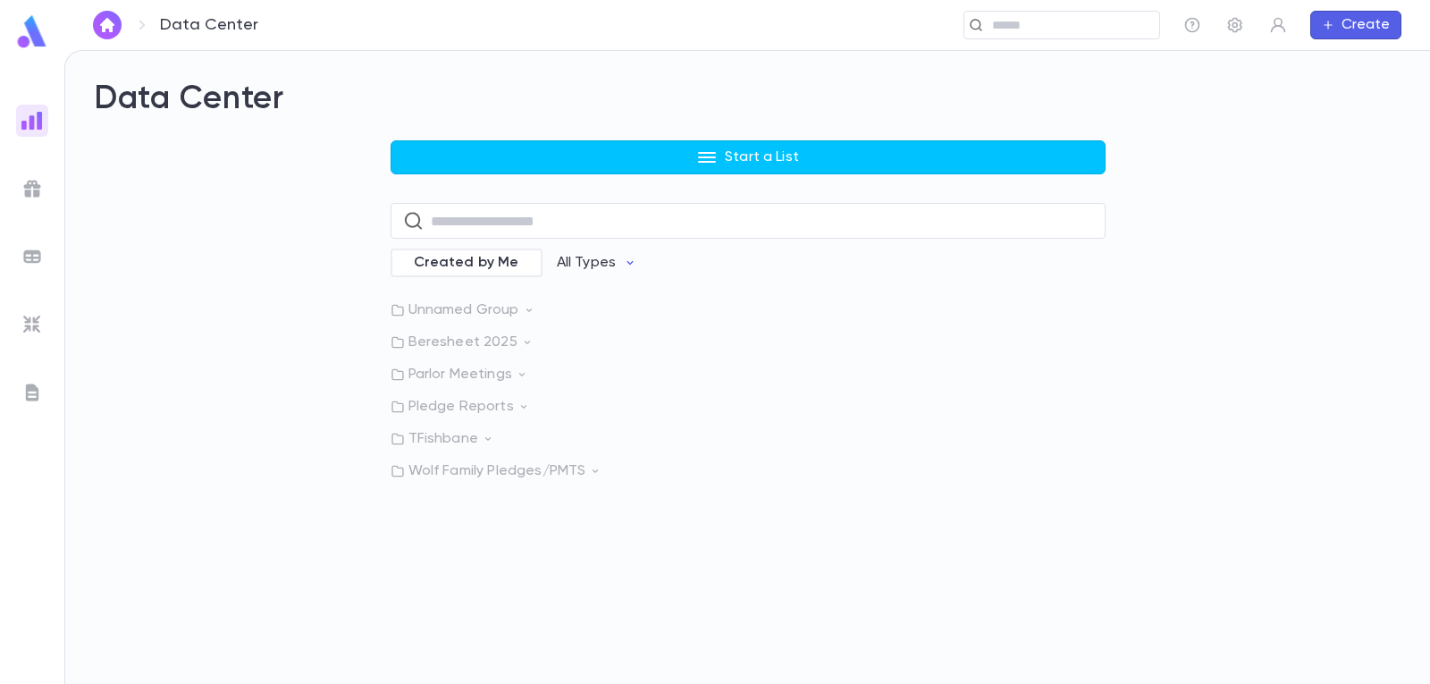
click at [489, 333] on div "Unnamed Group Beresheet 2025 Parlor Meetings Pledge Reports TFishbane Wolf Fami…" at bounding box center [748, 390] width 715 height 179
click at [492, 340] on p "Beresheet 2025" at bounding box center [748, 342] width 715 height 18
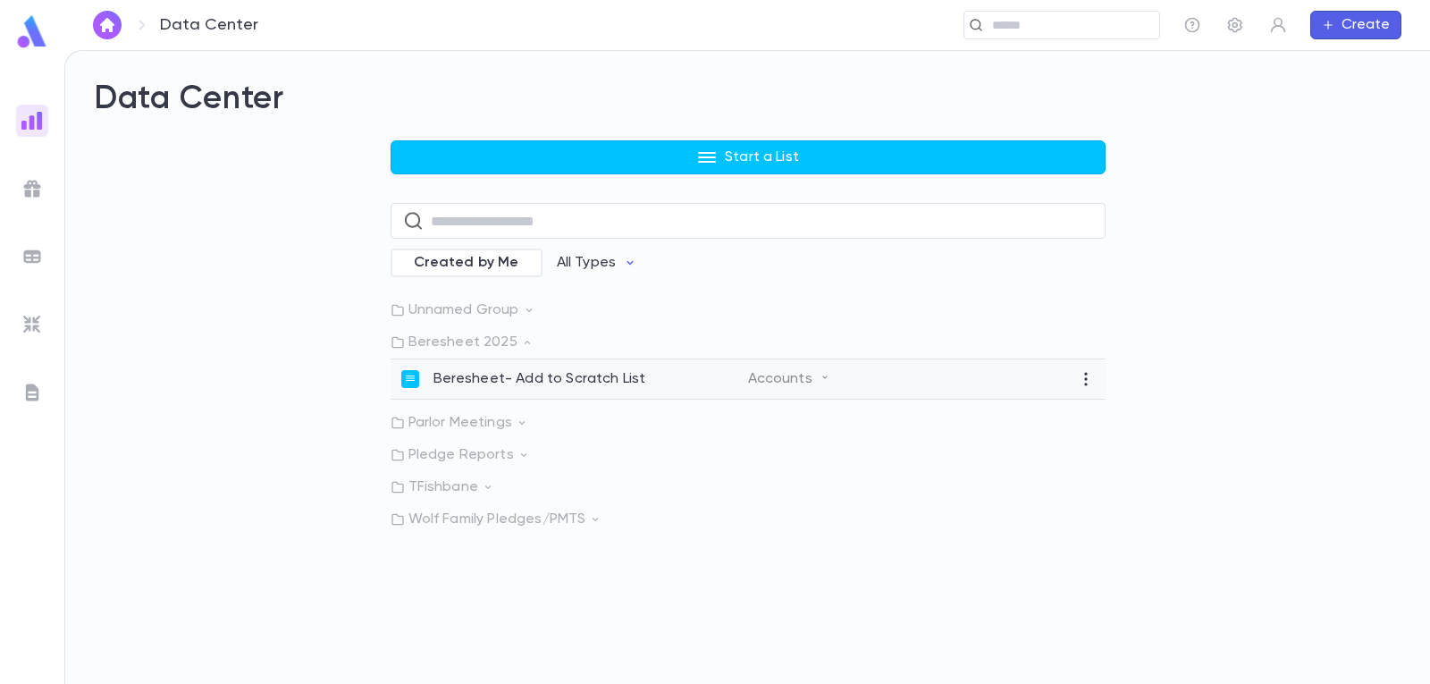
click at [483, 373] on p "Beresheet- Add to Scratch List" at bounding box center [540, 379] width 213 height 18
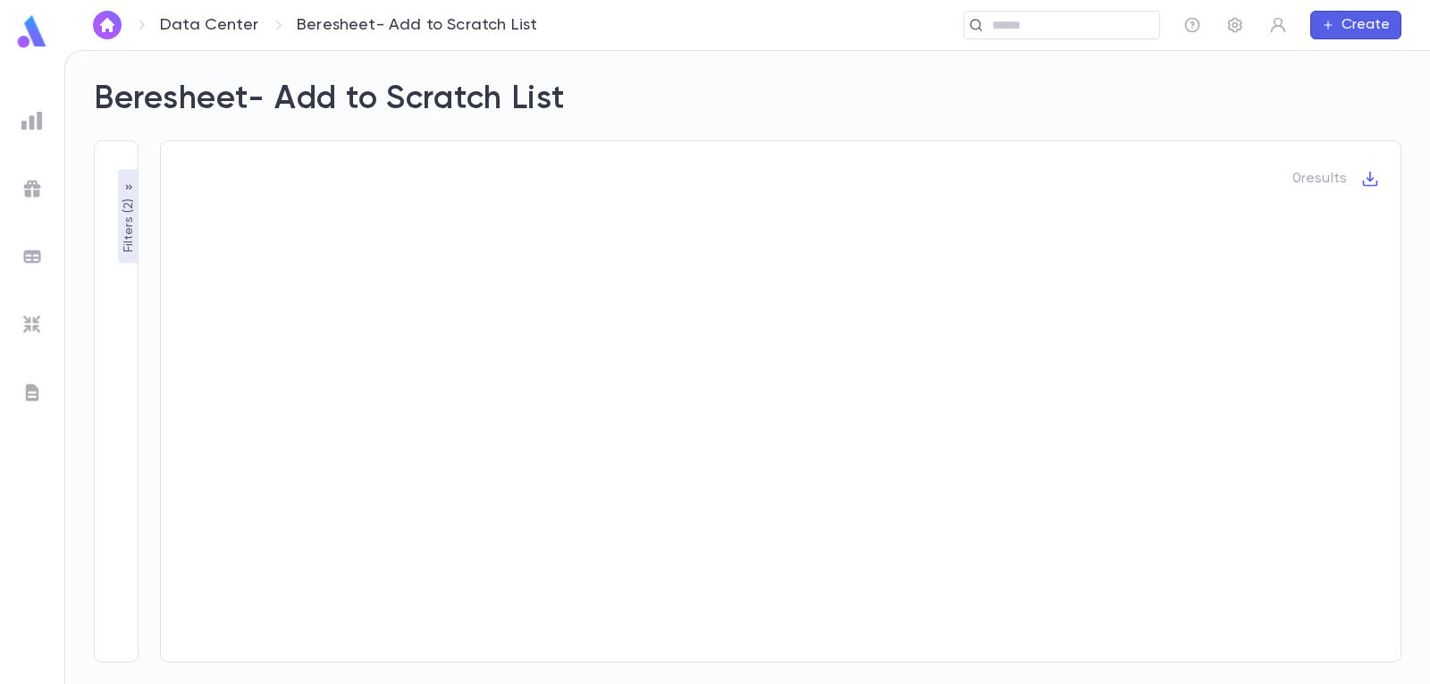
type input "***"
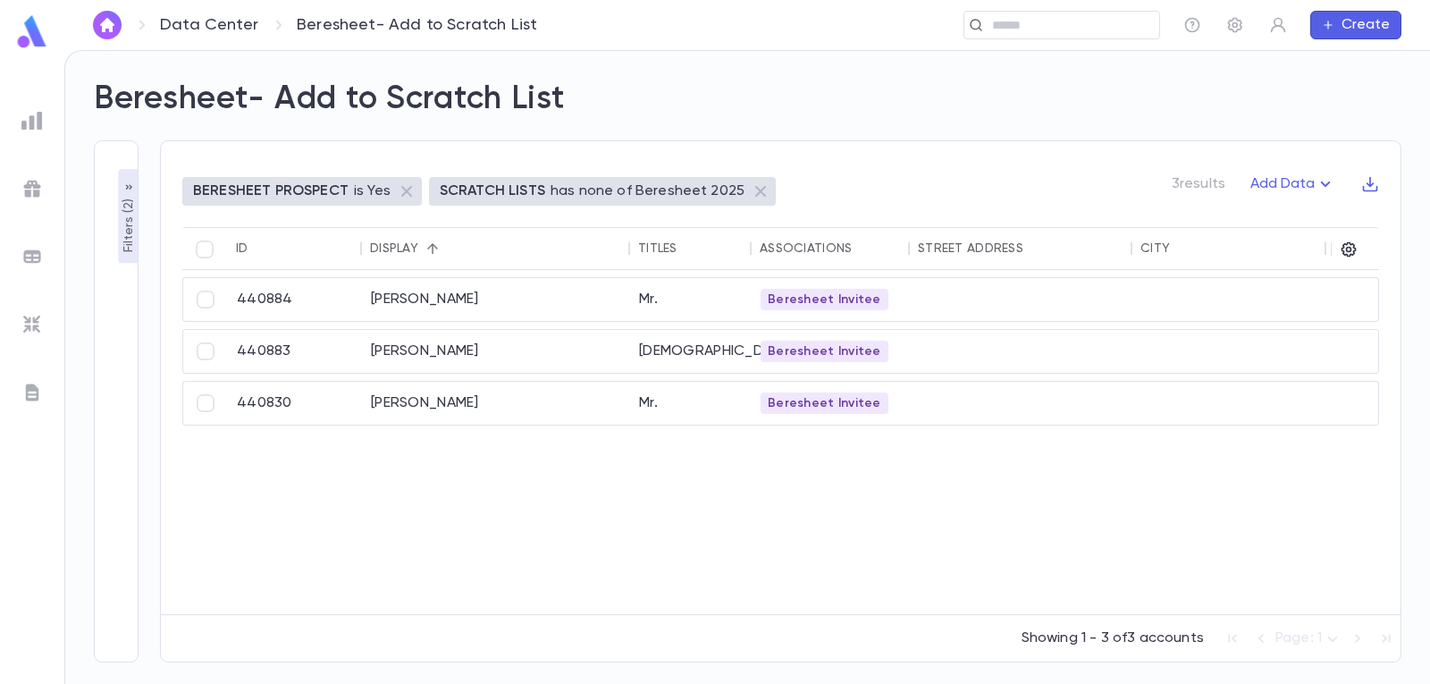
click at [41, 118] on img at bounding box center [31, 120] width 21 height 21
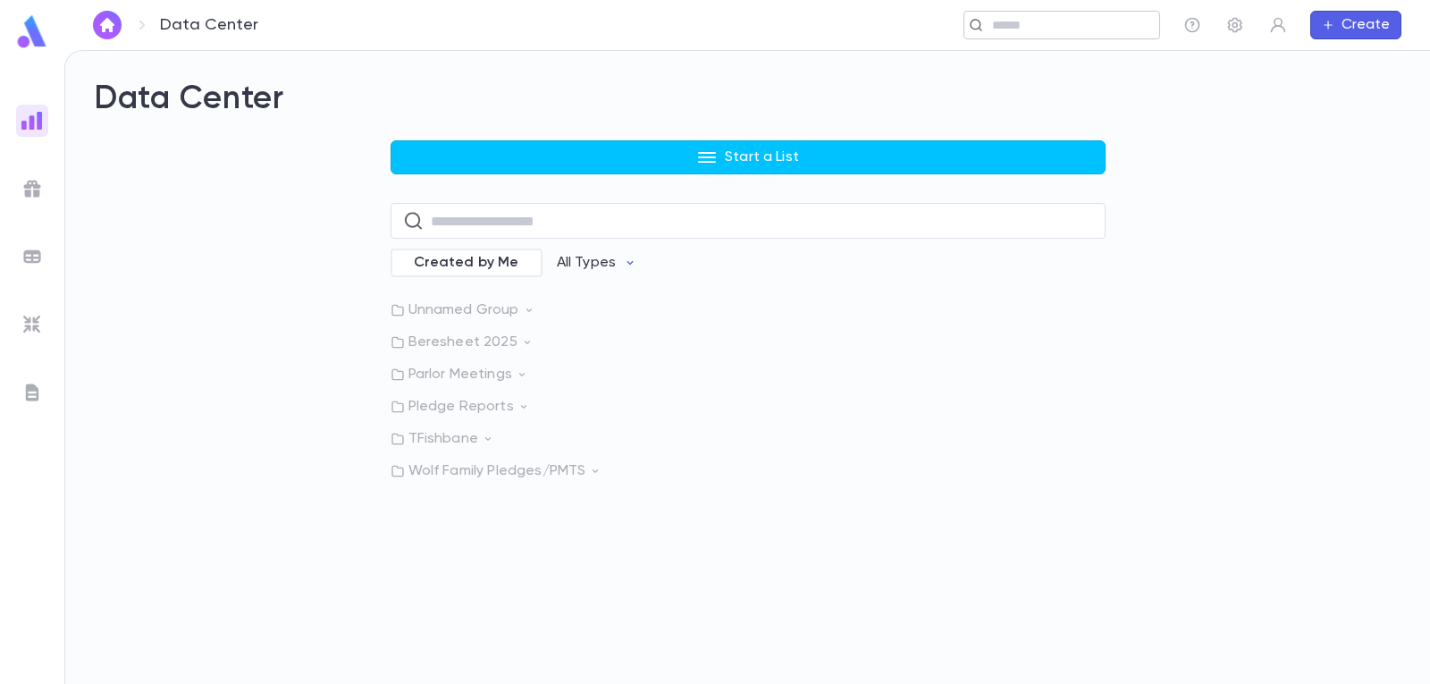
click at [1011, 26] on input "text" at bounding box center [1069, 25] width 165 height 17
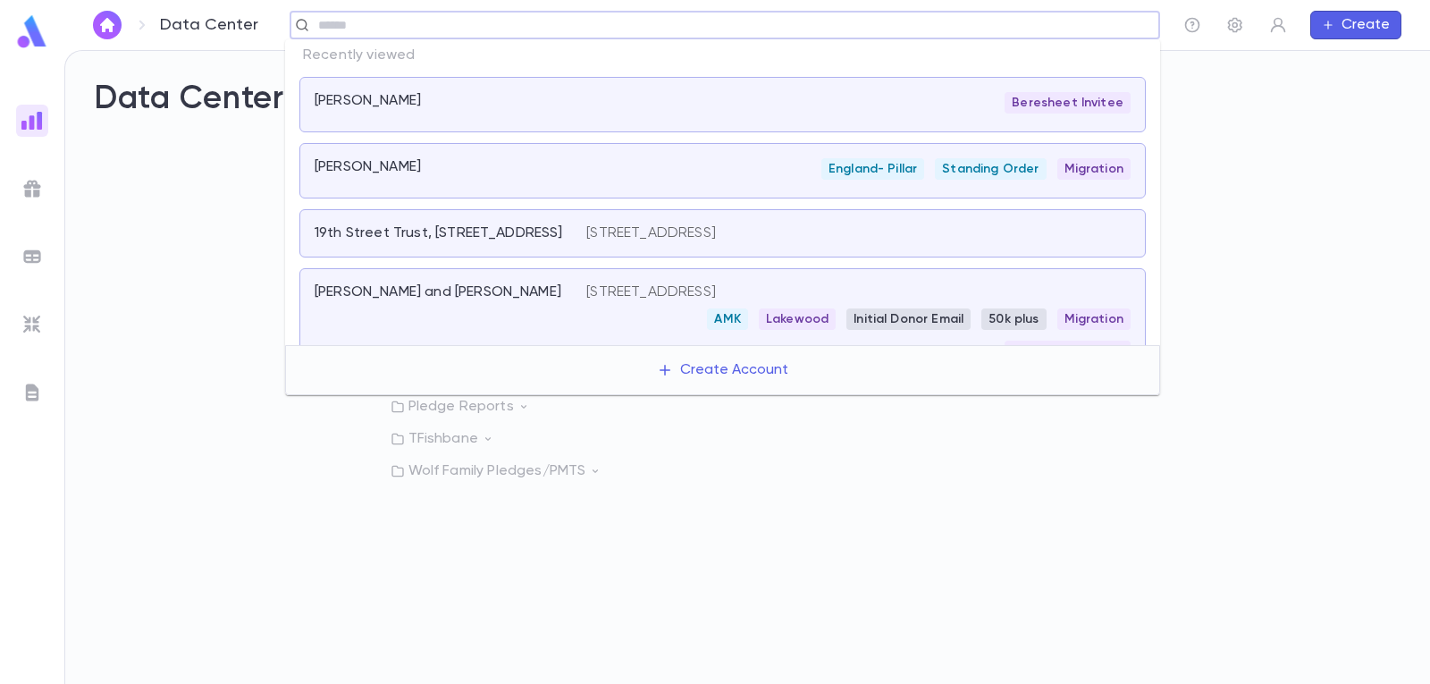
click at [622, 124] on div "Jabbaz, Yosef Beresheet Invitee" at bounding box center [722, 104] width 847 height 55
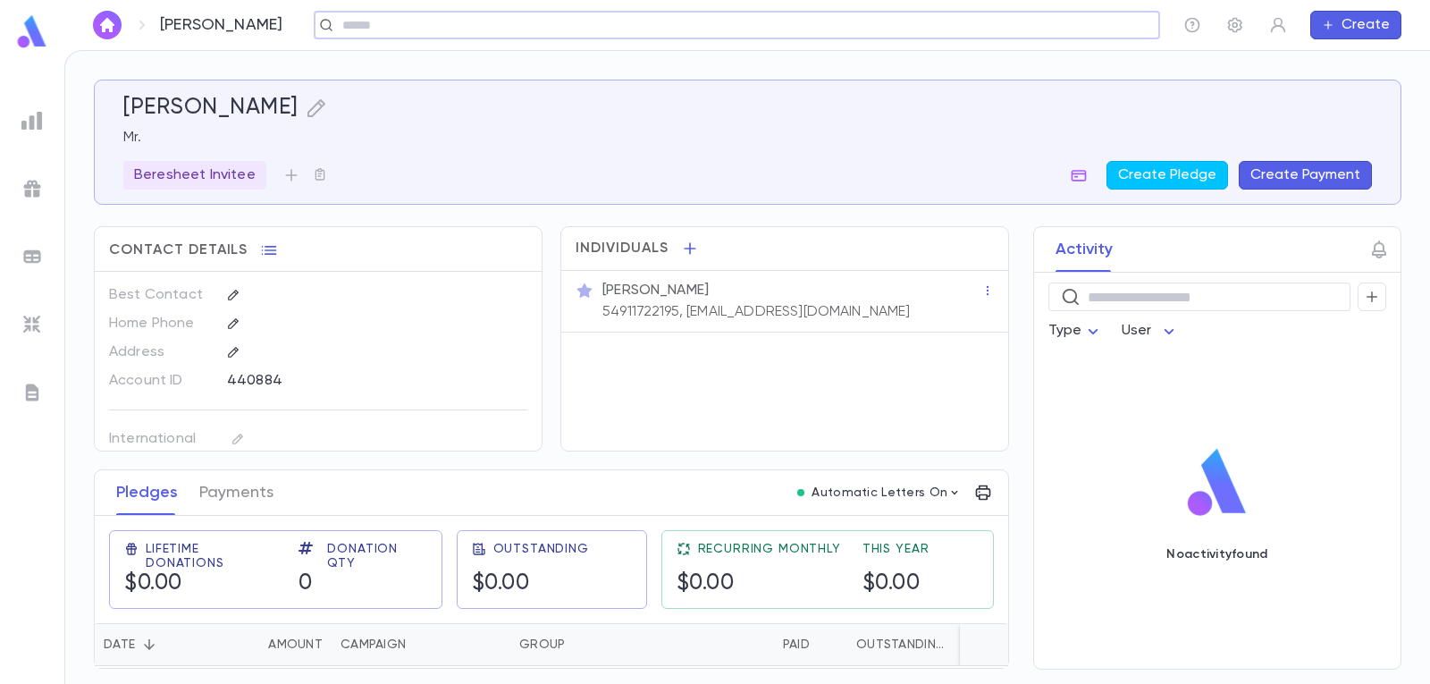
click at [23, 122] on img at bounding box center [31, 120] width 21 height 21
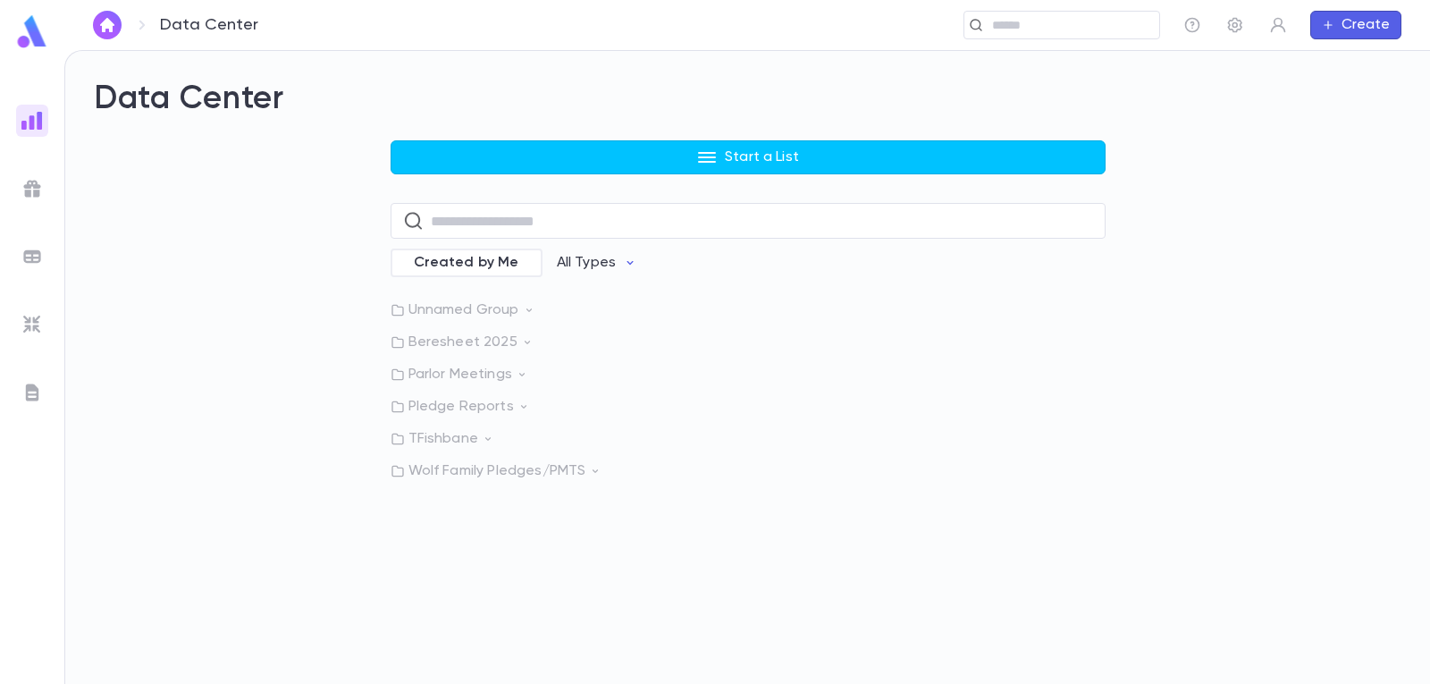
click at [525, 348] on icon at bounding box center [527, 342] width 13 height 13
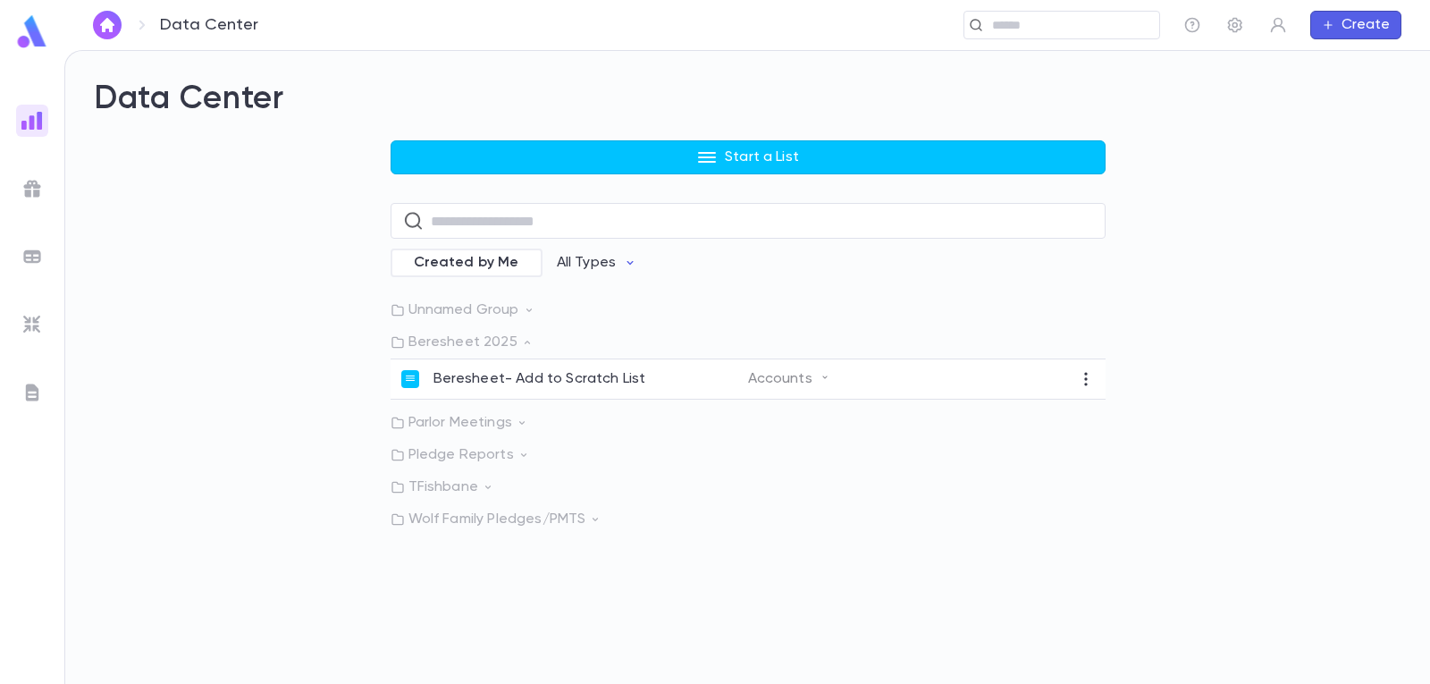
click at [525, 348] on icon at bounding box center [527, 342] width 13 height 13
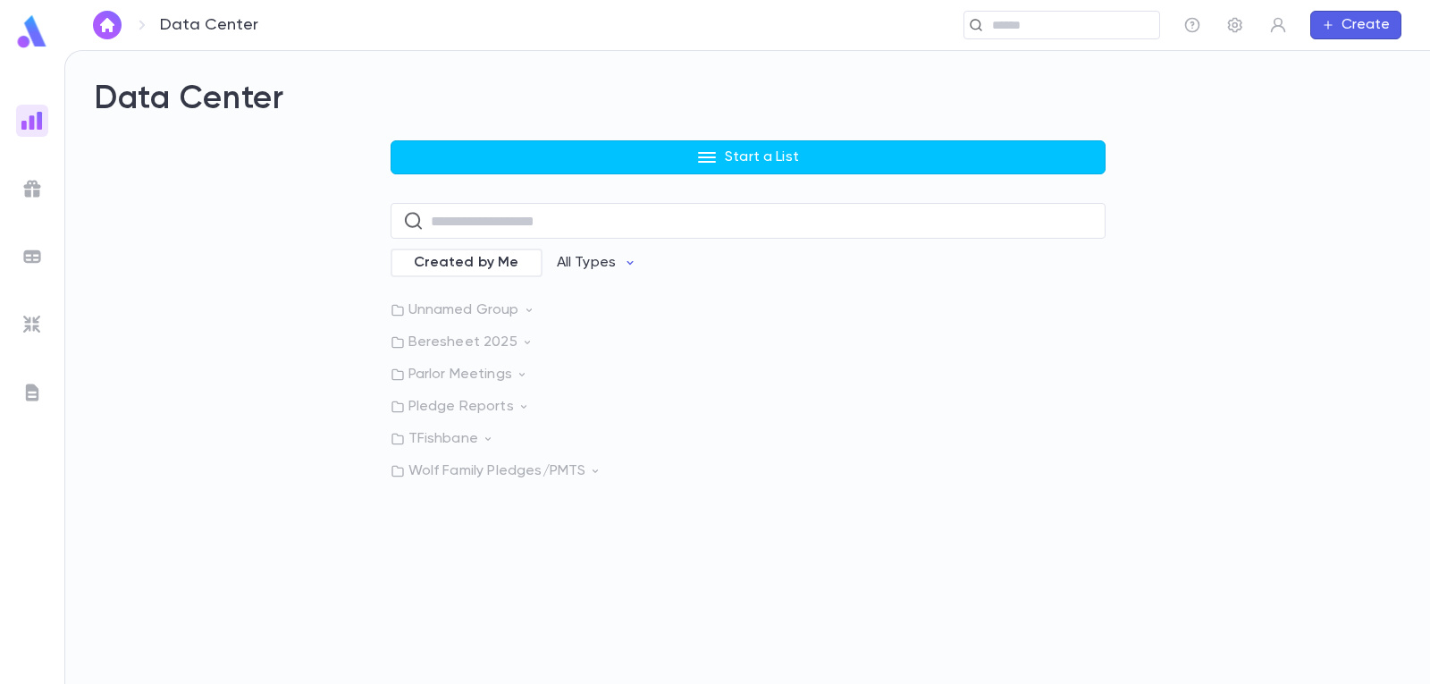
click at [521, 341] on icon at bounding box center [527, 342] width 13 height 13
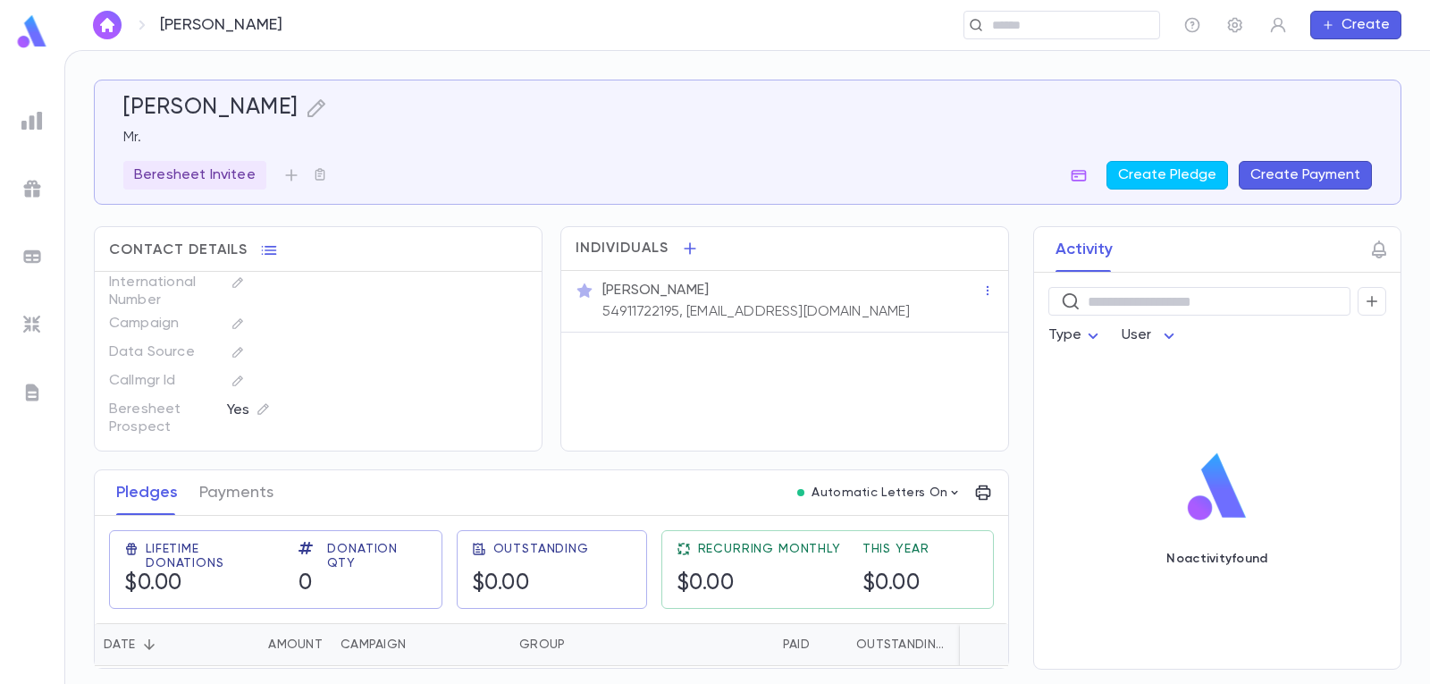
scroll to position [4, 0]
click at [741, 307] on p "54911722195, info3089@gmail.com" at bounding box center [757, 312] width 308 height 18
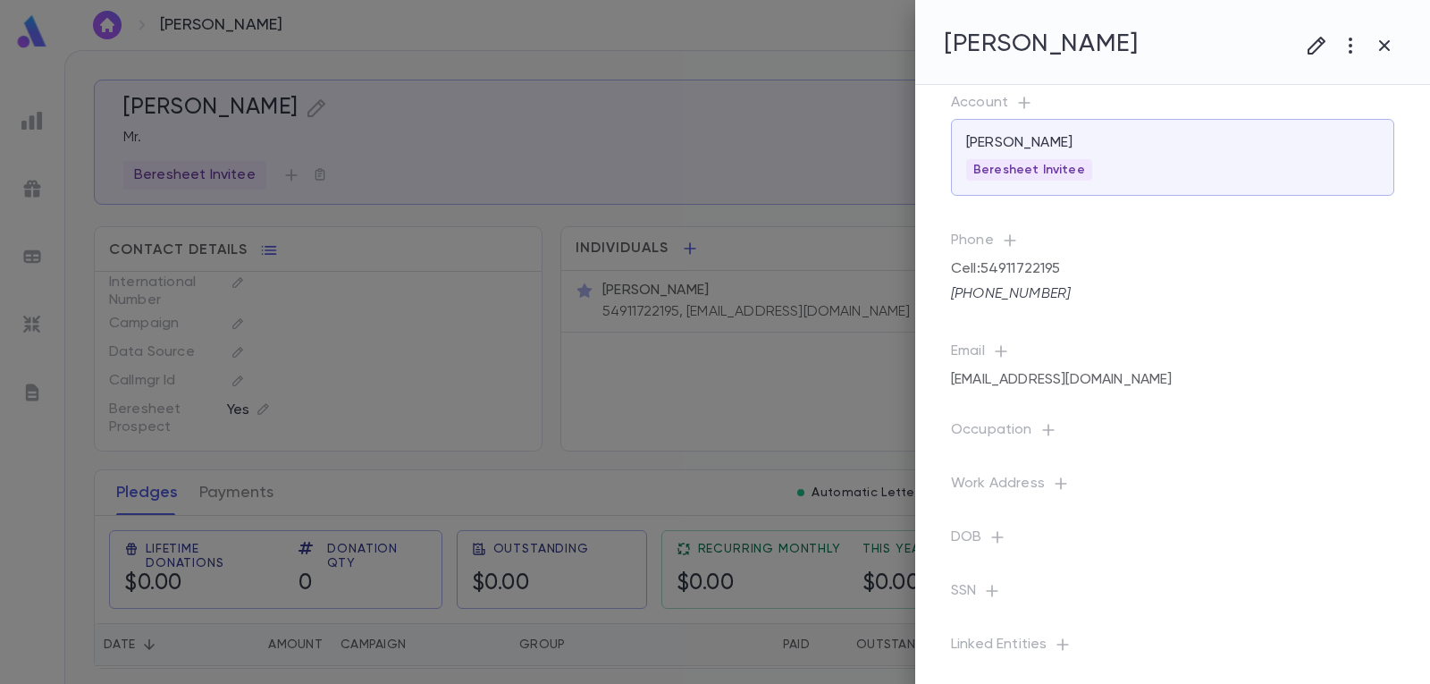
scroll to position [25, 0]
click at [610, 211] on div at bounding box center [715, 342] width 1430 height 684
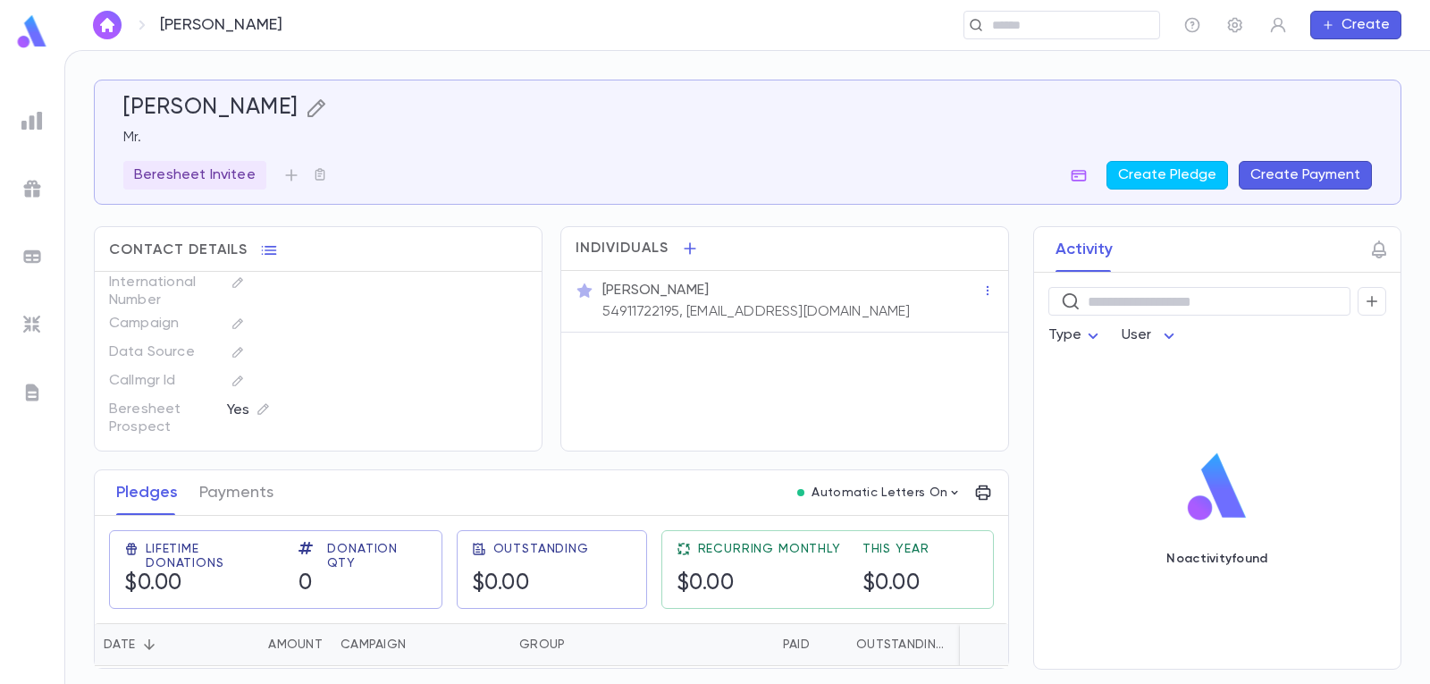
click at [306, 114] on icon "button" at bounding box center [316, 107] width 21 height 21
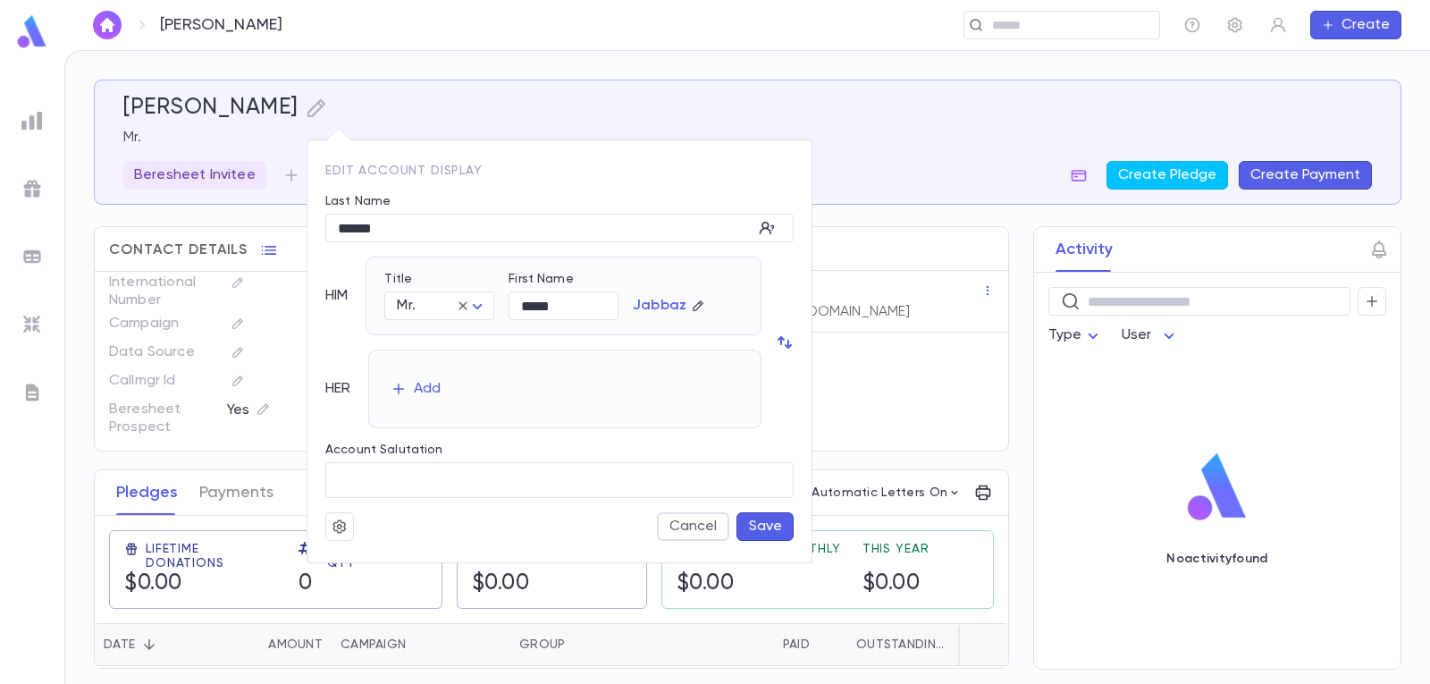
click at [300, 114] on div at bounding box center [715, 342] width 1430 height 684
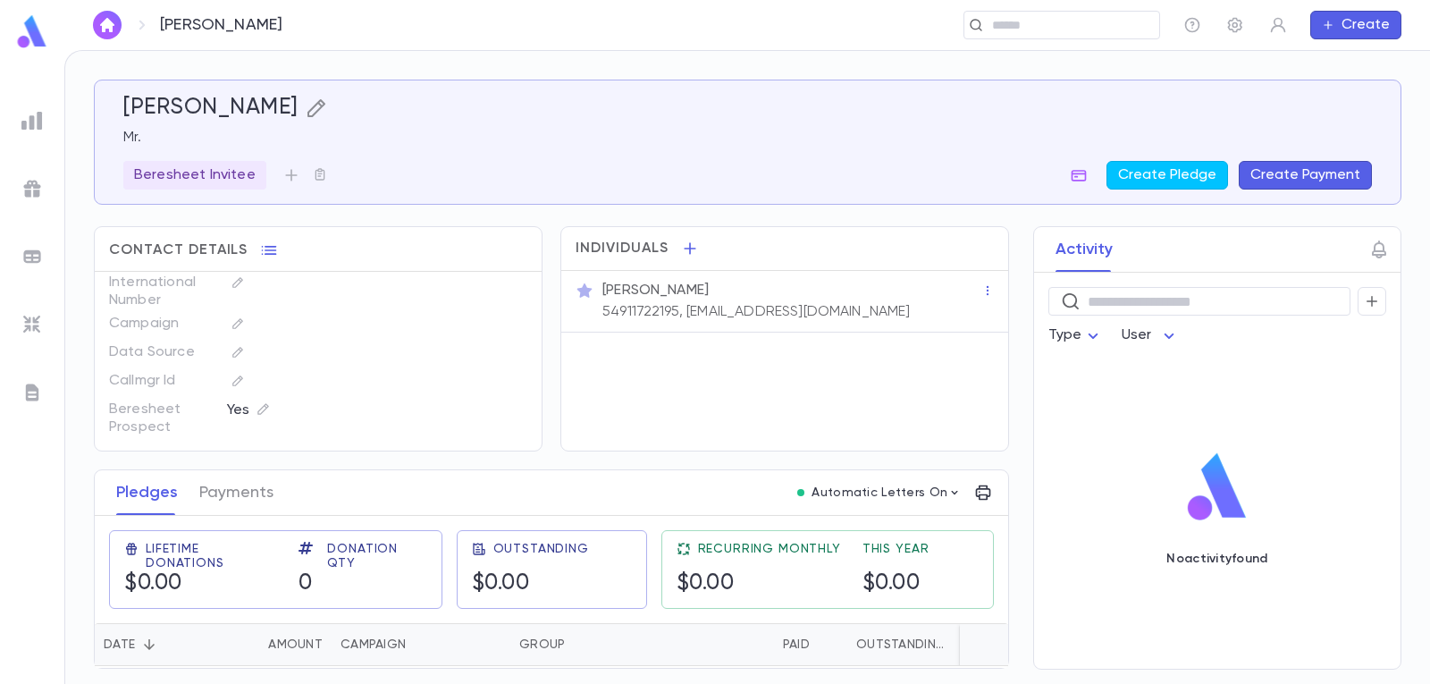
click at [306, 113] on icon "button" at bounding box center [316, 107] width 21 height 21
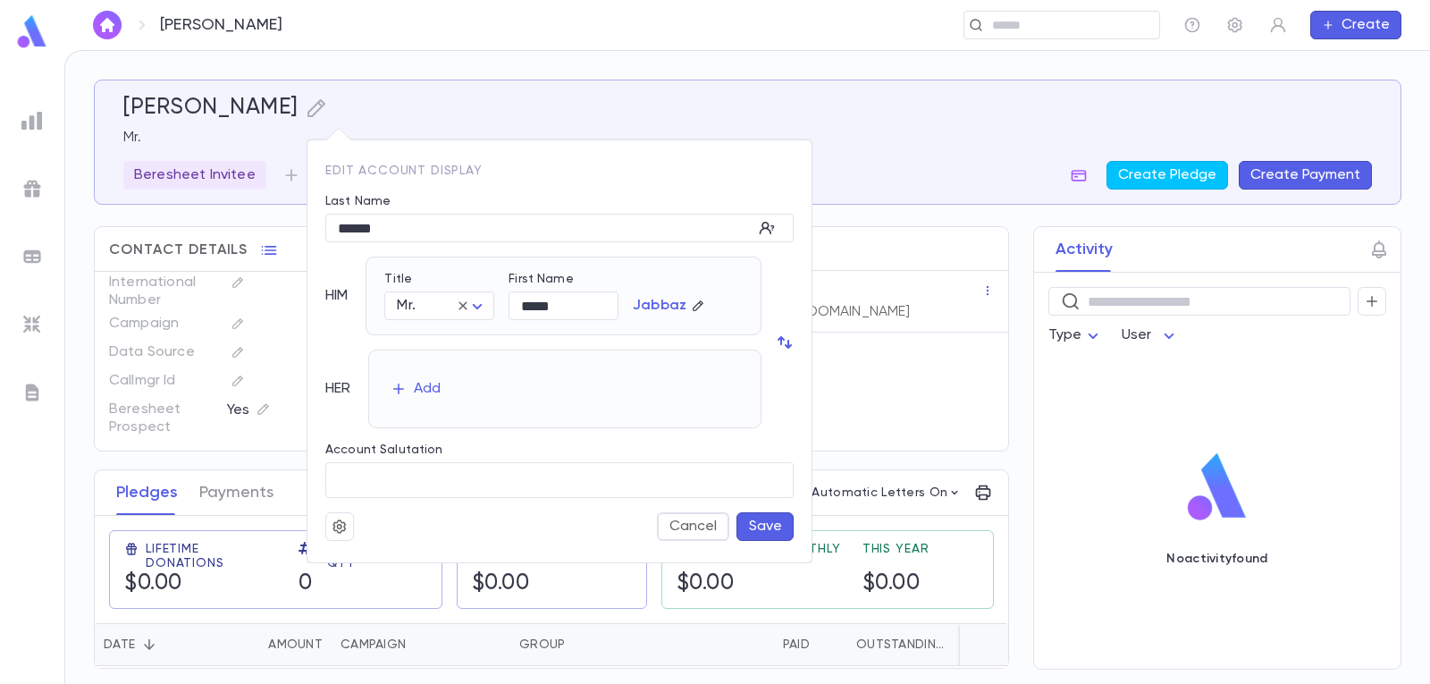
click at [297, 110] on div at bounding box center [715, 342] width 1430 height 684
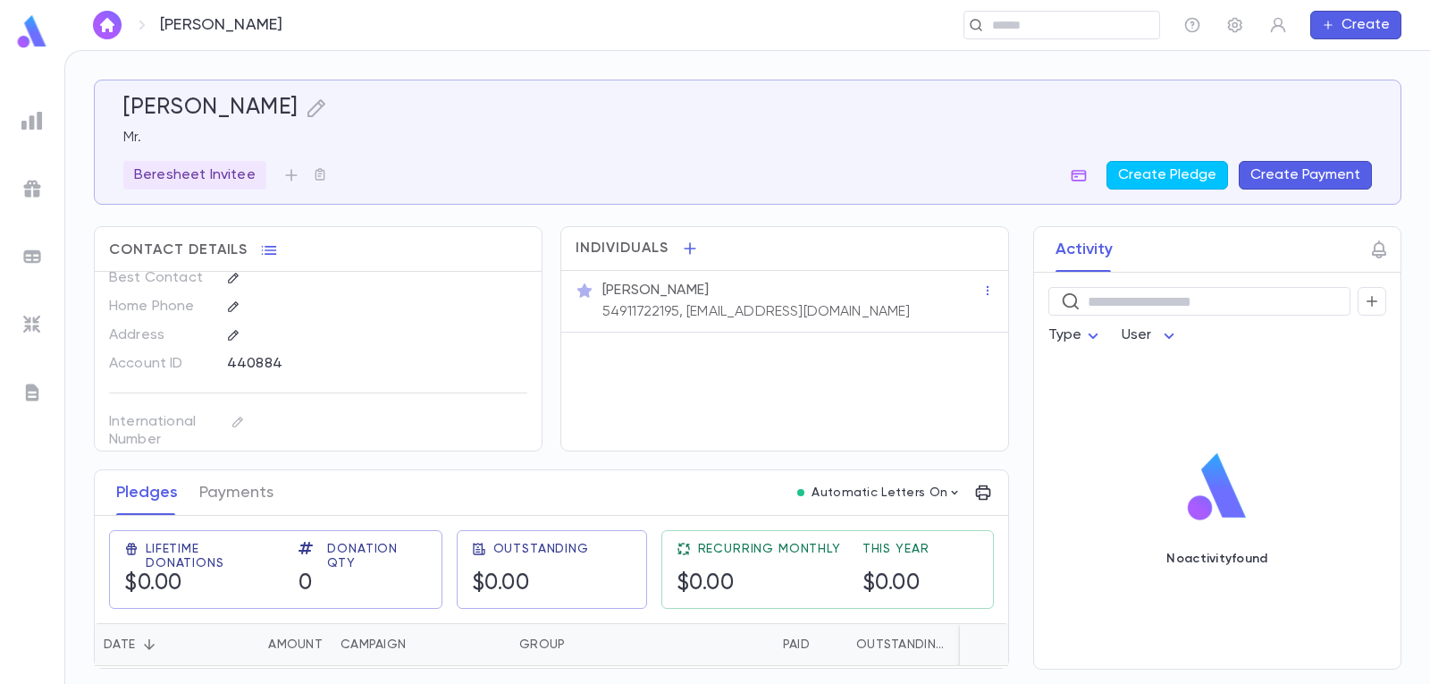
scroll to position [0, 0]
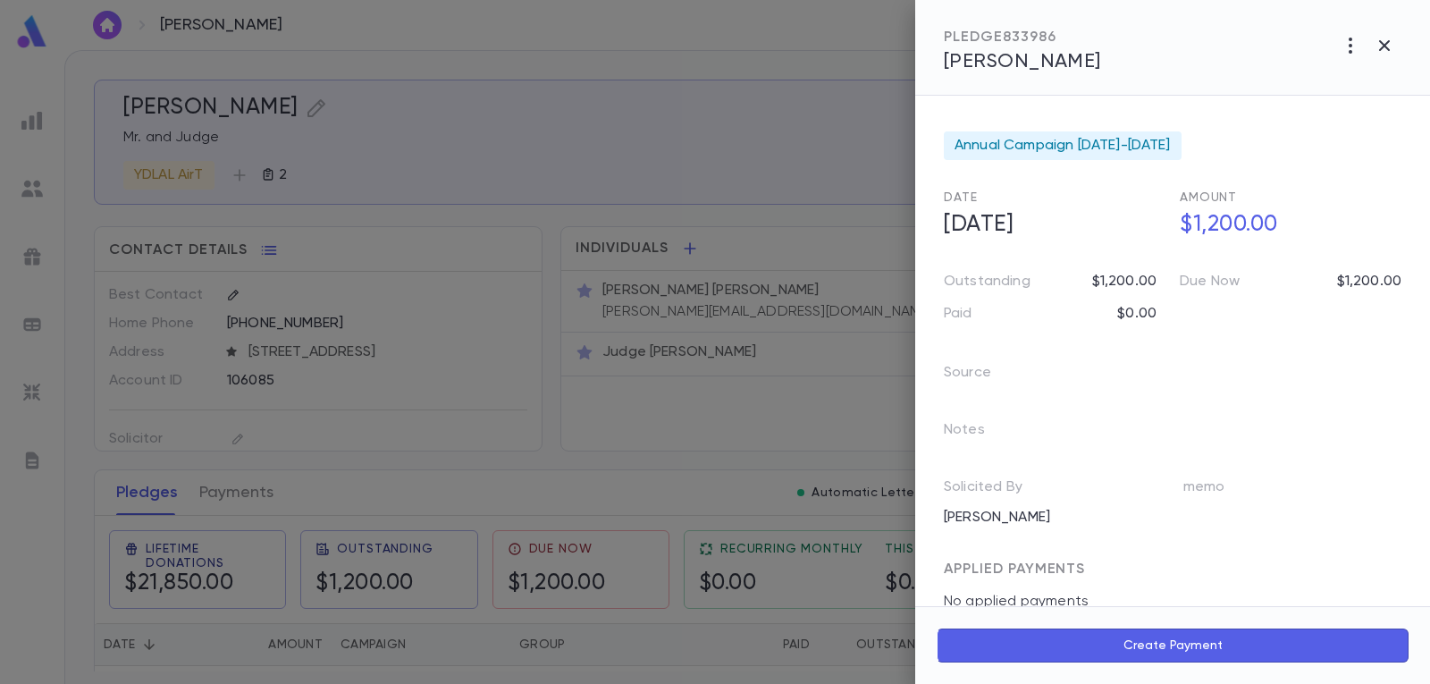
scroll to position [268, 0]
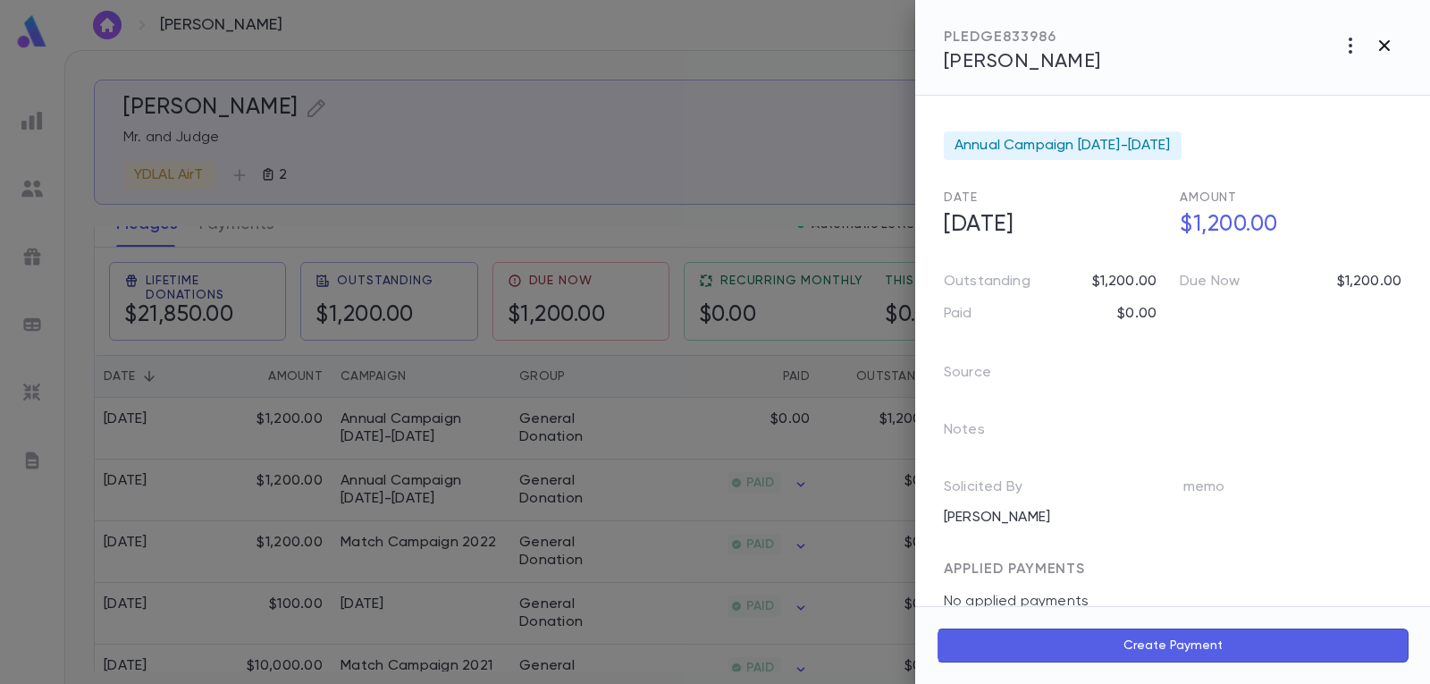
click at [1392, 44] on icon "button" at bounding box center [1384, 45] width 21 height 21
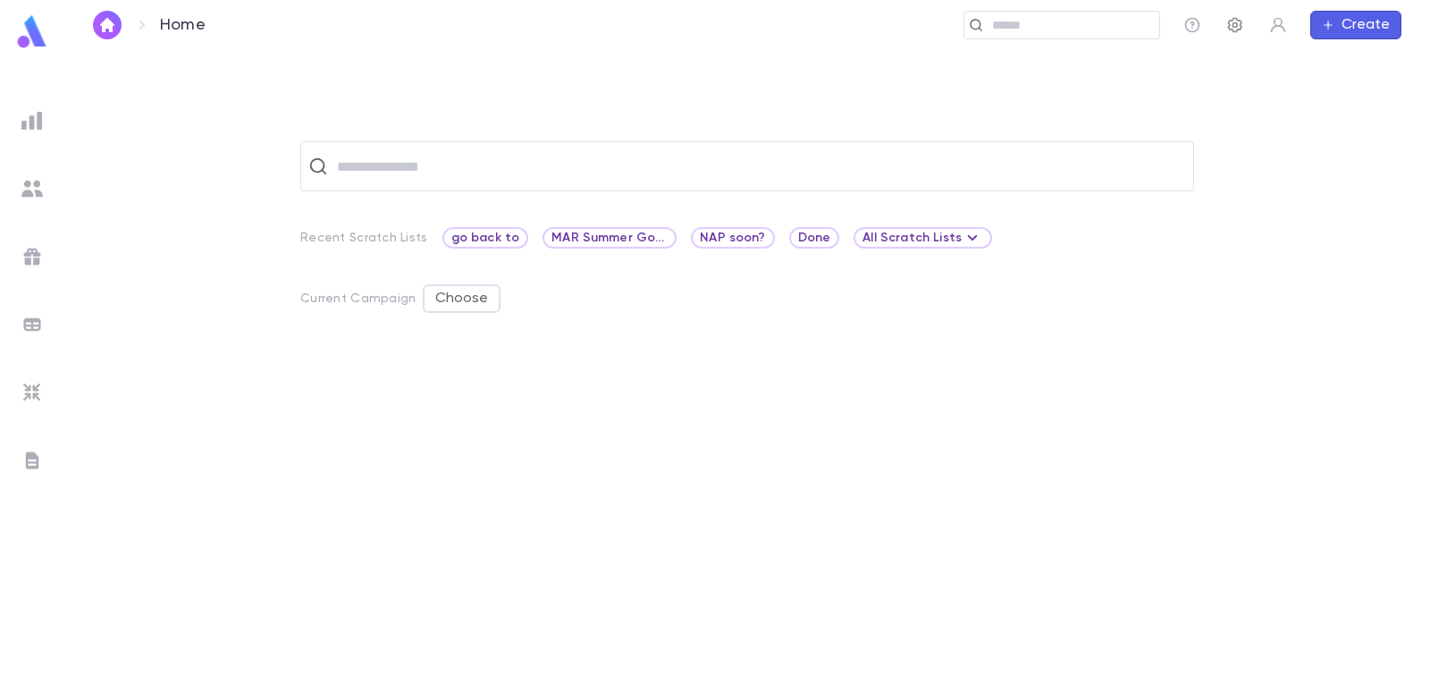
click at [1229, 21] on icon "button" at bounding box center [1235, 25] width 14 height 15
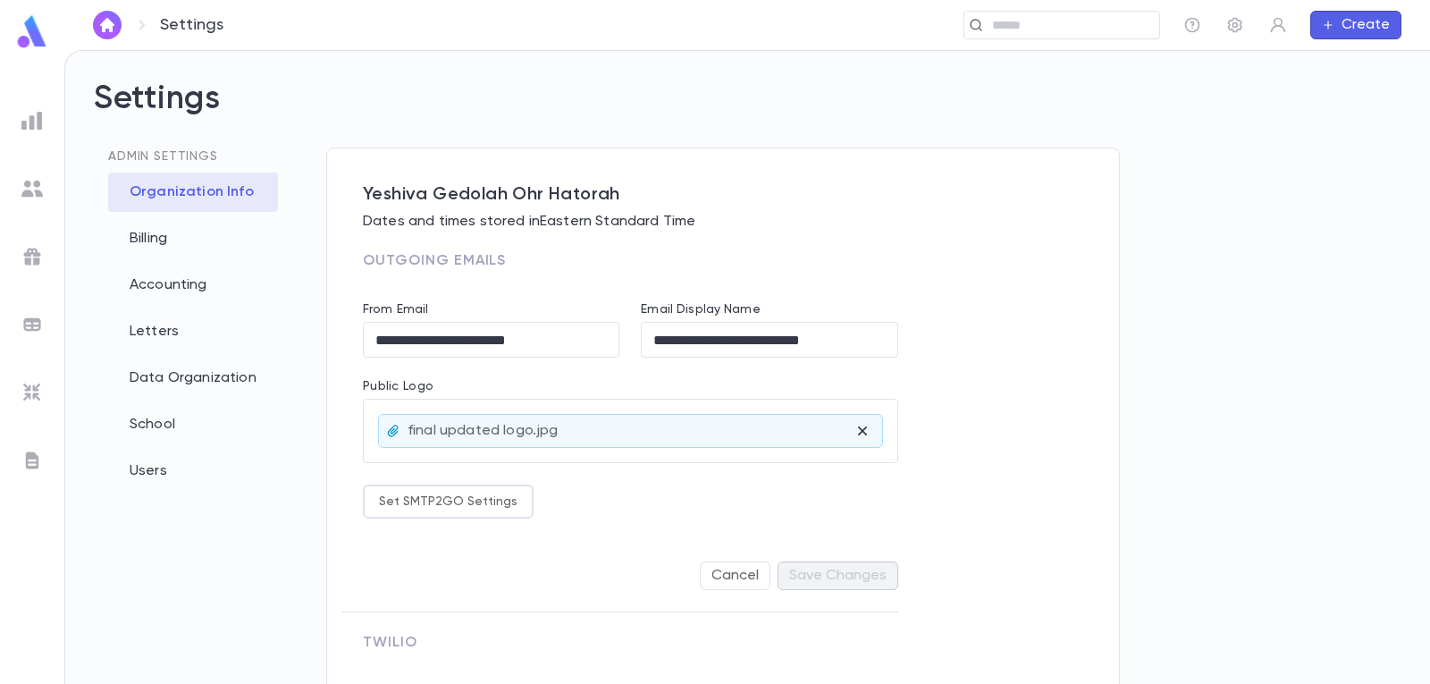
type input "**********"
click at [154, 239] on div "Billing" at bounding box center [193, 238] width 170 height 39
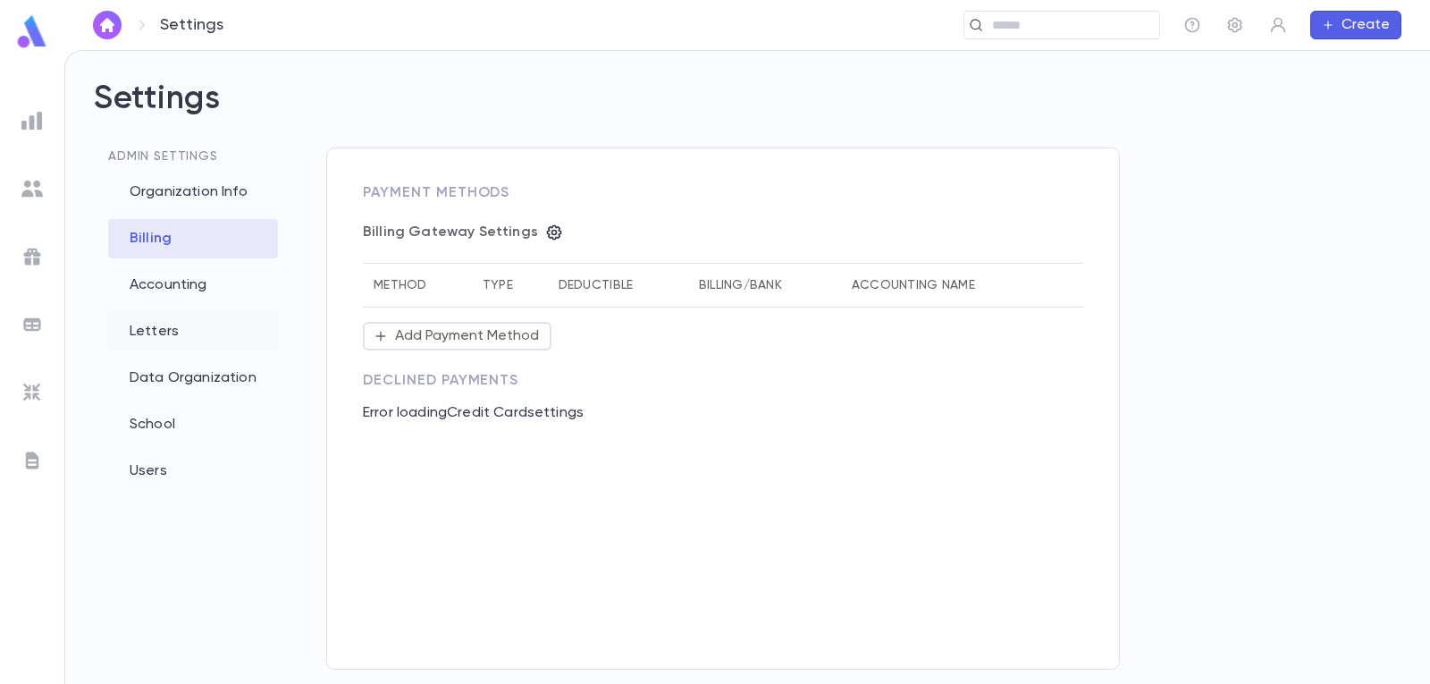
click at [155, 333] on div "Letters" at bounding box center [193, 331] width 170 height 39
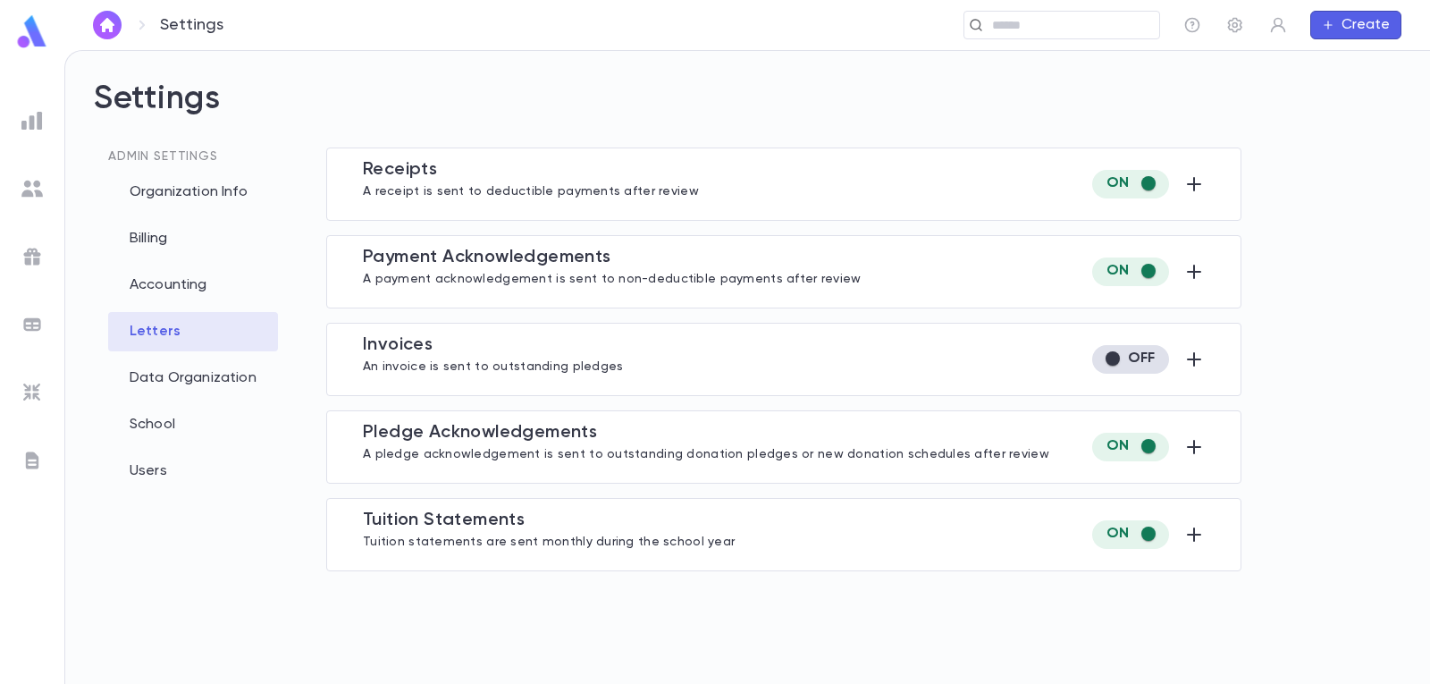
click at [594, 179] on div "Receipt s A receipt is sent to deductible payments after review" at bounding box center [531, 184] width 336 height 50
click at [1195, 181] on icon "button" at bounding box center [1194, 184] width 14 height 14
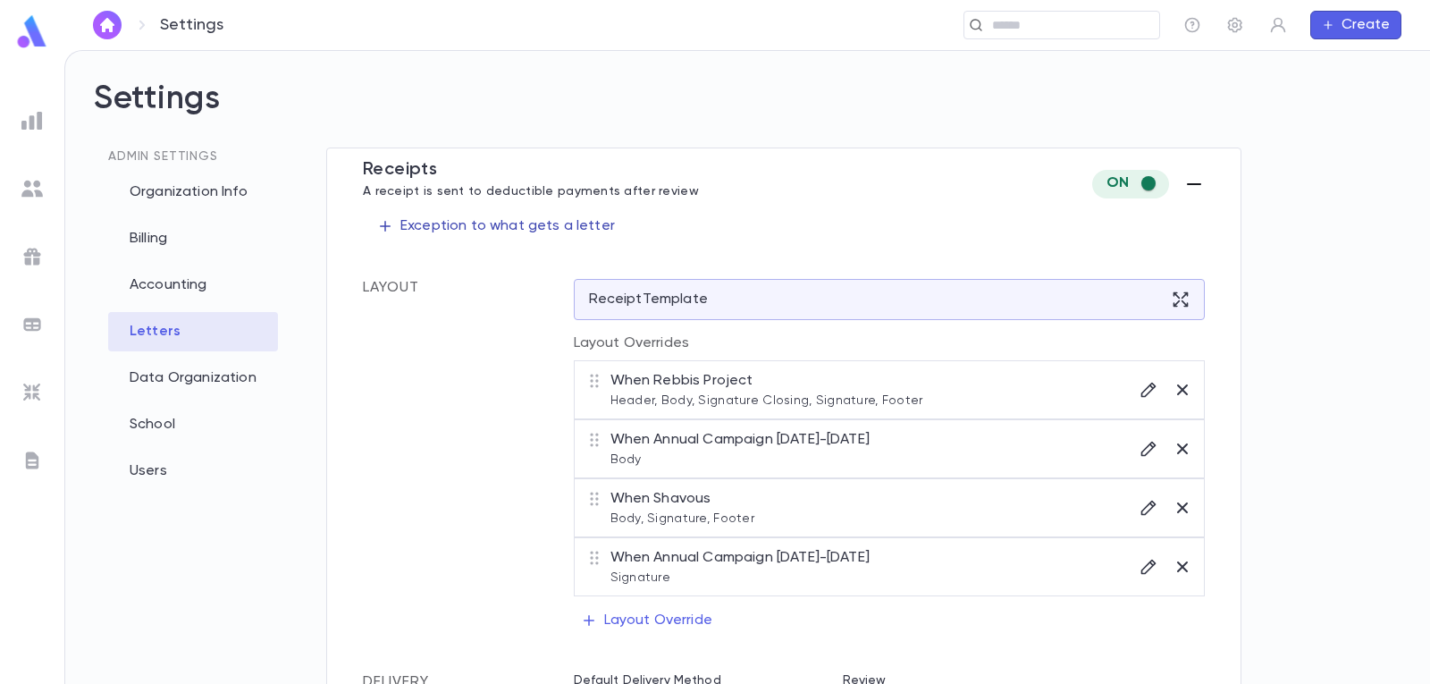
click at [566, 231] on p "Exception to what gets a letter" at bounding box center [496, 226] width 238 height 18
click at [409, 320] on li "Amount" at bounding box center [496, 321] width 258 height 29
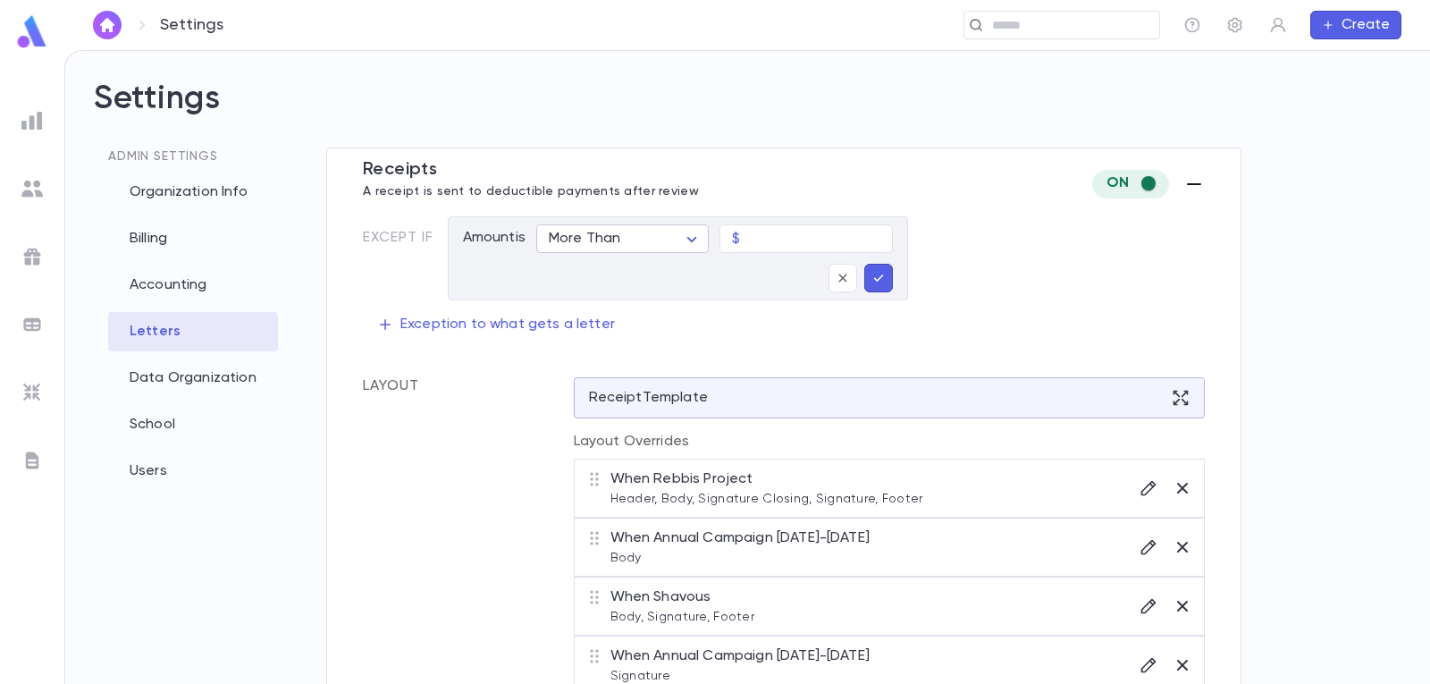
click at [659, 236] on body "**********" at bounding box center [715, 367] width 1430 height 634
click at [603, 297] on span "Less Than" at bounding box center [630, 302] width 141 height 18
type input "********"
click at [1051, 288] on div "Receipt s A receipt is sent to deductible payments after review Except if Amoun…" at bounding box center [783, 450] width 915 height 604
click at [840, 277] on icon "button" at bounding box center [843, 278] width 16 height 18
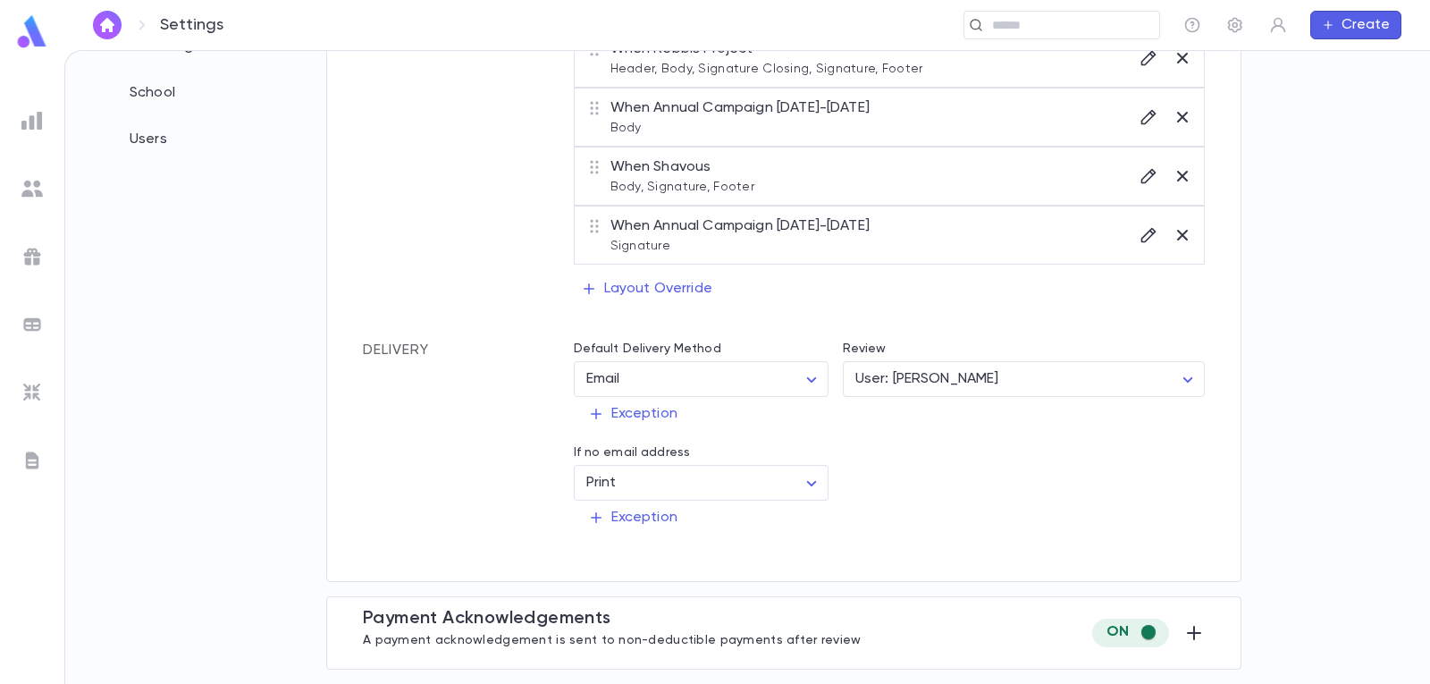
scroll to position [358, 0]
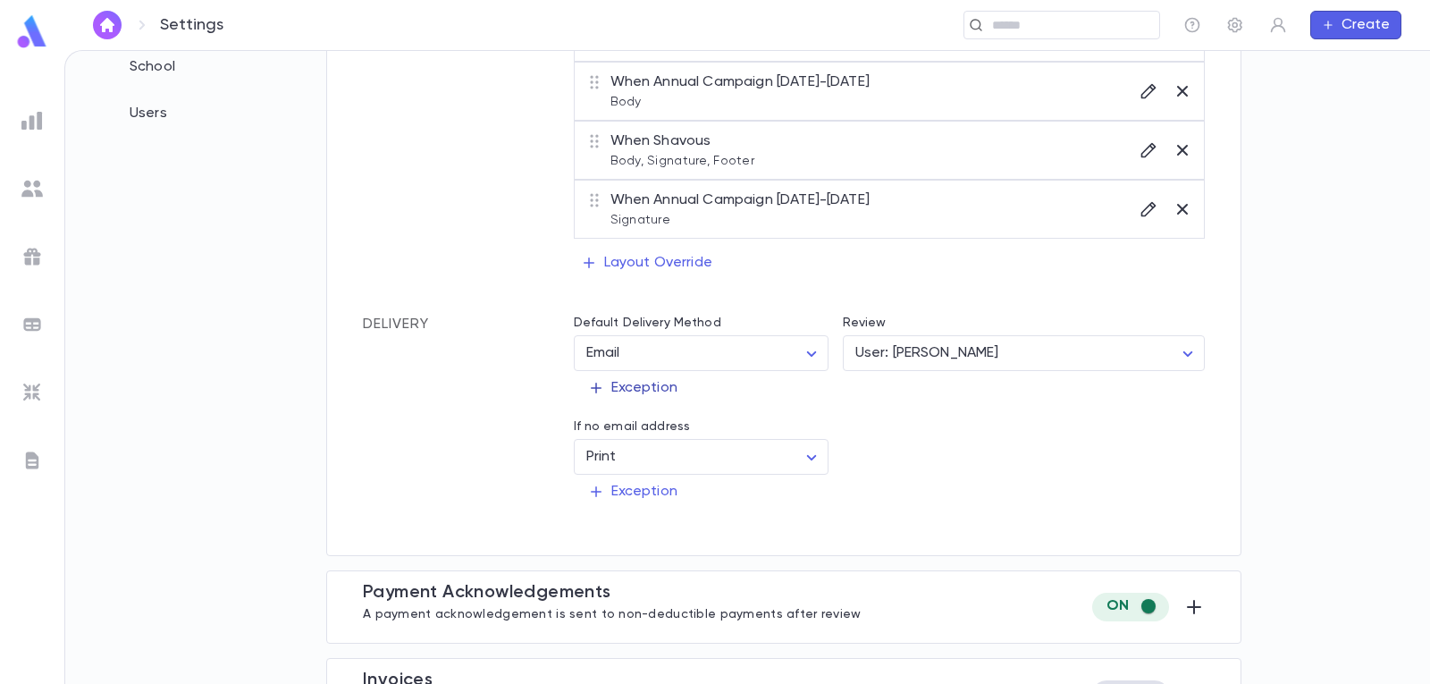
click at [661, 384] on p "Exception" at bounding box center [632, 388] width 89 height 18
click at [635, 482] on li "Amount" at bounding box center [649, 482] width 145 height 29
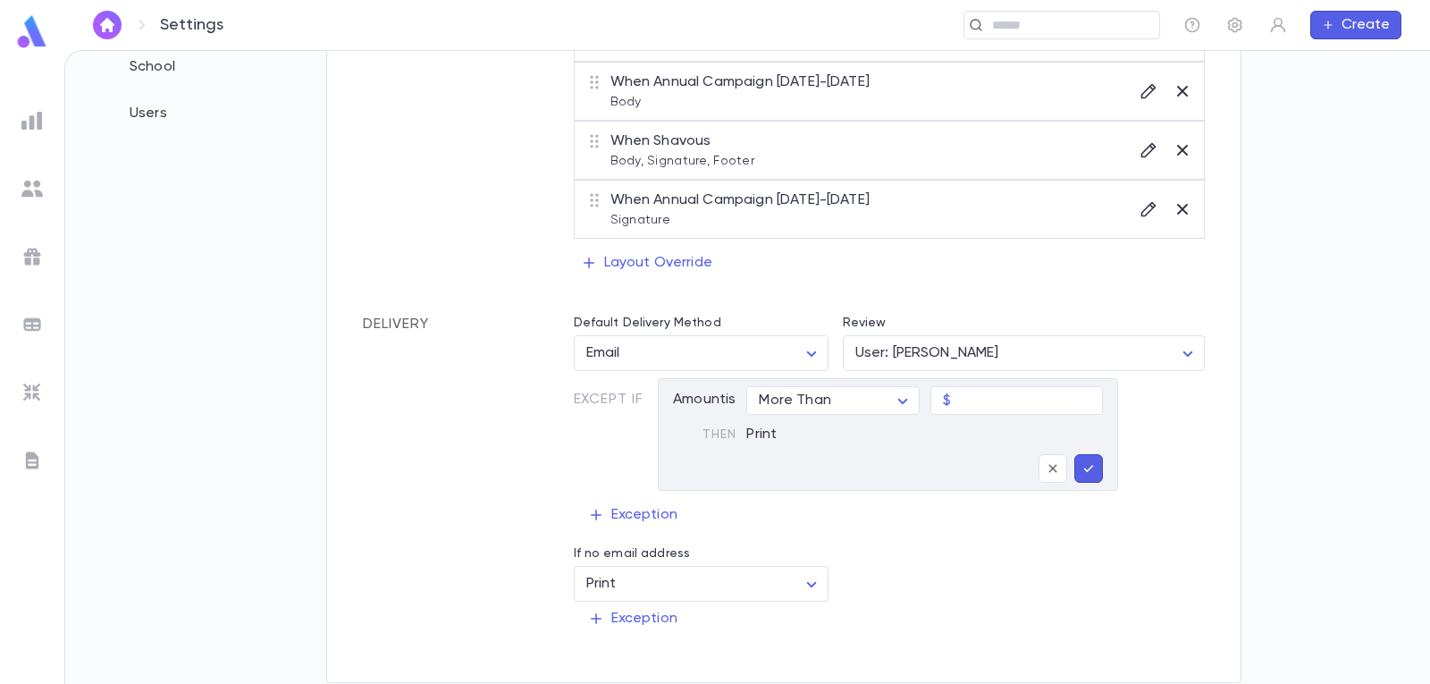
click at [477, 446] on div "**********" at bounding box center [747, 367] width 1365 height 633
click at [1053, 473] on icon "button" at bounding box center [1053, 469] width 16 height 18
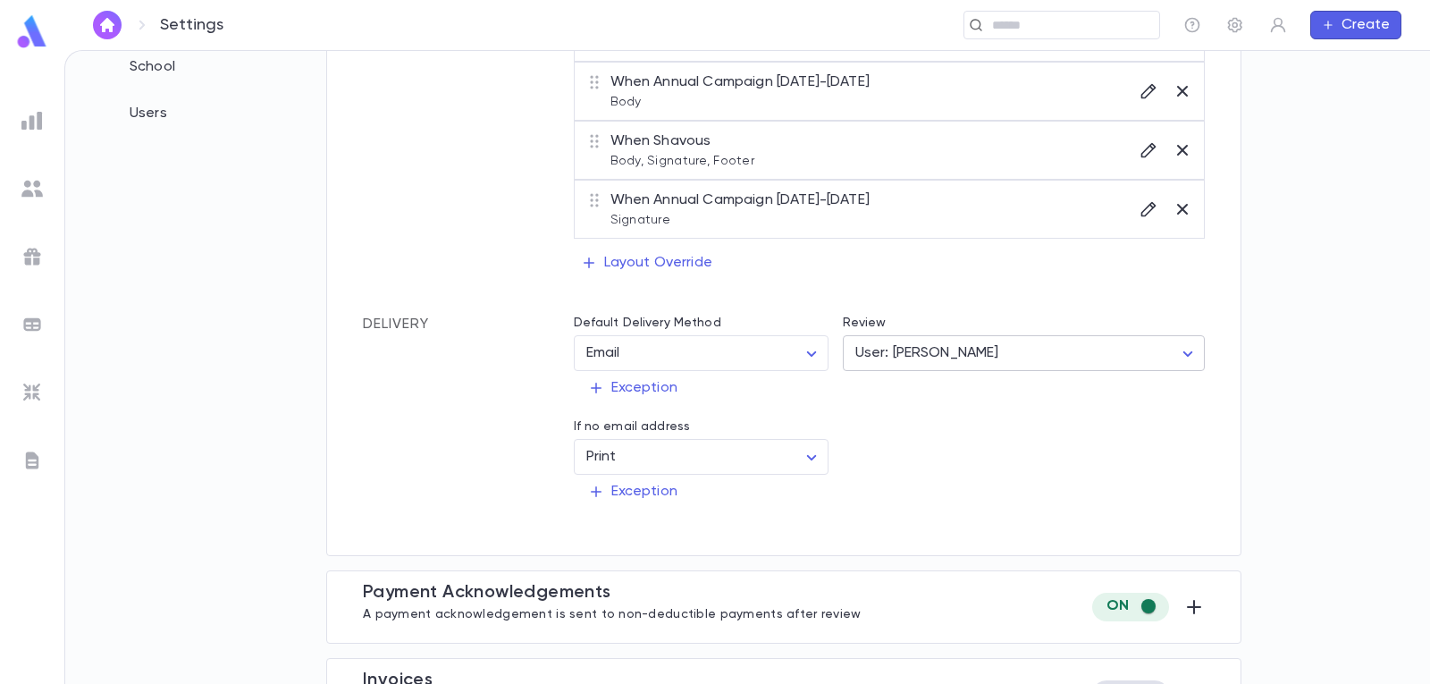
click at [954, 357] on body "Settings ​ Create Settings Admin Settings Organization Info Billing Accounting …" at bounding box center [715, 367] width 1430 height 634
click at [916, 358] on div at bounding box center [715, 342] width 1430 height 684
click at [964, 465] on div "Exception" at bounding box center [883, 484] width 646 height 48
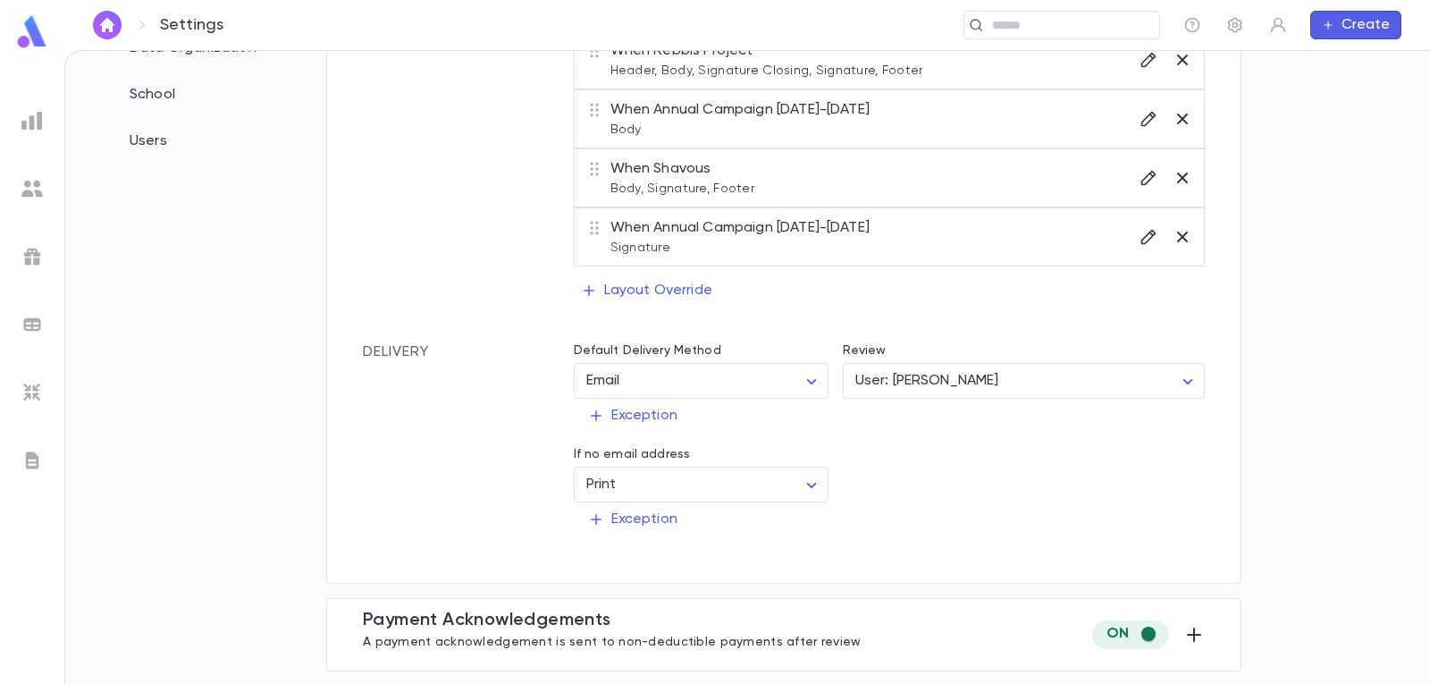
scroll to position [447, 0]
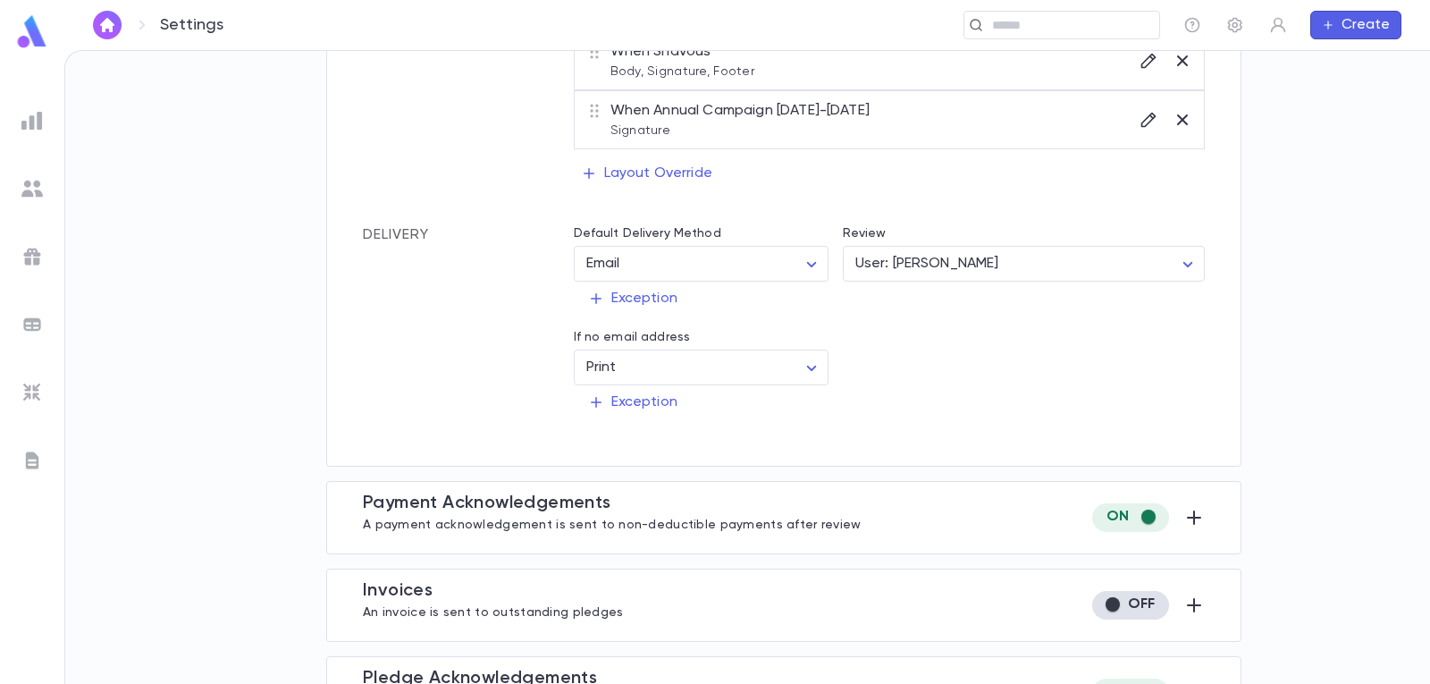
click at [943, 409] on div "Exception" at bounding box center [883, 395] width 646 height 48
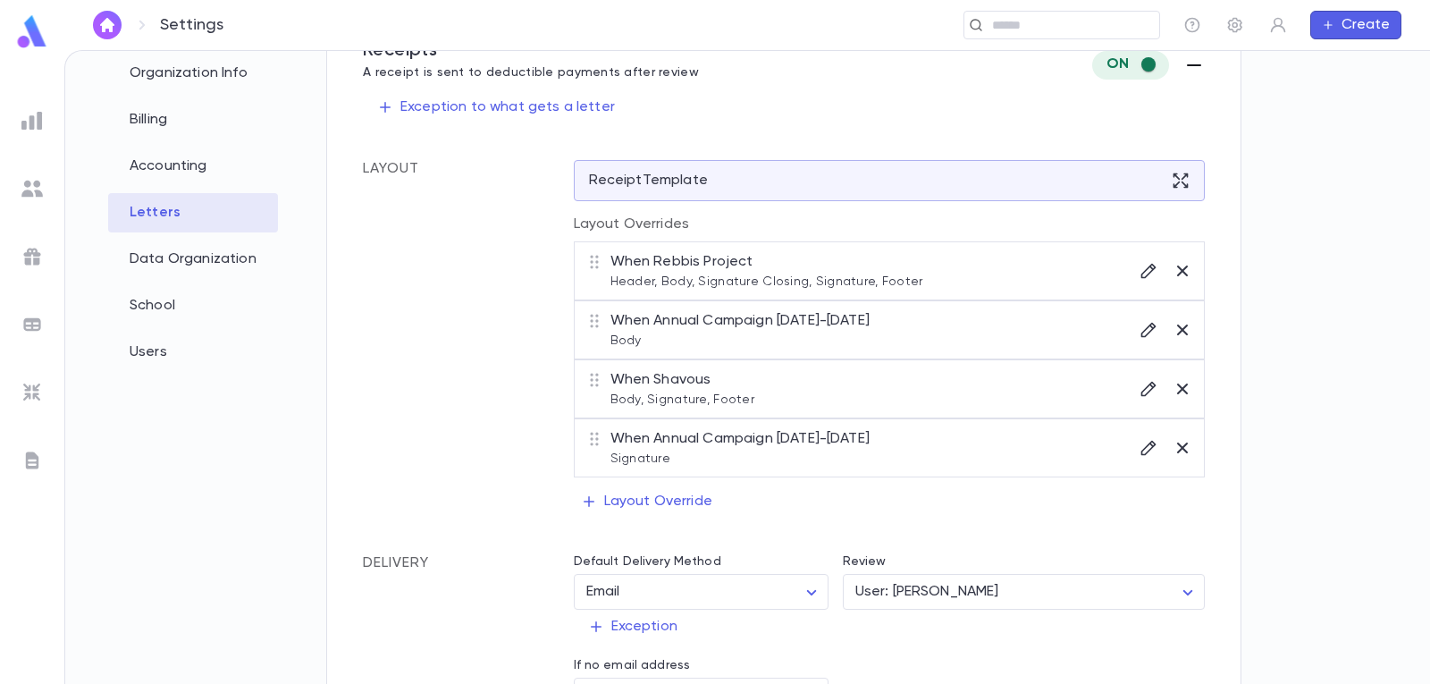
scroll to position [0, 0]
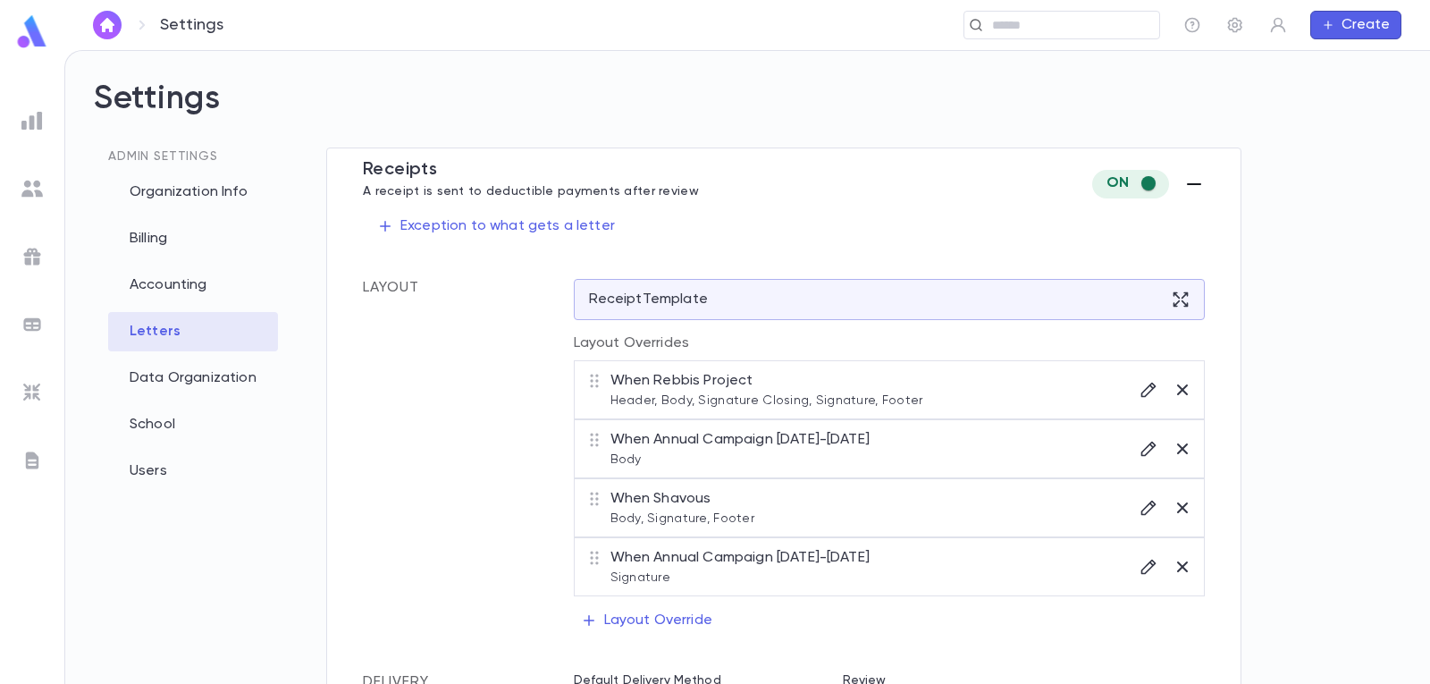
click at [514, 383] on div "Layout" at bounding box center [468, 458] width 211 height 358
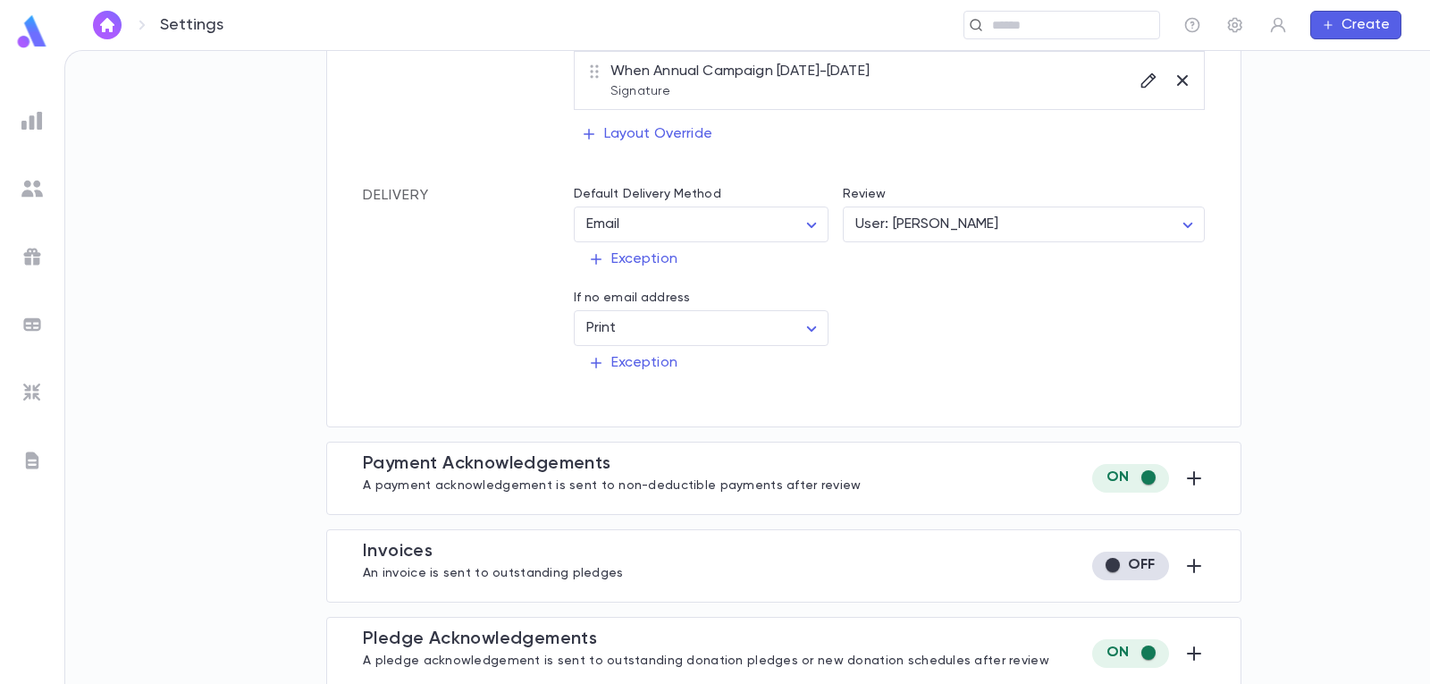
scroll to position [447, 0]
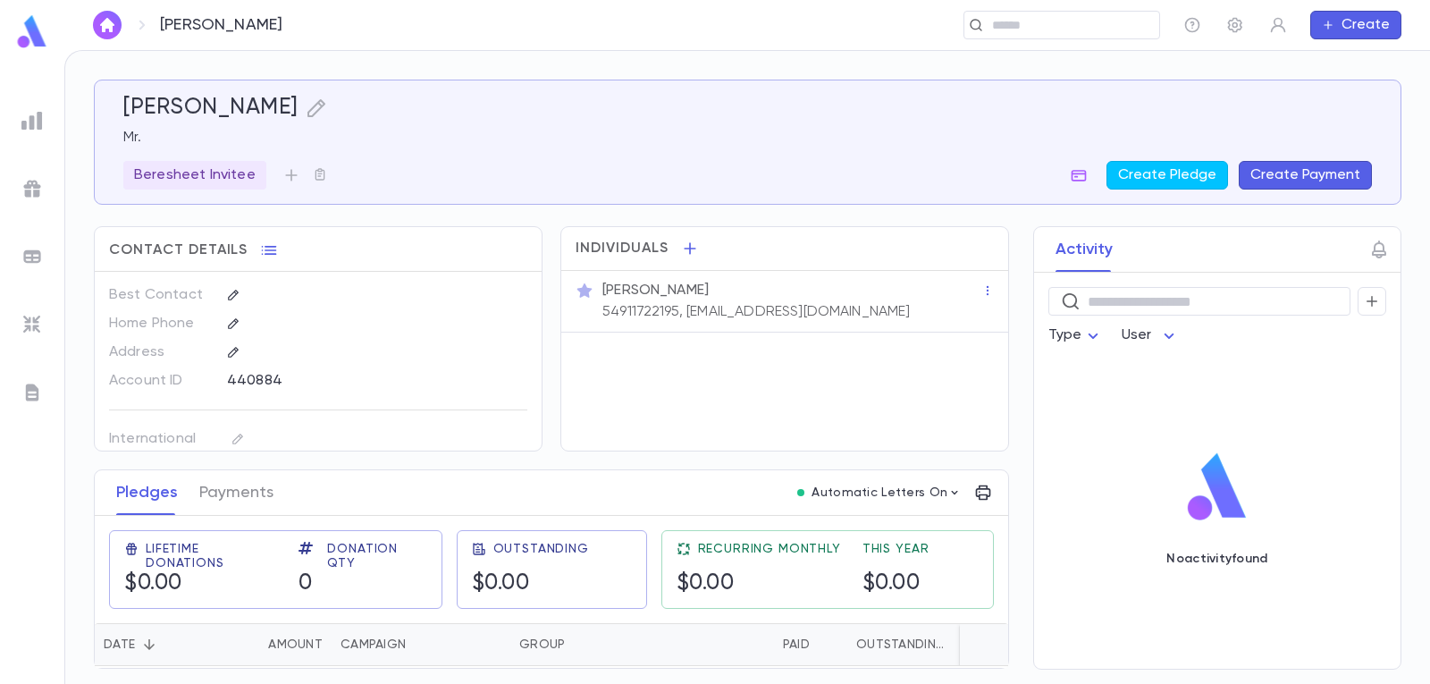
click at [21, 106] on div at bounding box center [32, 121] width 32 height 32
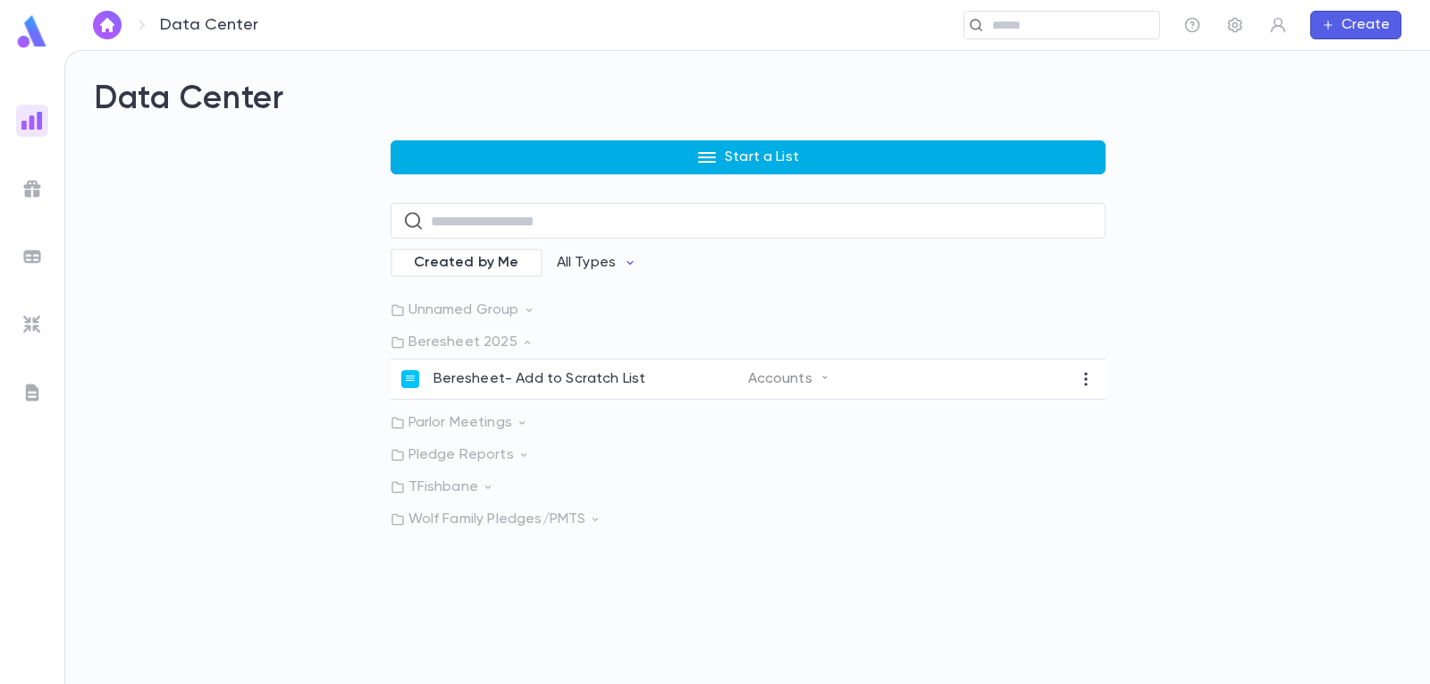
click at [668, 156] on button "Start a List" at bounding box center [748, 157] width 715 height 34
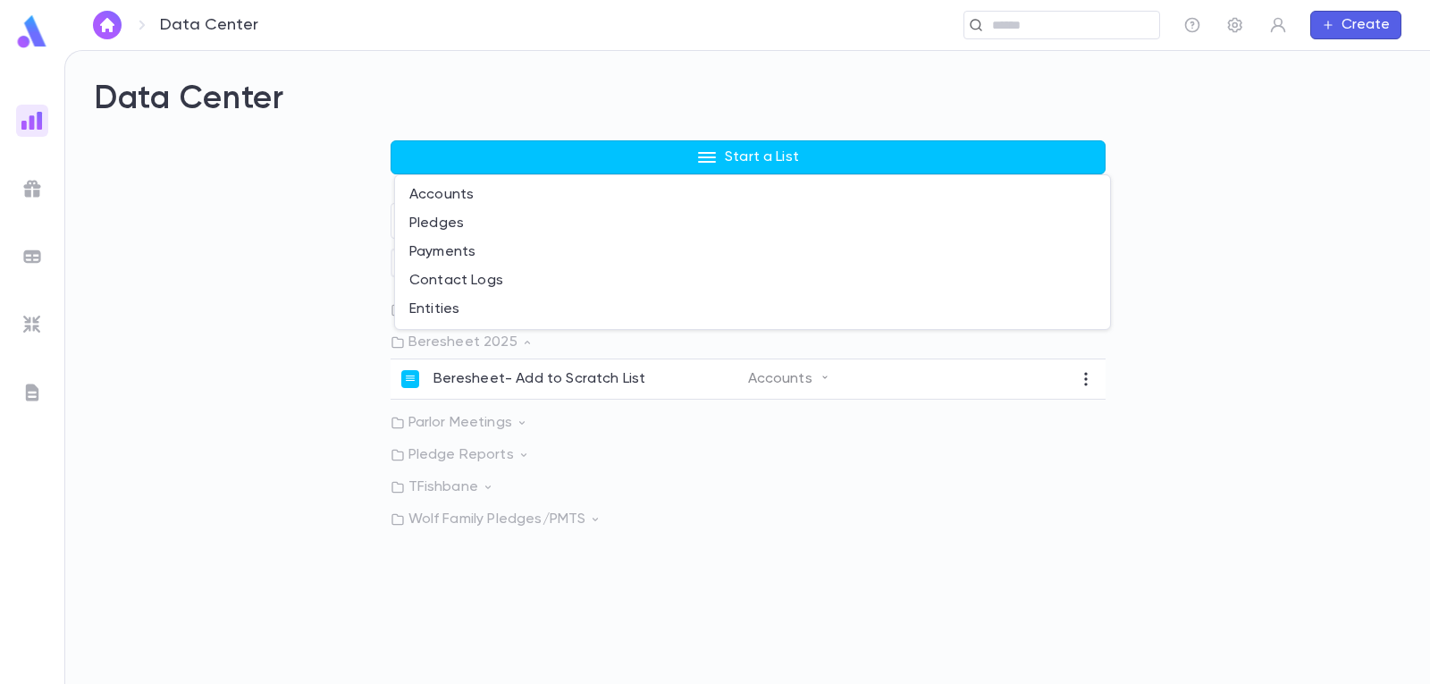
click at [1075, 28] on div at bounding box center [715, 342] width 1430 height 684
click at [1076, 25] on input "text" at bounding box center [1056, 25] width 139 height 17
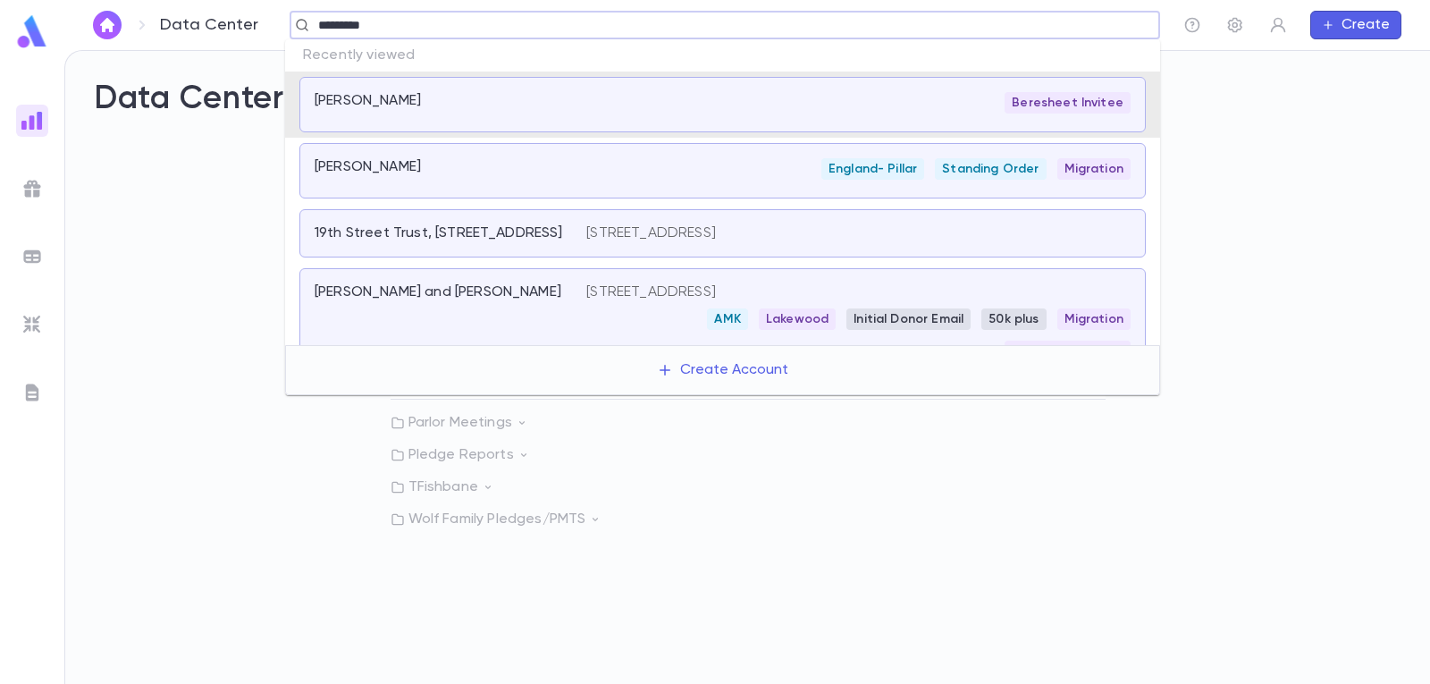
type input "**********"
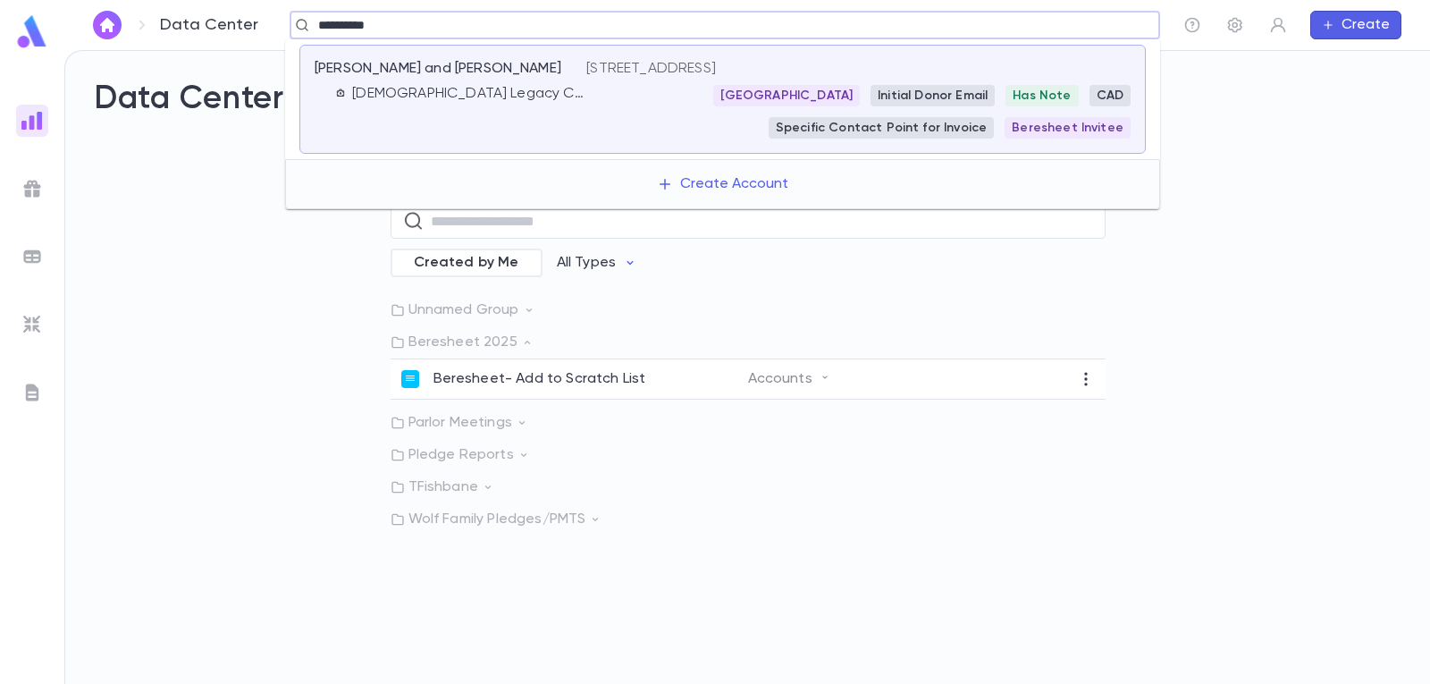
click at [485, 133] on div "[PERSON_NAME] and [PERSON_NAME] Legacy Charitable Foundation" at bounding box center [451, 99] width 272 height 79
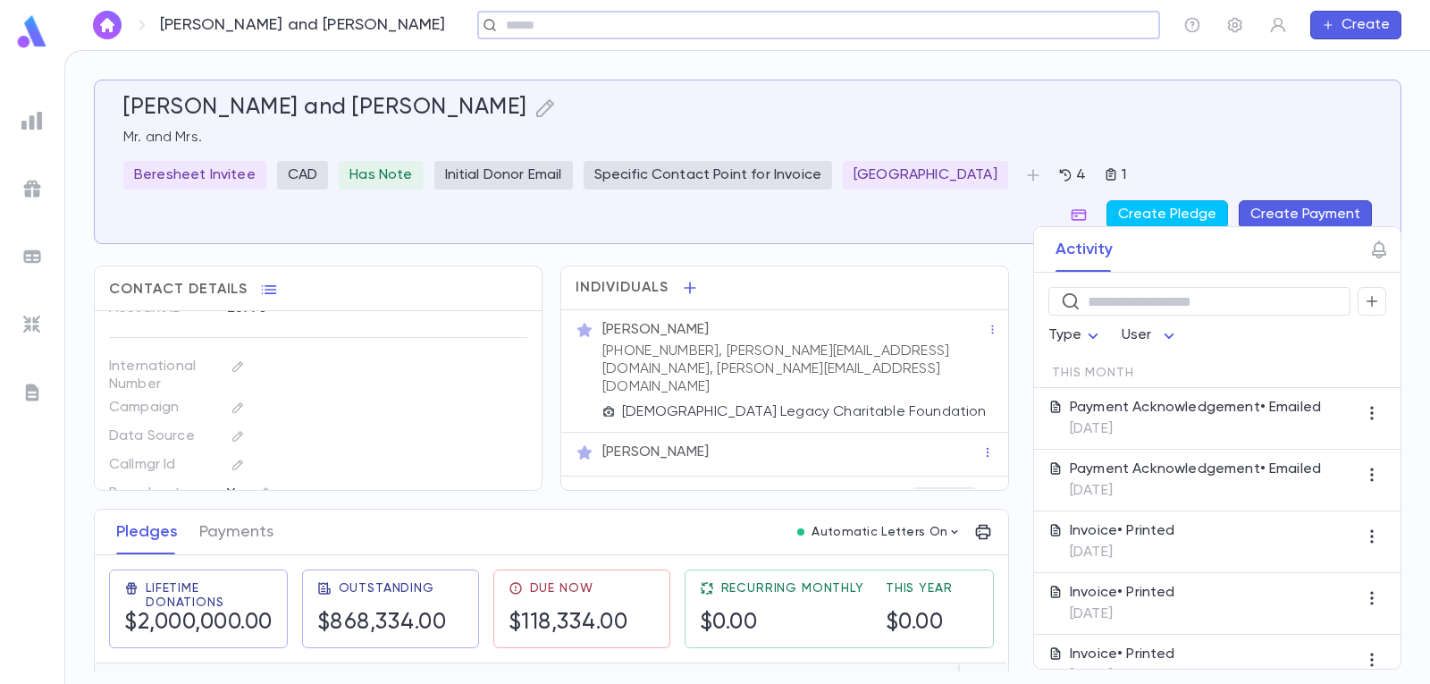
scroll to position [178, 0]
click at [262, 285] on icon "button" at bounding box center [269, 289] width 15 height 9
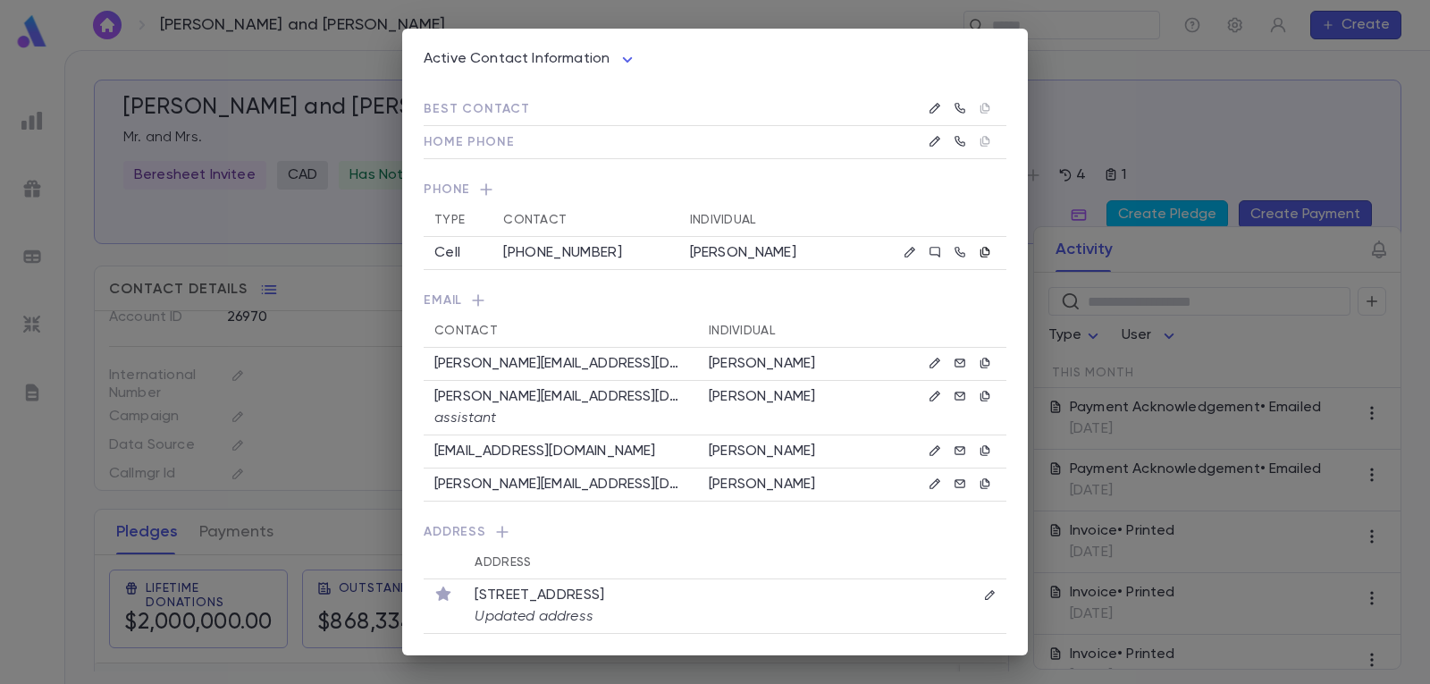
click at [982, 248] on icon "button" at bounding box center [985, 252] width 13 height 13
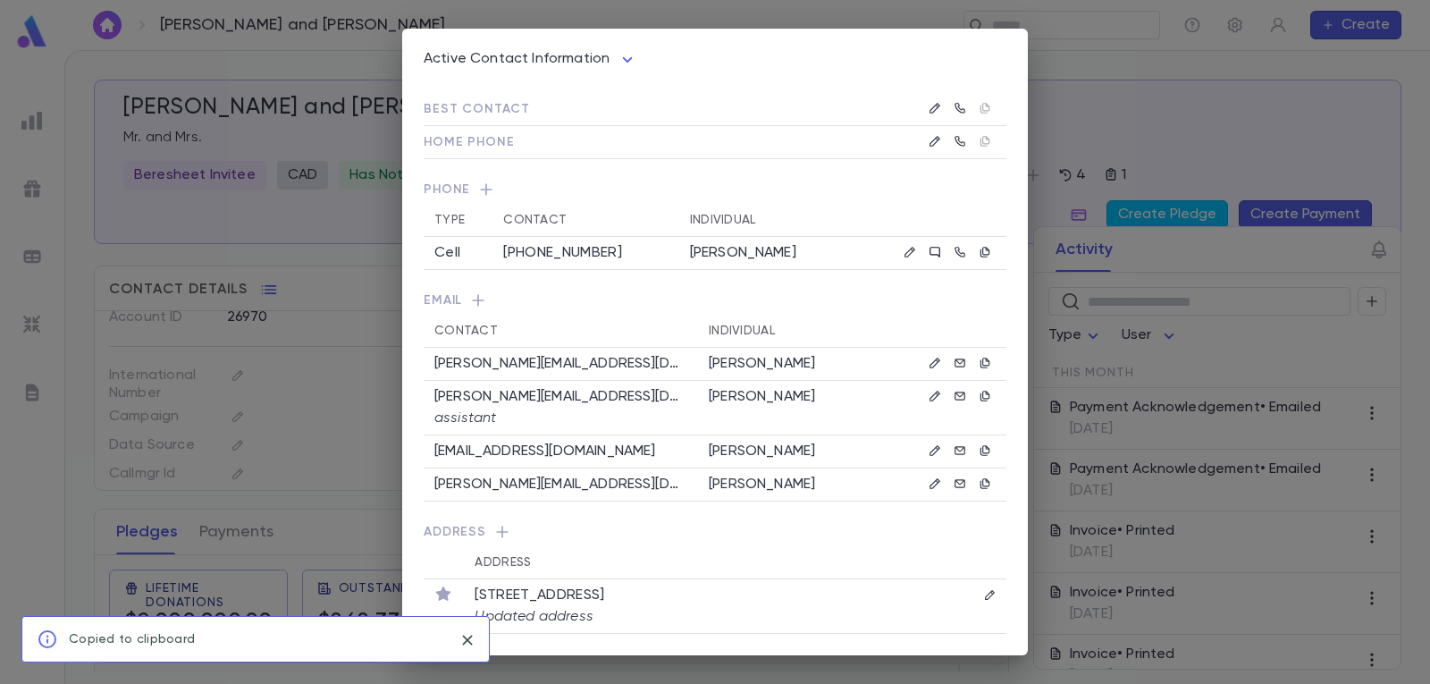
click at [940, 253] on icon at bounding box center [935, 252] width 10 height 10
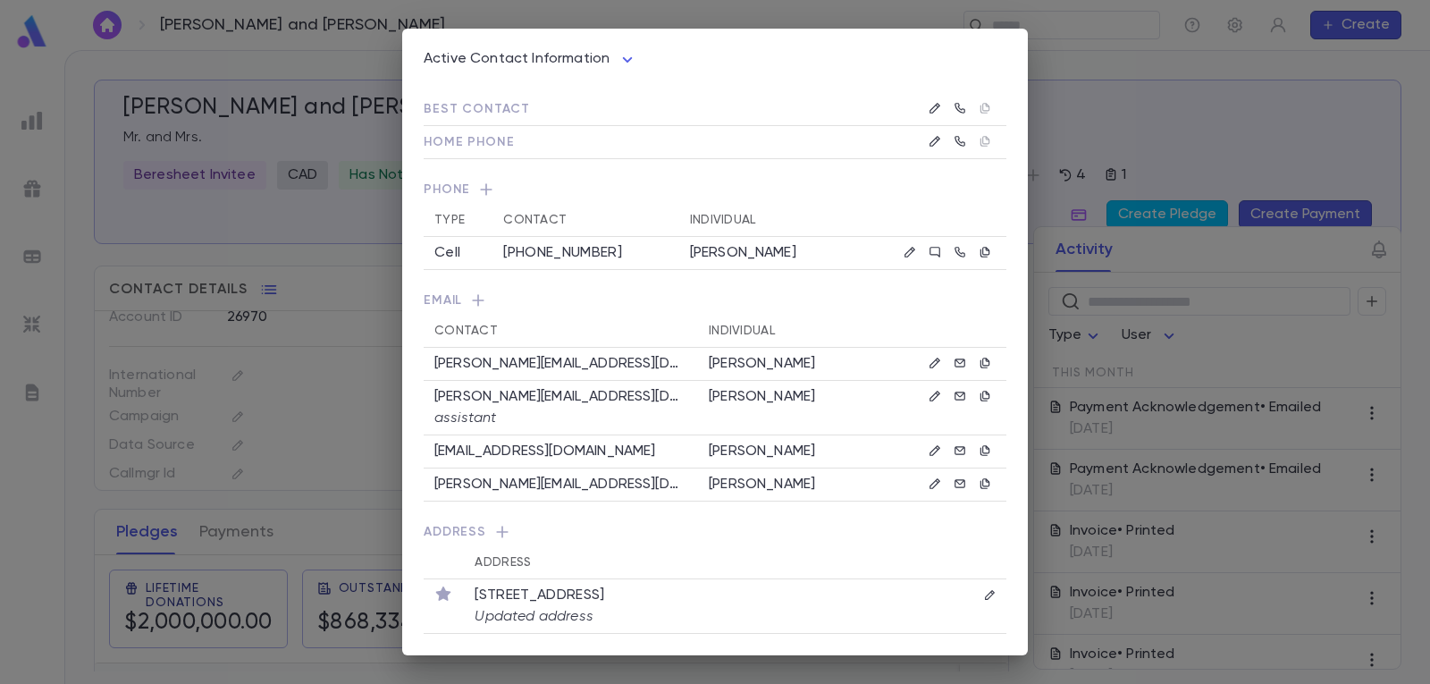
click at [574, 62] on body "[PERSON_NAME] and [PERSON_NAME] ​ Create [PERSON_NAME] and [PERSON_NAME] Mr. an…" at bounding box center [715, 367] width 1430 height 634
click at [575, 62] on div at bounding box center [715, 342] width 1430 height 684
click at [575, 62] on body "[PERSON_NAME] and [PERSON_NAME] ​ Create [PERSON_NAME] and [PERSON_NAME] Mr. an…" at bounding box center [715, 367] width 1430 height 634
click at [527, 117] on span "All Contact Information" at bounding box center [535, 123] width 186 height 18
click at [533, 60] on body "[PERSON_NAME] and [PERSON_NAME] ​ Create [PERSON_NAME] and [PERSON_NAME] Mr. an…" at bounding box center [715, 367] width 1430 height 634
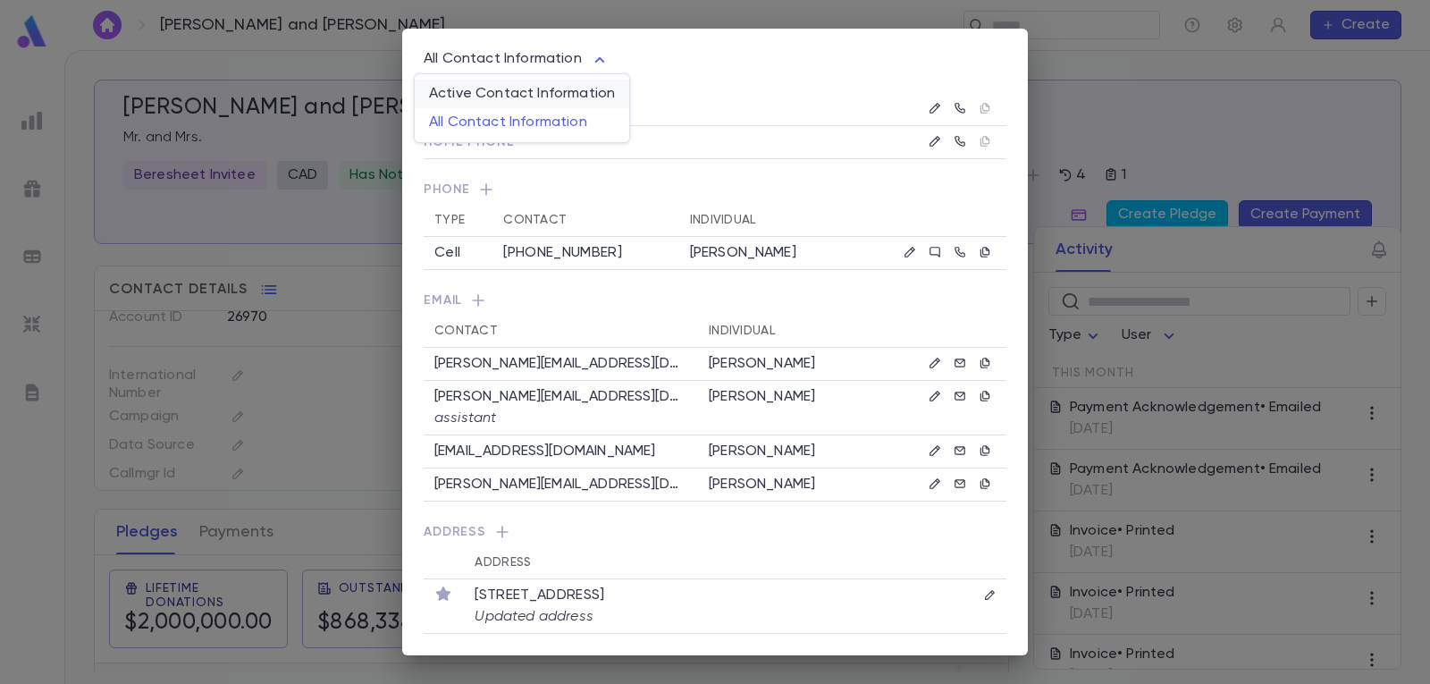
click at [532, 94] on span "Active Contact Information" at bounding box center [522, 94] width 186 height 18
type input "****"
drag, startPoint x: 484, startPoint y: 113, endPoint x: 495, endPoint y: 114, distance: 11.8
click at [488, 113] on span "Best Contact" at bounding box center [477, 109] width 106 height 13
click at [508, 148] on span "Home Phone" at bounding box center [469, 142] width 90 height 13
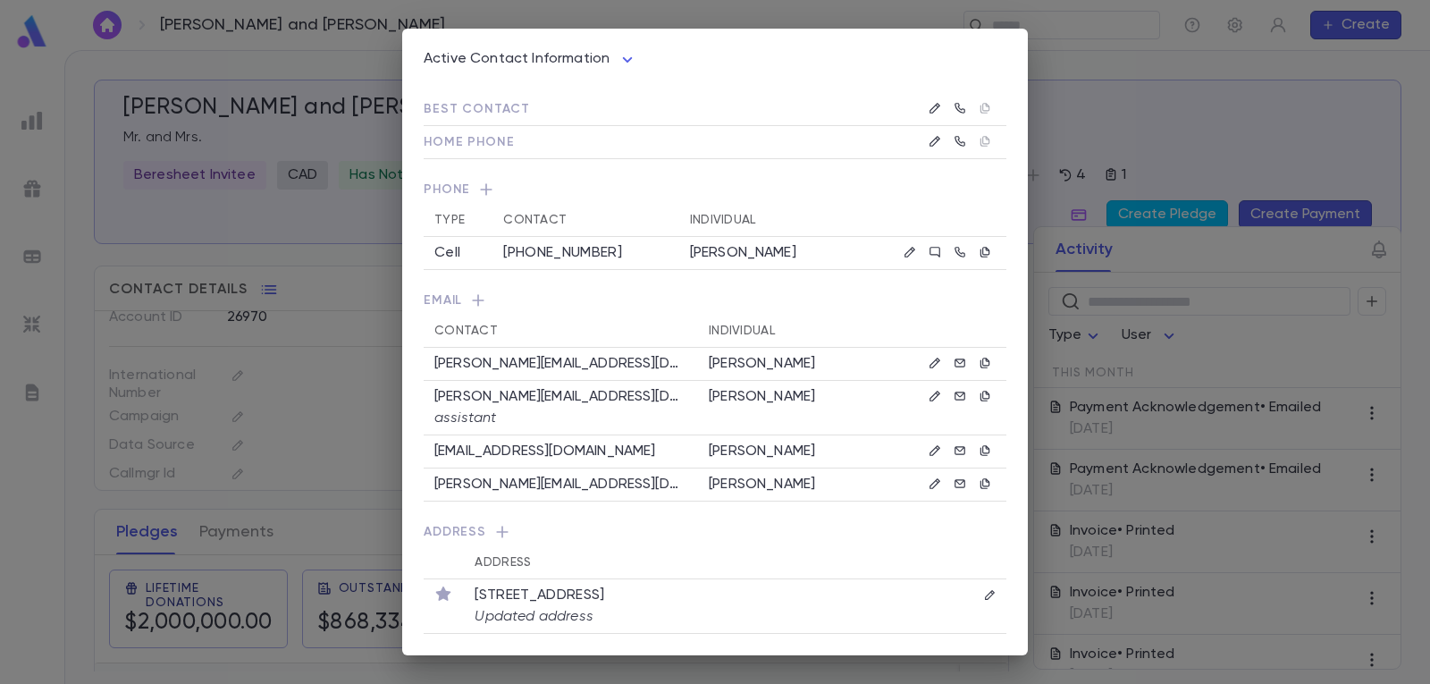
click at [482, 186] on icon "button" at bounding box center [486, 190] width 18 height 18
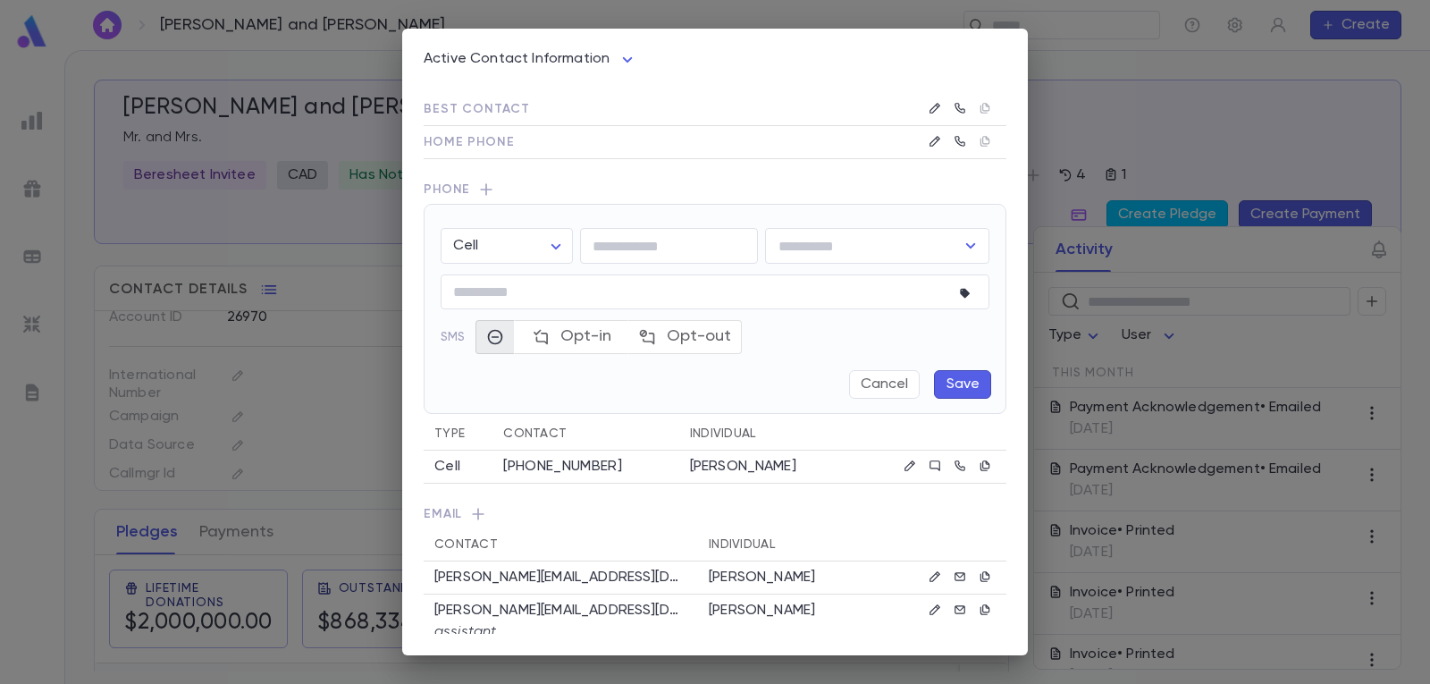
click at [482, 186] on icon "button" at bounding box center [486, 190] width 18 height 18
click at [875, 376] on button "Cancel" at bounding box center [884, 384] width 71 height 29
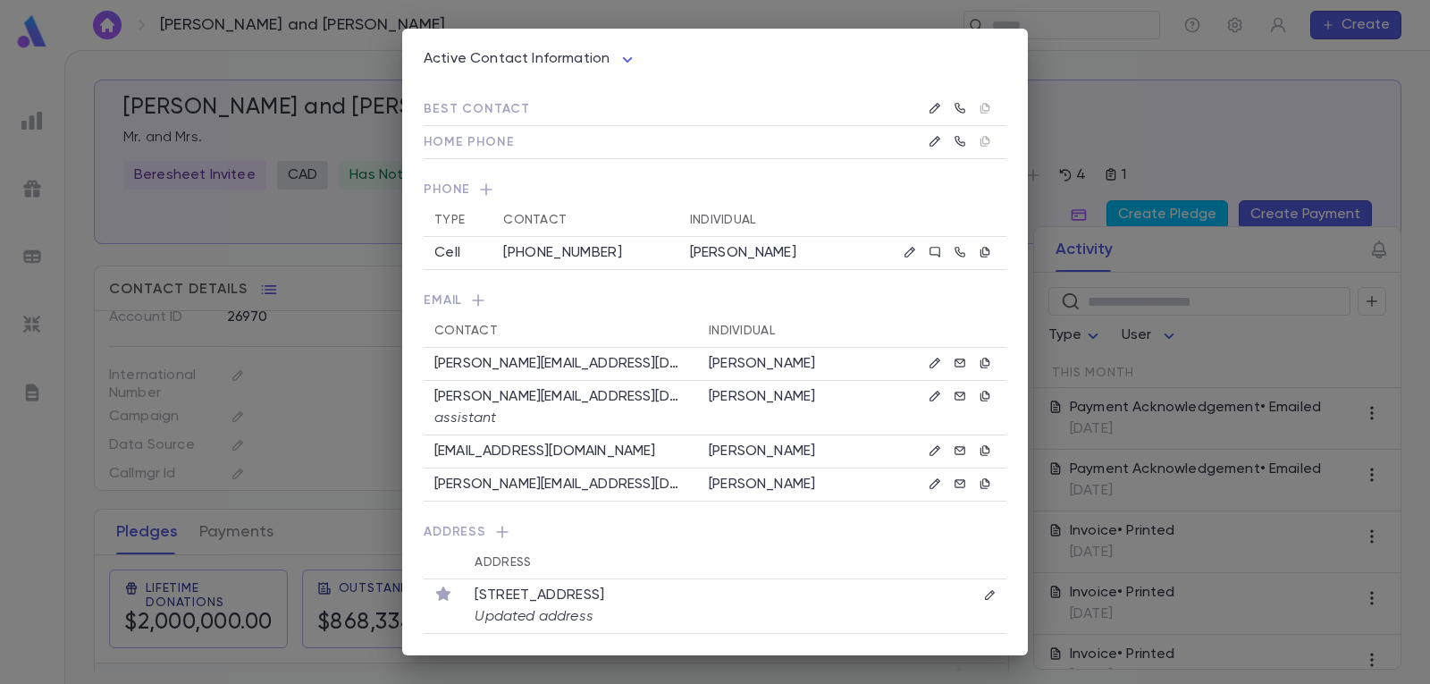
click at [81, 215] on div "Active Contact Information **** Best Contact Home Phone Phone Type Contact Indi…" at bounding box center [715, 342] width 1430 height 684
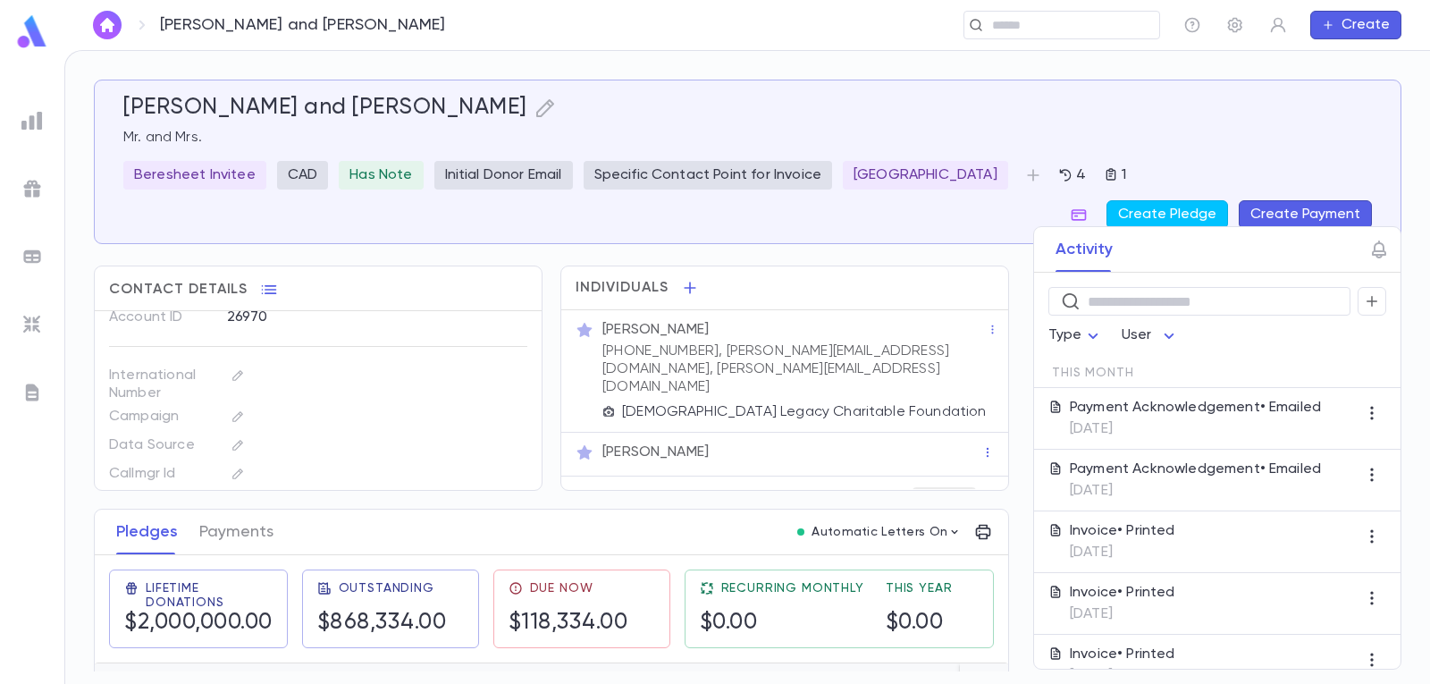
click at [27, 115] on img at bounding box center [31, 120] width 21 height 21
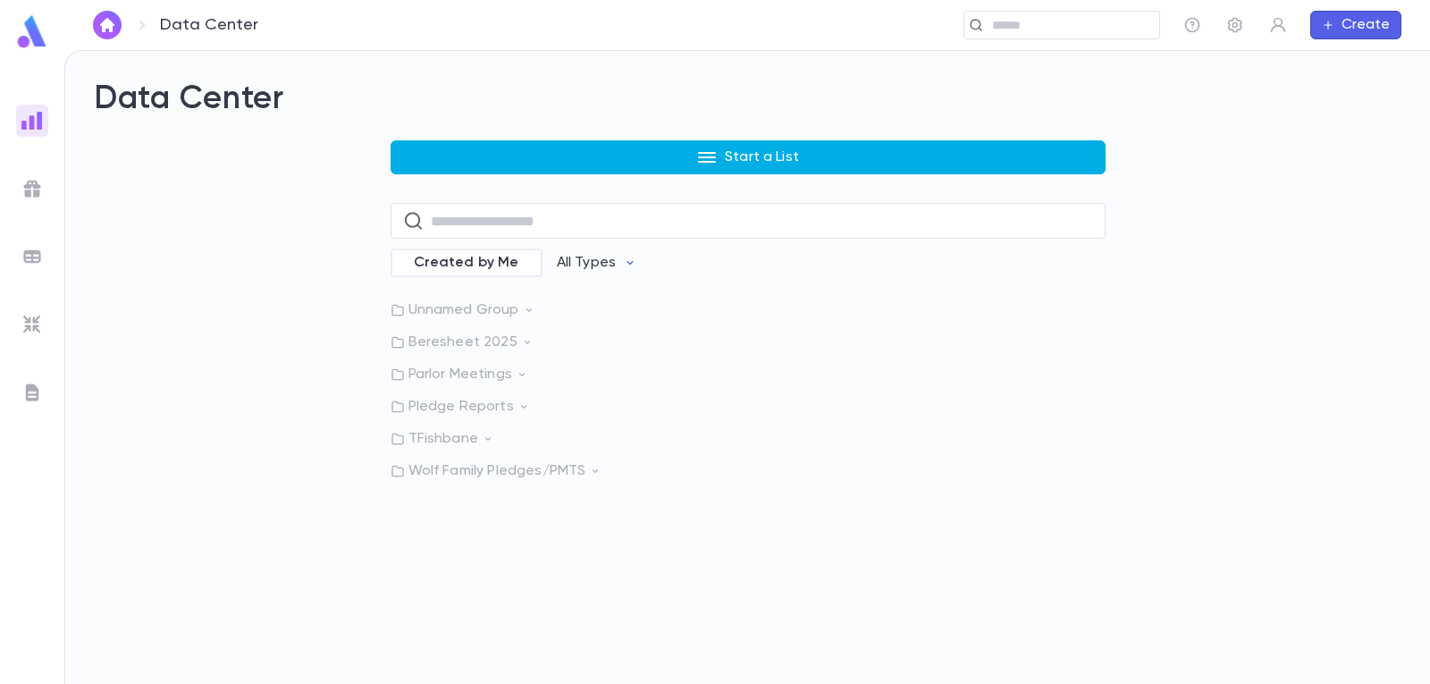
click at [514, 151] on button "Start a List" at bounding box center [748, 157] width 715 height 34
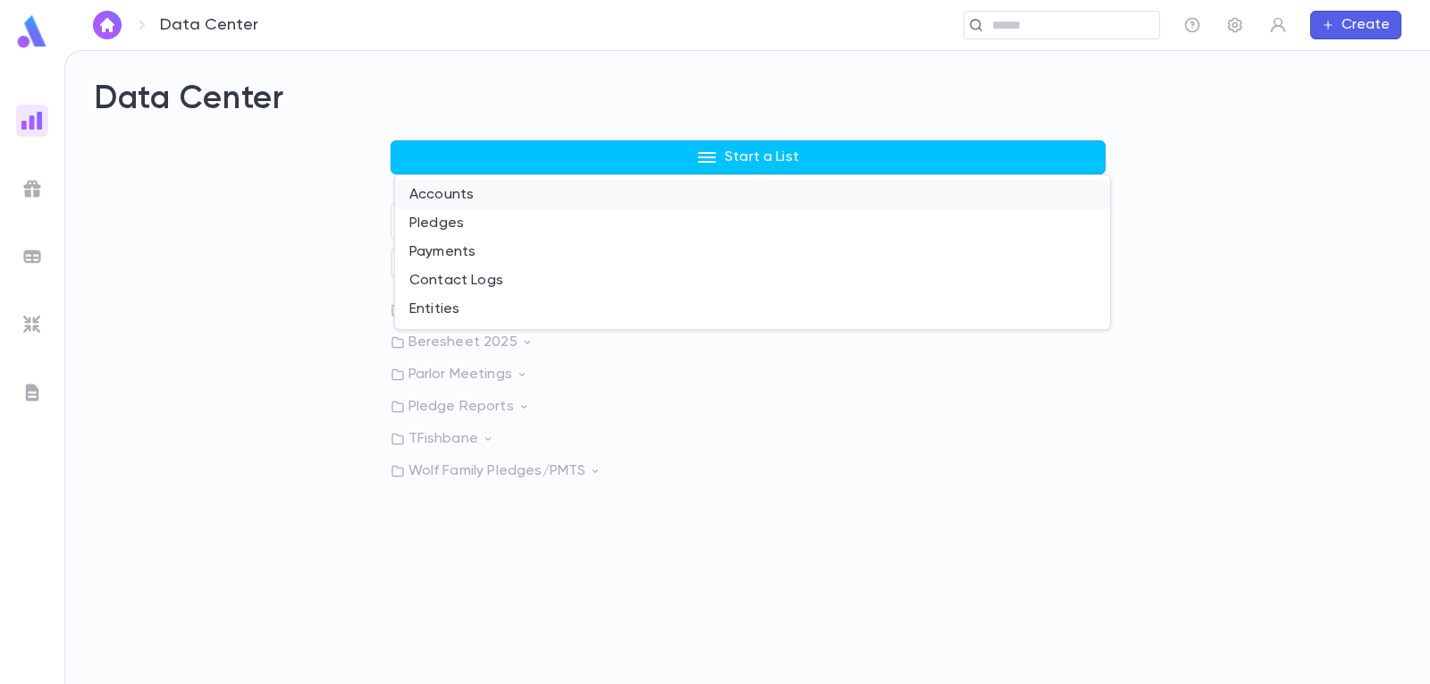
click at [491, 202] on li "Accounts" at bounding box center [752, 195] width 715 height 29
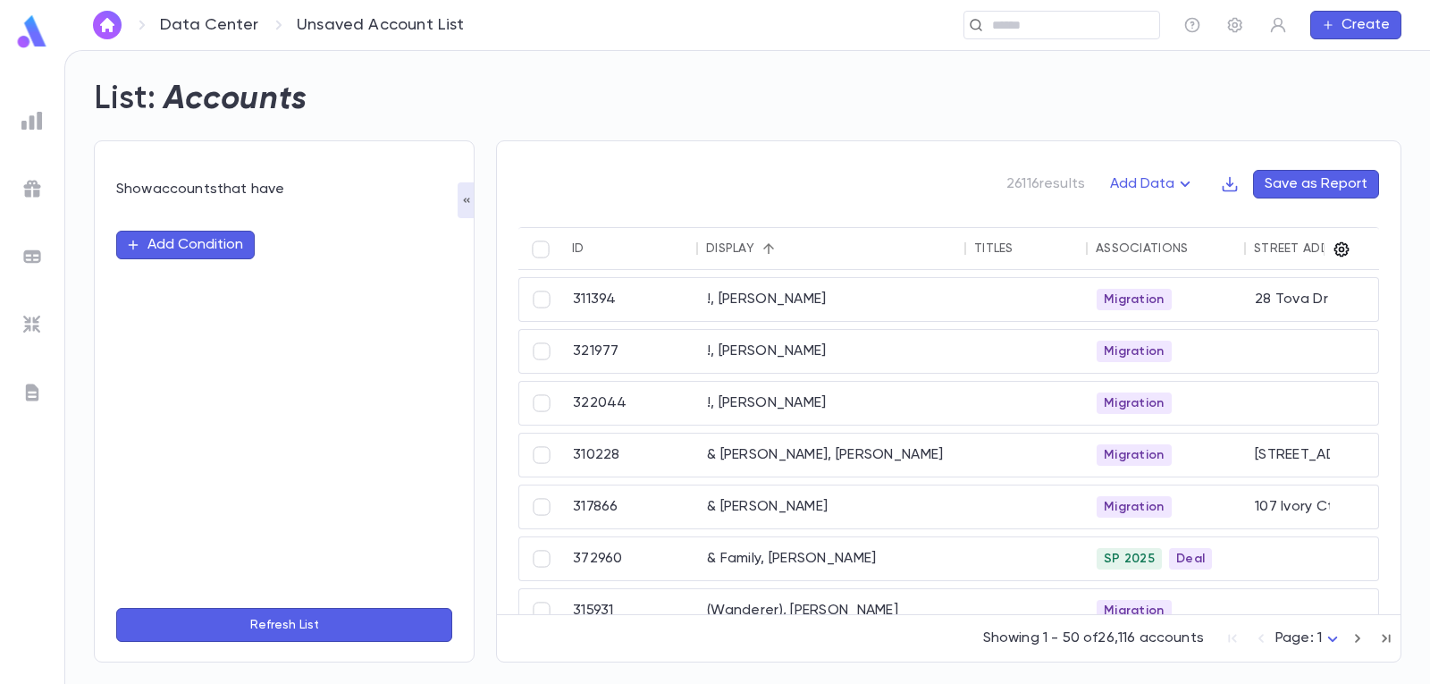
click at [1341, 249] on icon "button" at bounding box center [1342, 249] width 18 height 18
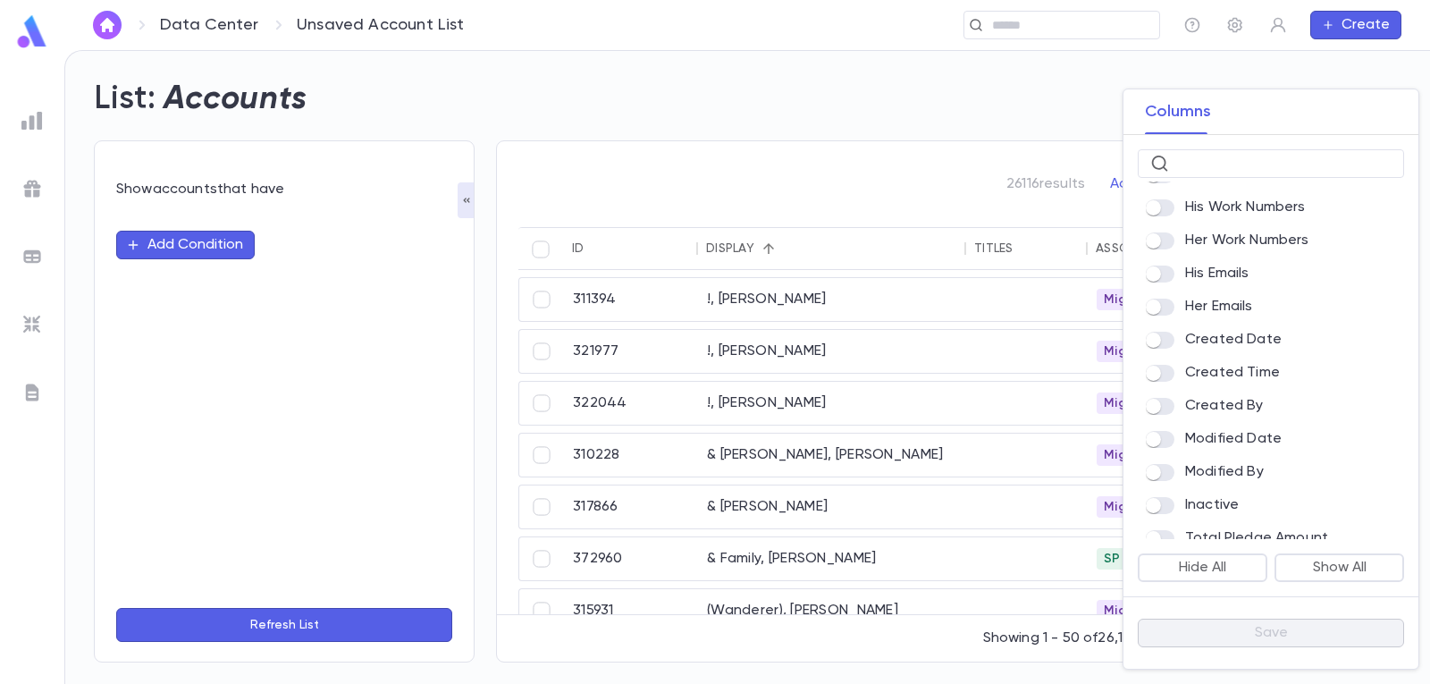
scroll to position [763, 0]
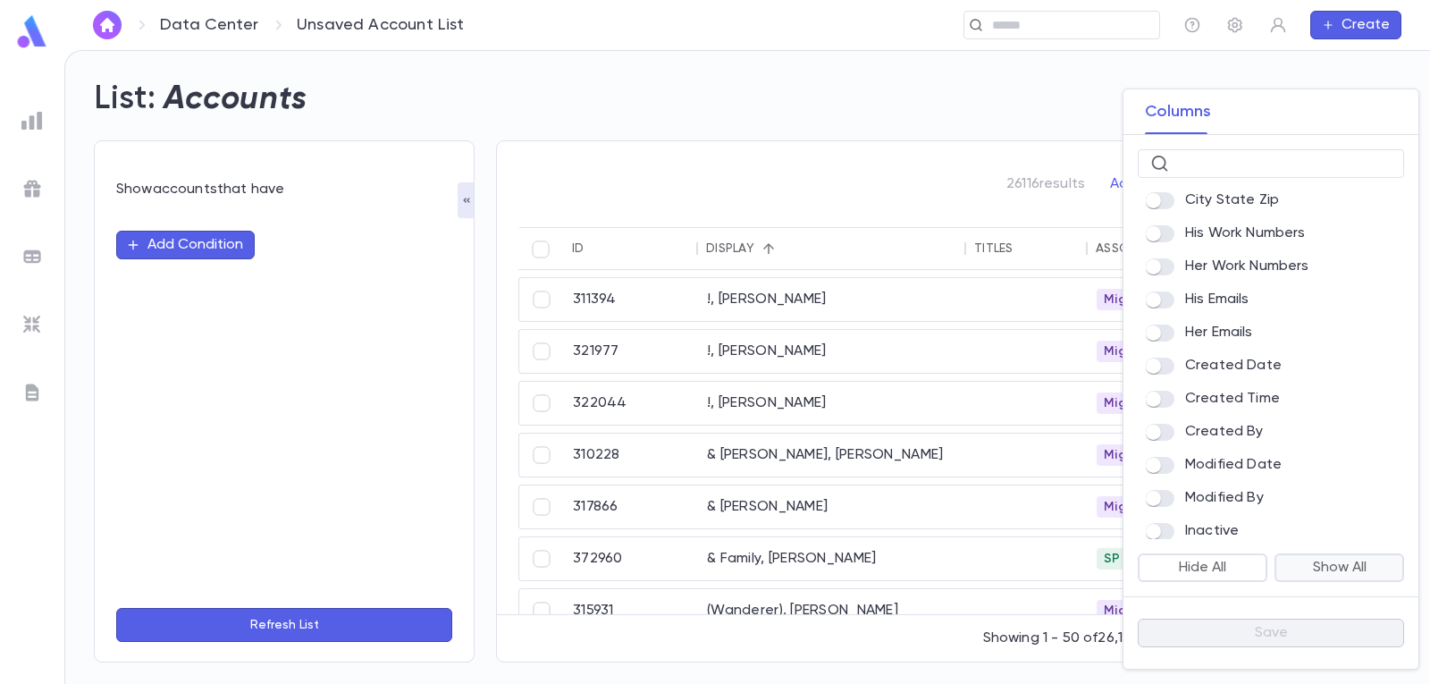
click at [1303, 558] on button "Show All" at bounding box center [1340, 567] width 130 height 29
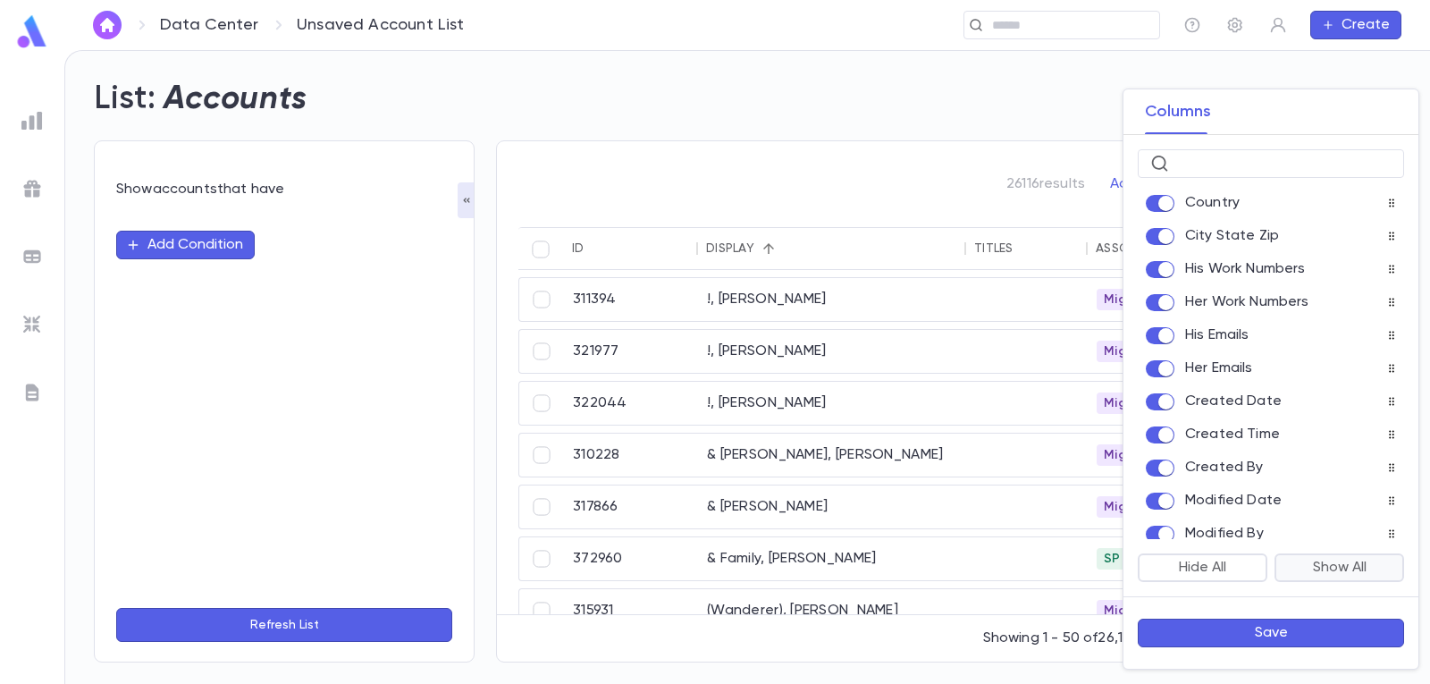
scroll to position [780, 0]
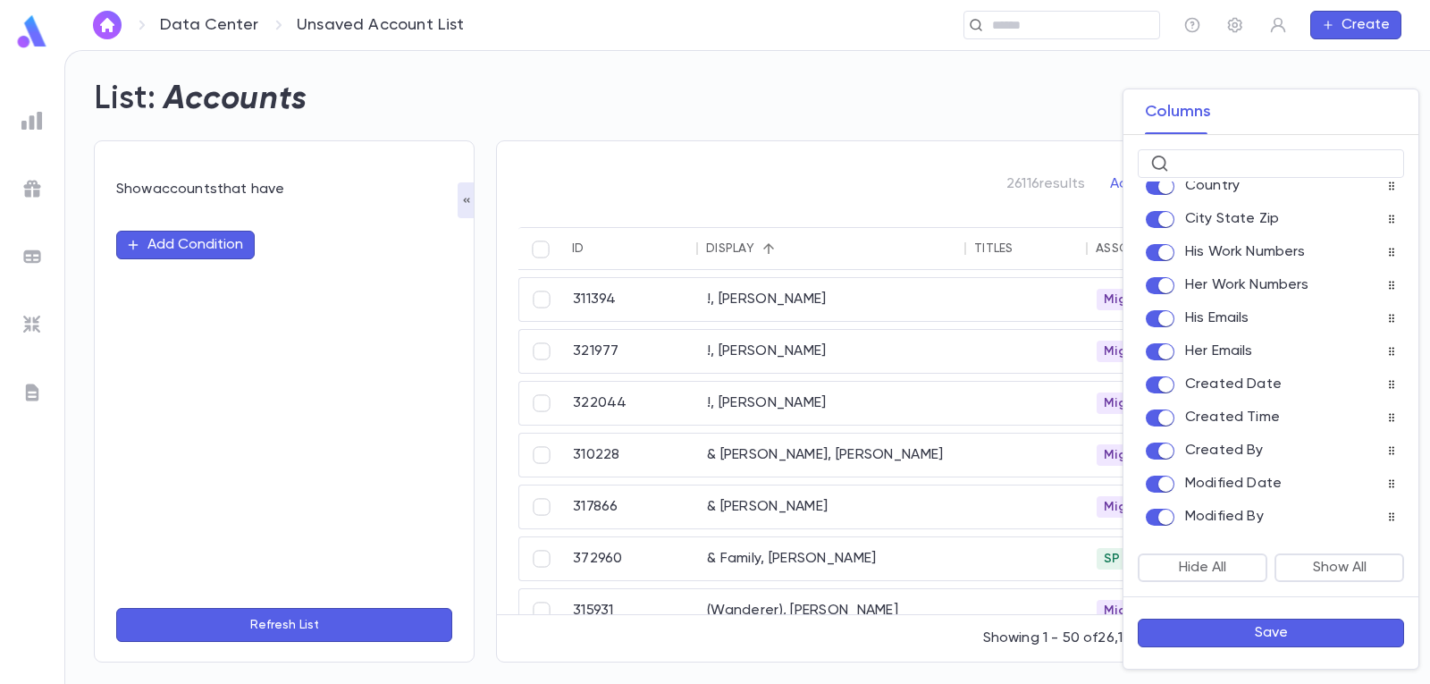
click at [1277, 634] on button "Save" at bounding box center [1271, 633] width 266 height 29
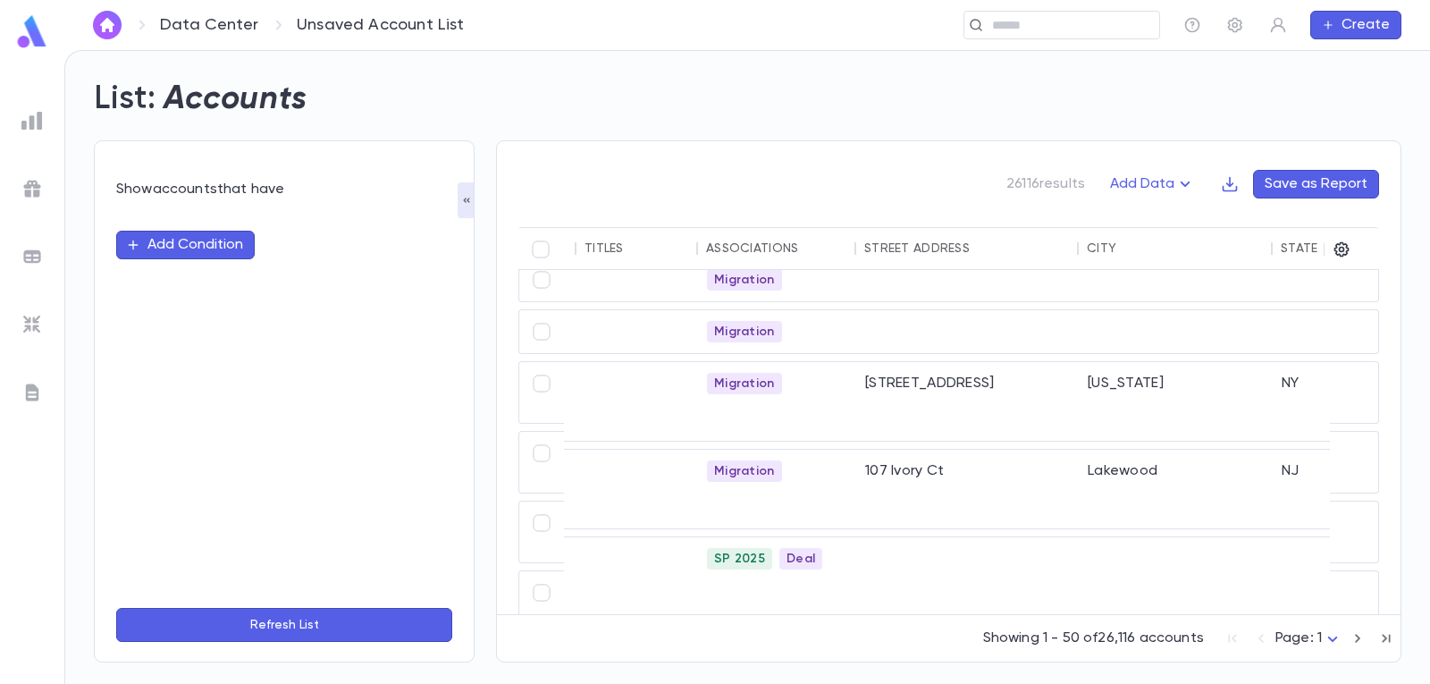
scroll to position [89, 561]
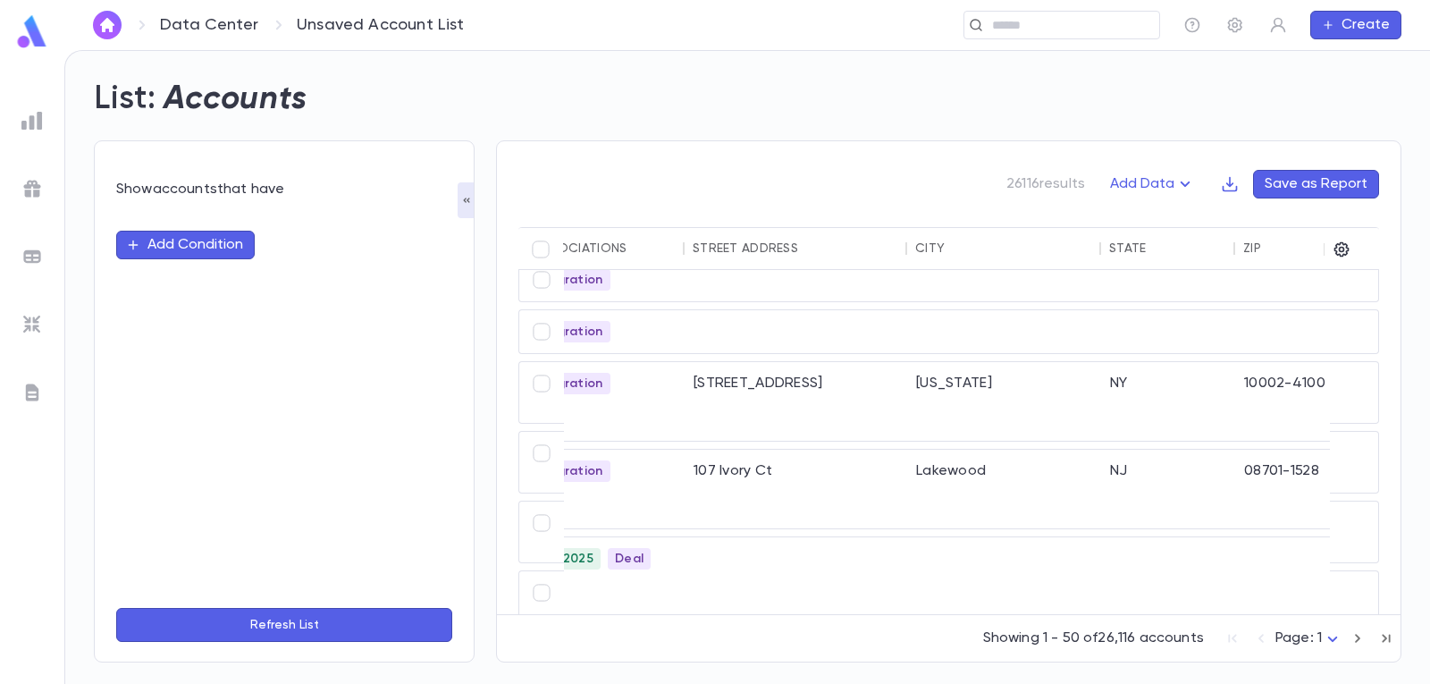
drag, startPoint x: 697, startPoint y: 616, endPoint x: 721, endPoint y: 616, distance: 24.1
click at [721, 616] on div "Showing 1 - 50 of 26,116 accounts Page: 1 *" at bounding box center [949, 634] width 904 height 39
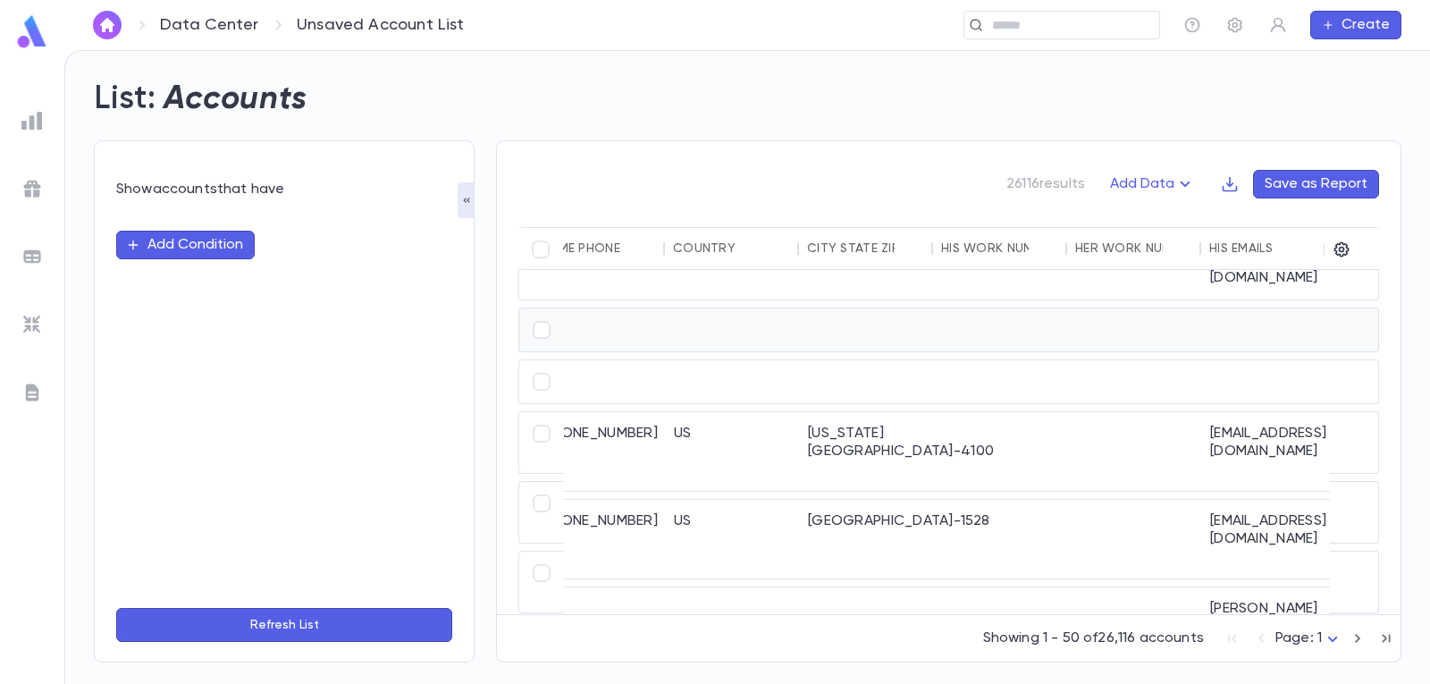
scroll to position [0, 3143]
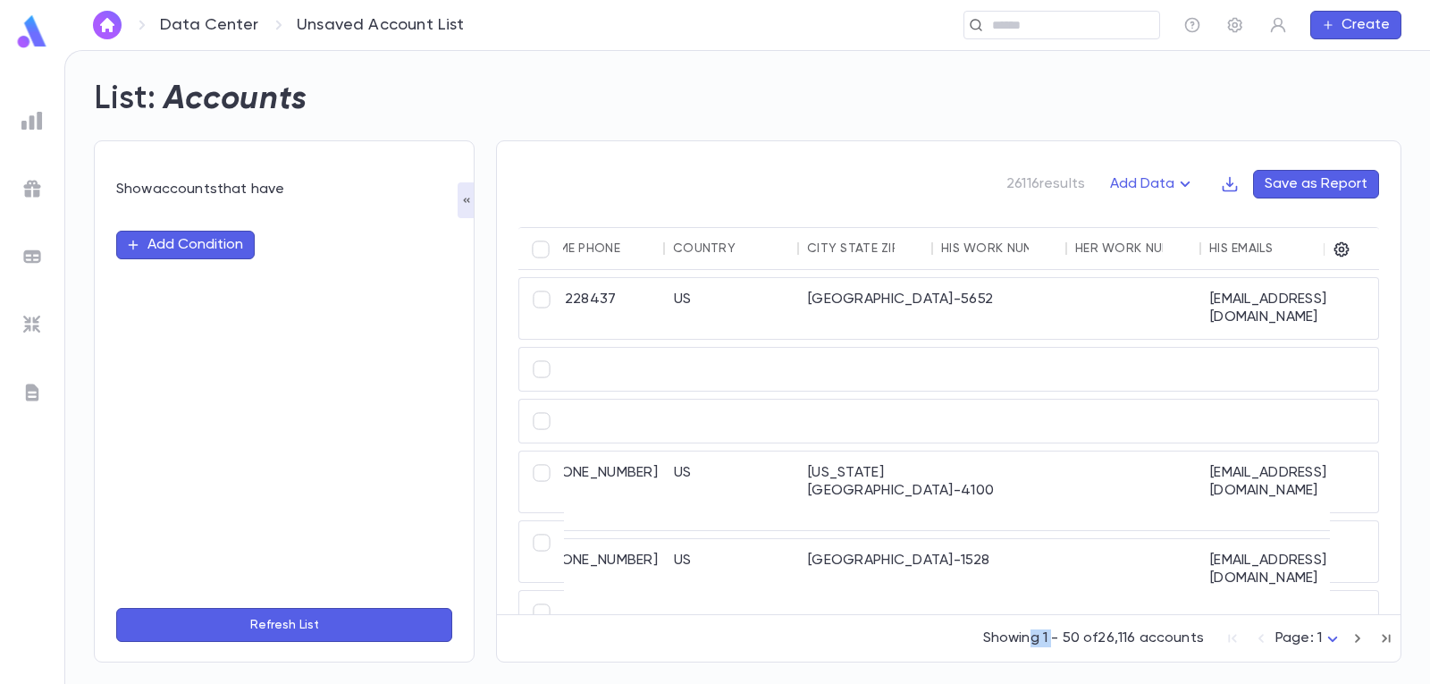
drag, startPoint x: 1036, startPoint y: 617, endPoint x: 1051, endPoint y: 617, distance: 15.2
click at [1051, 617] on div "Showing 1 - 50 of 26,116 accounts Page: 1 *" at bounding box center [949, 634] width 904 height 39
click at [1346, 249] on icon "button" at bounding box center [1342, 249] width 18 height 18
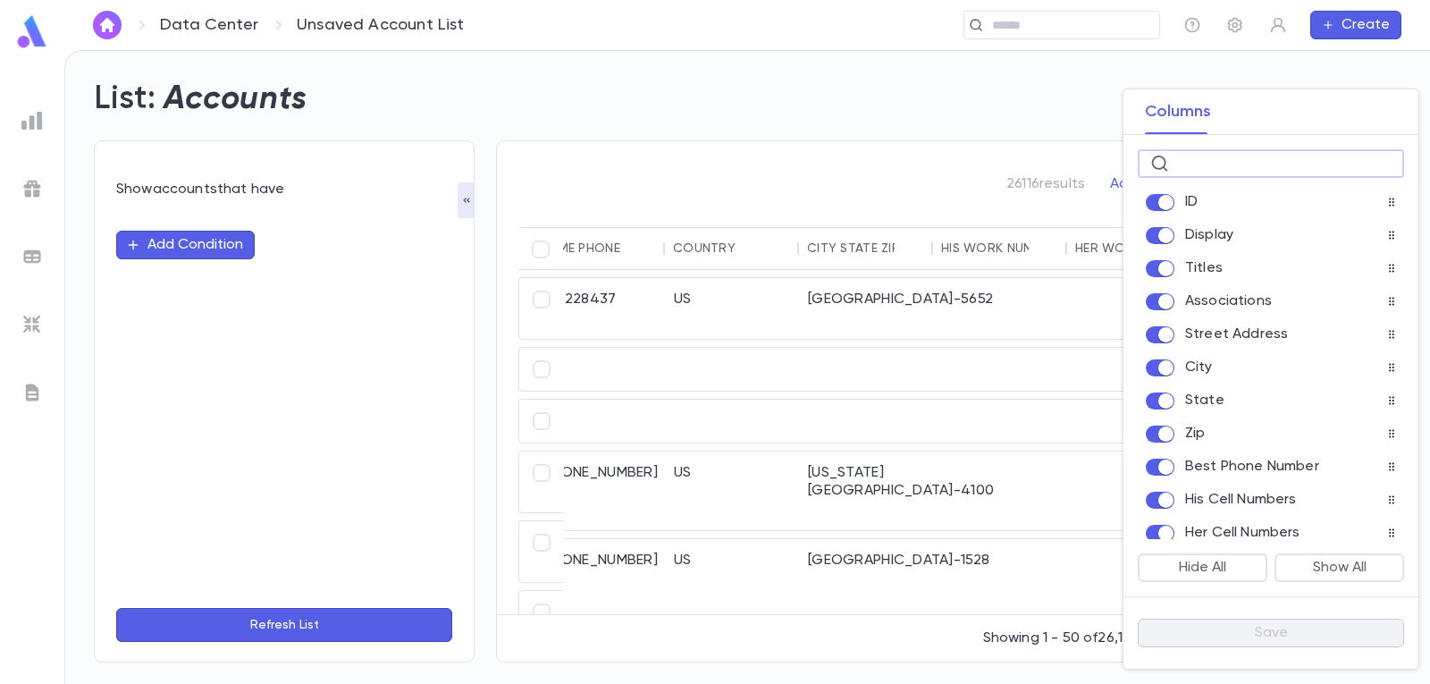
click at [1221, 163] on input "text" at bounding box center [1283, 164] width 215 height 28
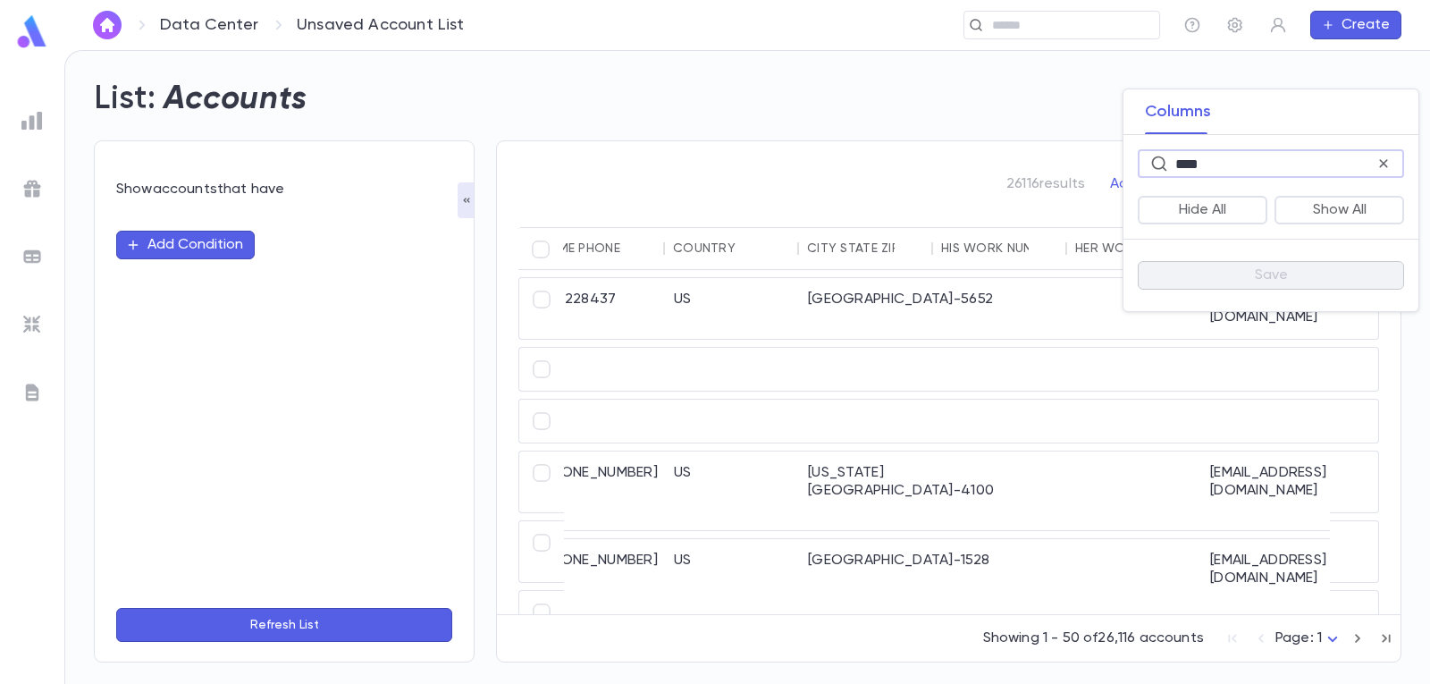
type input "****"
click at [956, 147] on div at bounding box center [715, 342] width 1430 height 684
